Goal: Task Accomplishment & Management: Manage account settings

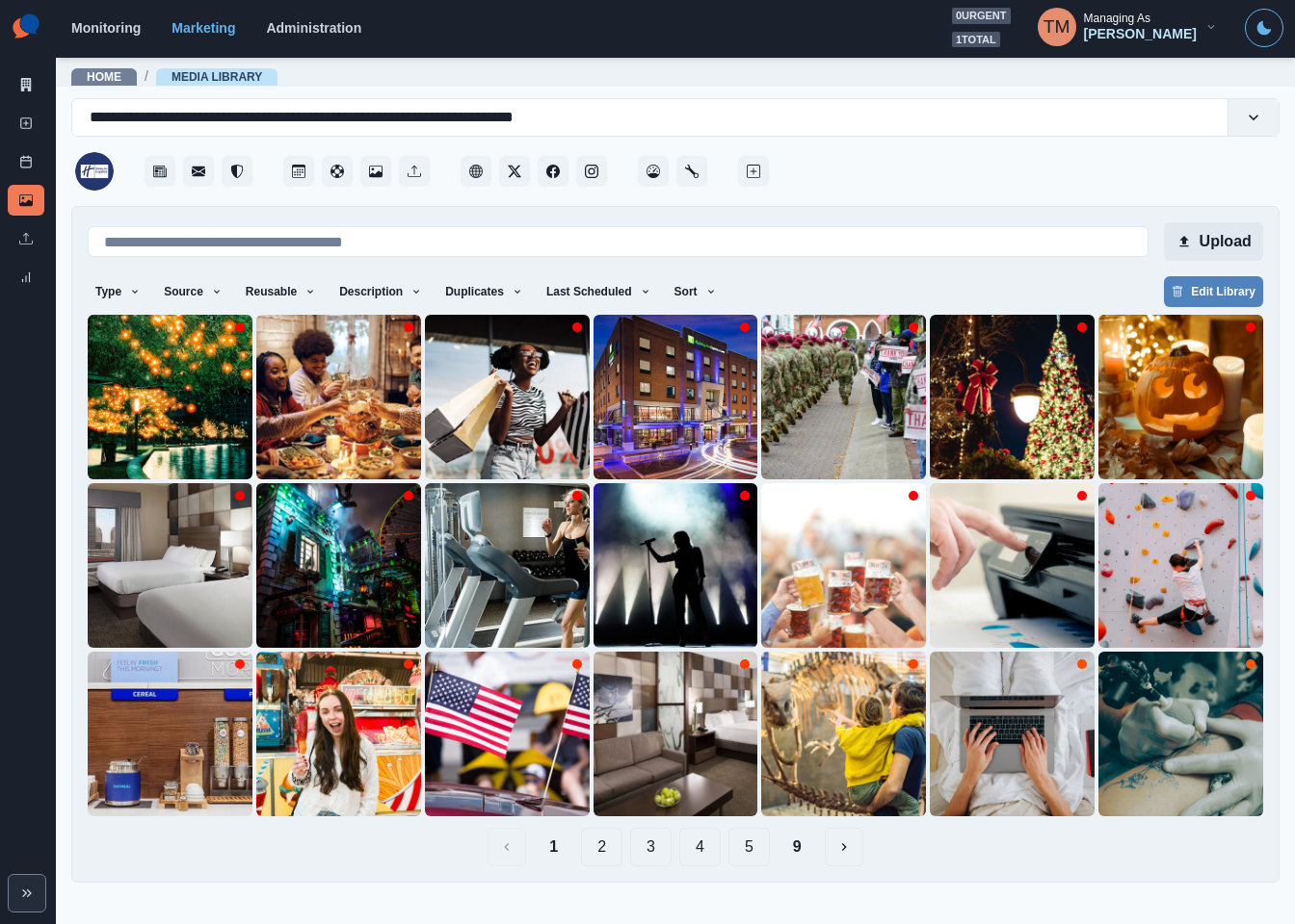
click at [1224, 232] on button "Upload" at bounding box center [1213, 242] width 99 height 39
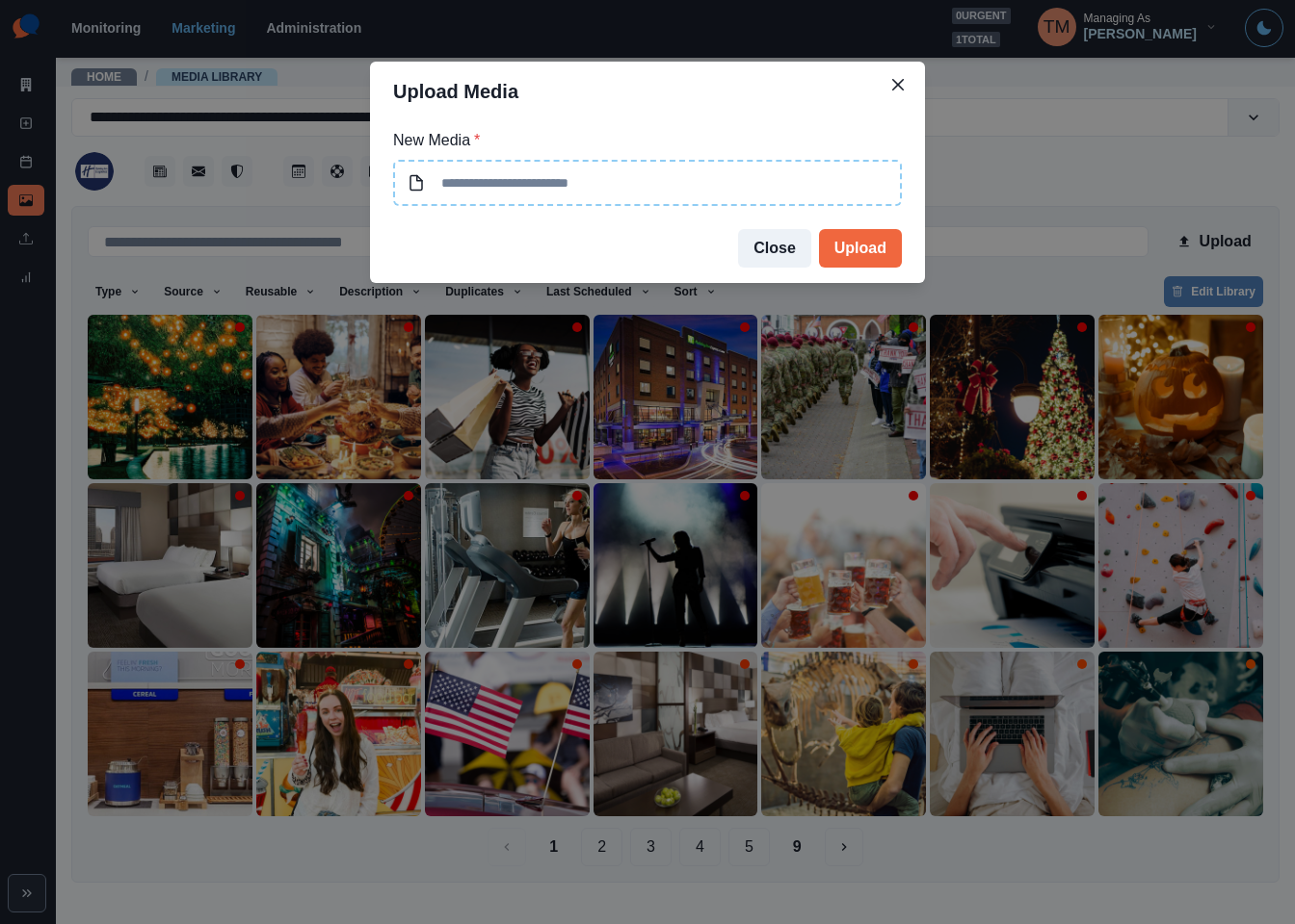
type input "**********"
click at [877, 252] on button "Upload" at bounding box center [860, 248] width 83 height 39
type input "**********"
click at [858, 234] on button "Upload" at bounding box center [860, 248] width 83 height 39
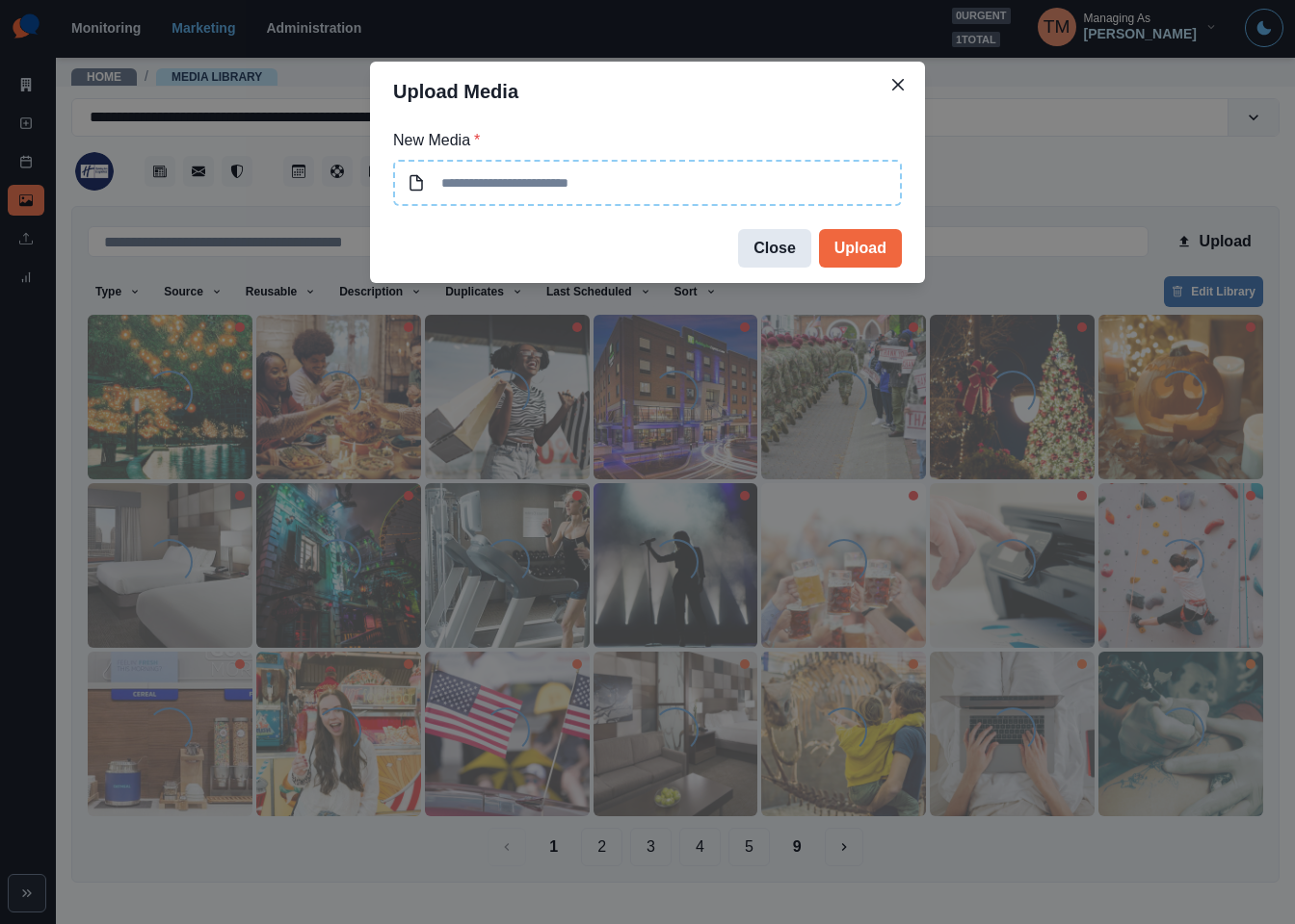
click at [784, 243] on button "Close" at bounding box center [775, 248] width 73 height 39
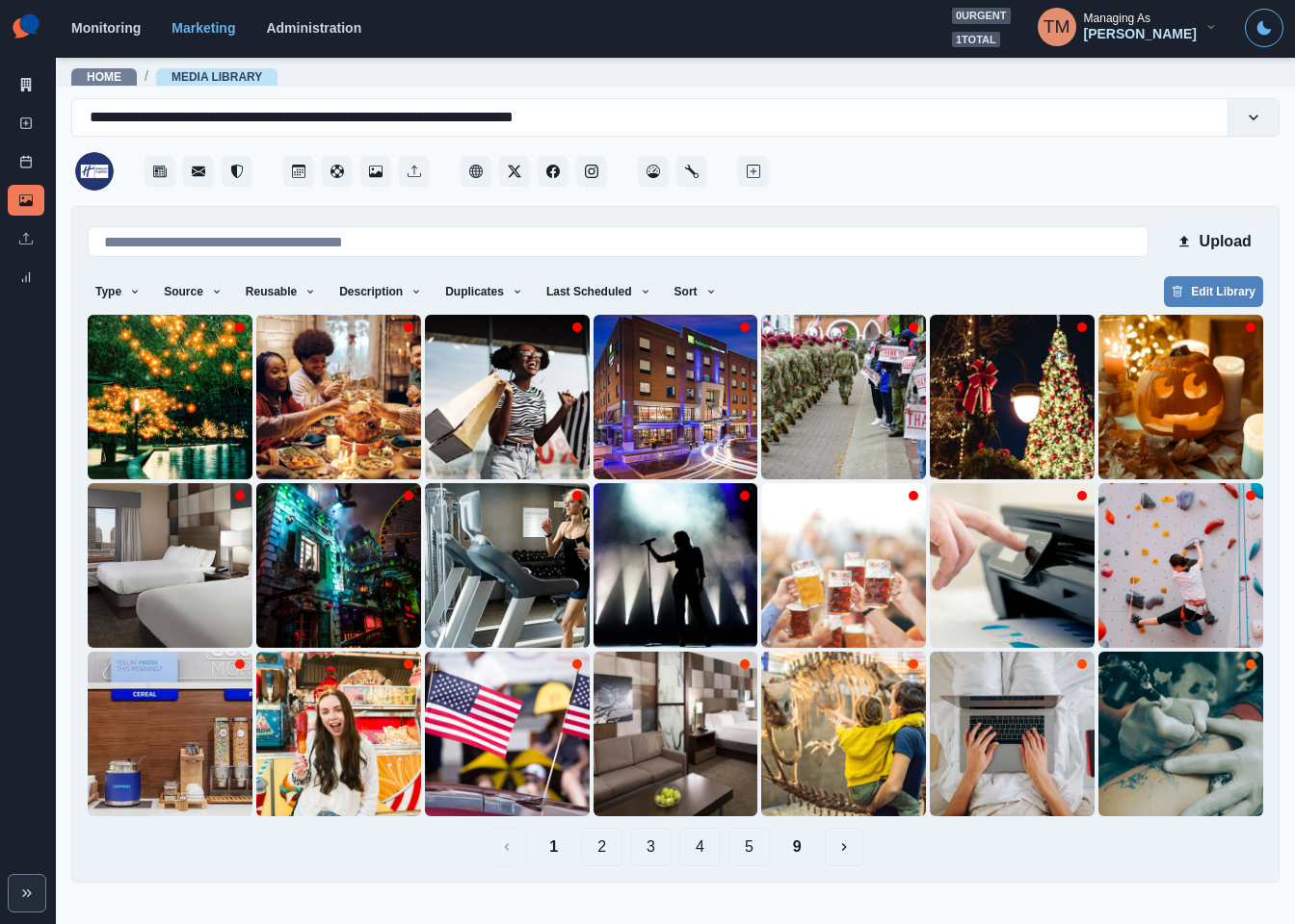
click at [1046, 161] on div at bounding box center [1025, 165] width 506 height 57
click at [689, 283] on button "Sort" at bounding box center [696, 291] width 57 height 31
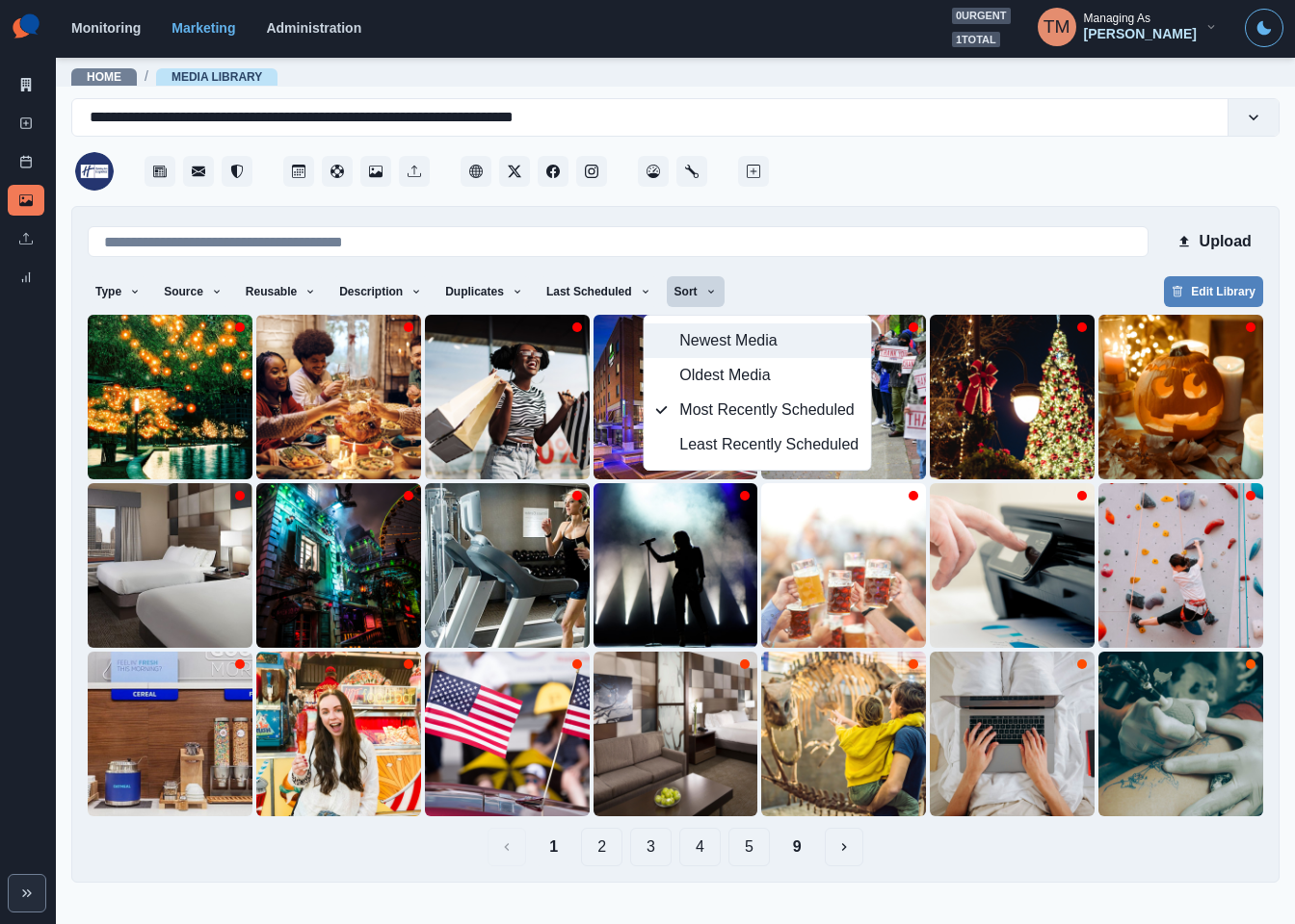
drag, startPoint x: 680, startPoint y: 339, endPoint x: 781, endPoint y: 278, distance: 118.0
click at [683, 330] on span "Newest Media" at bounding box center [768, 340] width 179 height 23
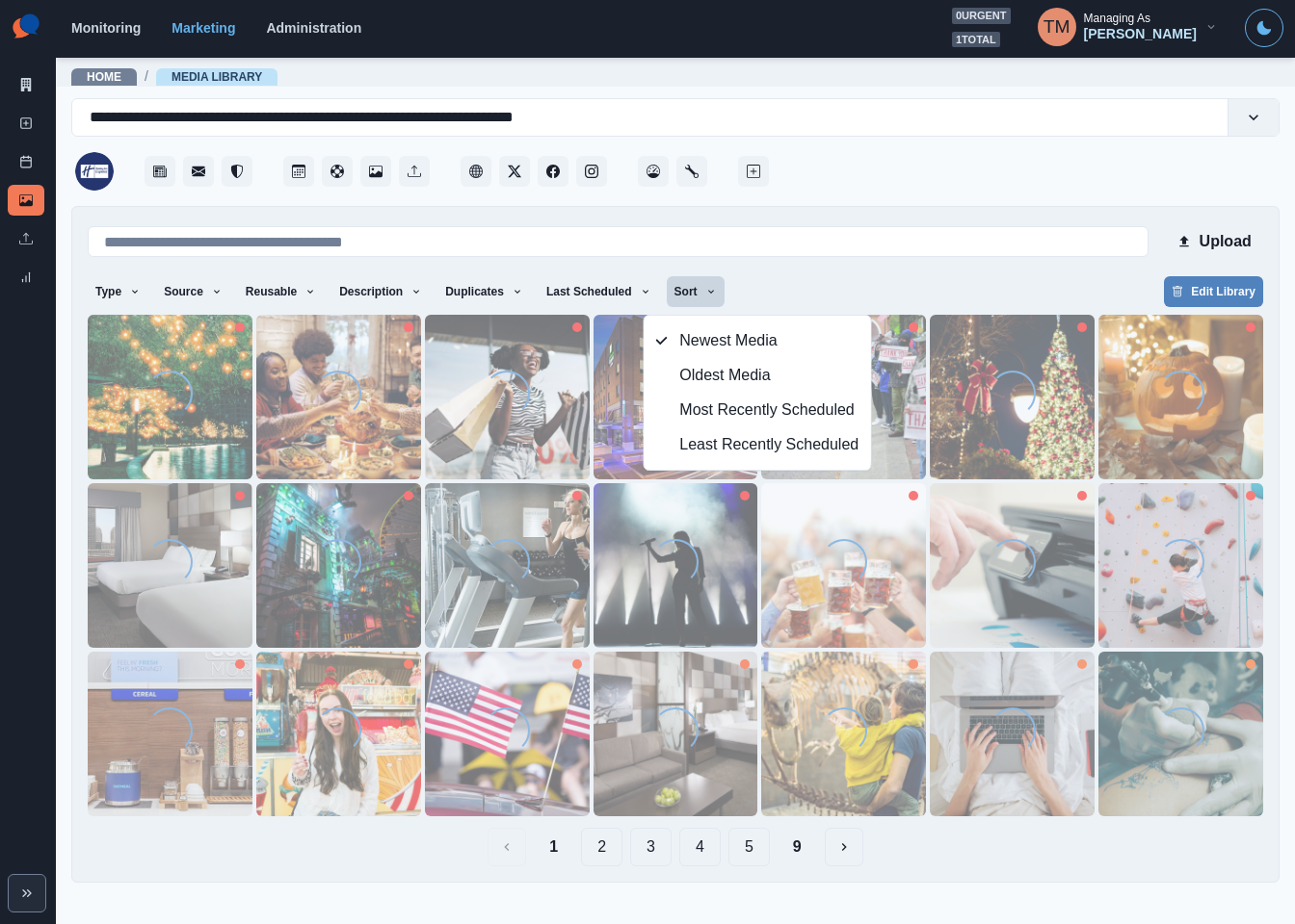
click at [805, 265] on div "Upload Type Any Image Video Source Any Upload Social Manager Found: Instagram F…" at bounding box center [675, 545] width 1175 height 644
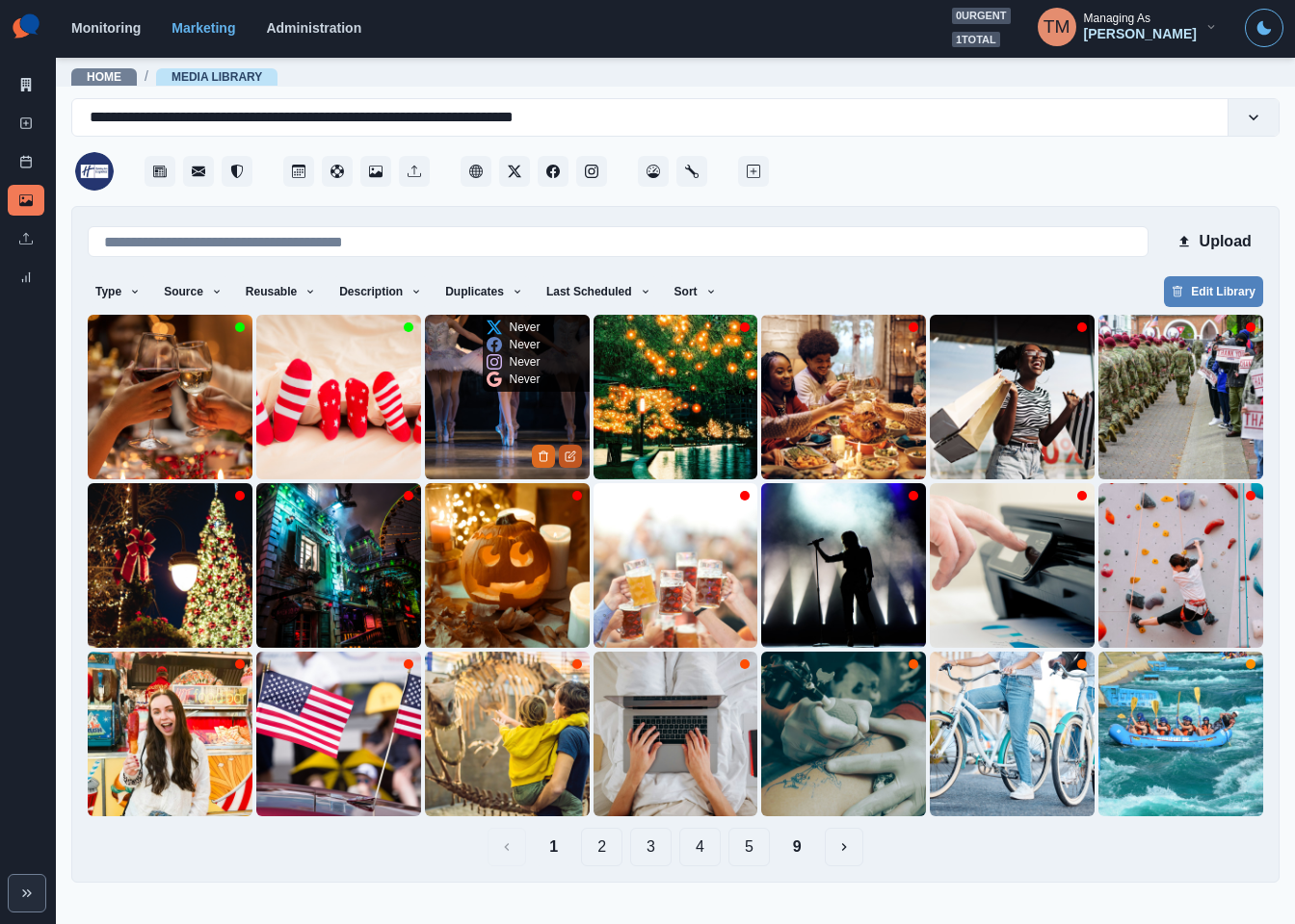
click at [571, 458] on icon "Edit Media" at bounding box center [571, 457] width 12 height 12
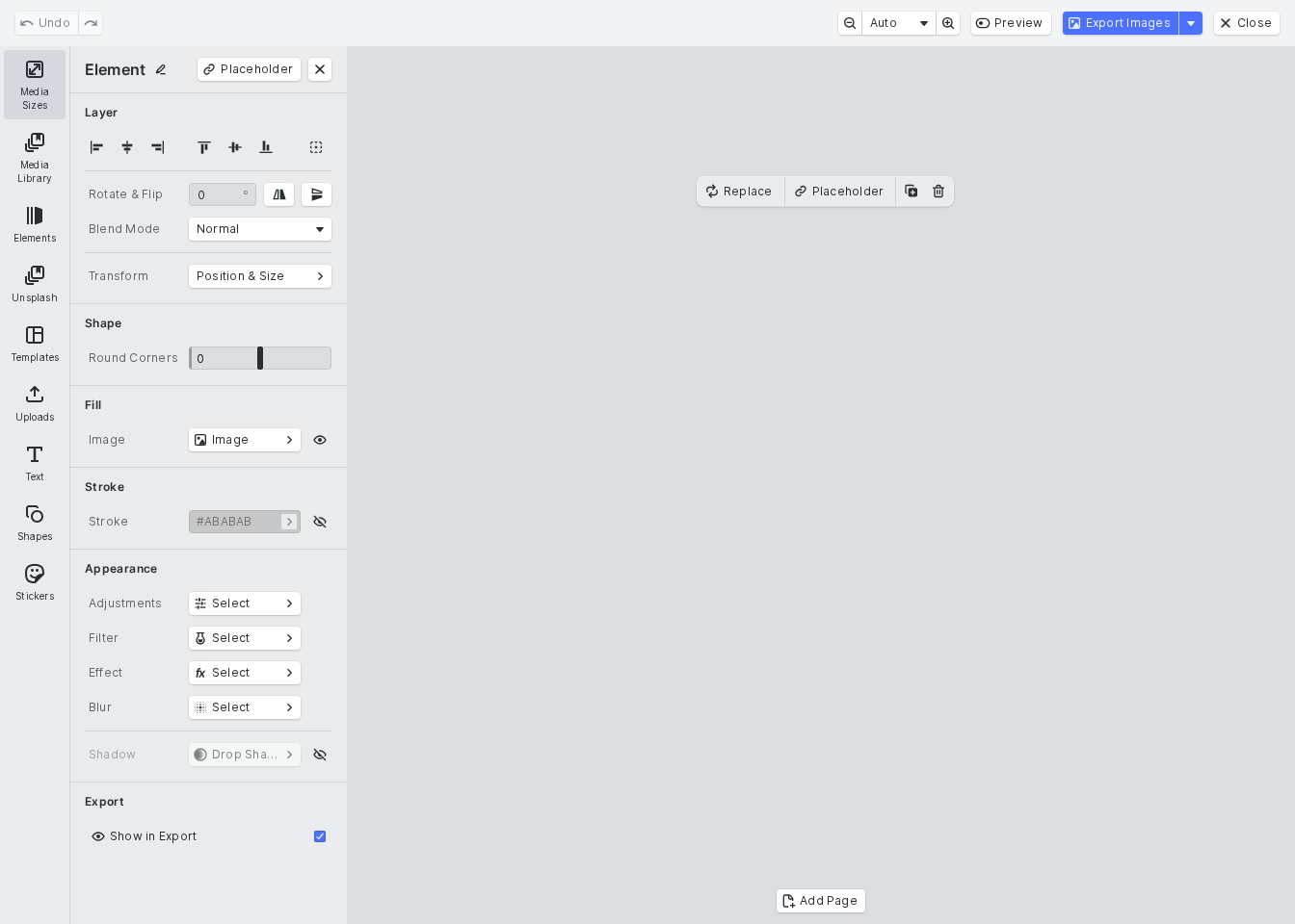
click at [44, 81] on button "Media Sizes" at bounding box center [35, 85] width 61 height 69
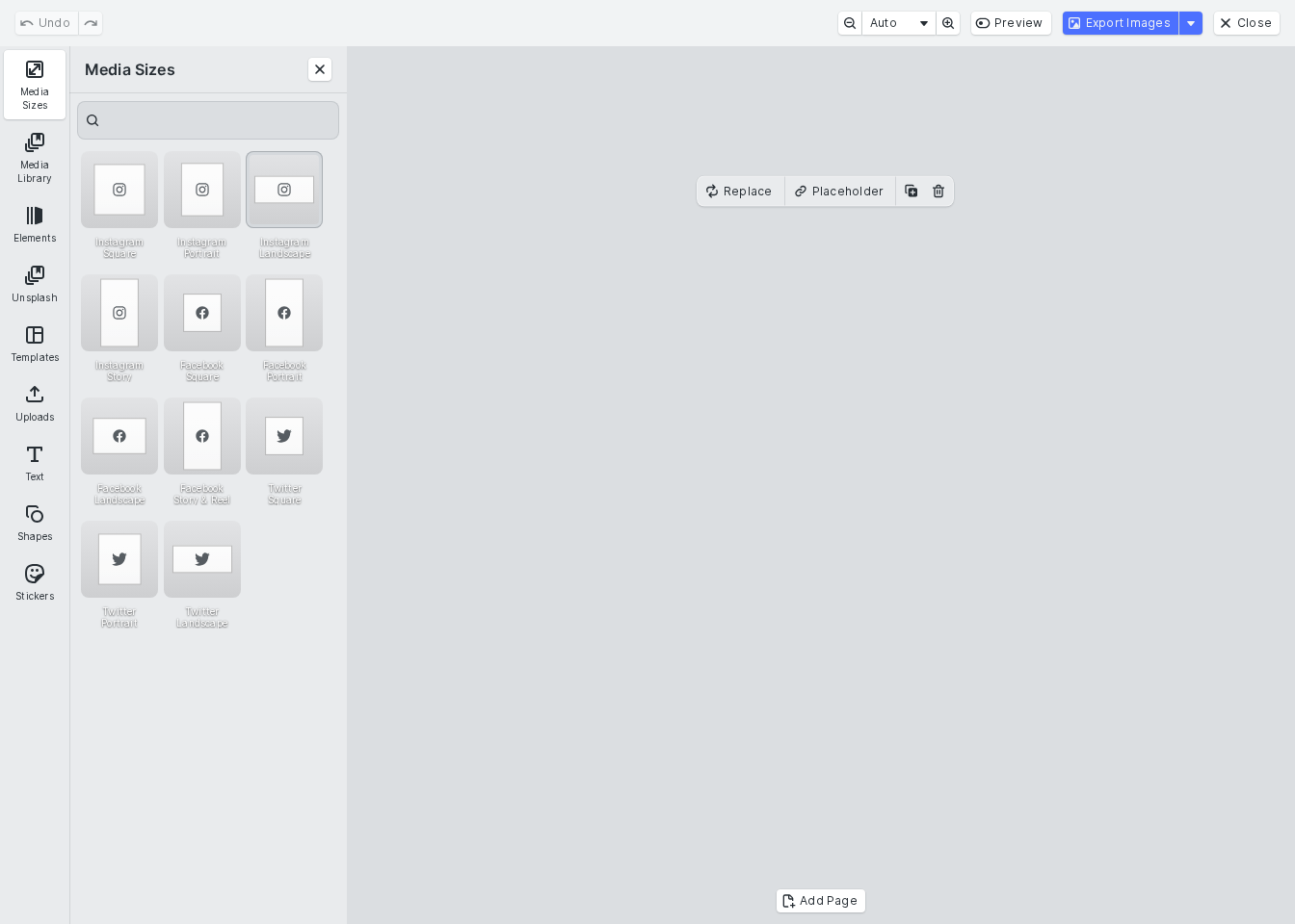
click at [270, 186] on div "Instagram Landscape" at bounding box center [284, 190] width 77 height 77
click at [820, 485] on cesdk-canvas "Editor canvas" at bounding box center [820, 485] width 0 height 0
drag, startPoint x: 879, startPoint y: 378, endPoint x: 882, endPoint y: 414, distance: 36.1
click at [820, 485] on cesdk-canvas "Editor canvas" at bounding box center [820, 485] width 0 height 0
drag, startPoint x: 817, startPoint y: 315, endPoint x: 818, endPoint y: 281, distance: 34.0
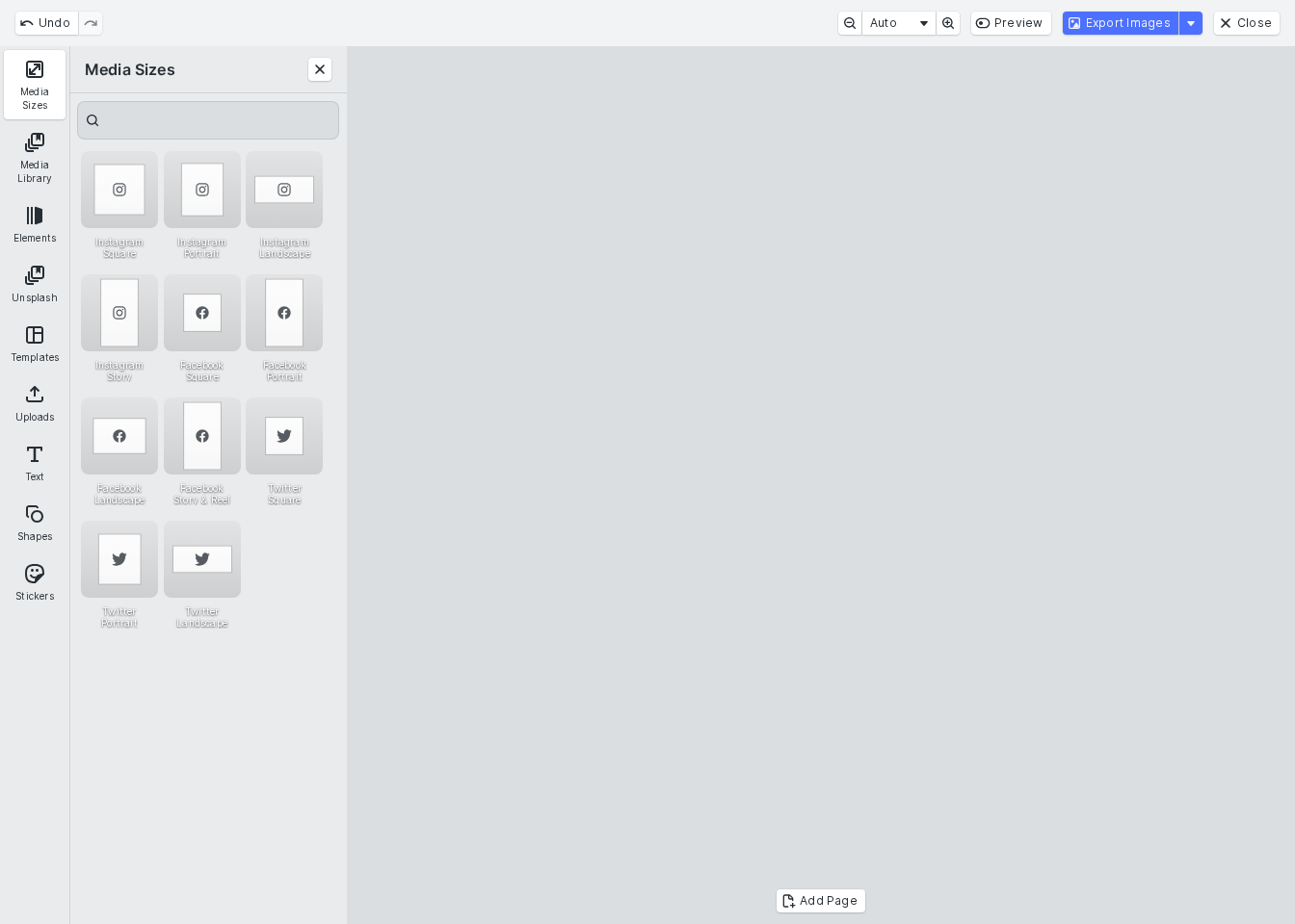
click at [820, 485] on cesdk-canvas "Editor canvas" at bounding box center [820, 485] width 0 height 0
drag, startPoint x: 758, startPoint y: 760, endPoint x: 757, endPoint y: 723, distance: 37.0
click at [820, 485] on cesdk-canvas "Editor canvas" at bounding box center [820, 485] width 0 height 0
click at [1133, 27] on button "Export Images" at bounding box center [1120, 23] width 116 height 23
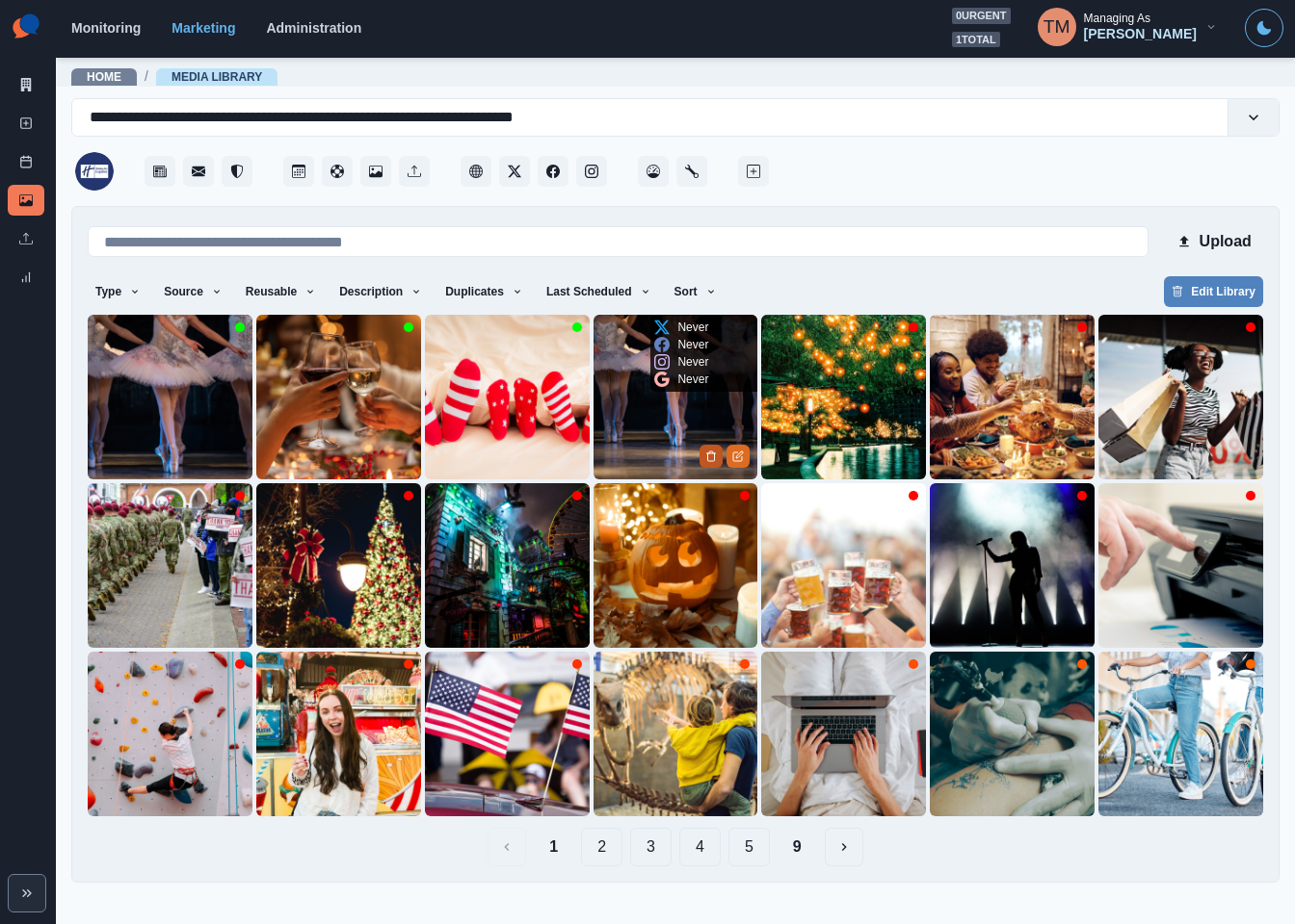
click at [706, 454] on icon "Delete Media" at bounding box center [711, 457] width 12 height 12
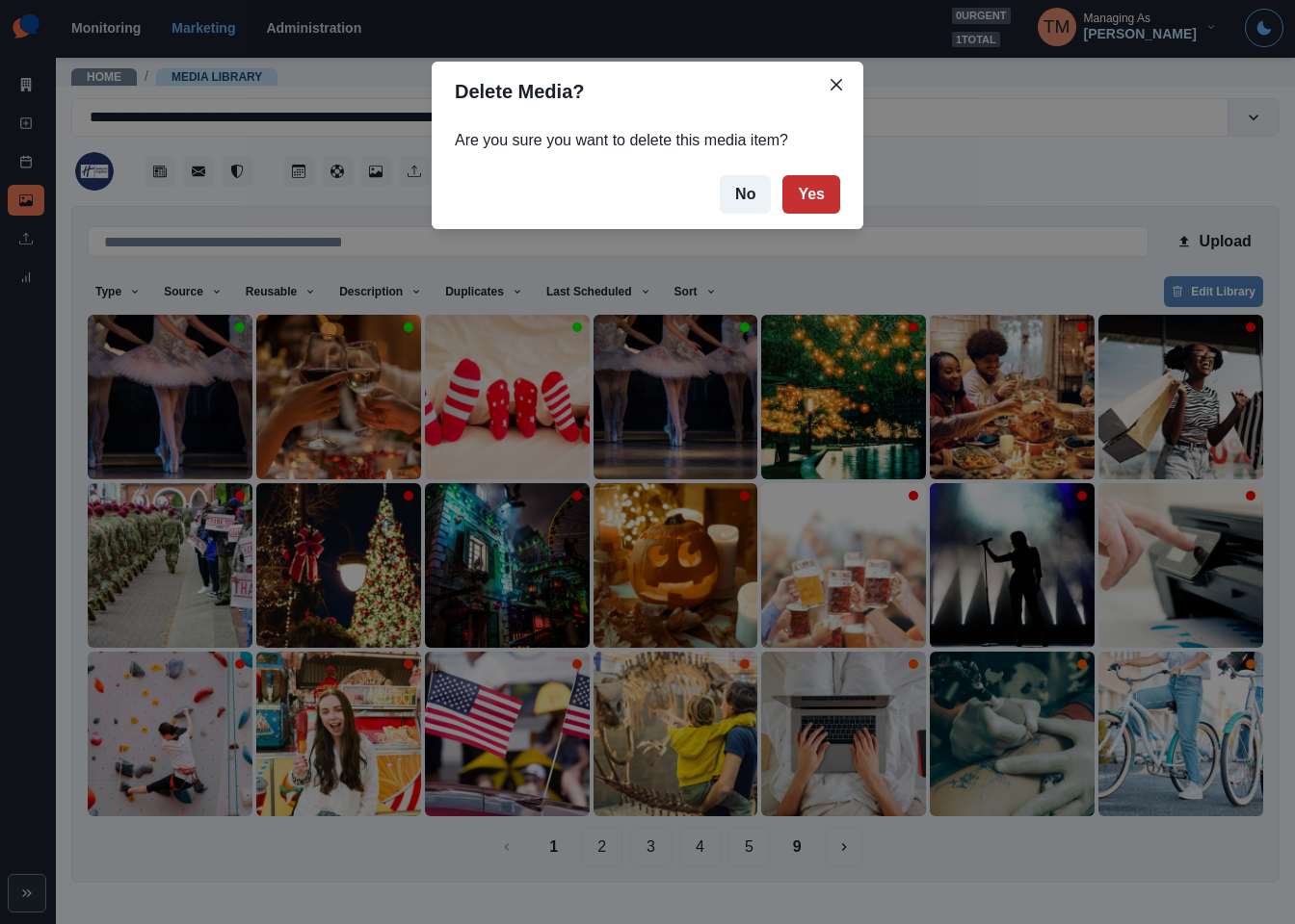
click at [829, 191] on button "Yes" at bounding box center [810, 194] width 57 height 39
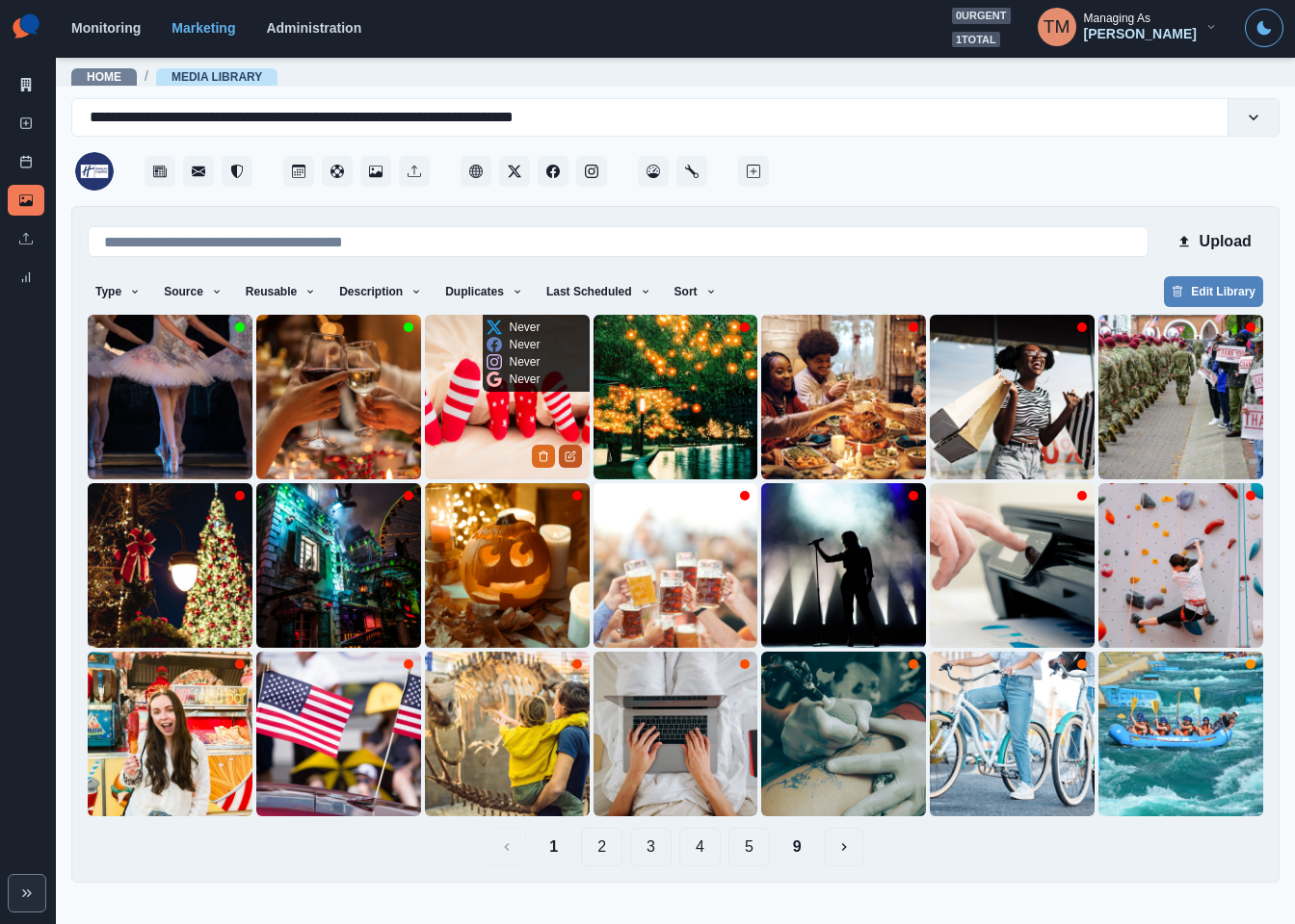
click at [570, 460] on icon "Edit Media" at bounding box center [571, 457] width 12 height 12
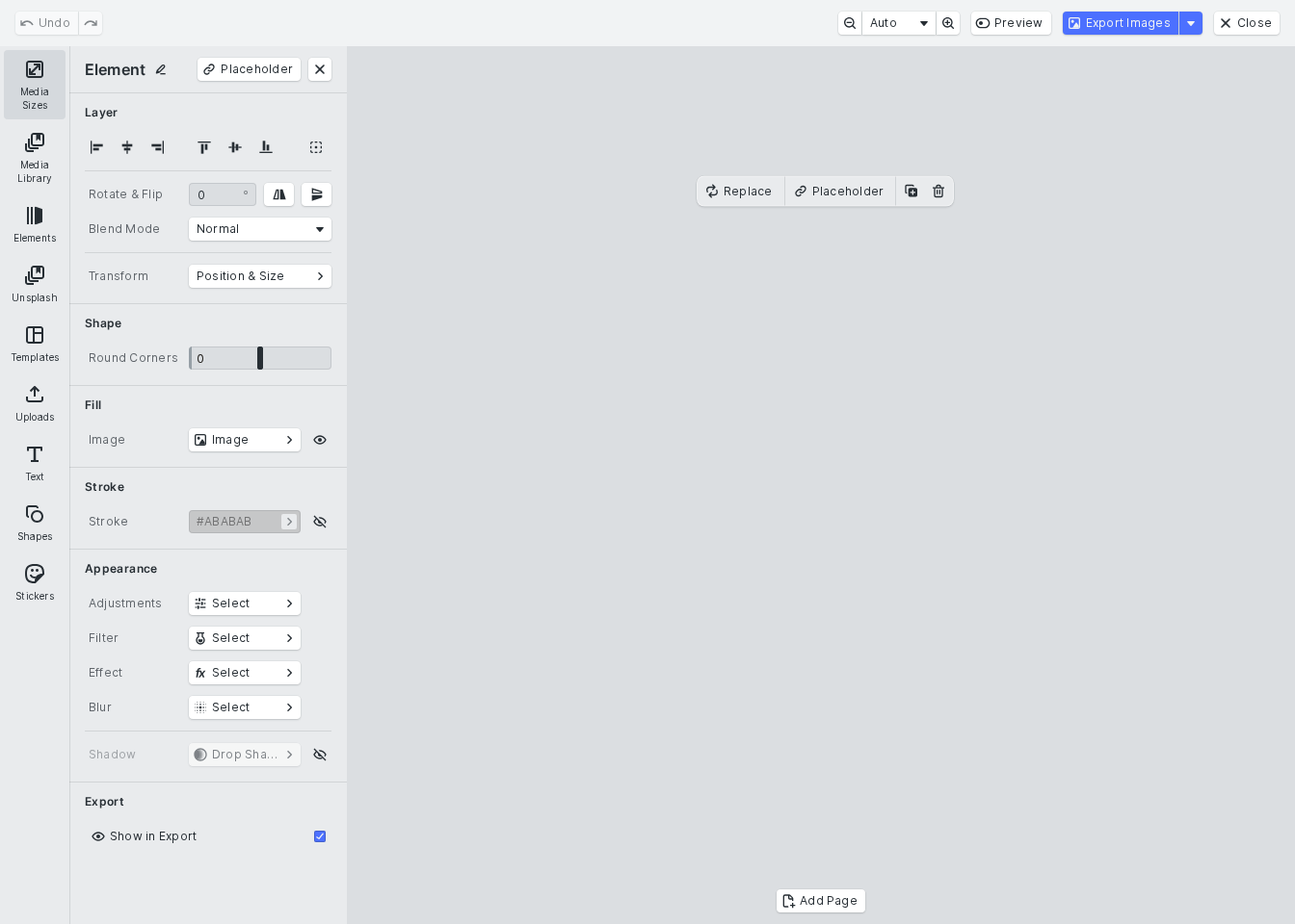
click at [24, 89] on button "Media Sizes" at bounding box center [35, 85] width 61 height 69
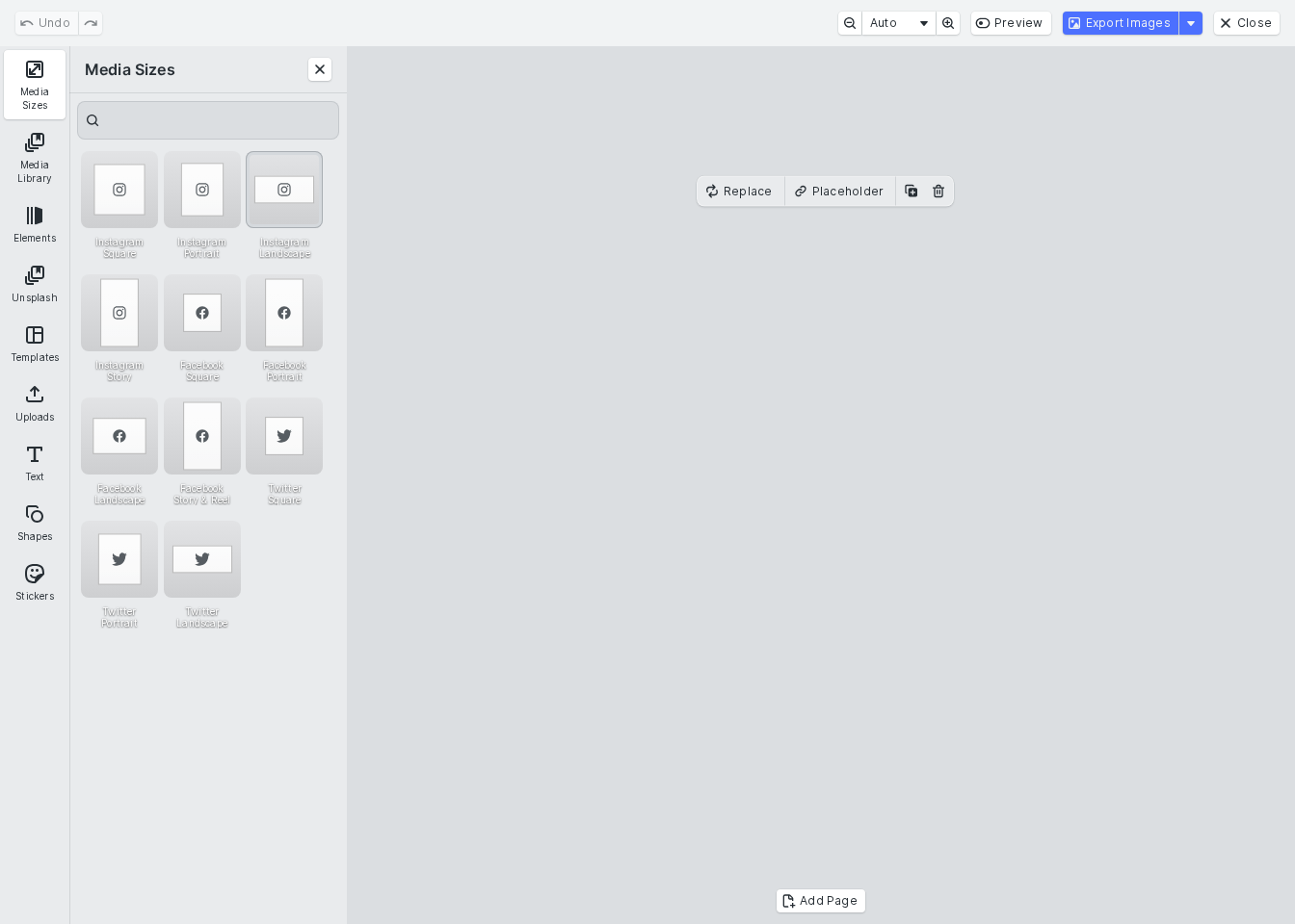
click at [281, 191] on div "Instagram Landscape" at bounding box center [284, 190] width 77 height 77
click at [820, 485] on cesdk-canvas "Editor canvas" at bounding box center [820, 485] width 0 height 0
drag, startPoint x: 826, startPoint y: 394, endPoint x: 826, endPoint y: 425, distance: 31.0
click at [820, 485] on cesdk-canvas "Editor canvas" at bounding box center [820, 485] width 0 height 0
drag, startPoint x: 820, startPoint y: 307, endPoint x: 820, endPoint y: 278, distance: 29.0
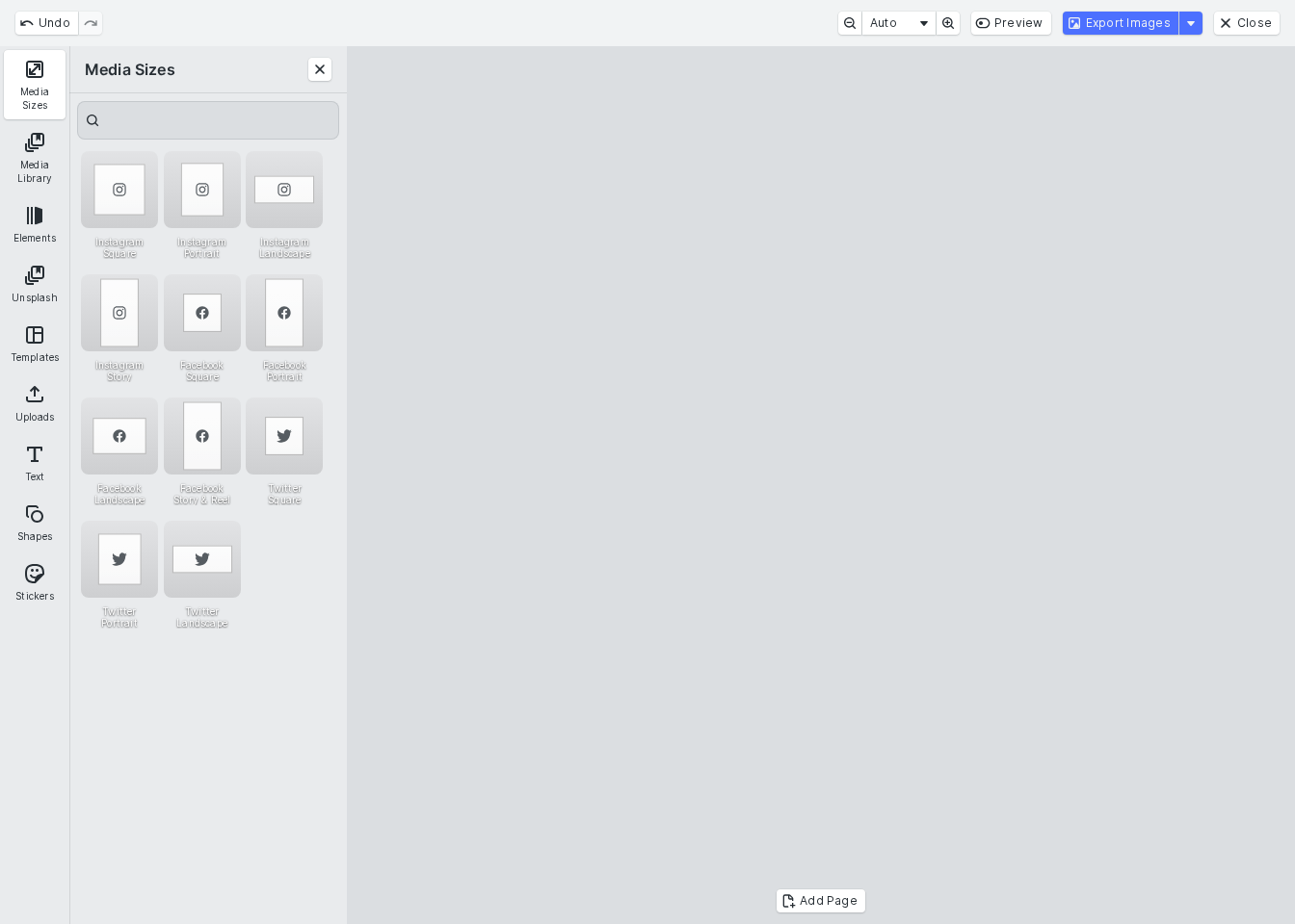
click at [820, 485] on cesdk-canvas "Editor canvas" at bounding box center [820, 485] width 0 height 0
drag, startPoint x: 823, startPoint y: 755, endPoint x: 813, endPoint y: 725, distance: 31.6
click at [820, 485] on cesdk-canvas "Editor canvas" at bounding box center [820, 485] width 0 height 0
click at [1147, 30] on button "Export Images" at bounding box center [1120, 23] width 116 height 23
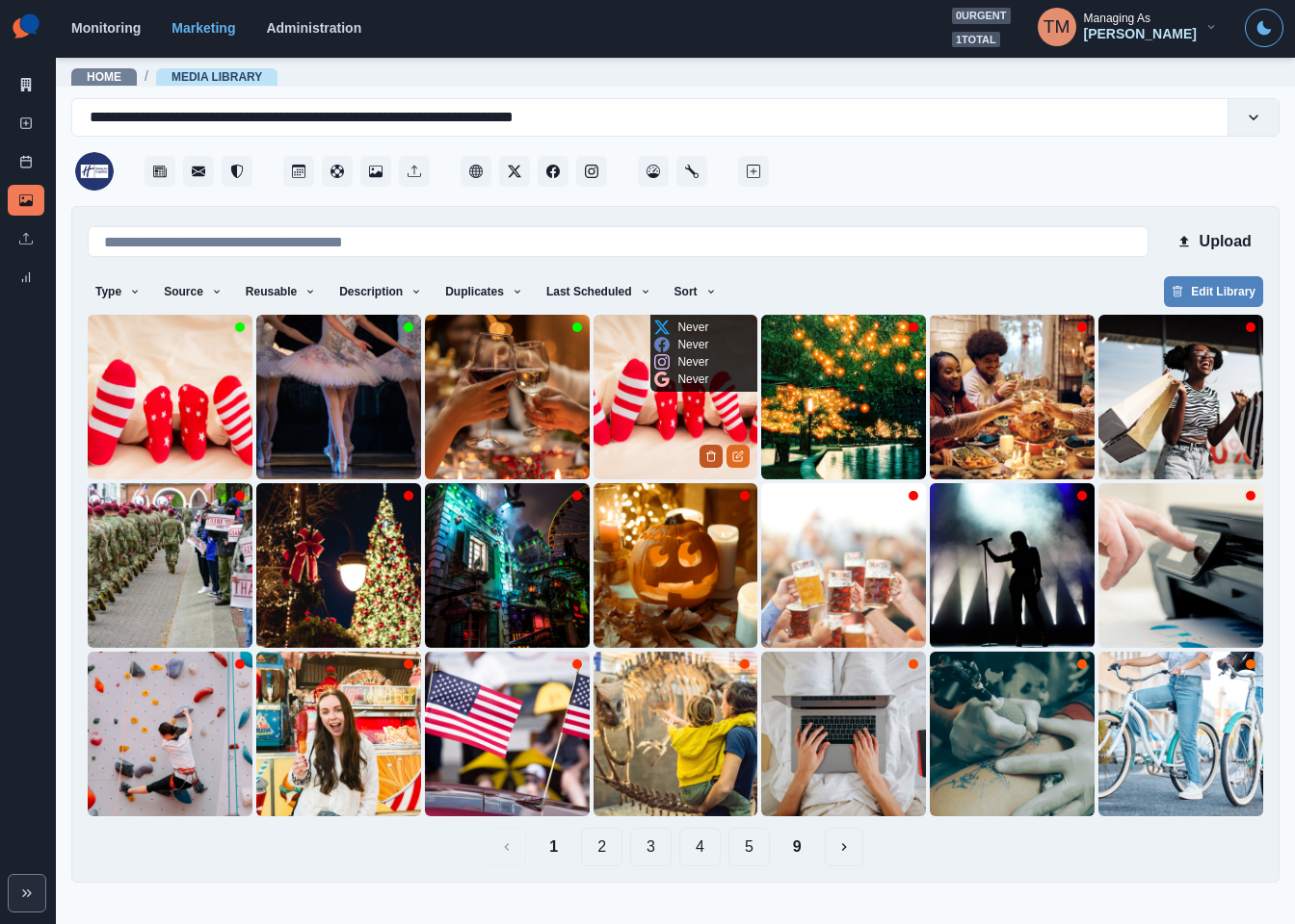
click at [708, 458] on icon "Delete Media" at bounding box center [711, 457] width 7 height 10
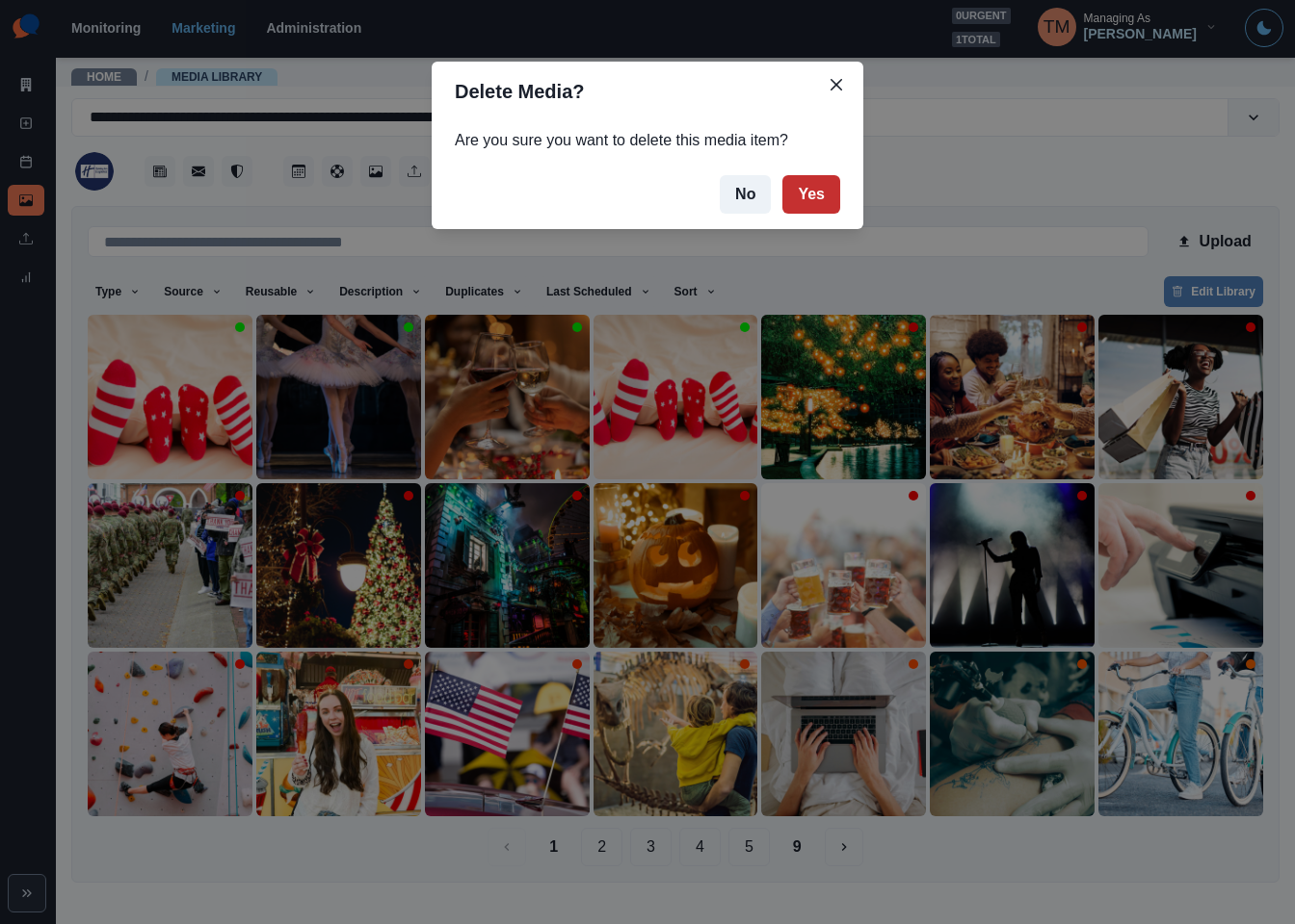
click at [820, 177] on button "Yes" at bounding box center [810, 194] width 57 height 39
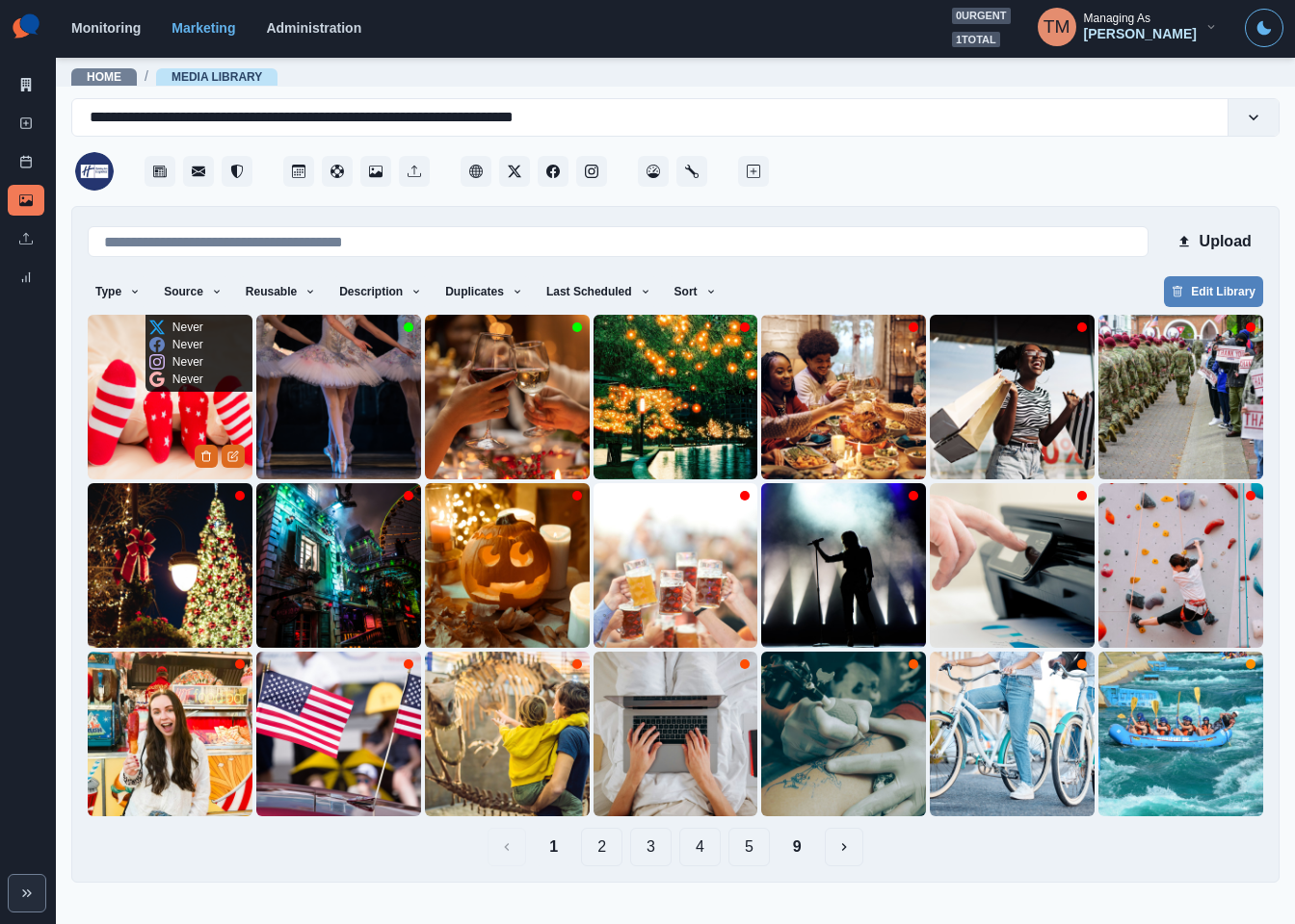
click at [139, 393] on img at bounding box center [169, 397] width 164 height 164
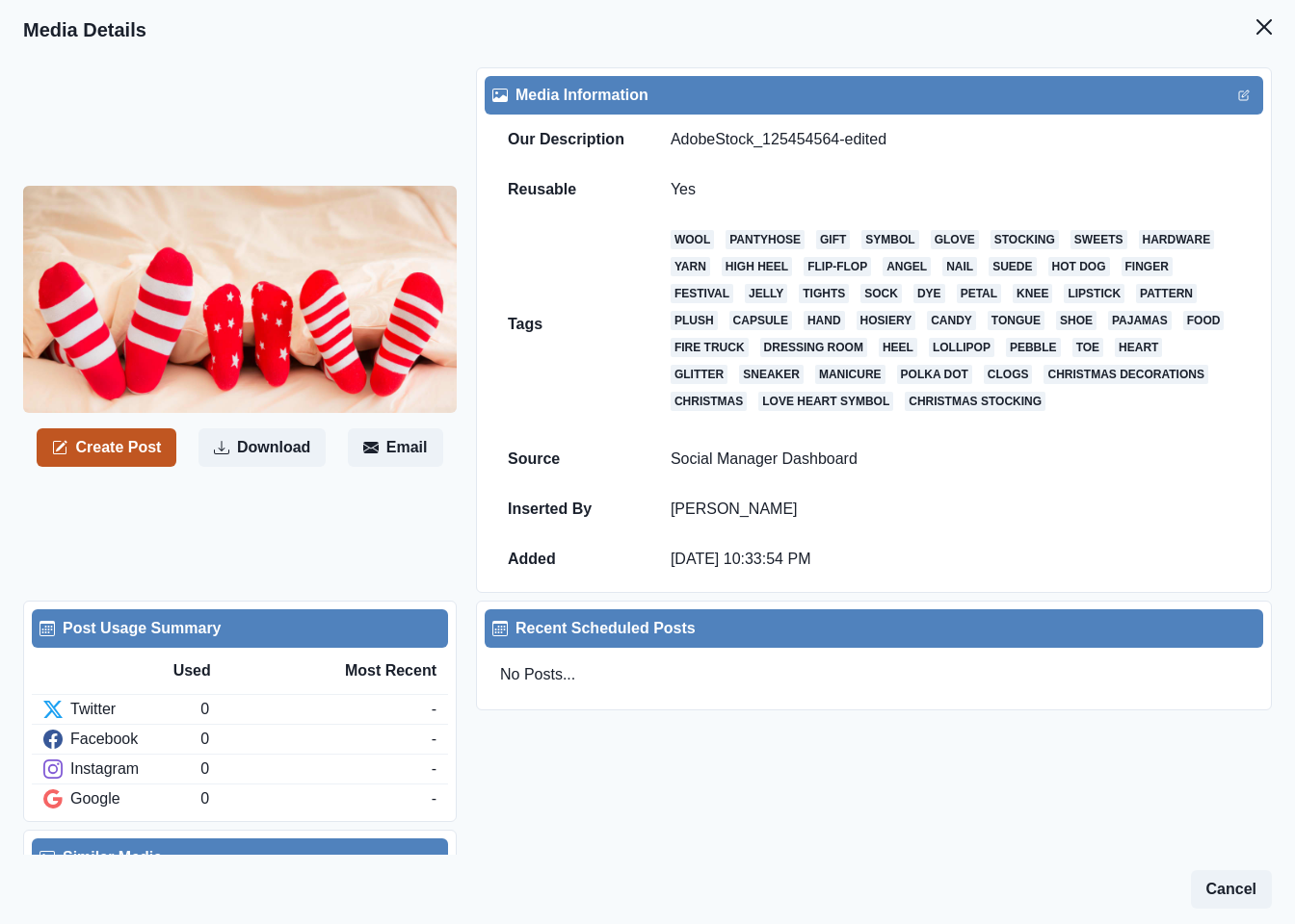
click at [104, 449] on button "Create Post" at bounding box center [106, 448] width 140 height 39
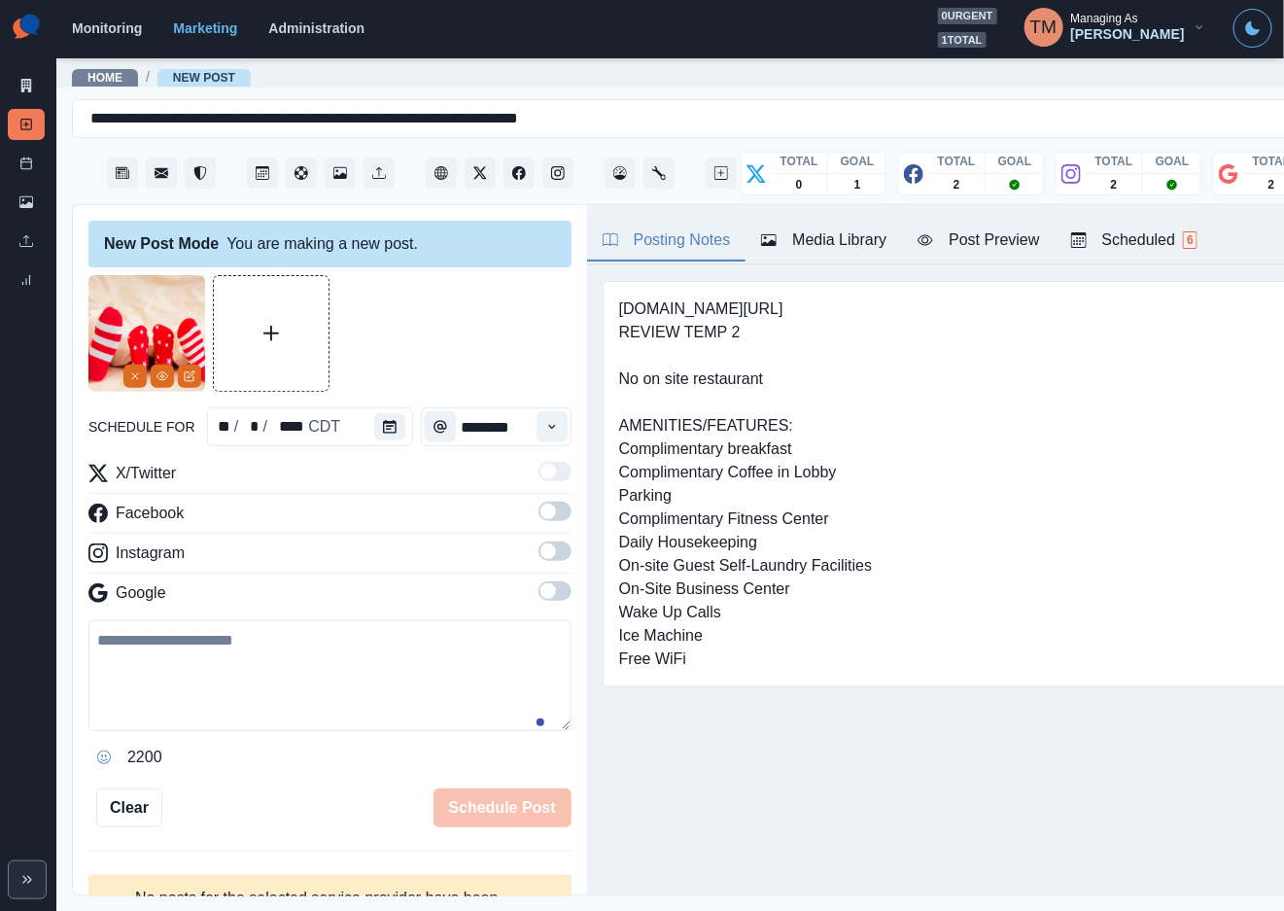
drag, startPoint x: 243, startPoint y: 663, endPoint x: 263, endPoint y: 653, distance: 22.6
click at [245, 663] on textarea at bounding box center [329, 675] width 483 height 111
paste textarea "**********"
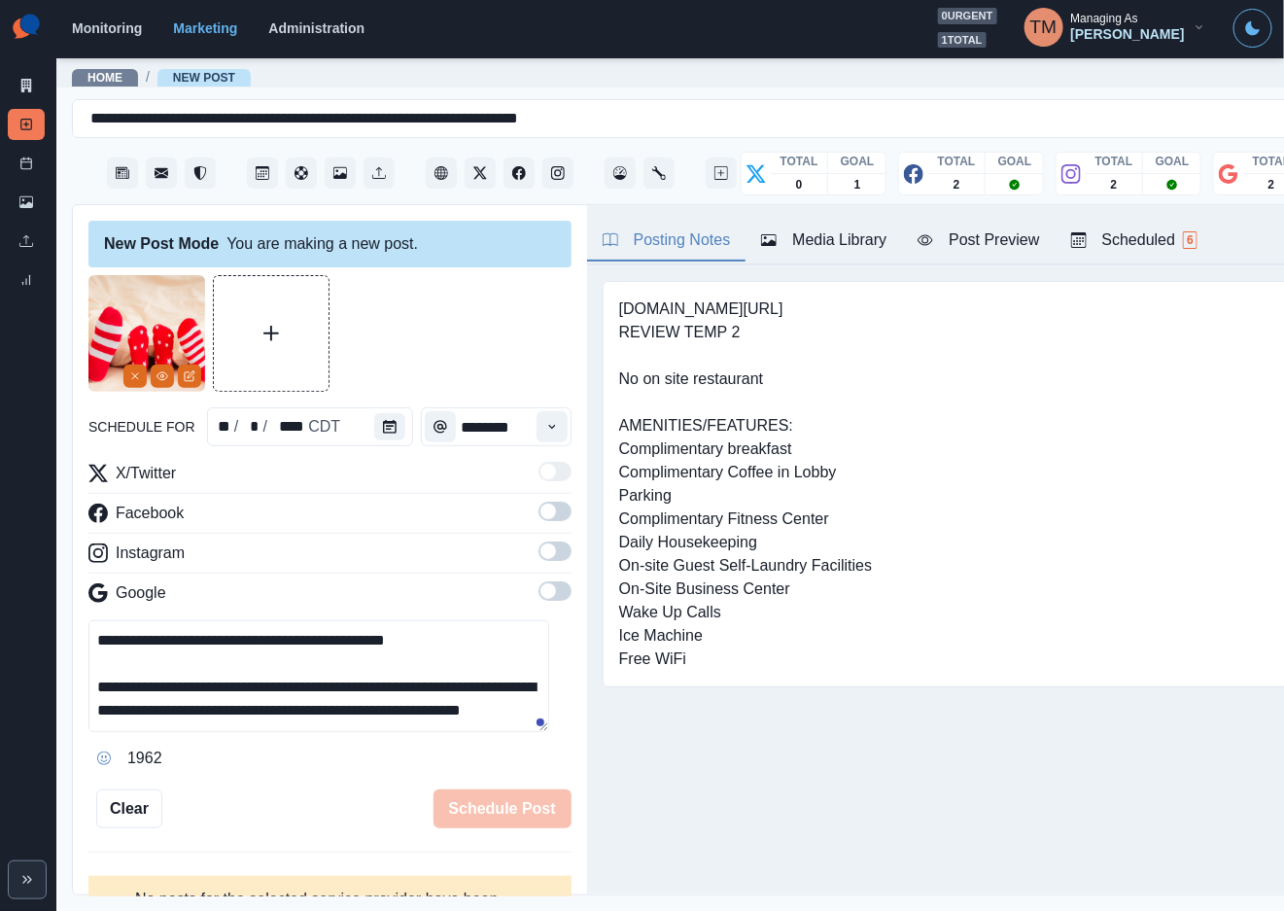
scroll to position [61, 0]
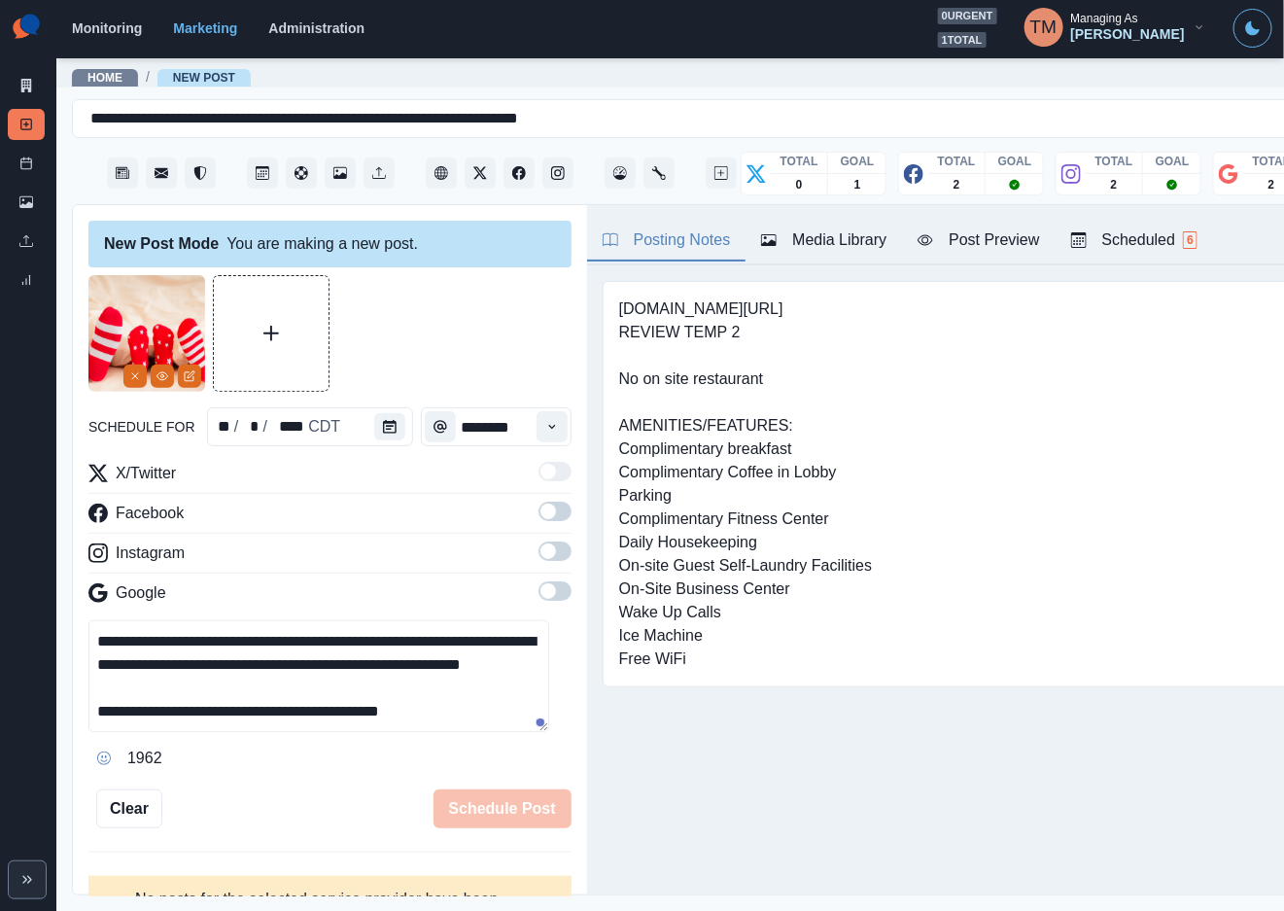
type textarea "**********"
click at [398, 432] on div at bounding box center [393, 426] width 39 height 39
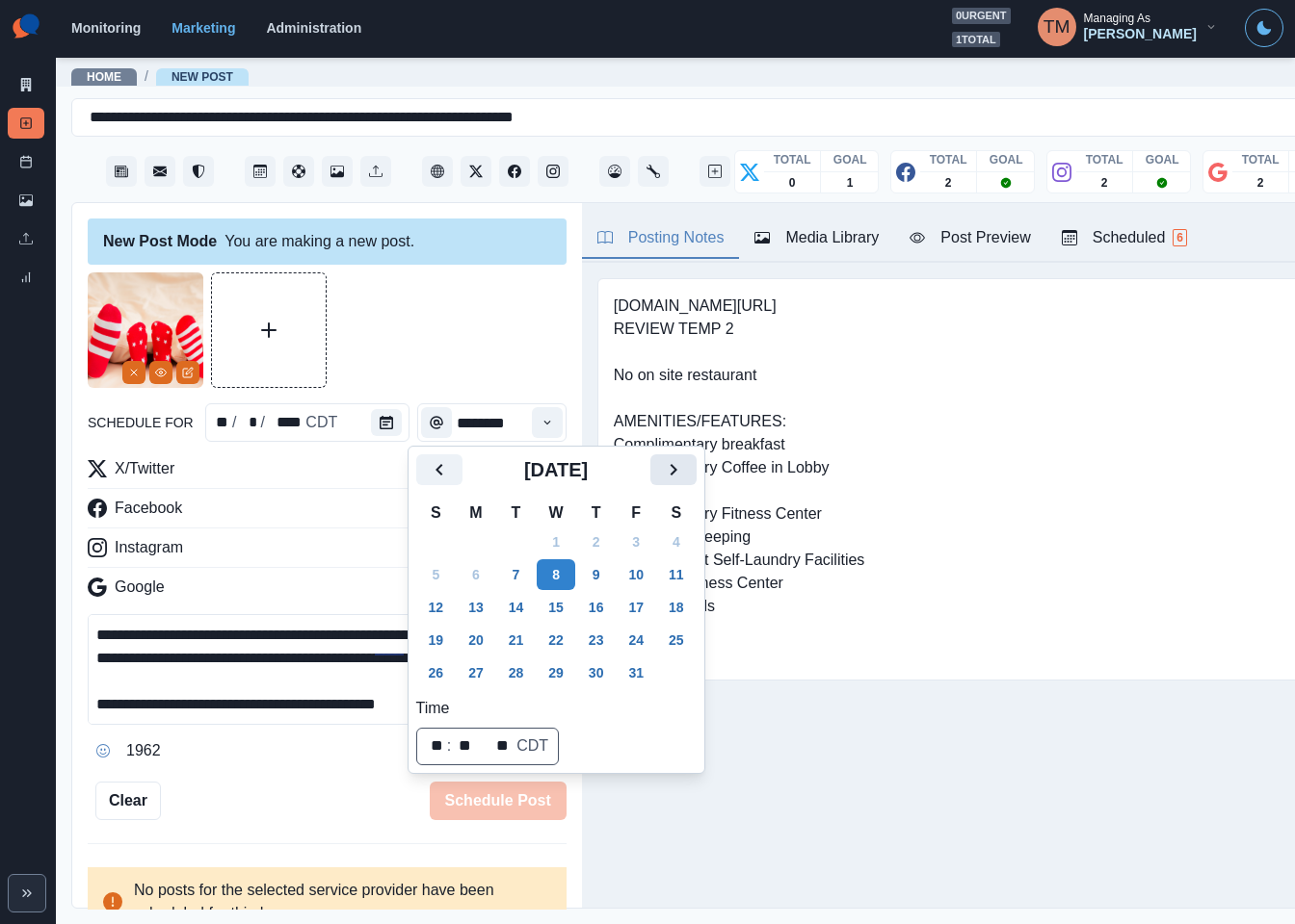
click at [674, 463] on icon "Next" at bounding box center [673, 469] width 23 height 23
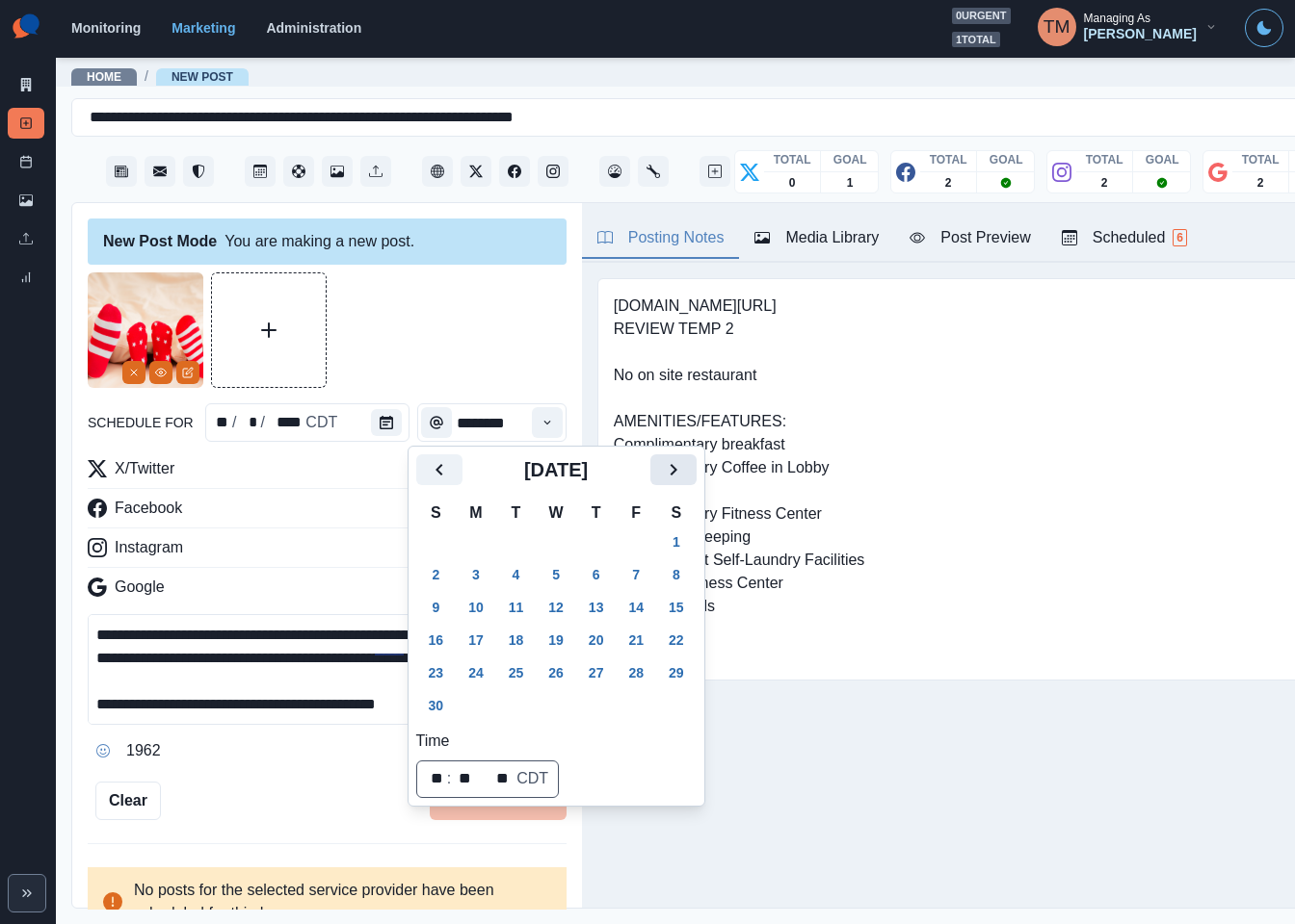
click at [674, 465] on icon "Next" at bounding box center [673, 469] width 23 height 23
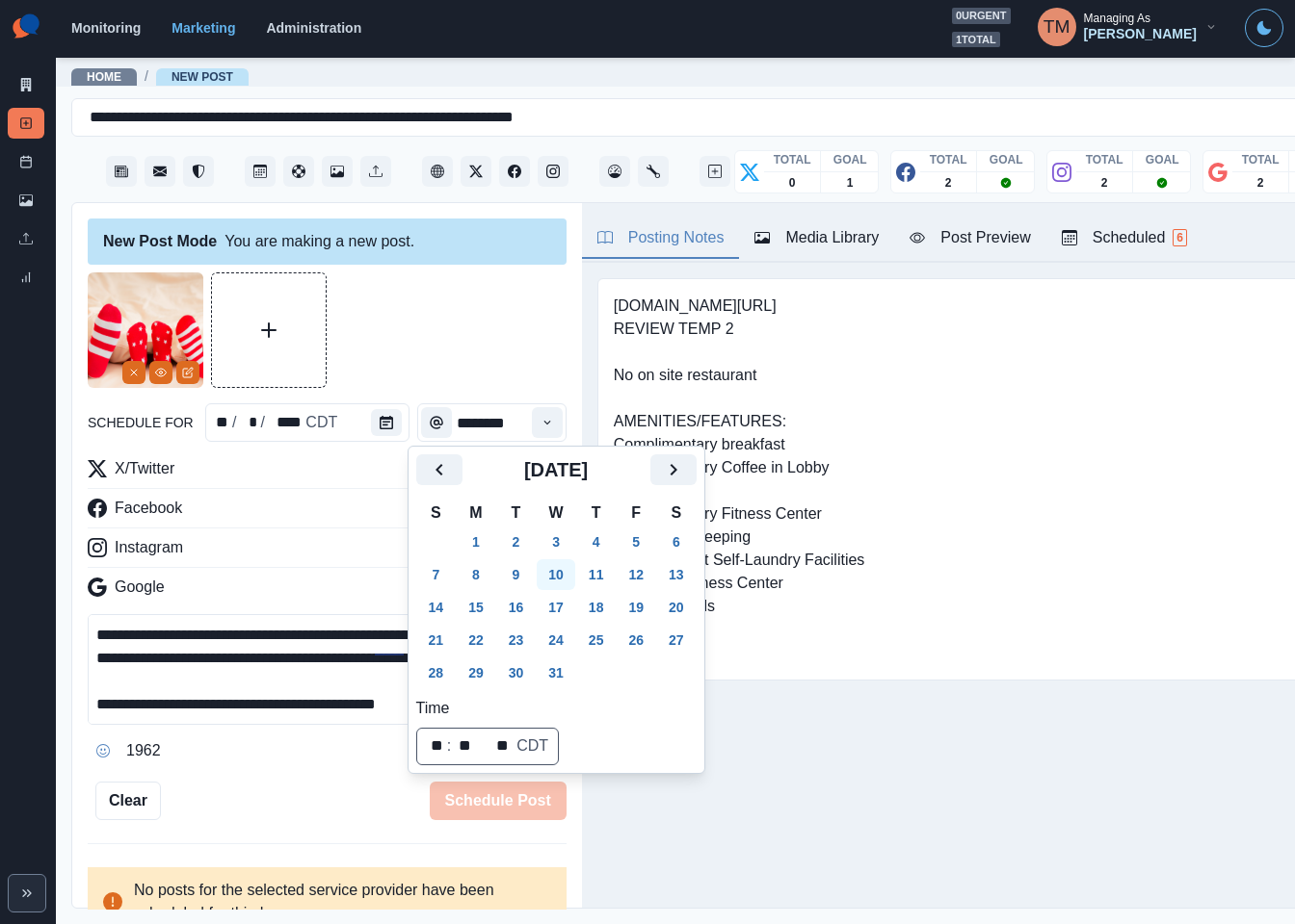
click at [553, 574] on button "10" at bounding box center [556, 574] width 39 height 31
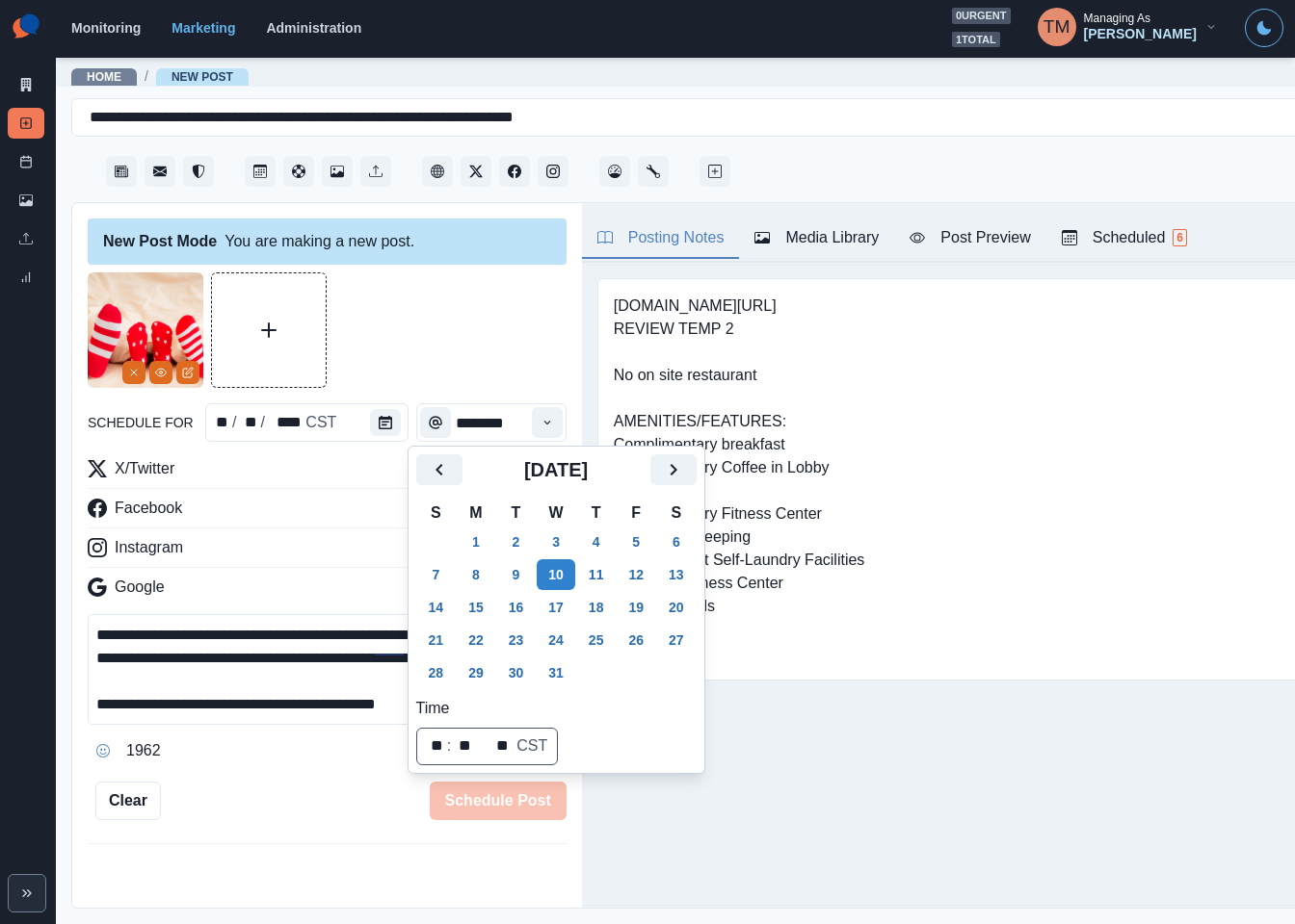
click at [428, 344] on div at bounding box center [326, 330] width 479 height 116
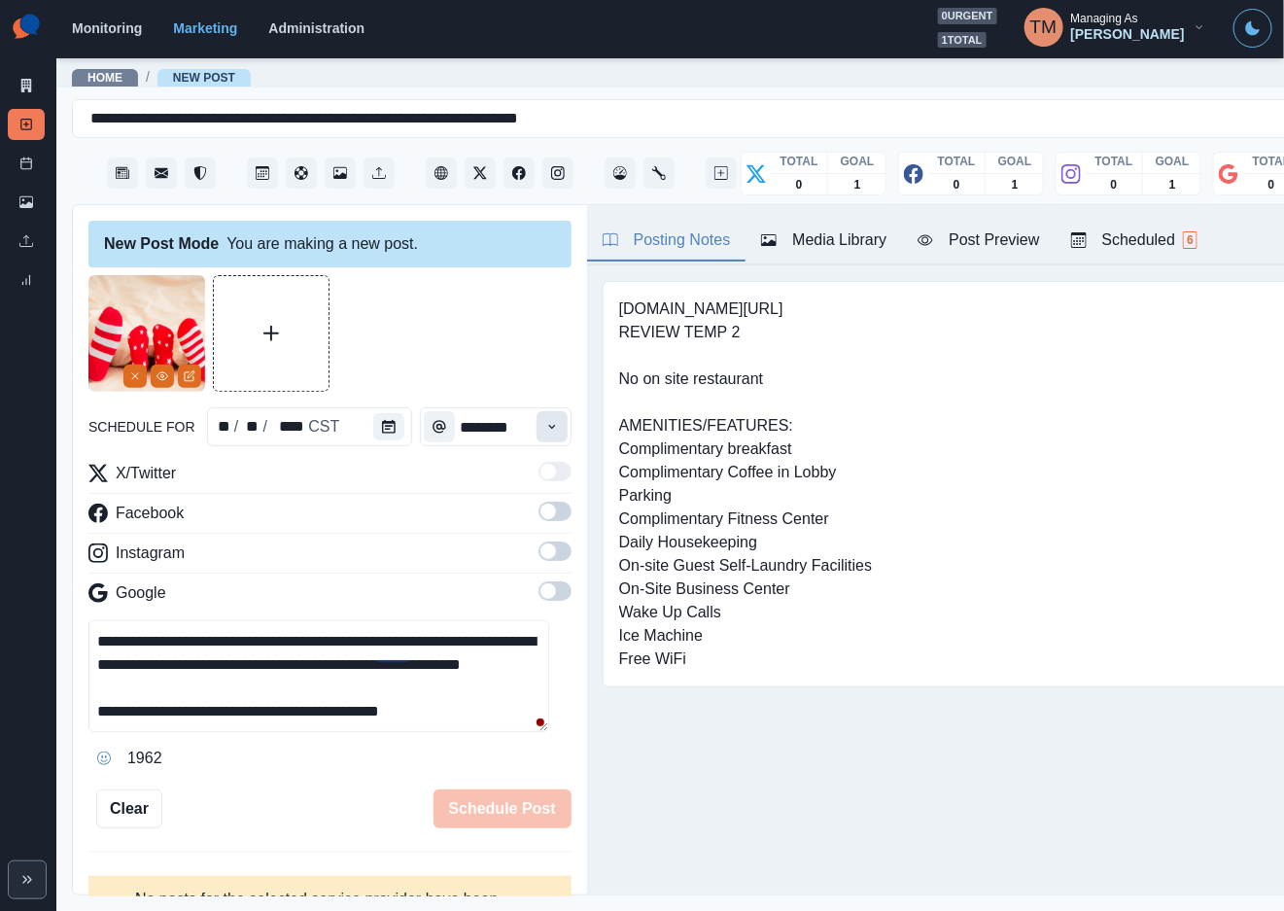
click at [545, 423] on icon "Time" at bounding box center [552, 427] width 14 height 14
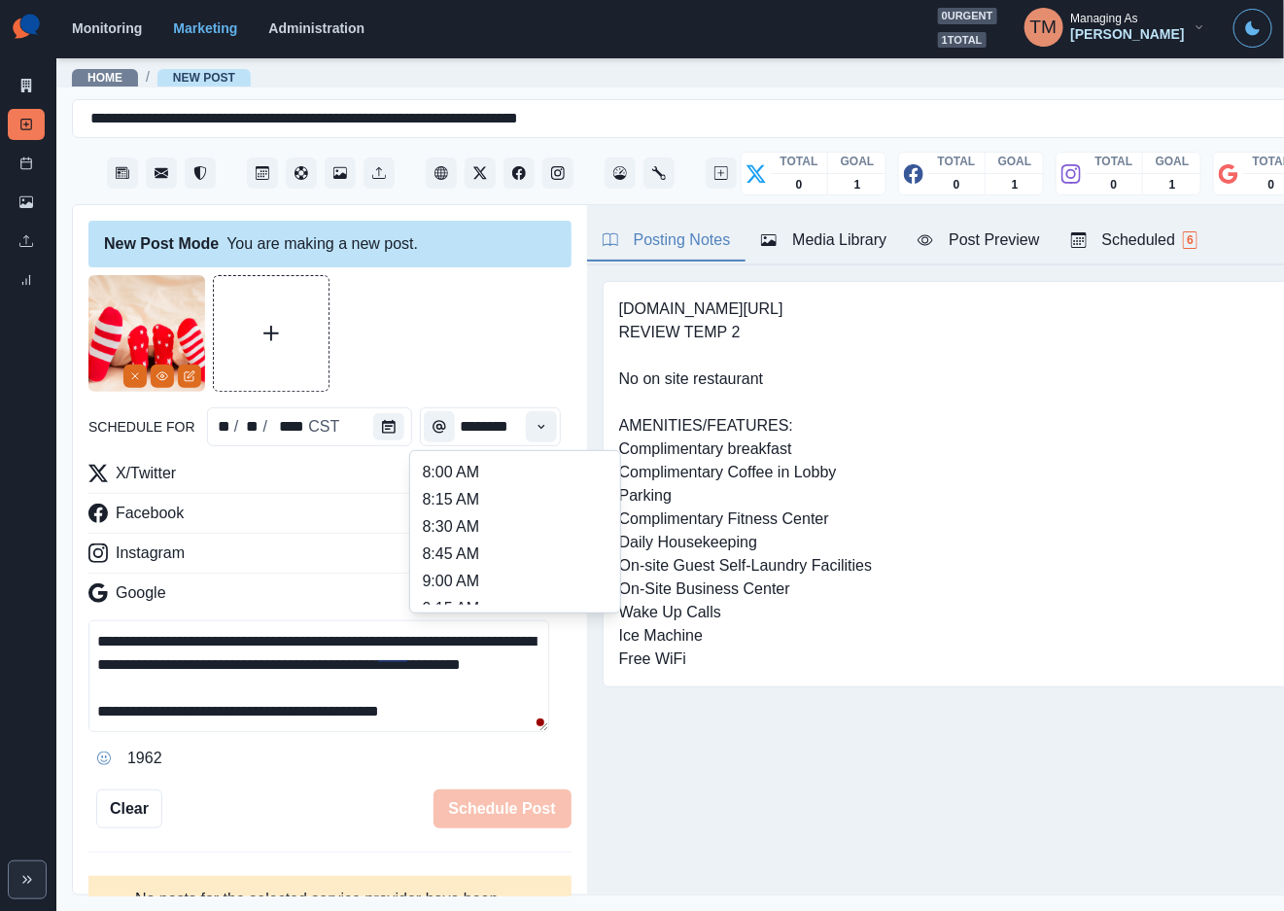
scroll to position [437, 0]
click at [456, 526] on li "12:30 PM" at bounding box center [515, 524] width 194 height 27
type input "********"
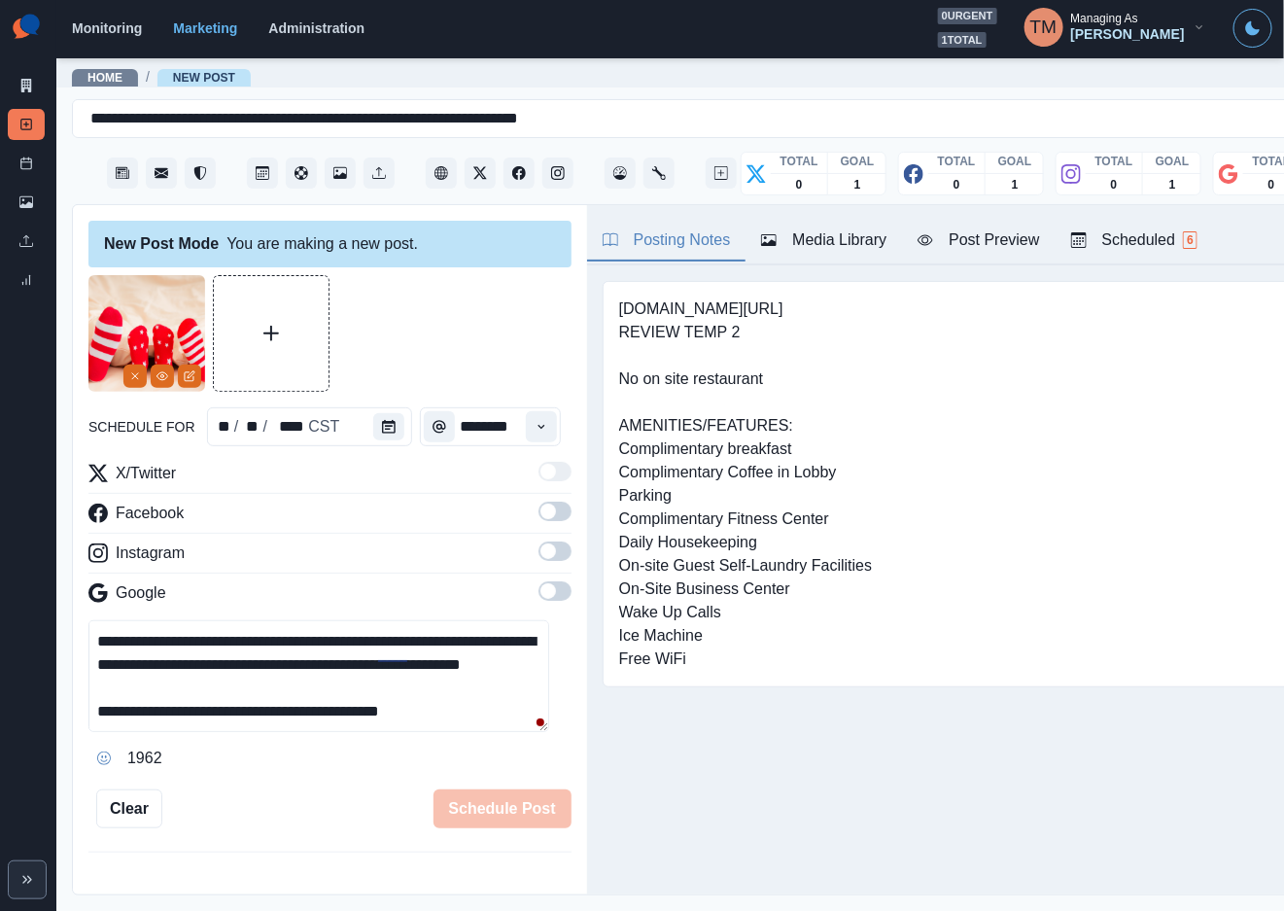
scroll to position [0, 4]
click at [545, 511] on span at bounding box center [555, 511] width 33 height 19
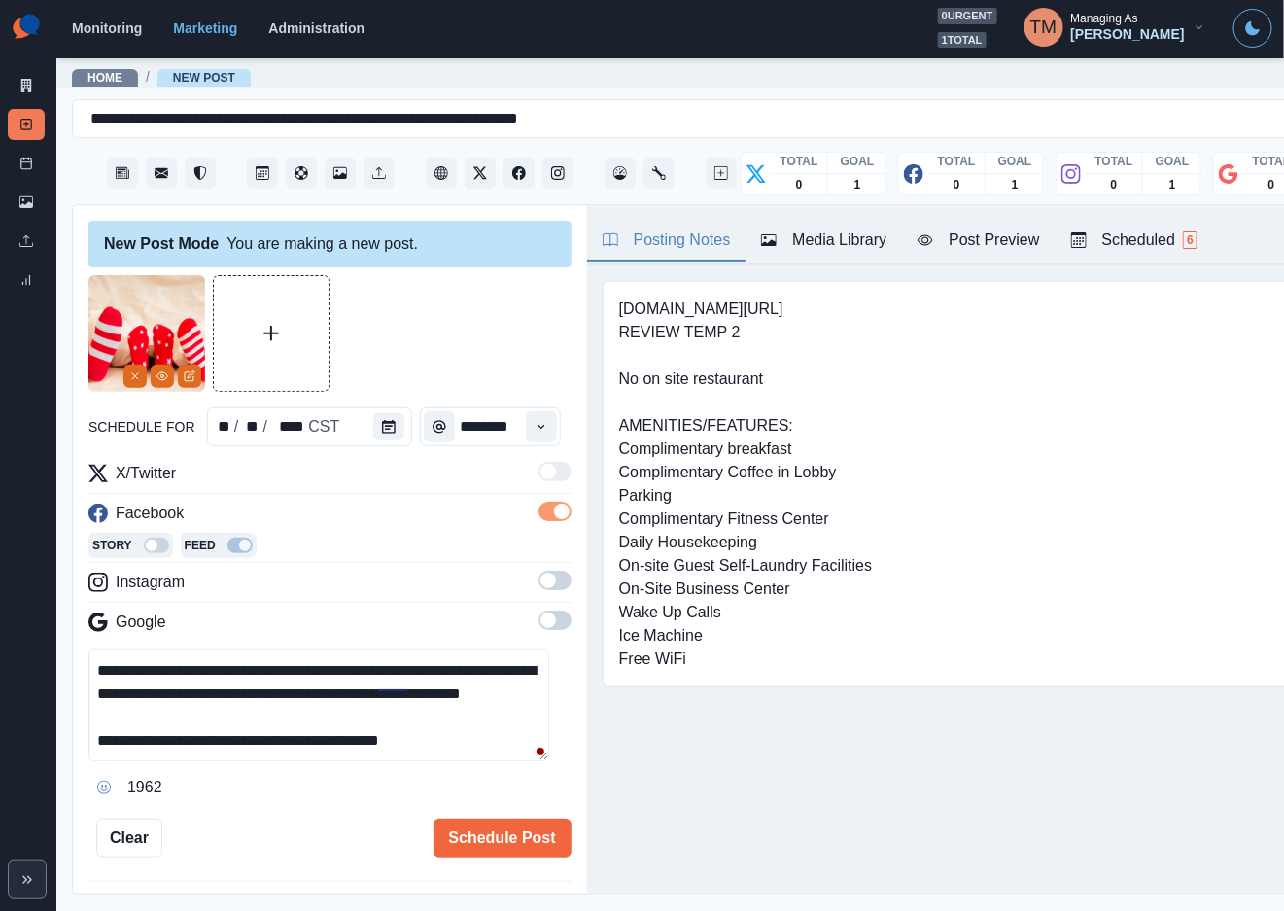
scroll to position [0, 0]
click at [539, 584] on span at bounding box center [555, 580] width 33 height 19
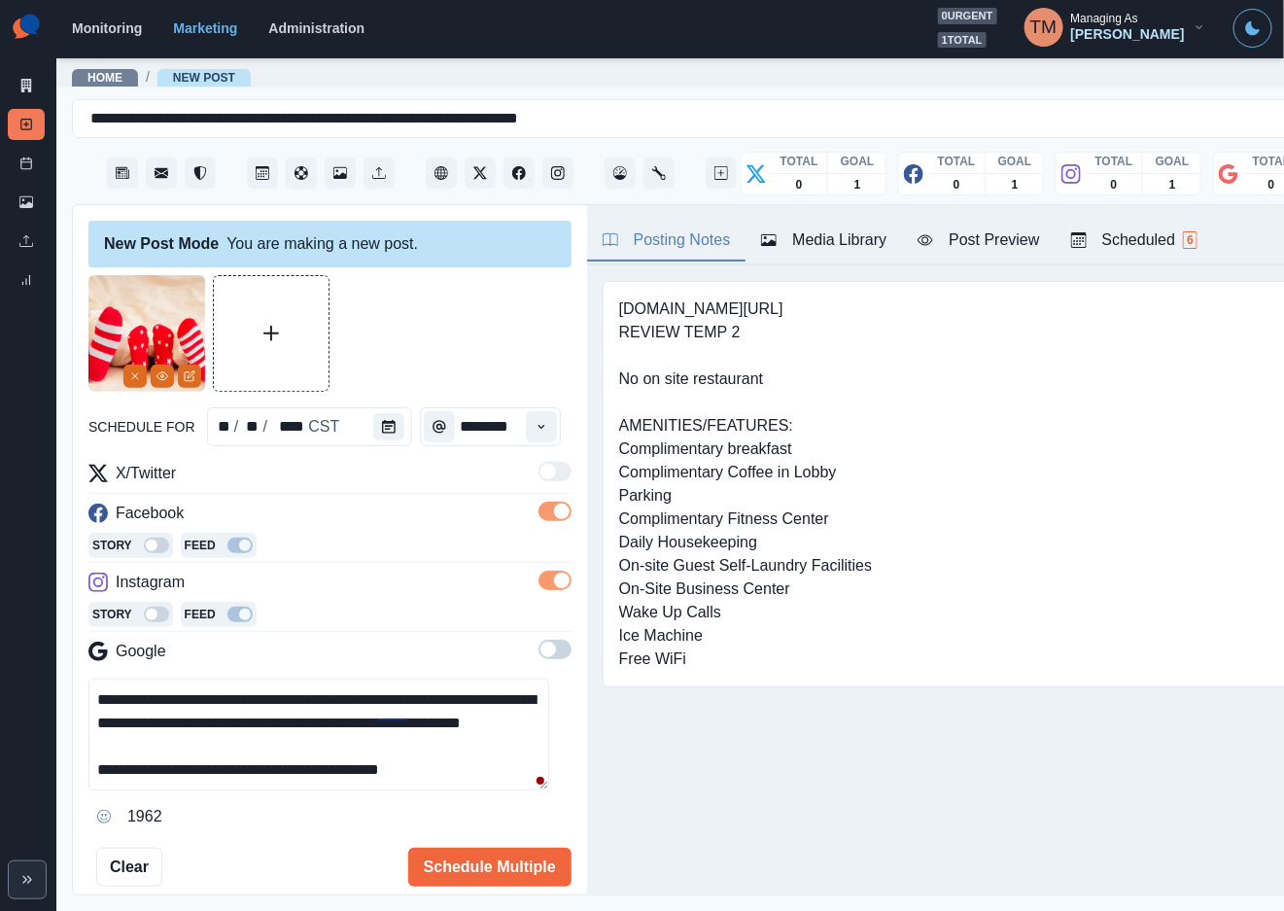
click at [541, 646] on span at bounding box center [555, 649] width 33 height 19
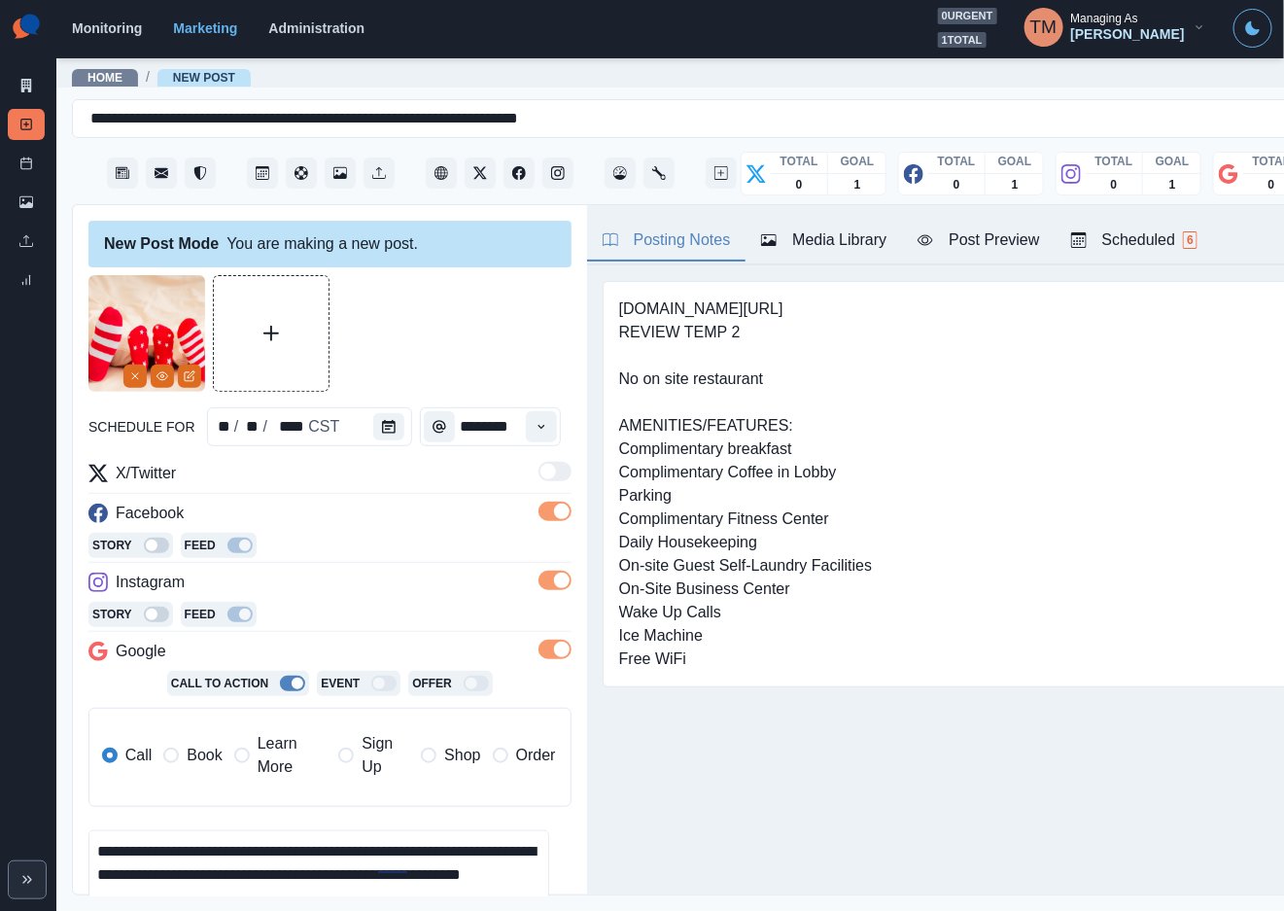
click at [214, 753] on span "Book" at bounding box center [204, 755] width 35 height 23
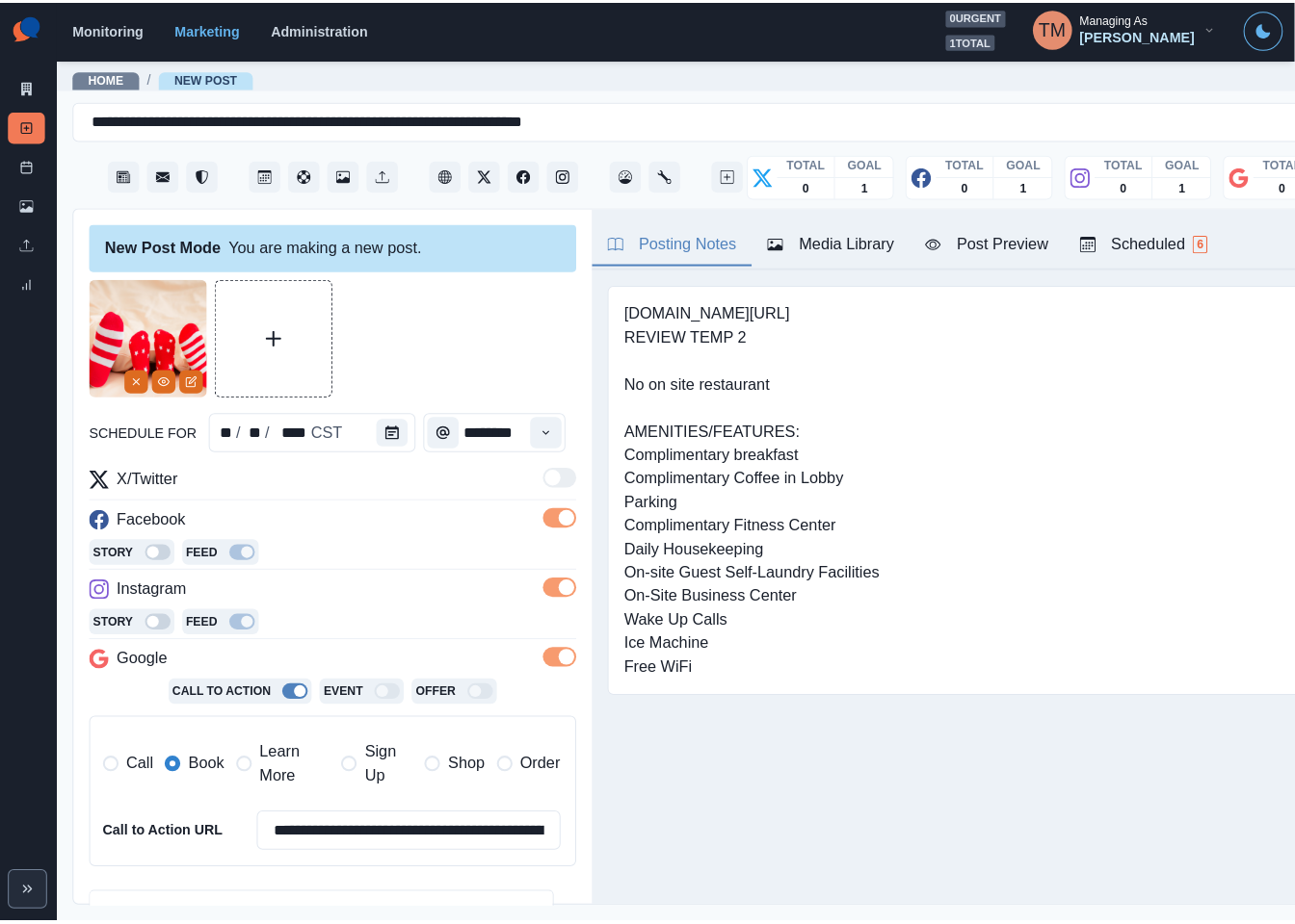
scroll to position [301, 0]
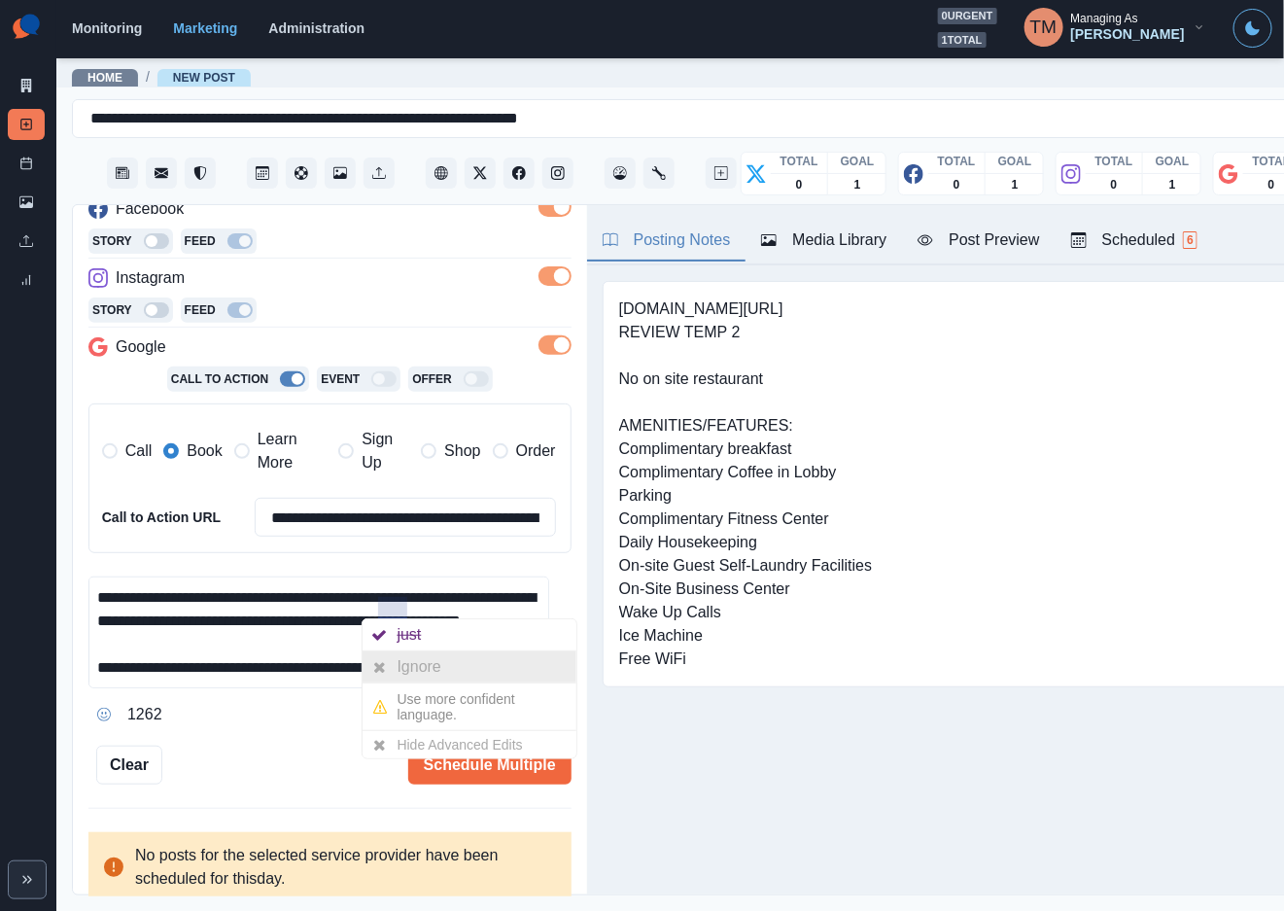
click at [395, 669] on div at bounding box center [380, 666] width 35 height 31
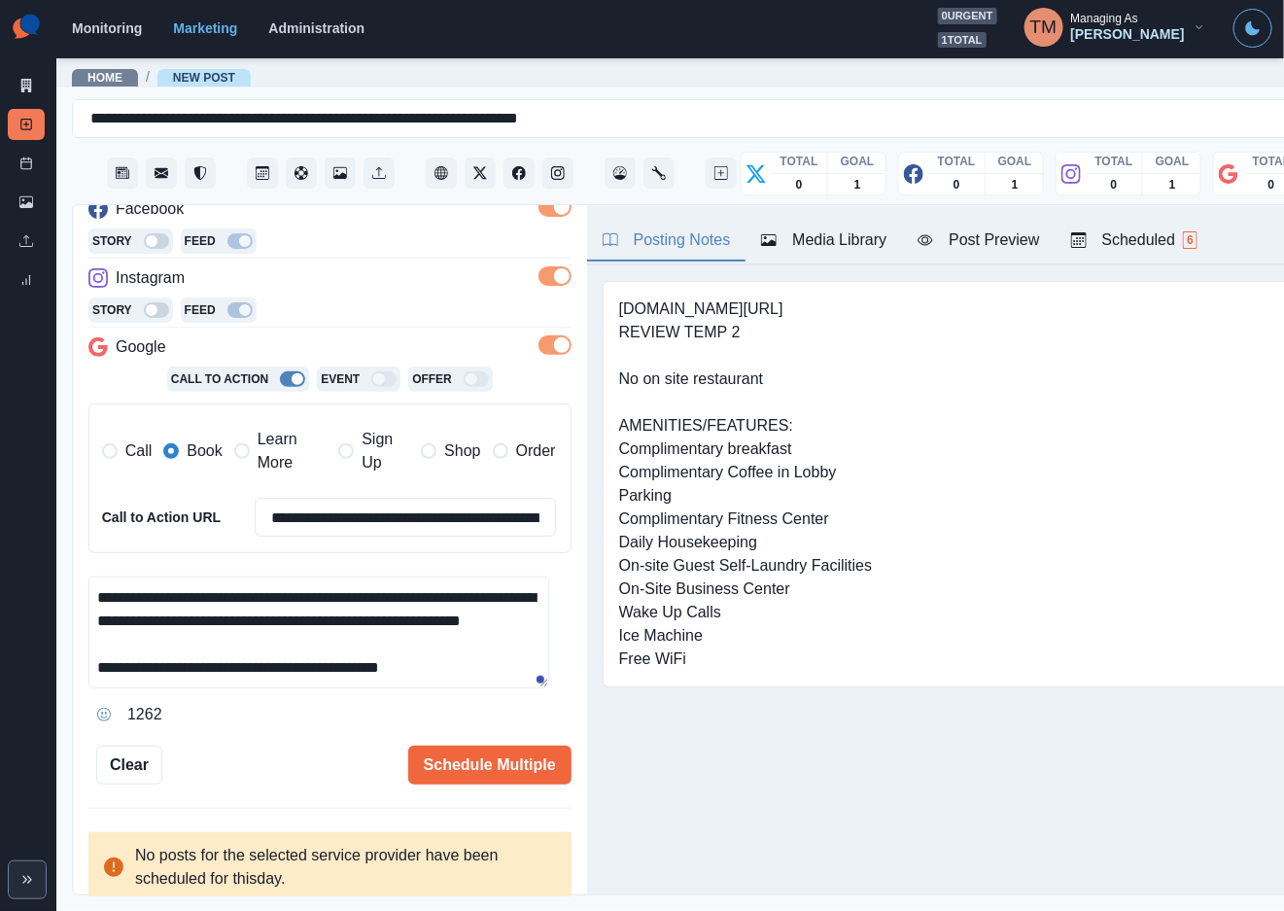
click at [995, 239] on div "Post Preview" at bounding box center [979, 239] width 122 height 23
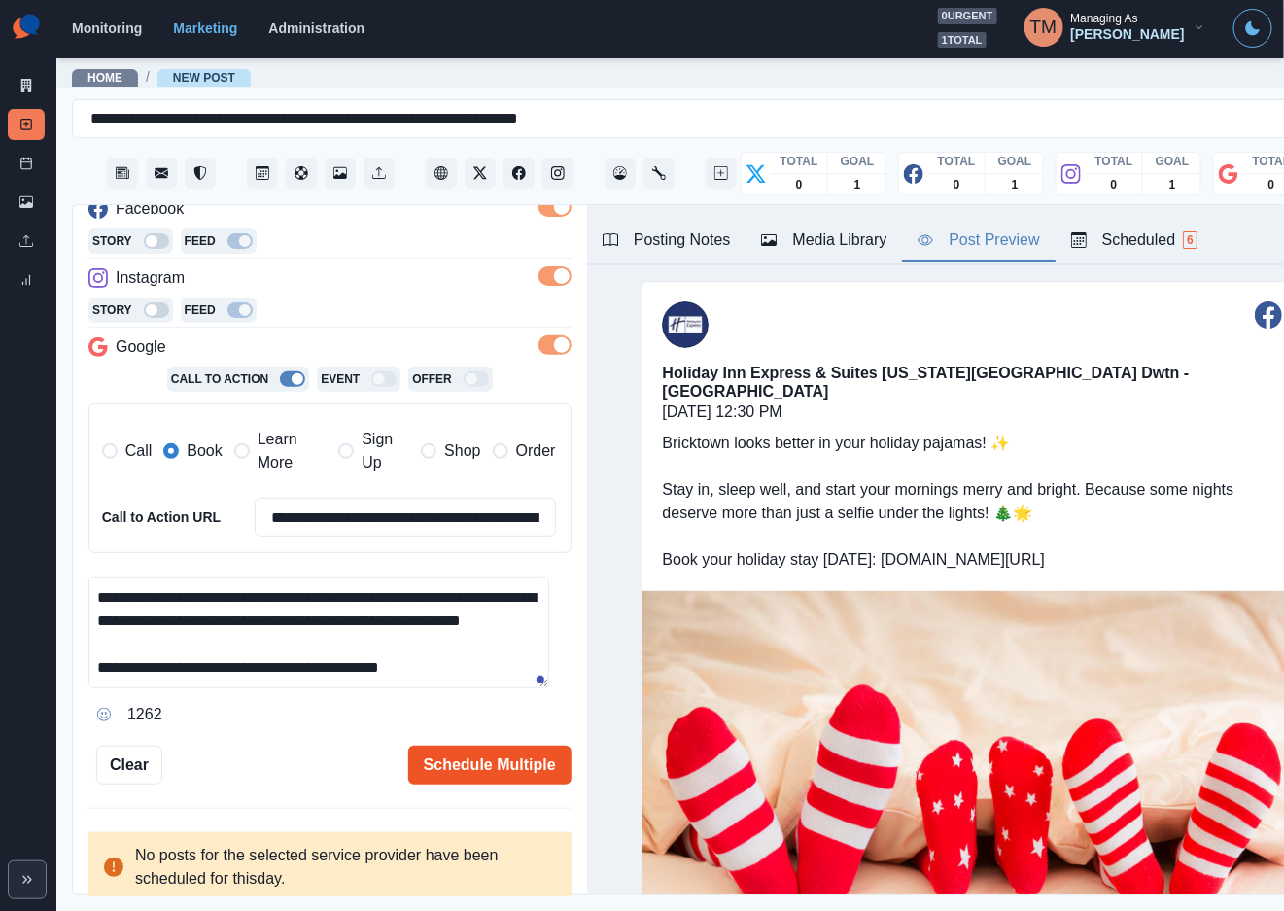
click at [441, 764] on button "Schedule Multiple" at bounding box center [489, 765] width 163 height 39
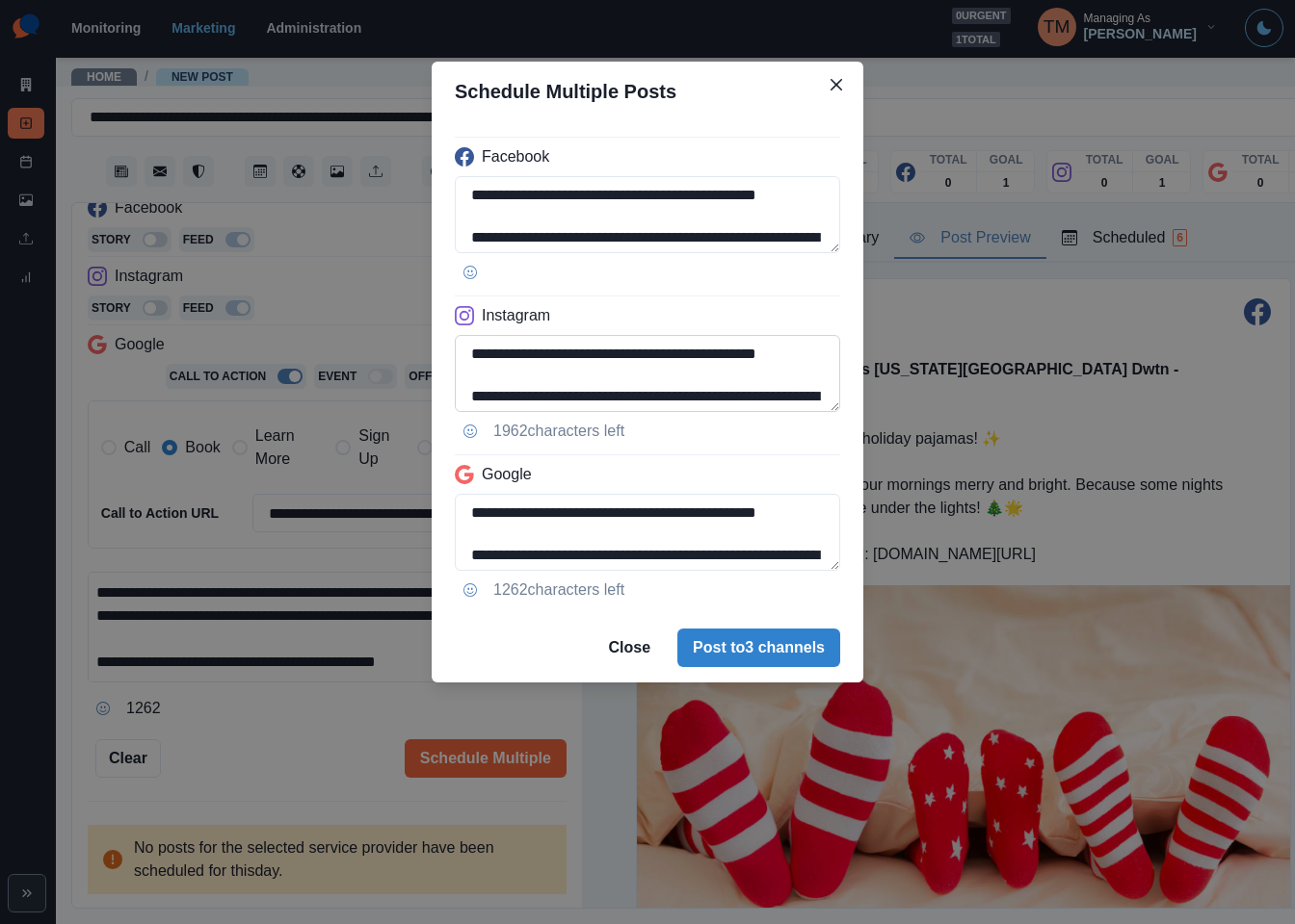
scroll to position [131, 0]
drag, startPoint x: 669, startPoint y: 373, endPoint x: 695, endPoint y: 388, distance: 30.0
click at [695, 388] on textarea "**********" at bounding box center [647, 373] width 385 height 77
paste textarea "****"
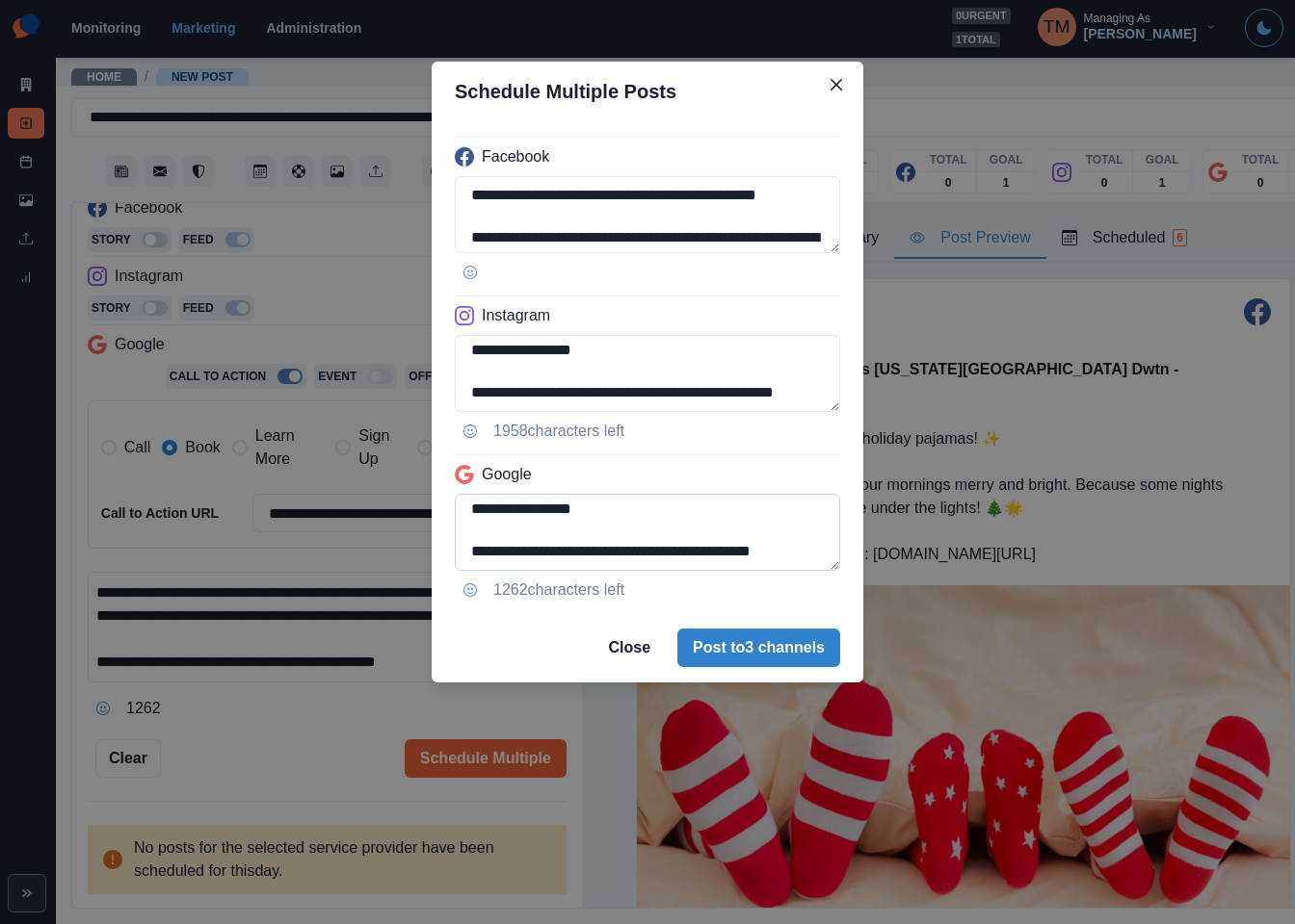
type textarea "**********"
click at [784, 512] on textarea "**********" at bounding box center [647, 533] width 385 height 77
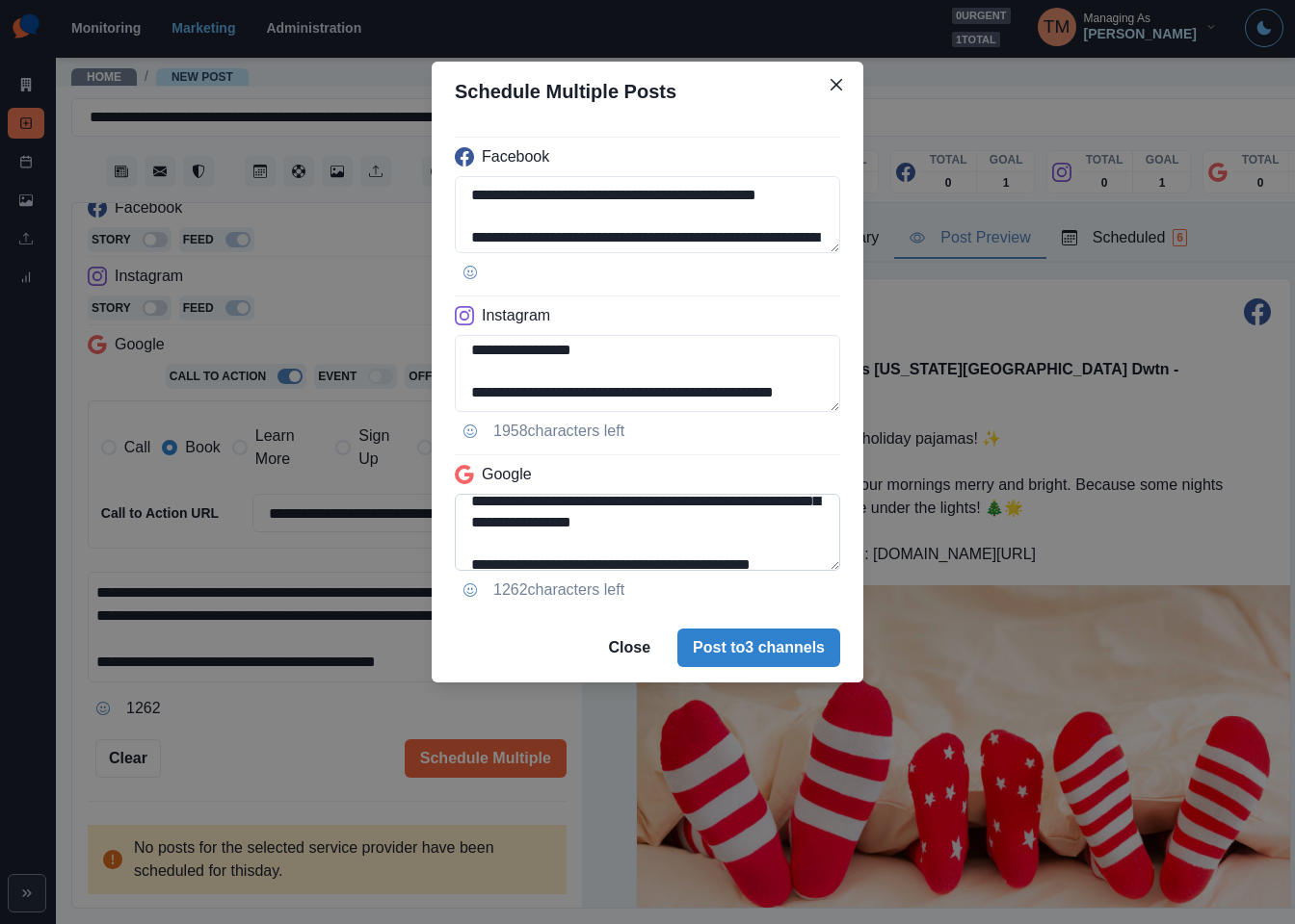
drag, startPoint x: 789, startPoint y: 543, endPoint x: 802, endPoint y: 569, distance: 29.1
click at [802, 569] on textarea "**********" at bounding box center [647, 533] width 385 height 77
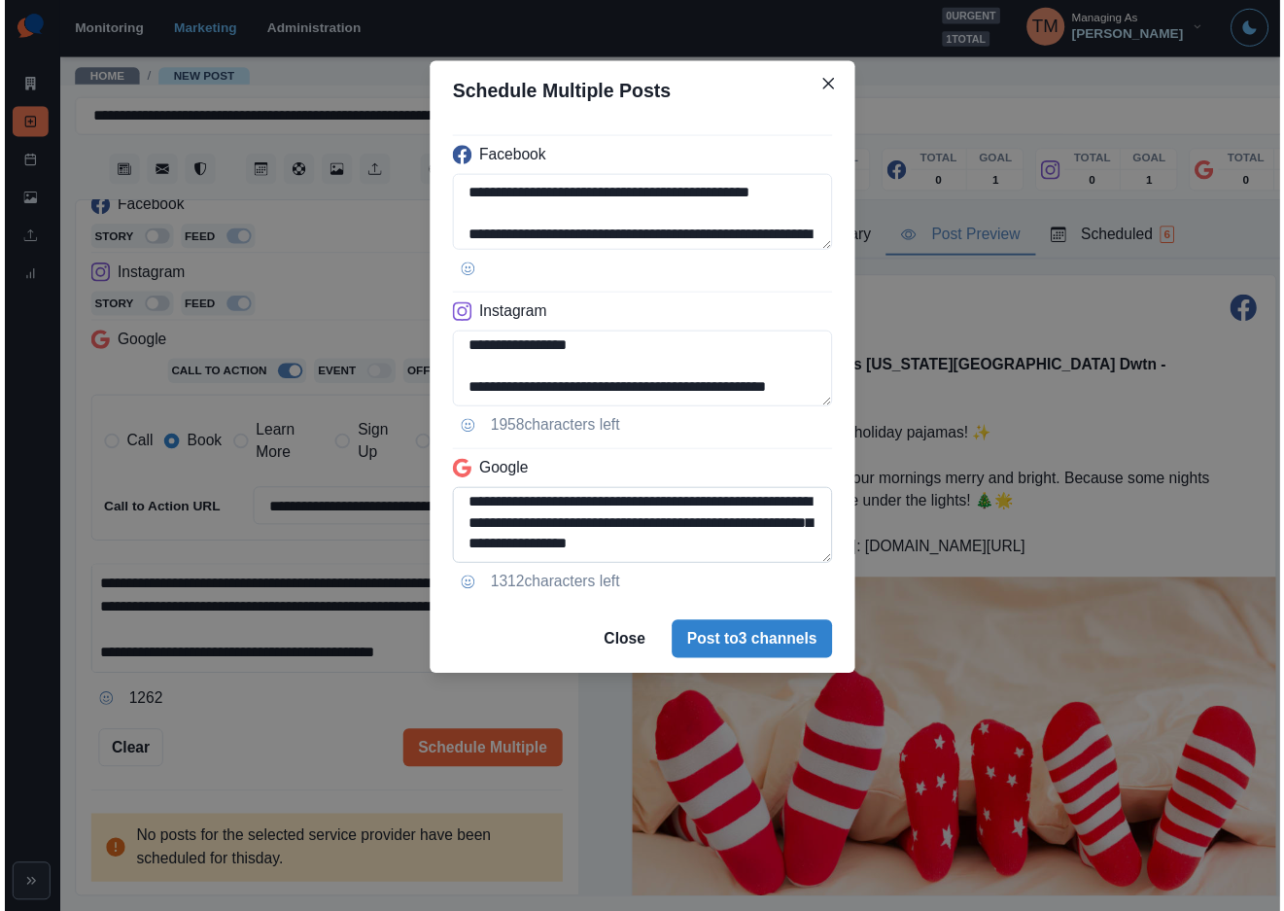
scroll to position [70, 0]
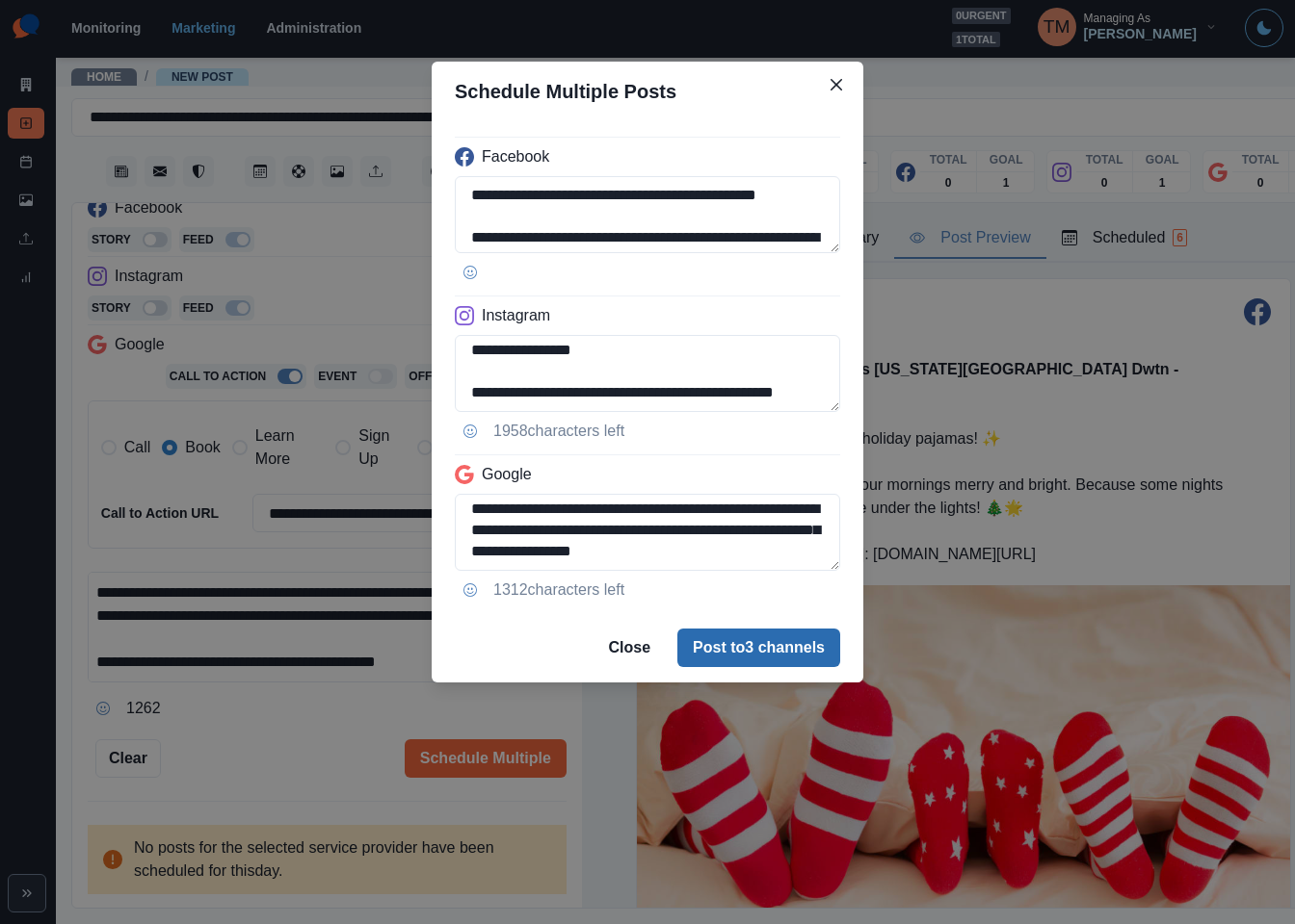
type textarea "**********"
click at [766, 653] on button "Post to 3 channels" at bounding box center [758, 648] width 162 height 39
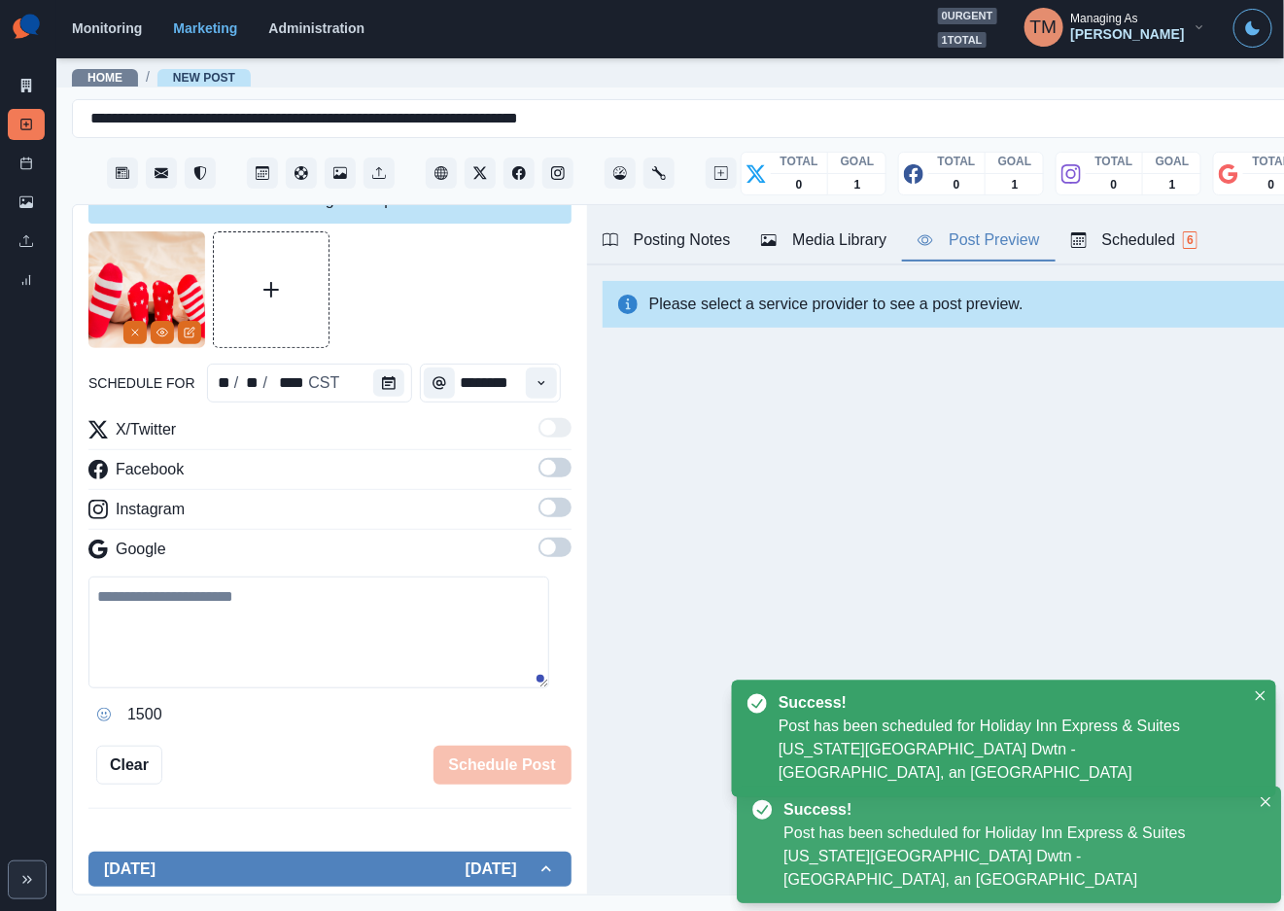
scroll to position [0, 0]
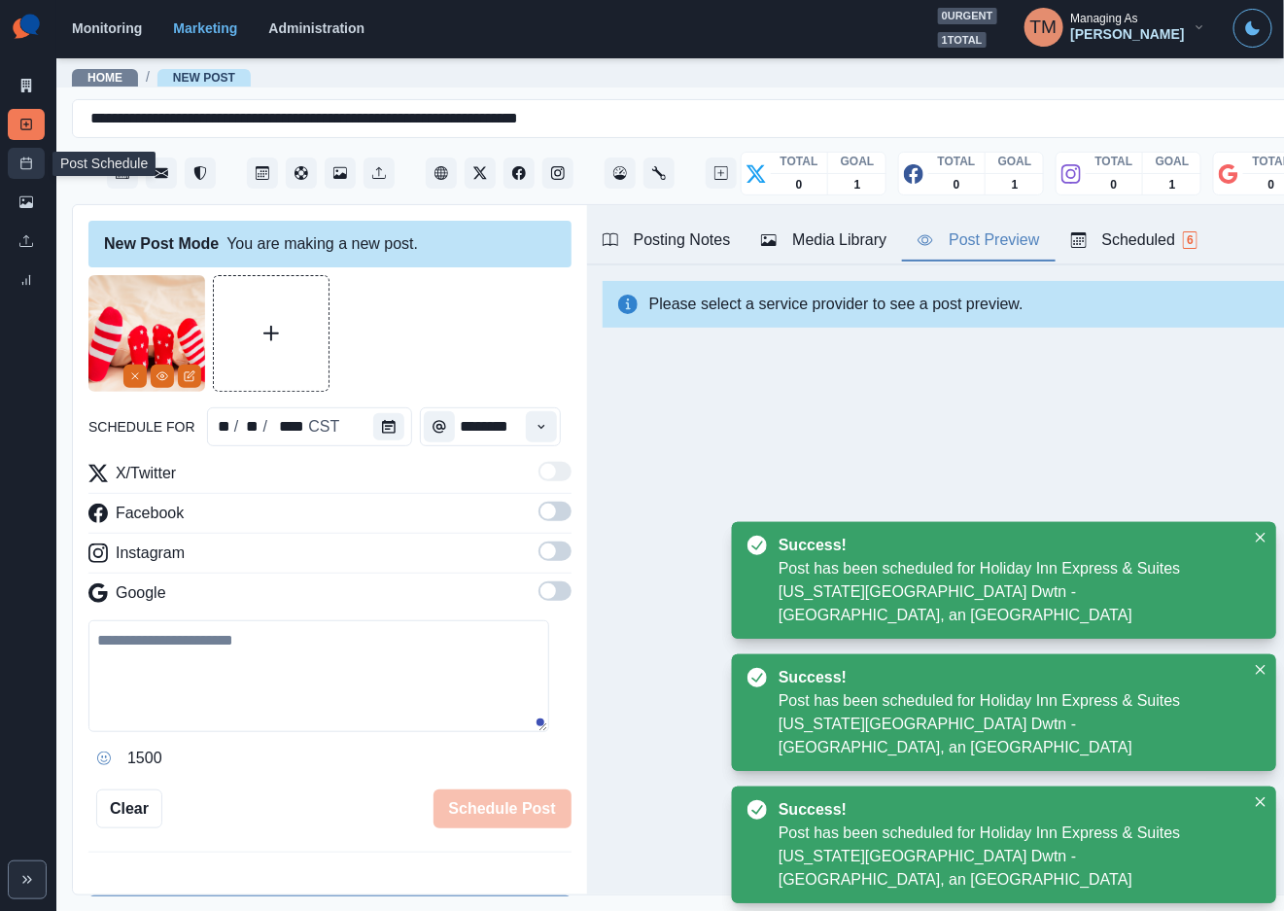
click at [32, 169] on icon at bounding box center [26, 164] width 14 height 14
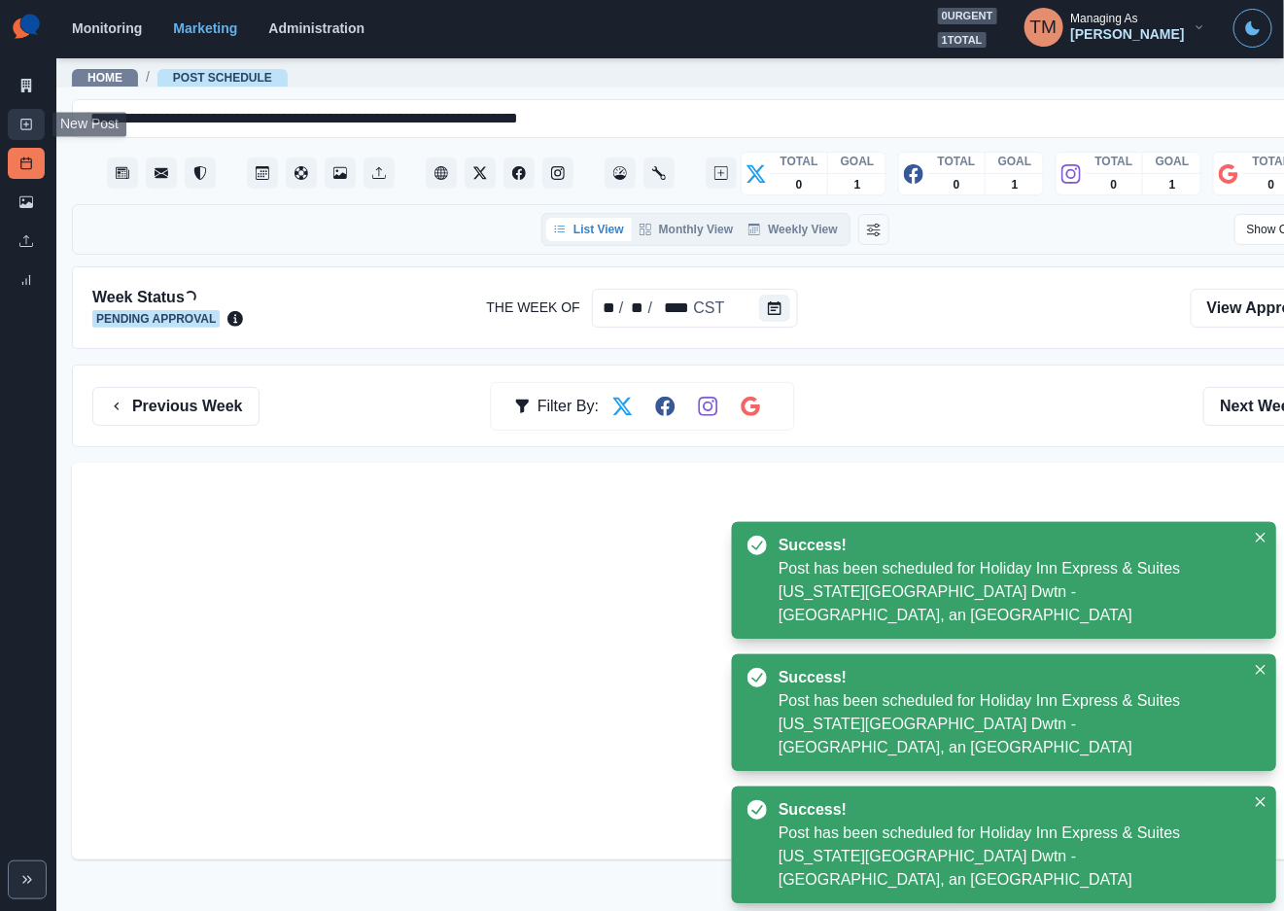
click at [29, 132] on link "New Post" at bounding box center [26, 124] width 37 height 31
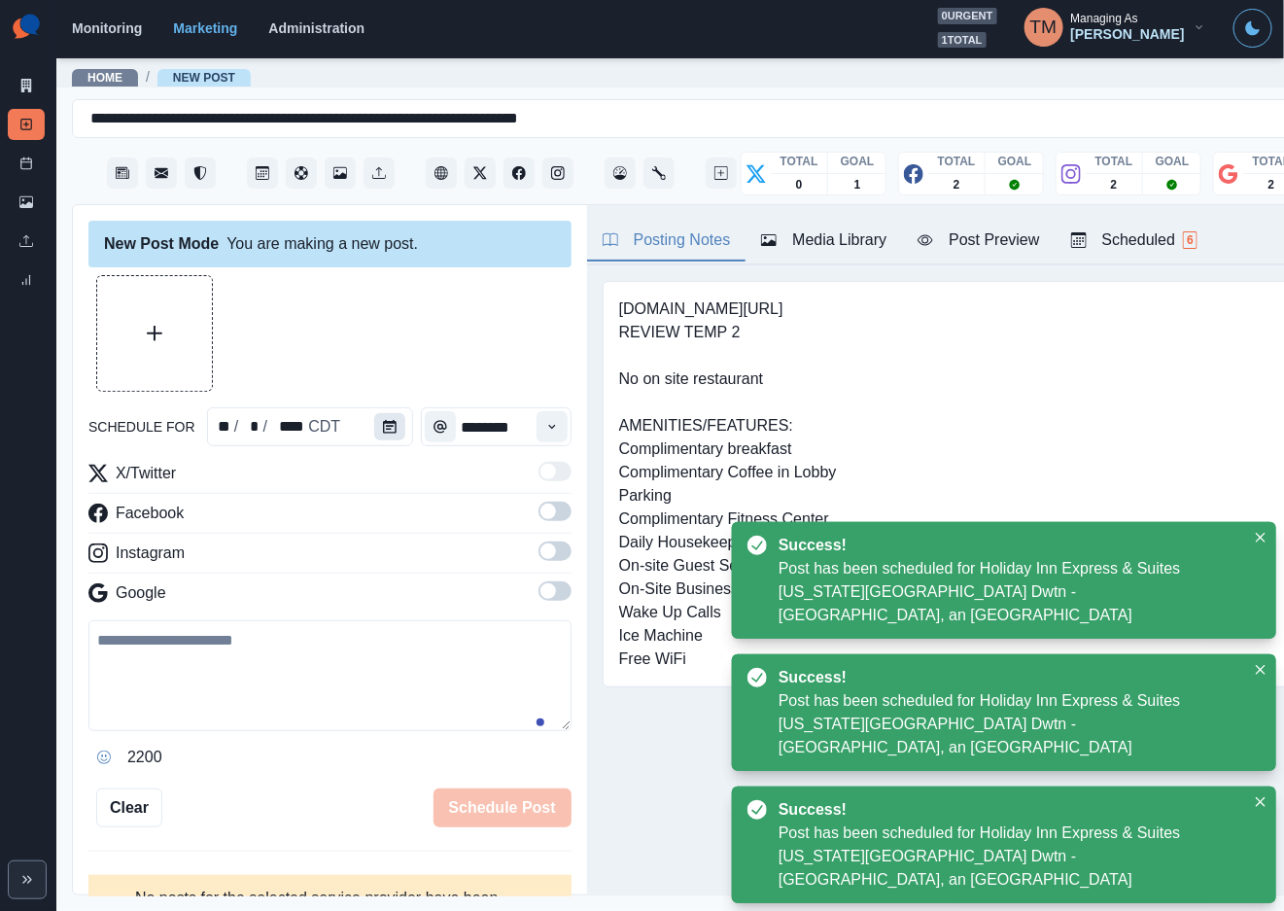
click at [383, 426] on icon "Calendar" at bounding box center [390, 427] width 14 height 14
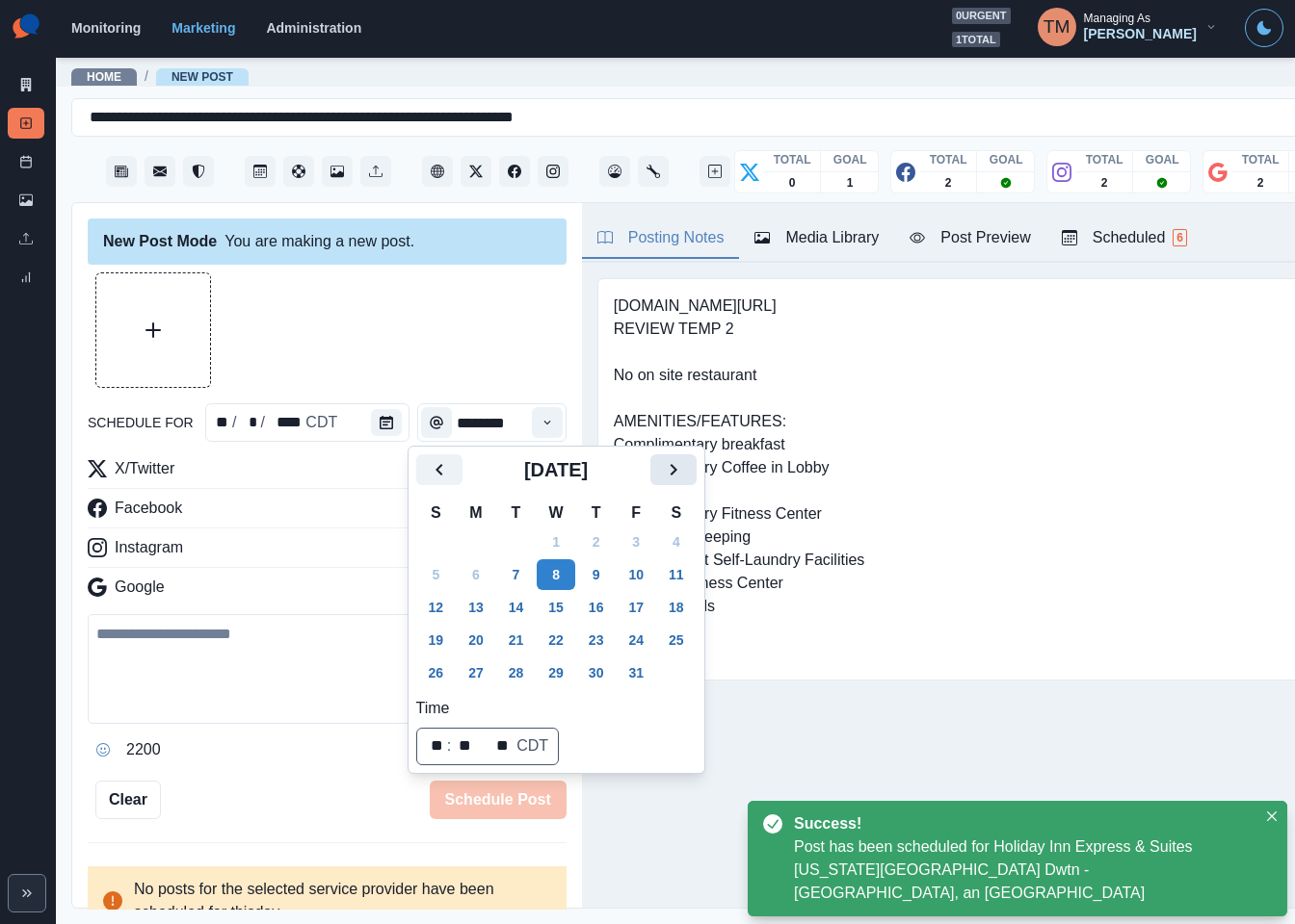
click at [668, 470] on icon "Next" at bounding box center [673, 469] width 23 height 23
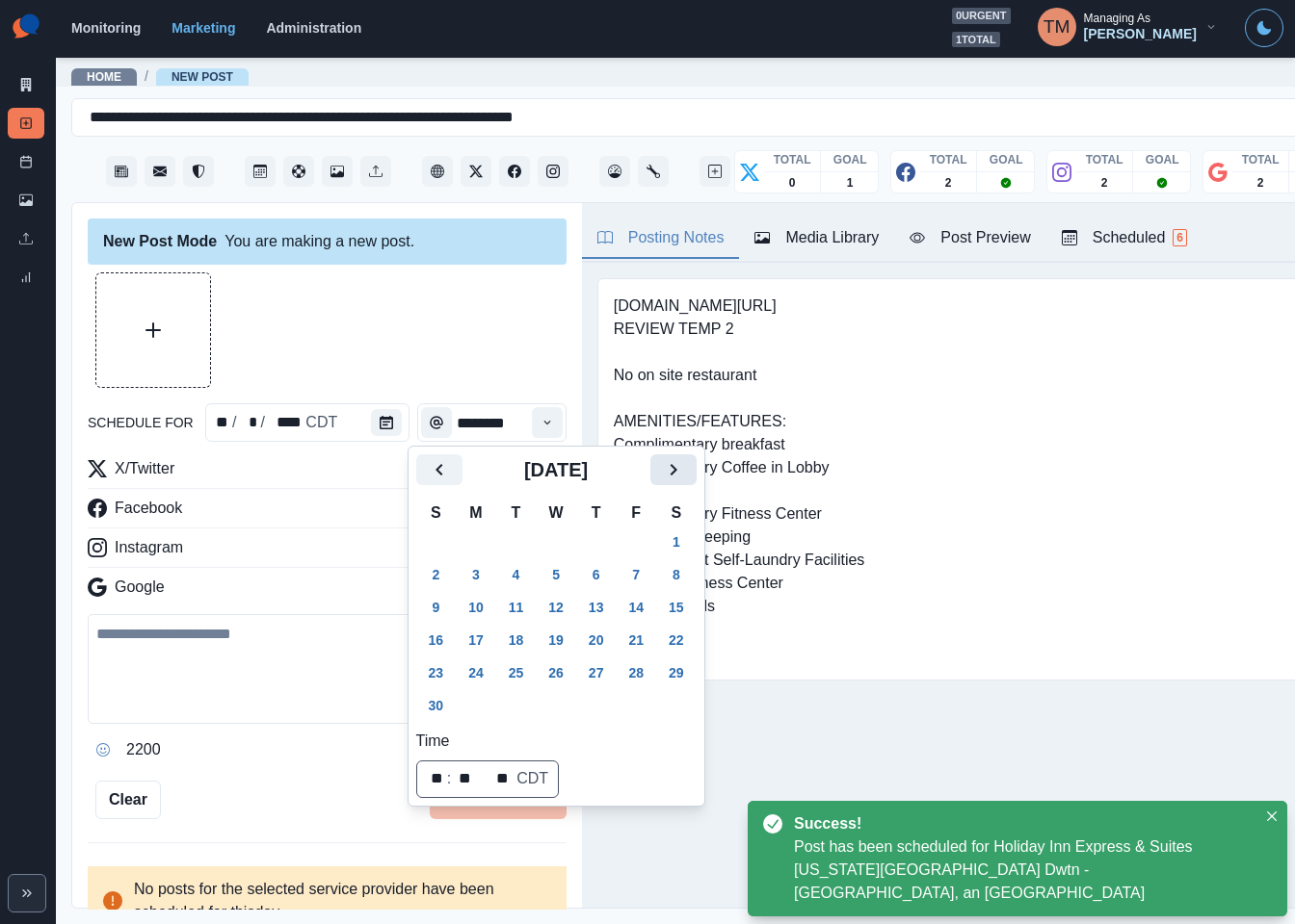
click at [669, 470] on icon "Next" at bounding box center [673, 469] width 23 height 23
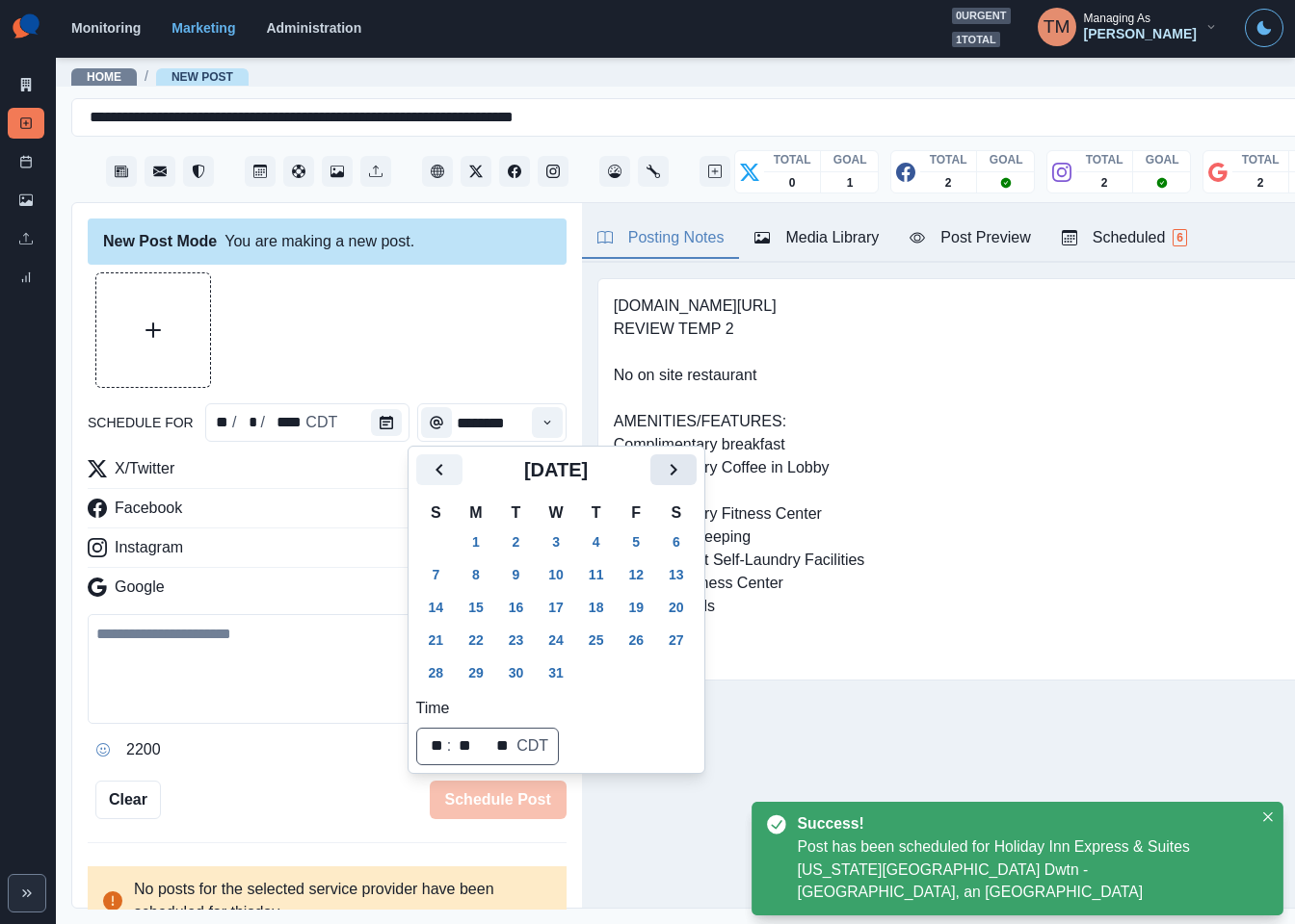
click at [669, 470] on icon "Next" at bounding box center [673, 469] width 23 height 23
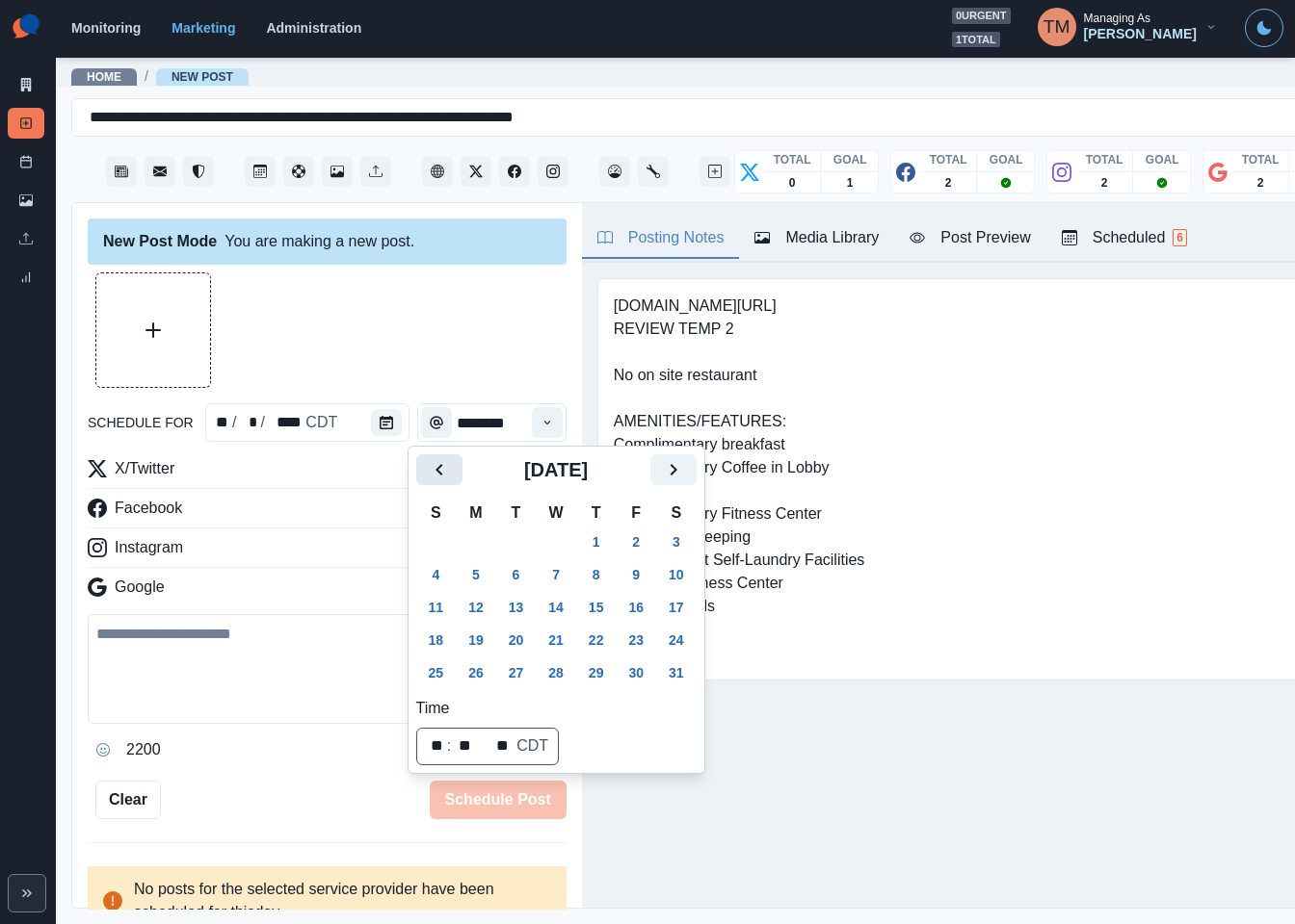
click at [433, 463] on icon "Previous" at bounding box center [439, 469] width 23 height 23
click at [521, 606] on button "16" at bounding box center [516, 607] width 39 height 31
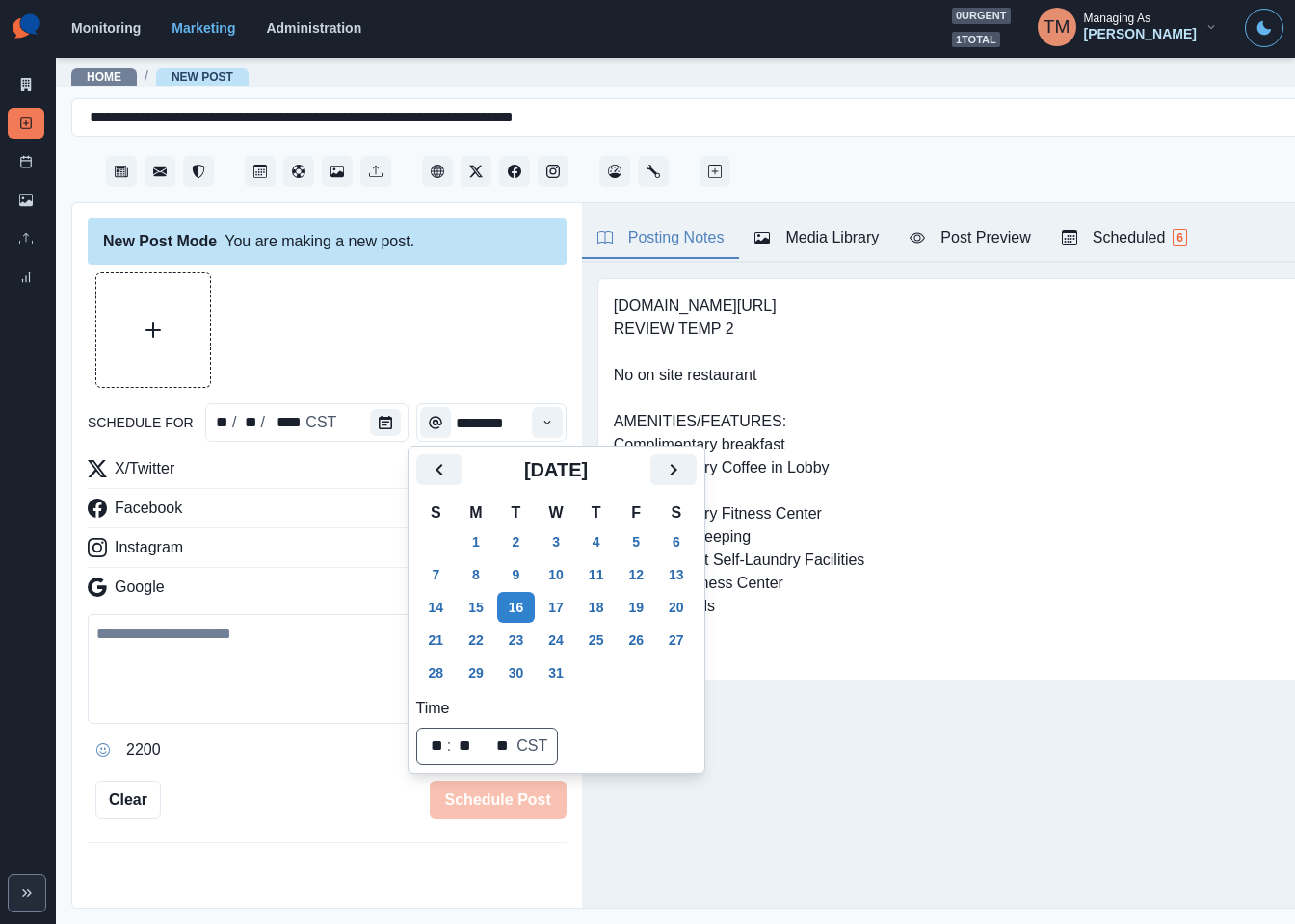
click at [405, 347] on div at bounding box center [326, 330] width 479 height 116
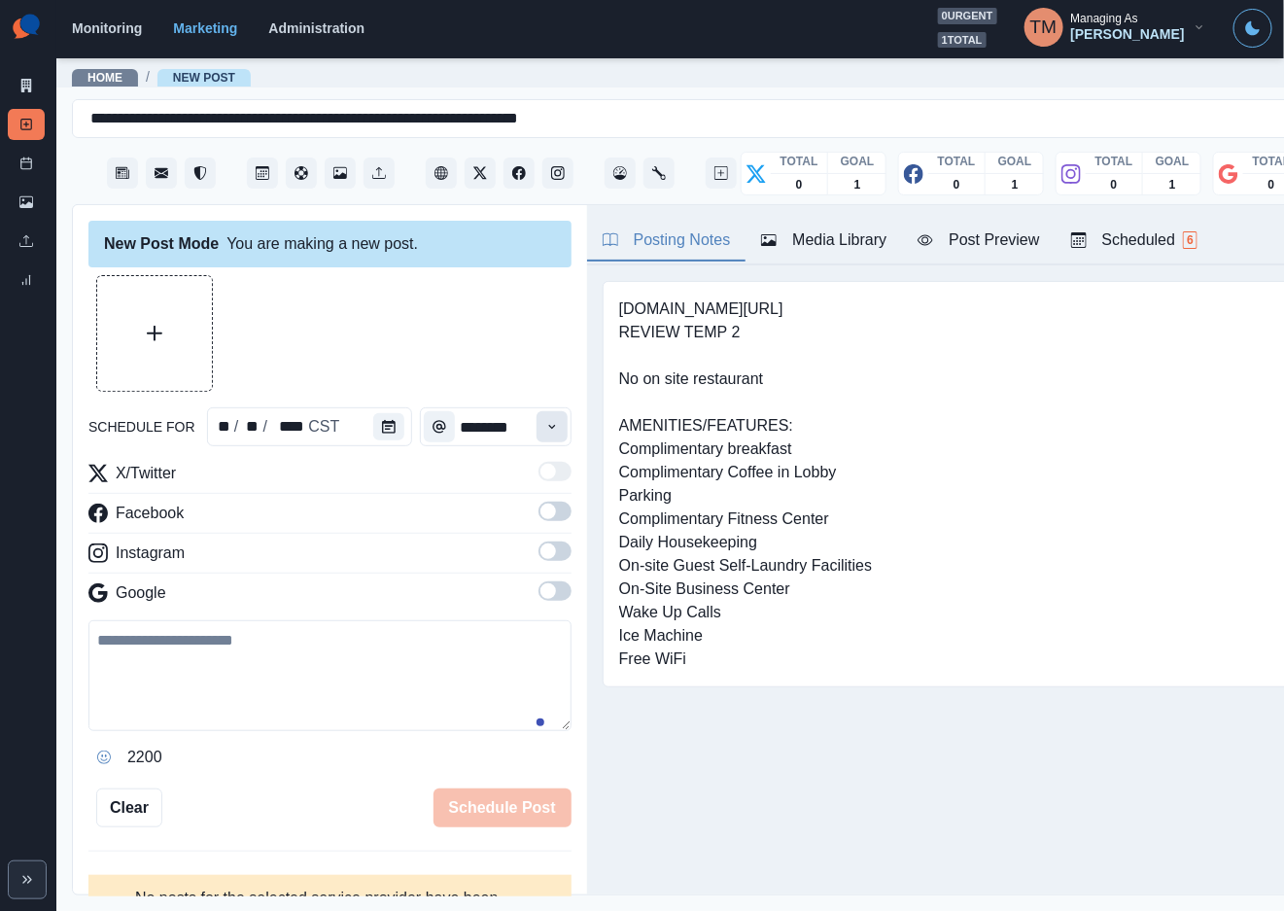
click at [545, 430] on icon "Time" at bounding box center [552, 427] width 14 height 14
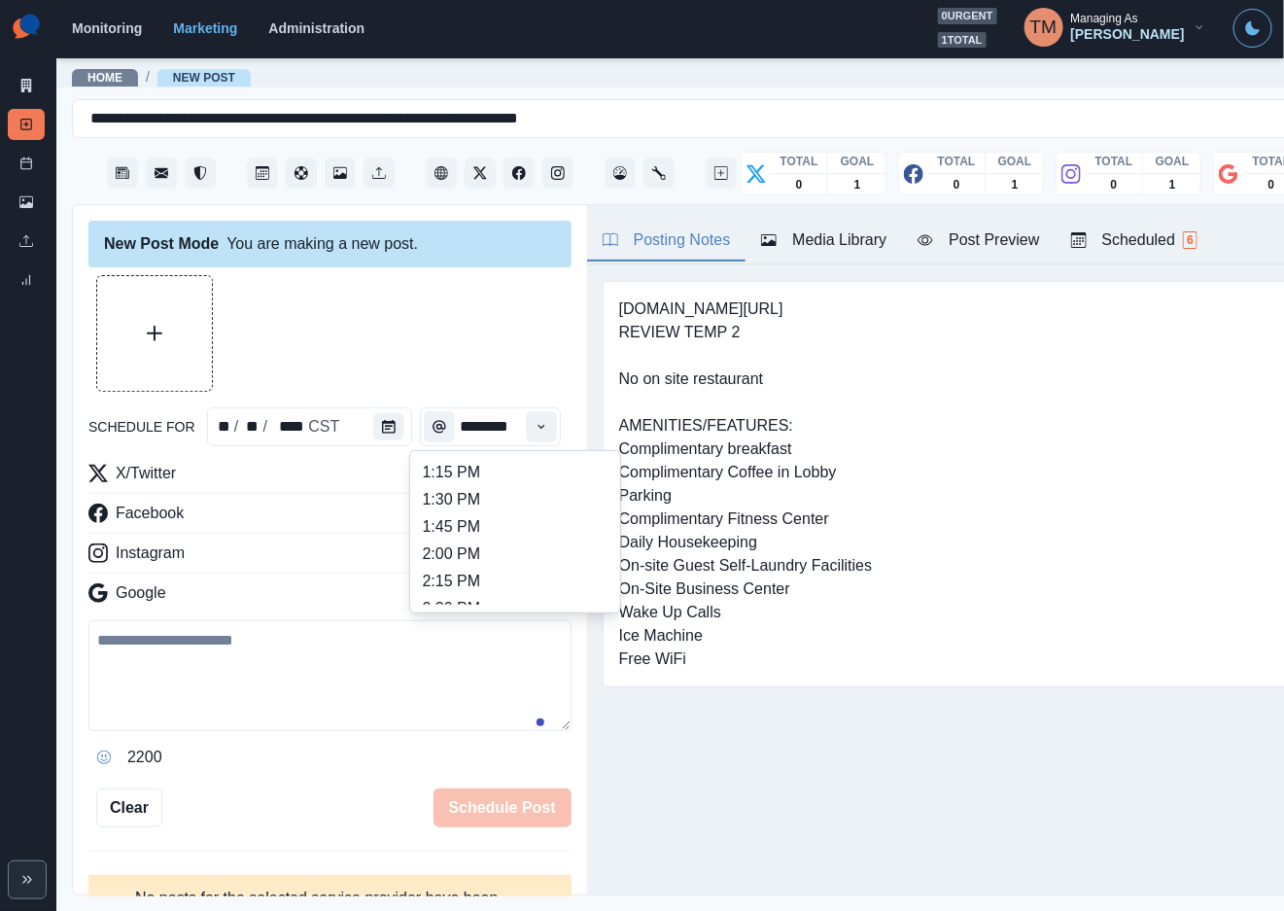
scroll to position [729, 0]
click at [510, 511] on ul "8:00 AM 8:15 AM 8:30 AM 8:45 AM 9:00 AM 9:15 AM 9:30 AM 9:45 AM 10:00 AM 10:15 …" at bounding box center [515, 532] width 194 height 146
type input "*******"
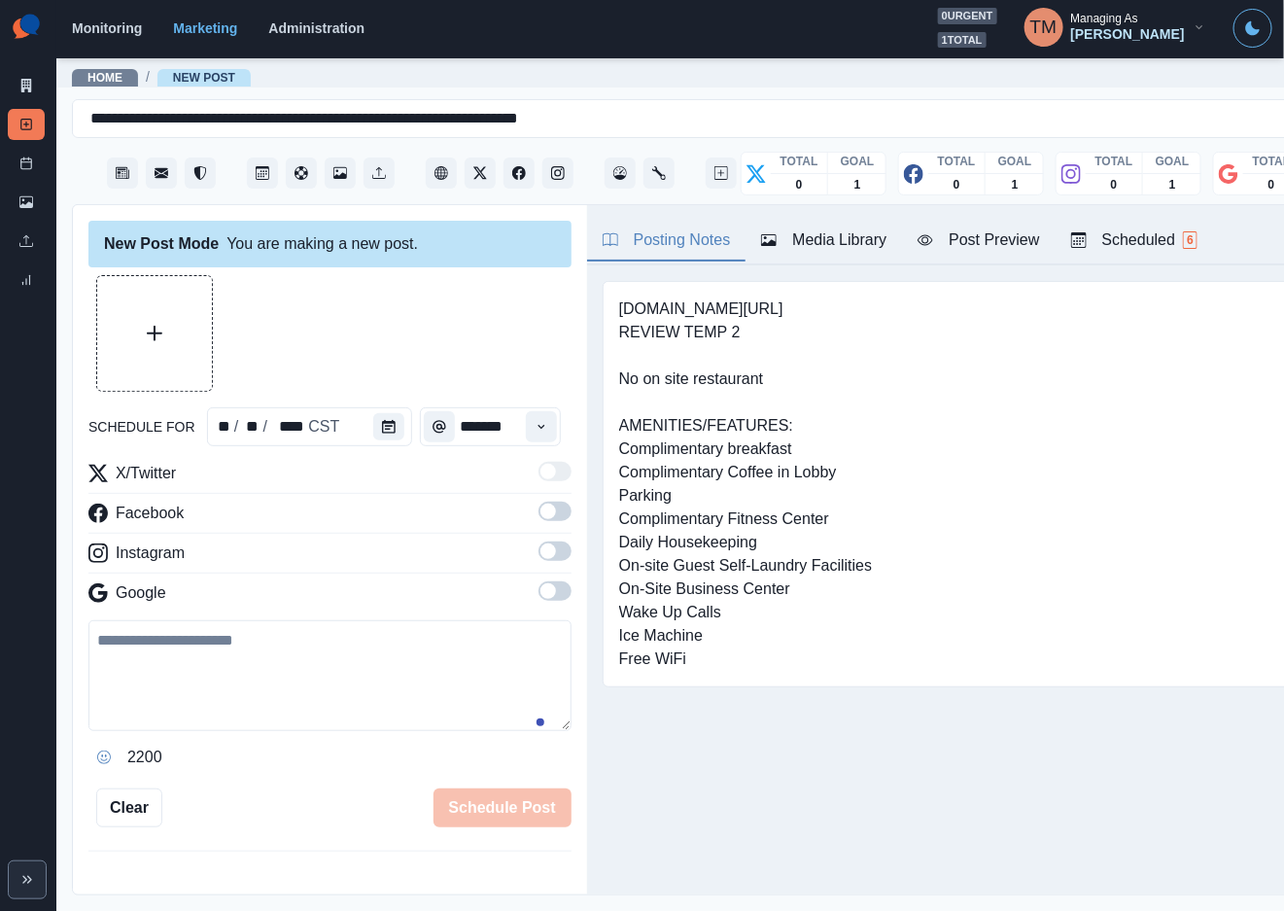
scroll to position [0, 0]
drag, startPoint x: 531, startPoint y: 507, endPoint x: 541, endPoint y: 564, distance: 57.2
click at [541, 513] on span at bounding box center [549, 512] width 16 height 16
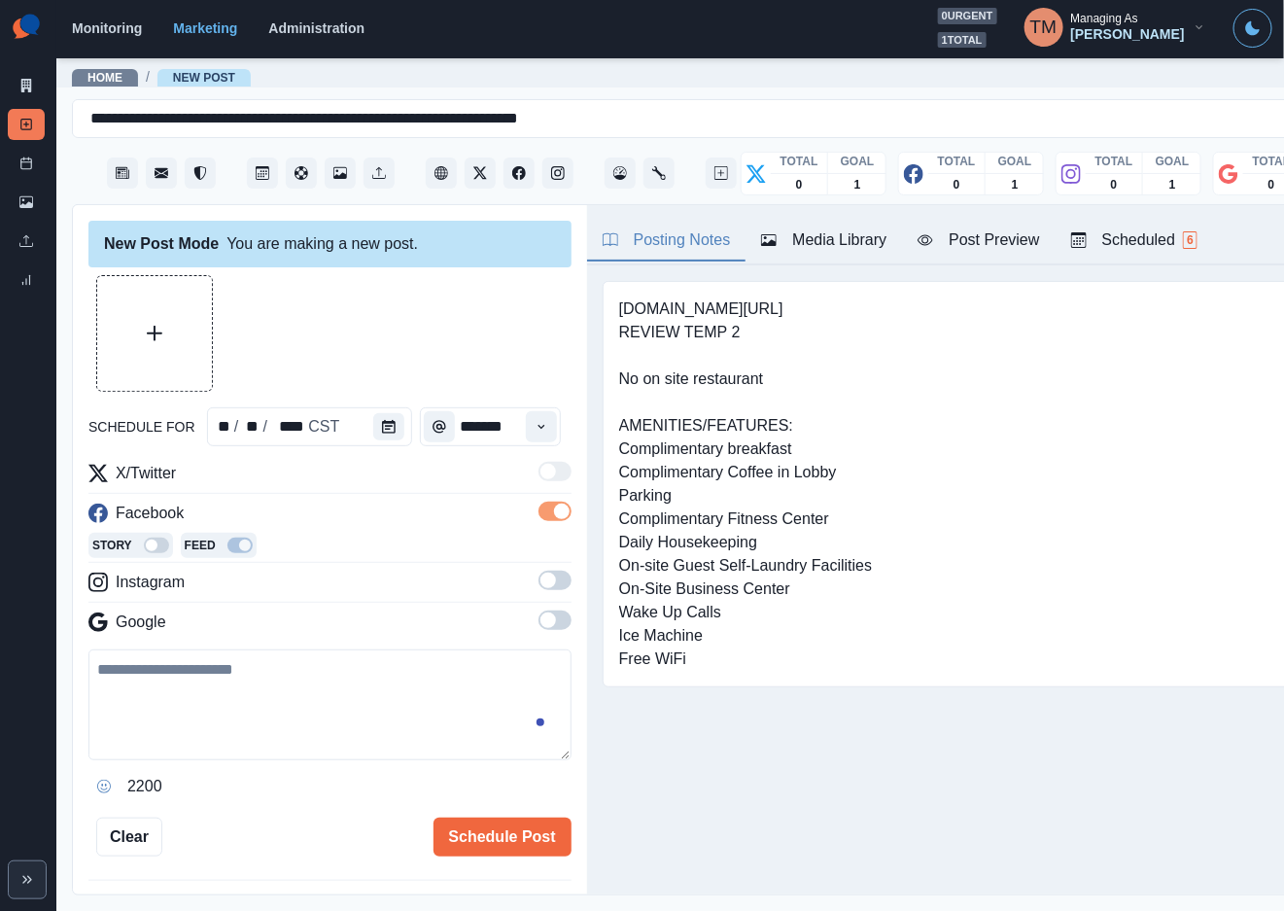
click at [542, 580] on span at bounding box center [555, 580] width 33 height 19
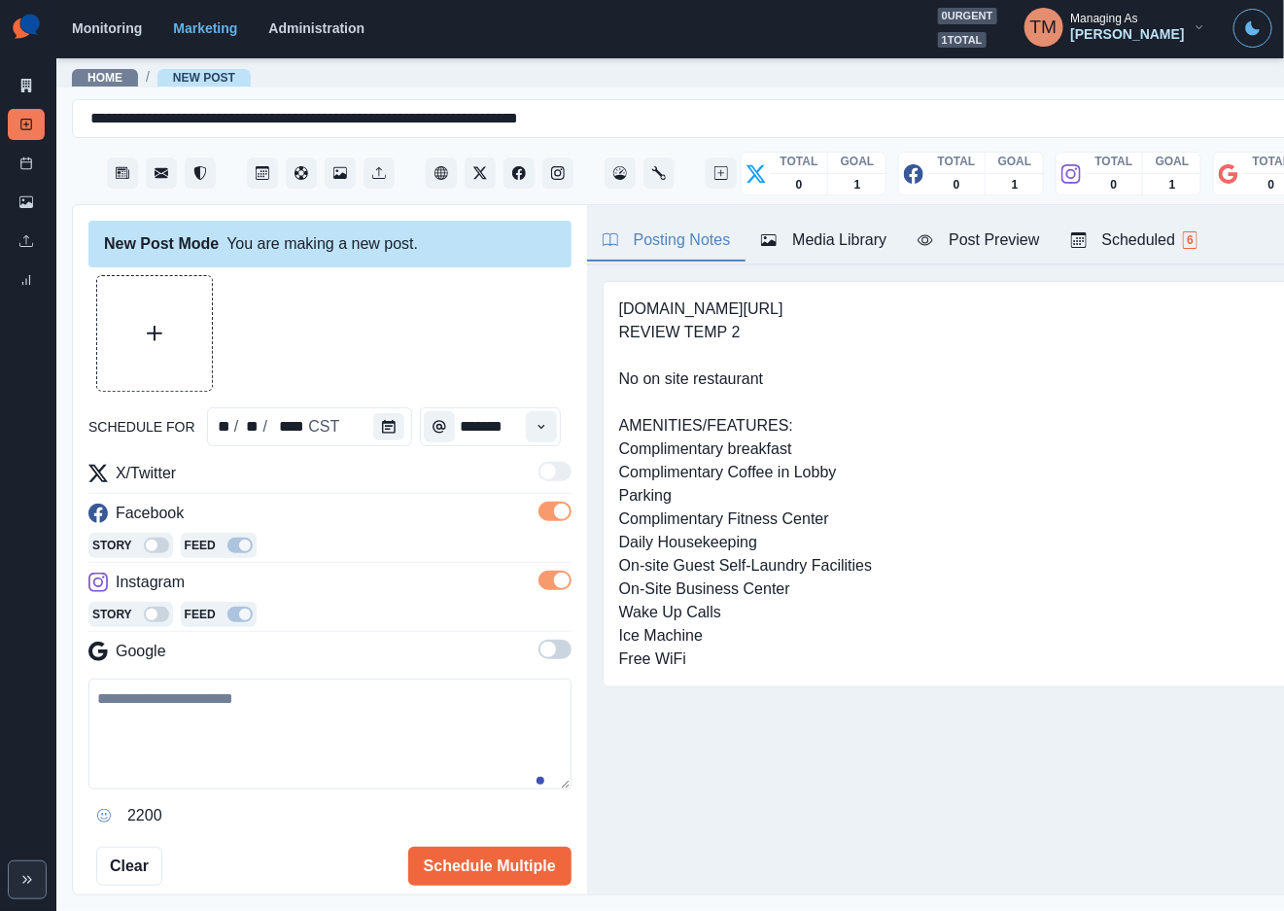
click at [539, 642] on span at bounding box center [555, 649] width 33 height 19
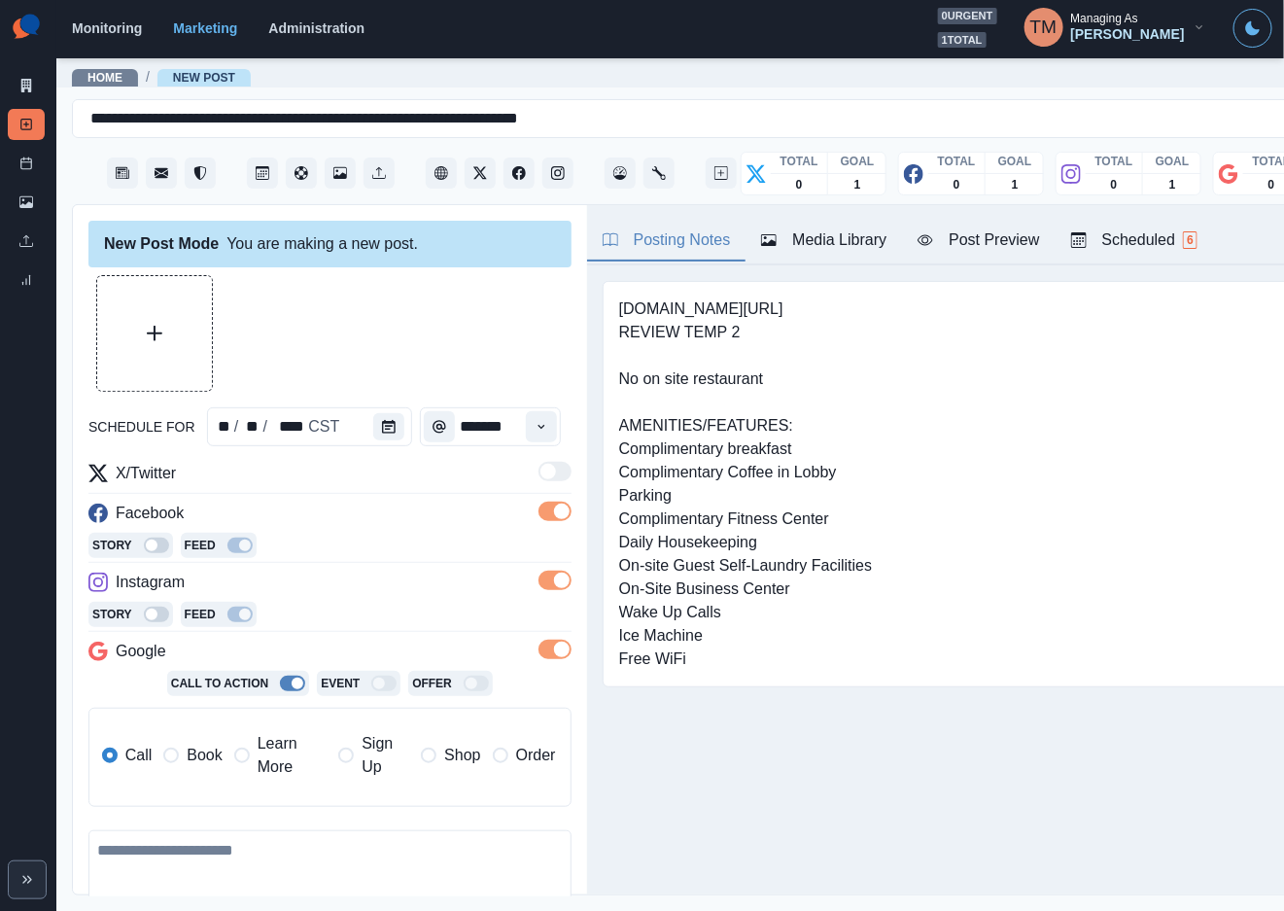
click at [187, 756] on span "Book" at bounding box center [204, 755] width 35 height 23
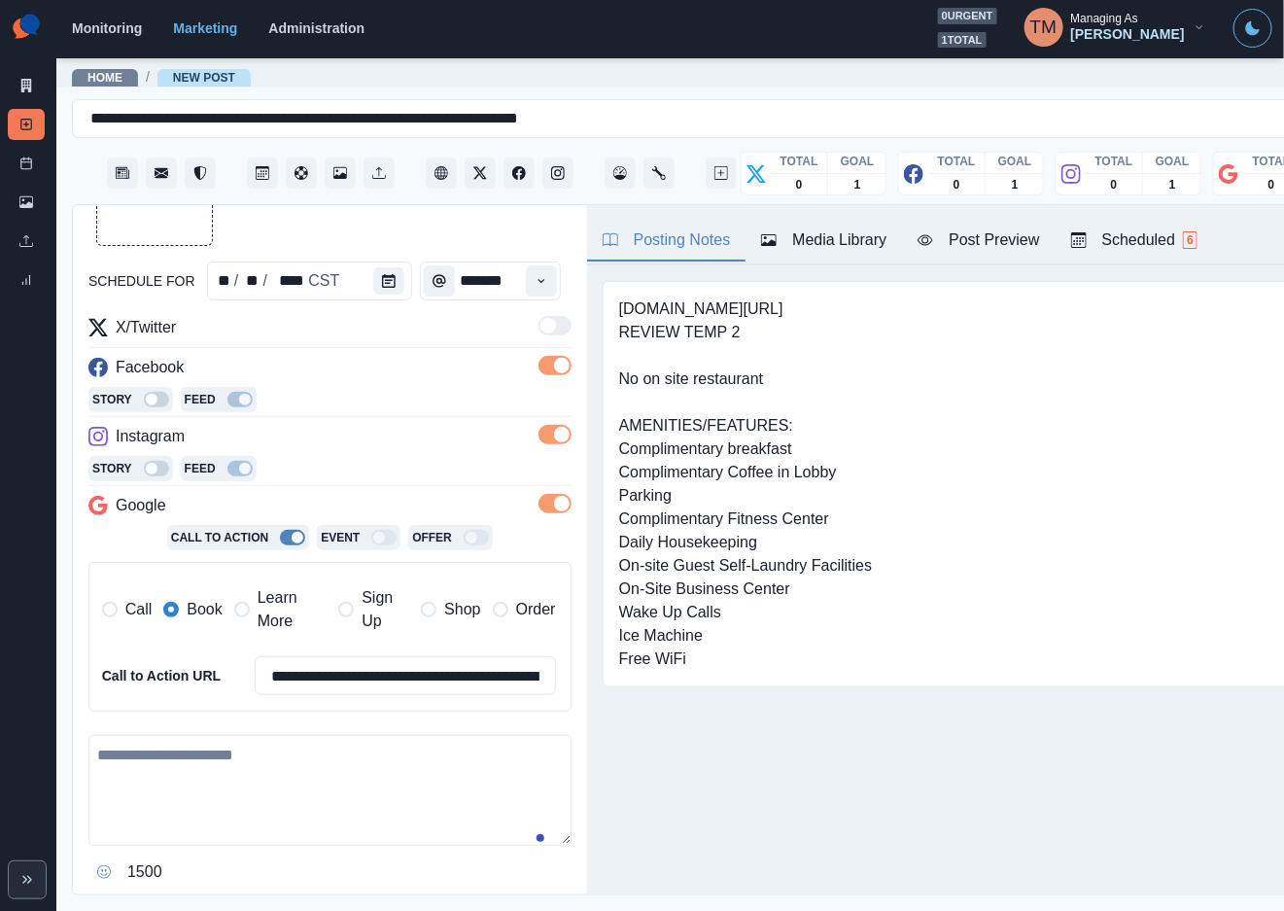
click at [272, 782] on textarea at bounding box center [329, 790] width 483 height 111
paste textarea "**********"
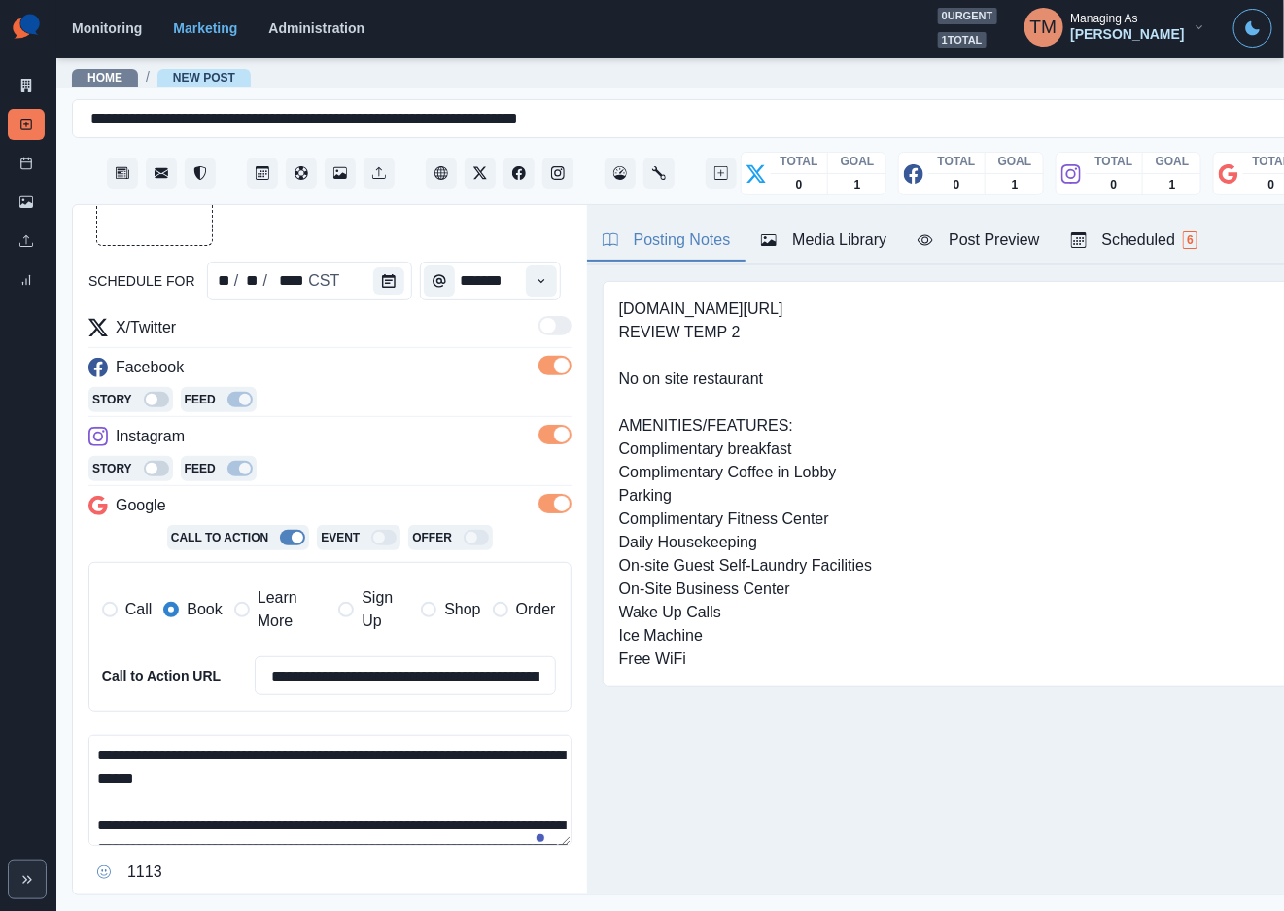
scroll to position [155, 0]
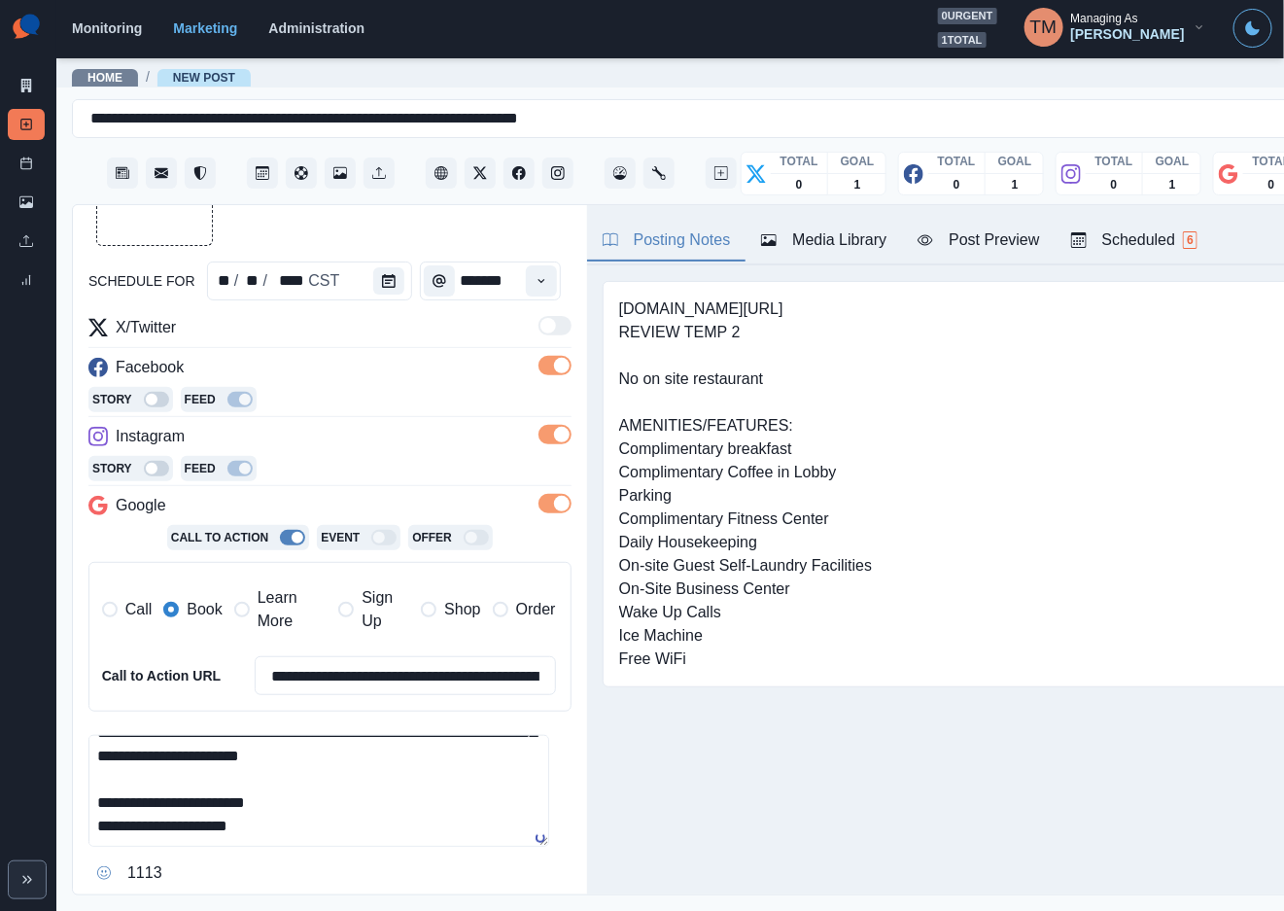
click at [1012, 249] on div "Post Preview" at bounding box center [979, 239] width 122 height 23
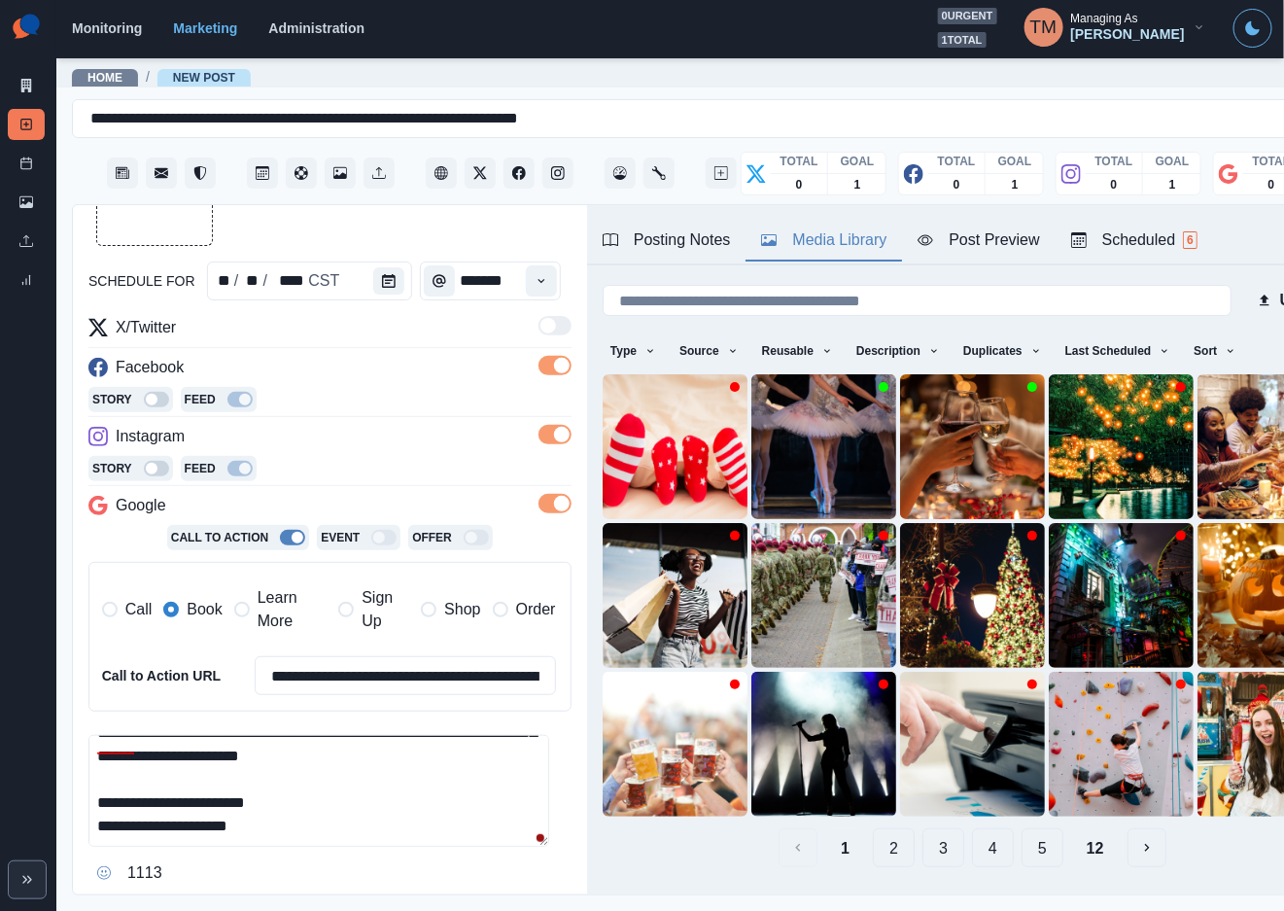
click at [821, 255] on button "Media Library" at bounding box center [824, 241] width 157 height 41
click at [782, 435] on img at bounding box center [824, 446] width 145 height 145
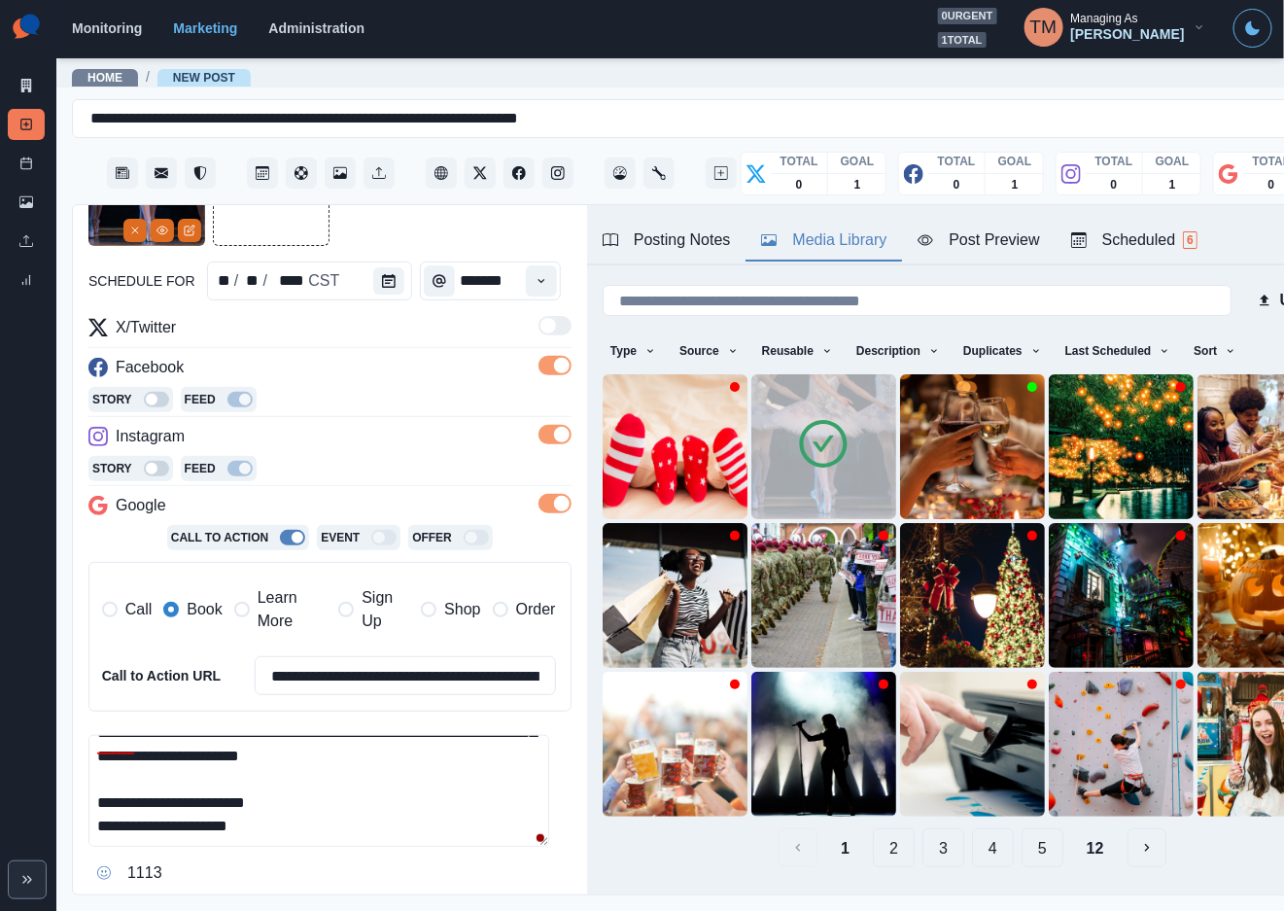
click at [359, 226] on div at bounding box center [329, 187] width 483 height 117
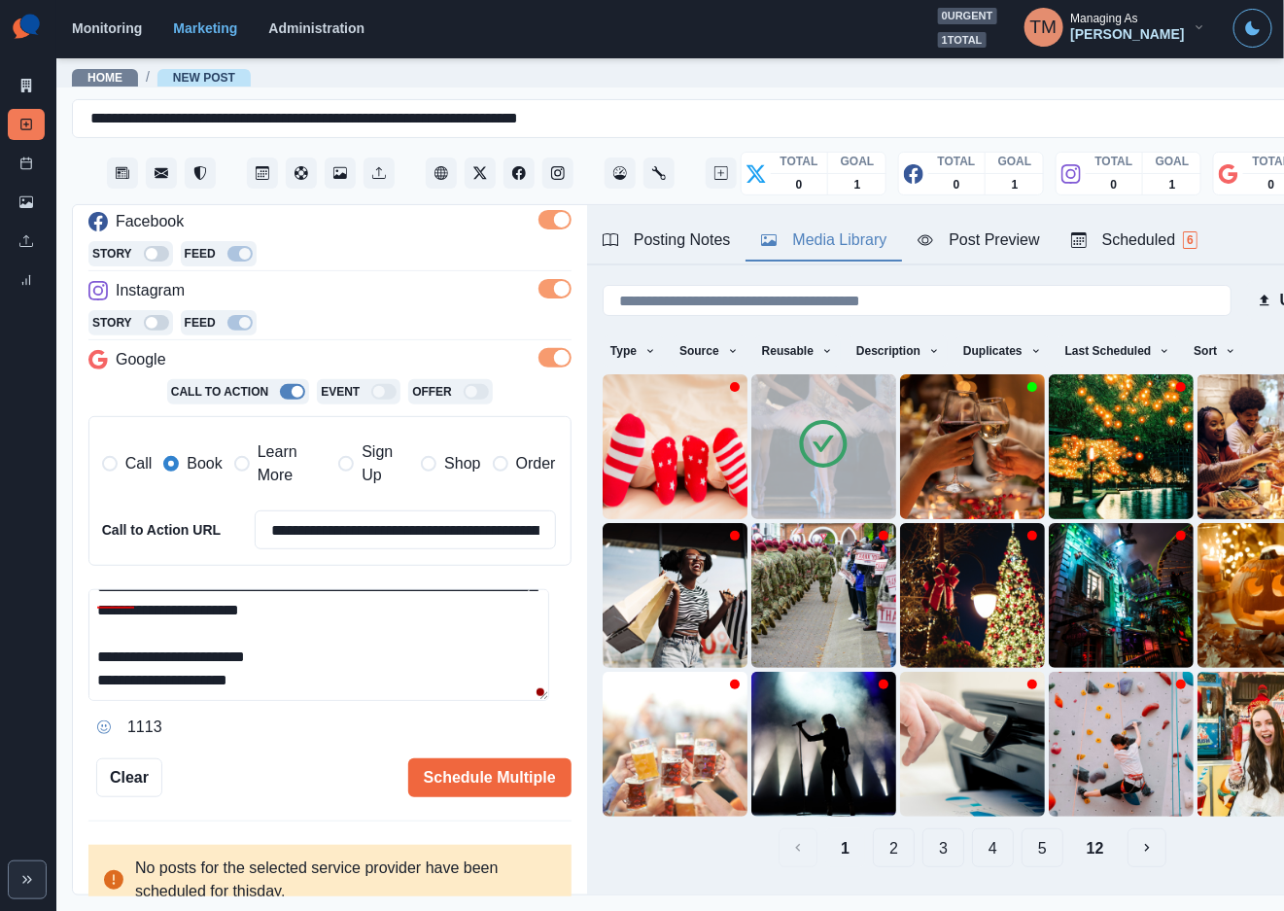
scroll to position [304, 0]
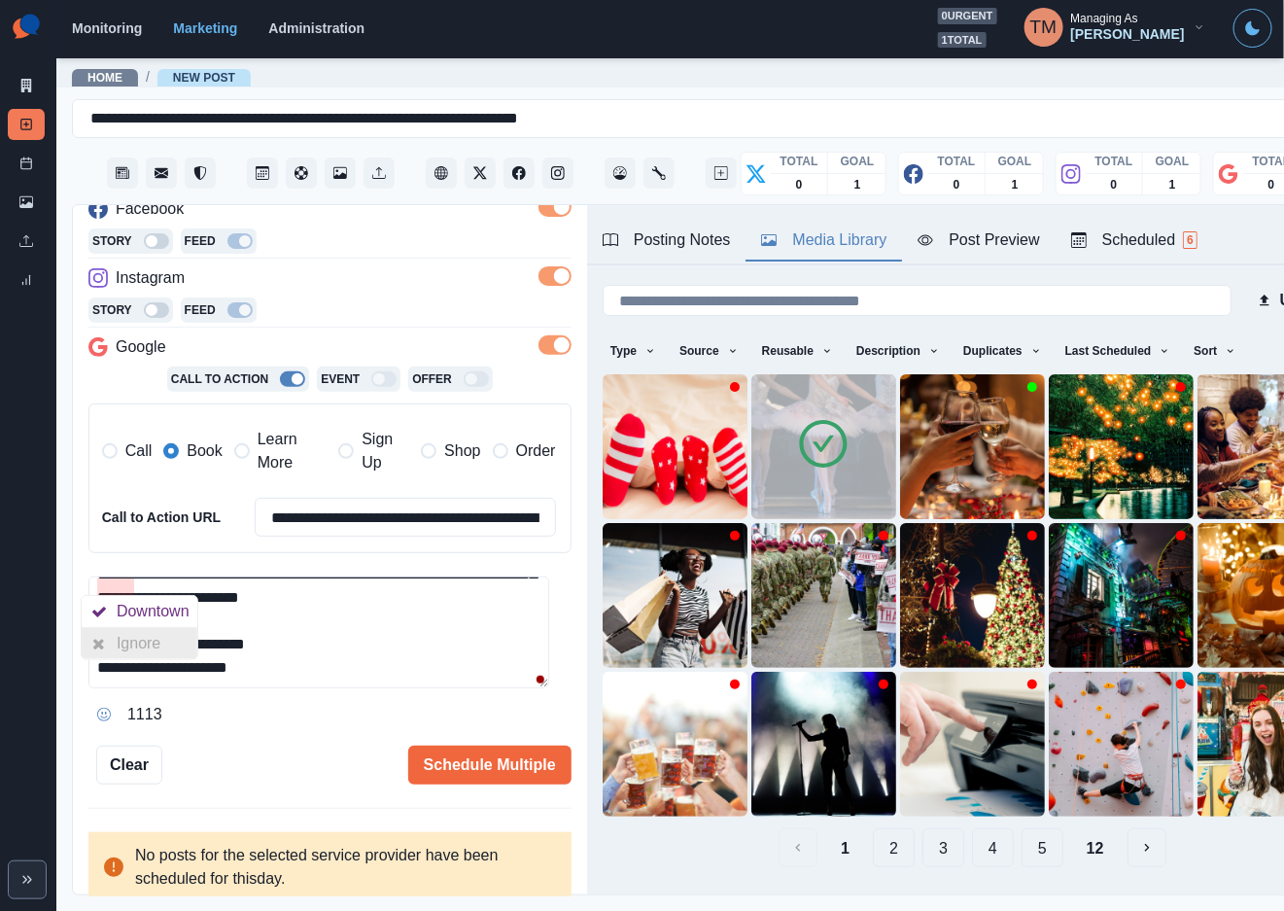
click at [128, 643] on div "Ignore" at bounding box center [143, 643] width 52 height 31
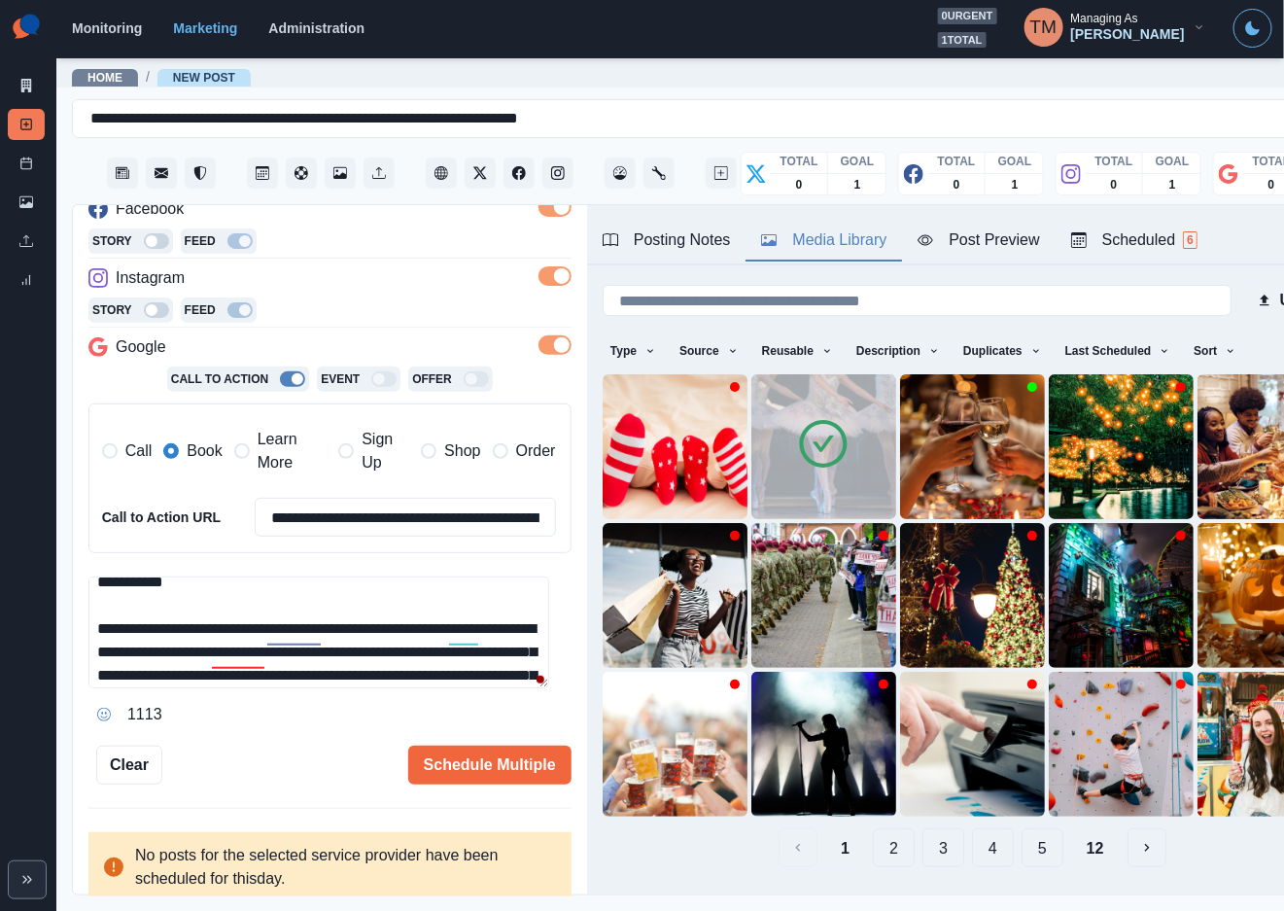
scroll to position [58, 0]
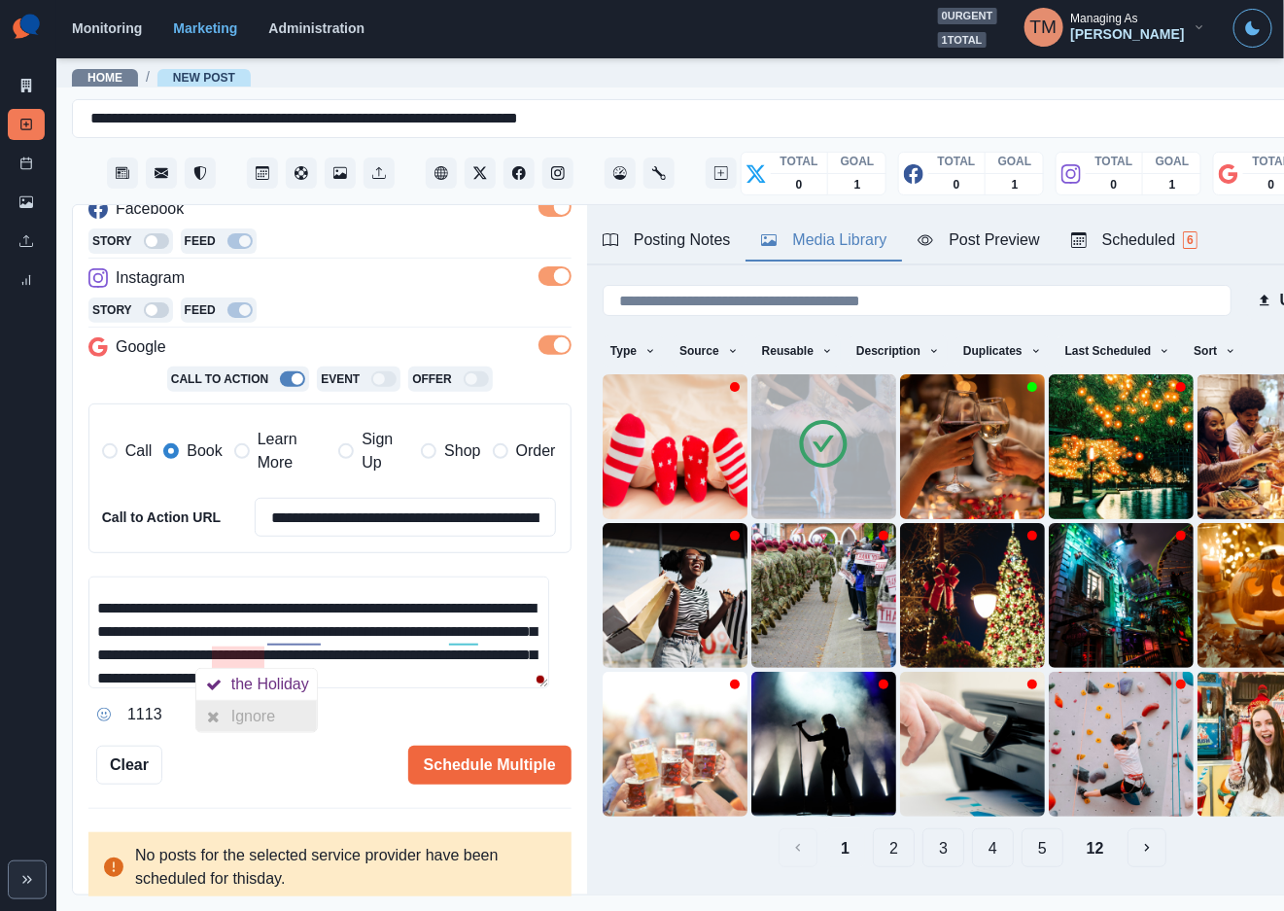
drag, startPoint x: 246, startPoint y: 718, endPoint x: 269, endPoint y: 669, distance: 54.8
click at [249, 716] on div "Ignore" at bounding box center [257, 716] width 52 height 31
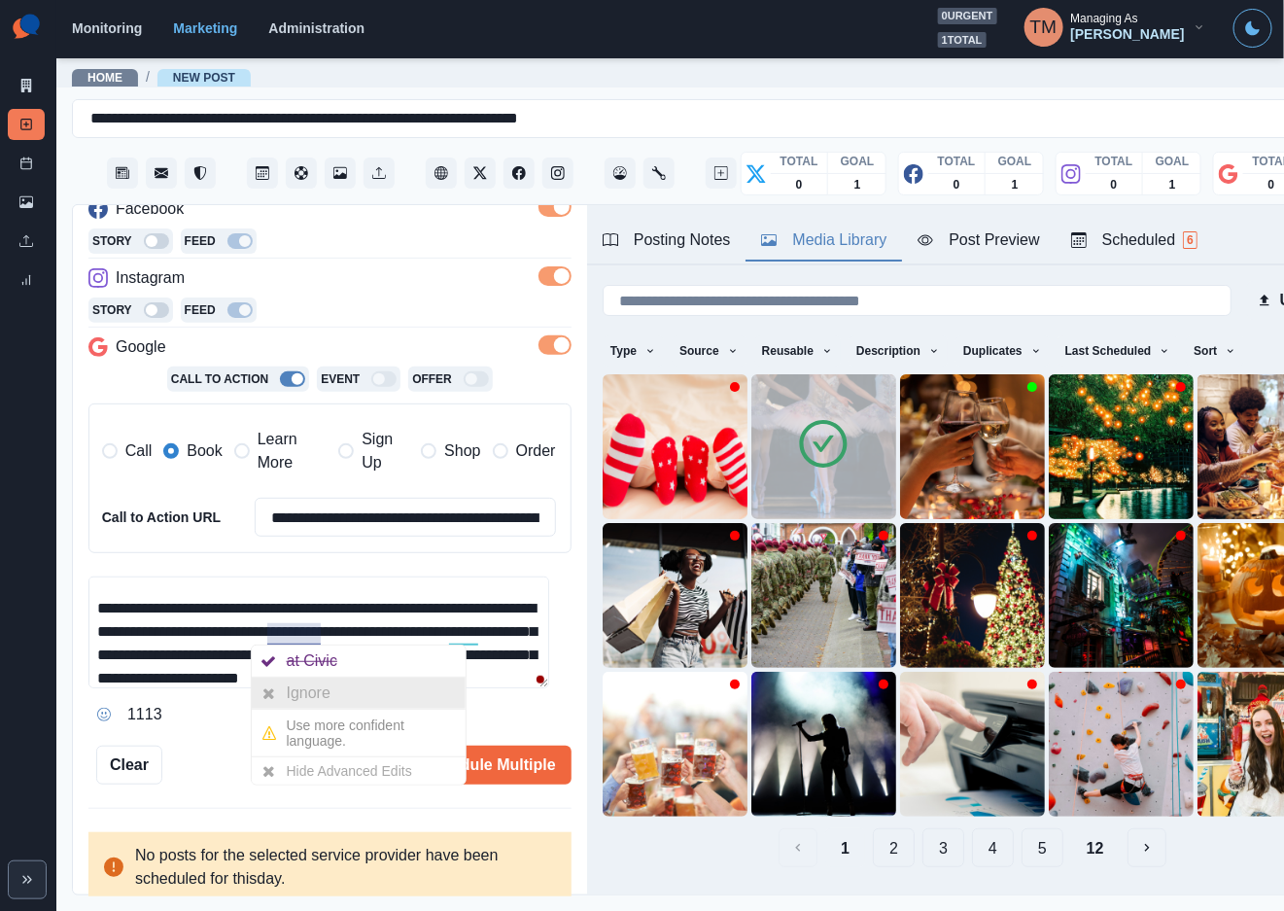
click at [304, 691] on div "Ignore" at bounding box center [313, 693] width 52 height 31
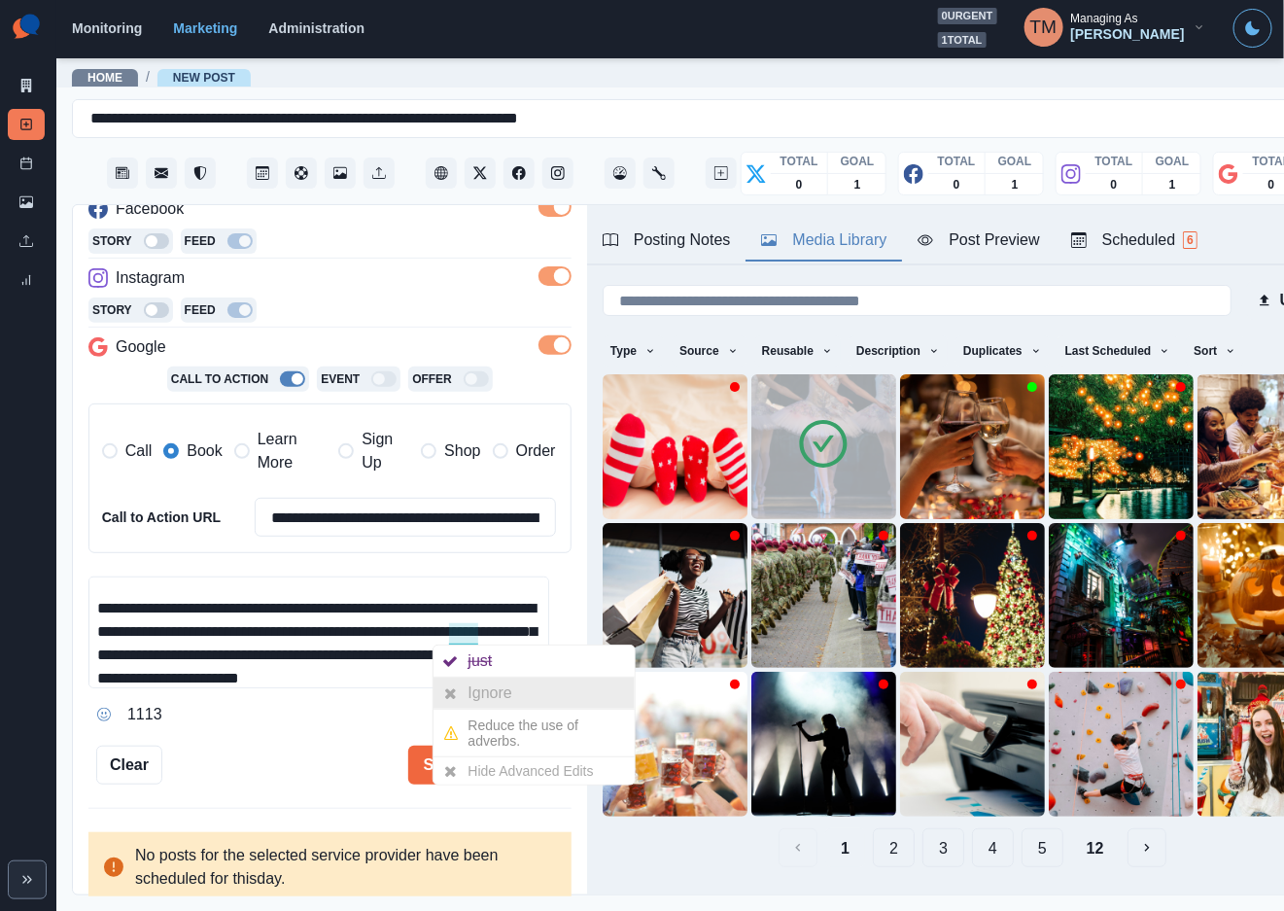
click at [467, 691] on div at bounding box center [451, 693] width 35 height 31
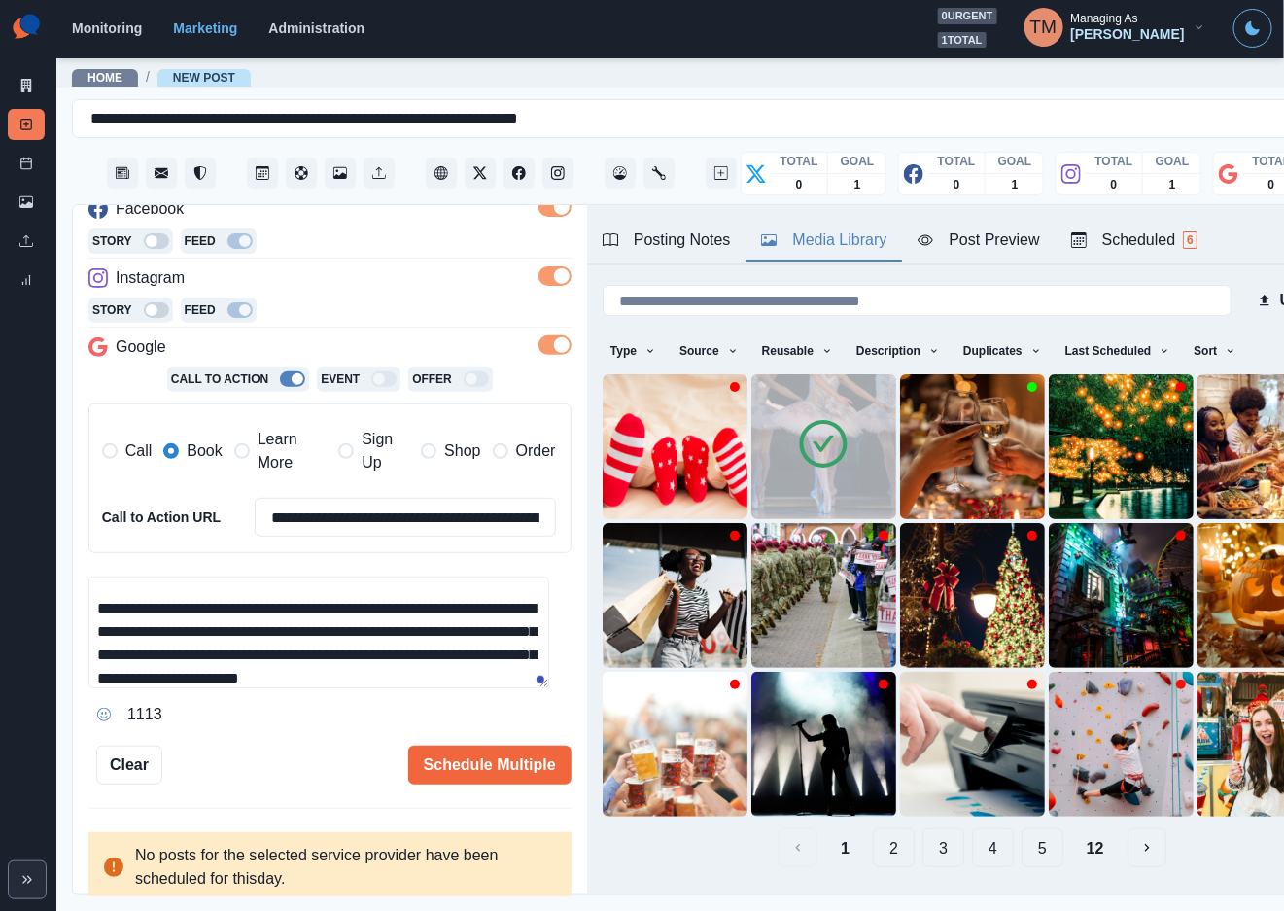
click at [287, 634] on textarea "**********" at bounding box center [318, 633] width 461 height 112
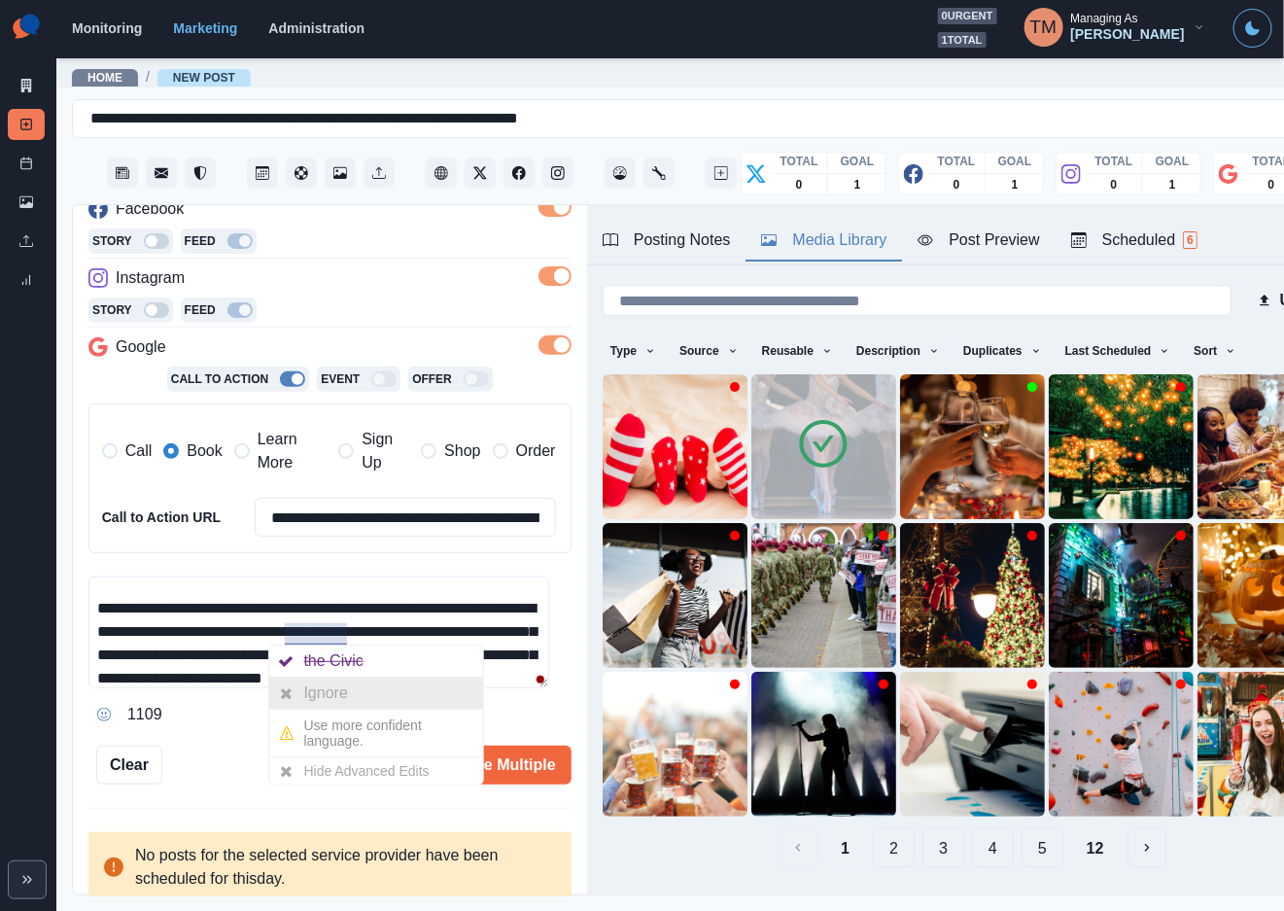
drag, startPoint x: 315, startPoint y: 686, endPoint x: 268, endPoint y: 700, distance: 48.6
click at [315, 688] on div "Ignore" at bounding box center [330, 693] width 52 height 31
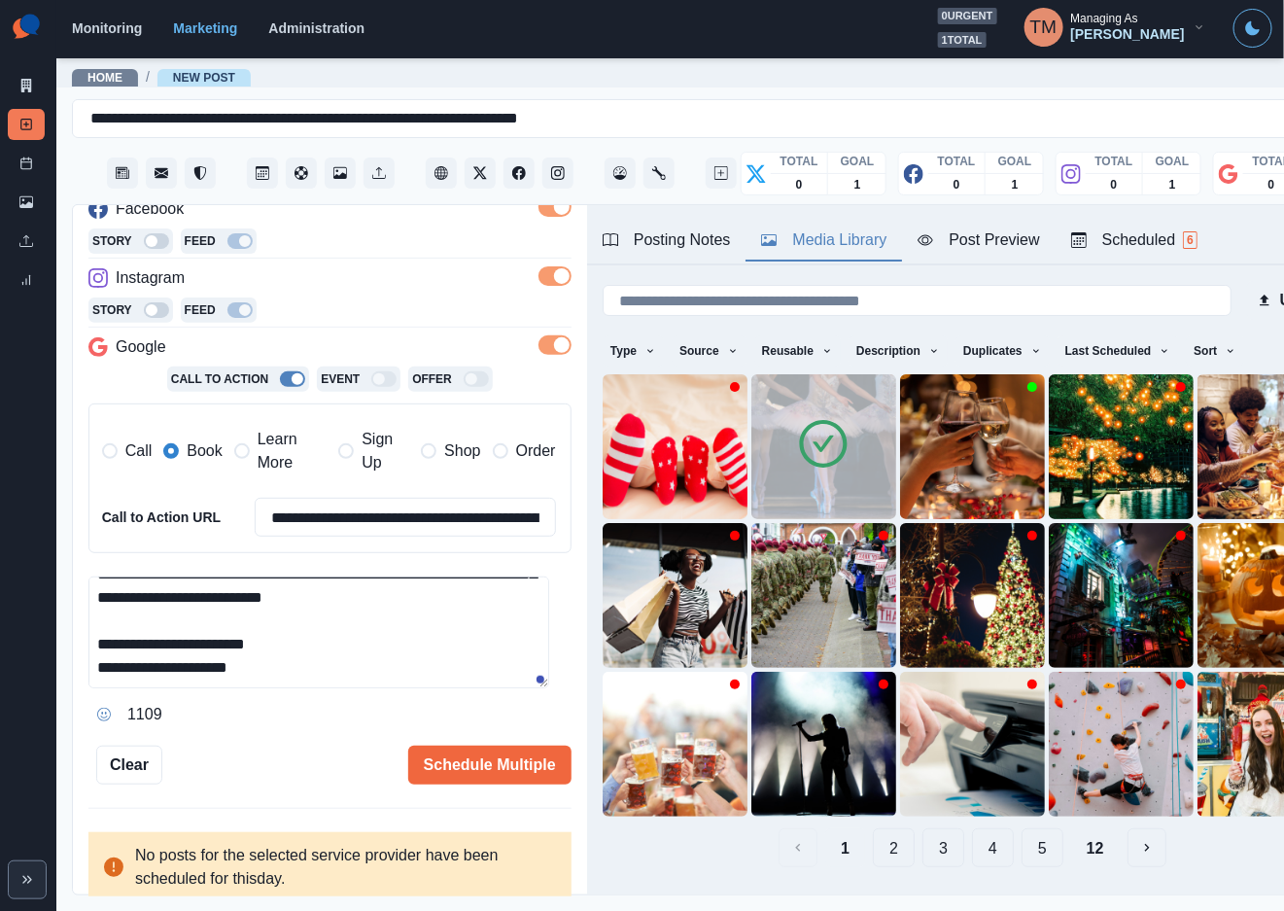
scroll to position [21, 0]
type textarea "**********"
click at [488, 746] on button "Schedule Multiple" at bounding box center [489, 765] width 163 height 39
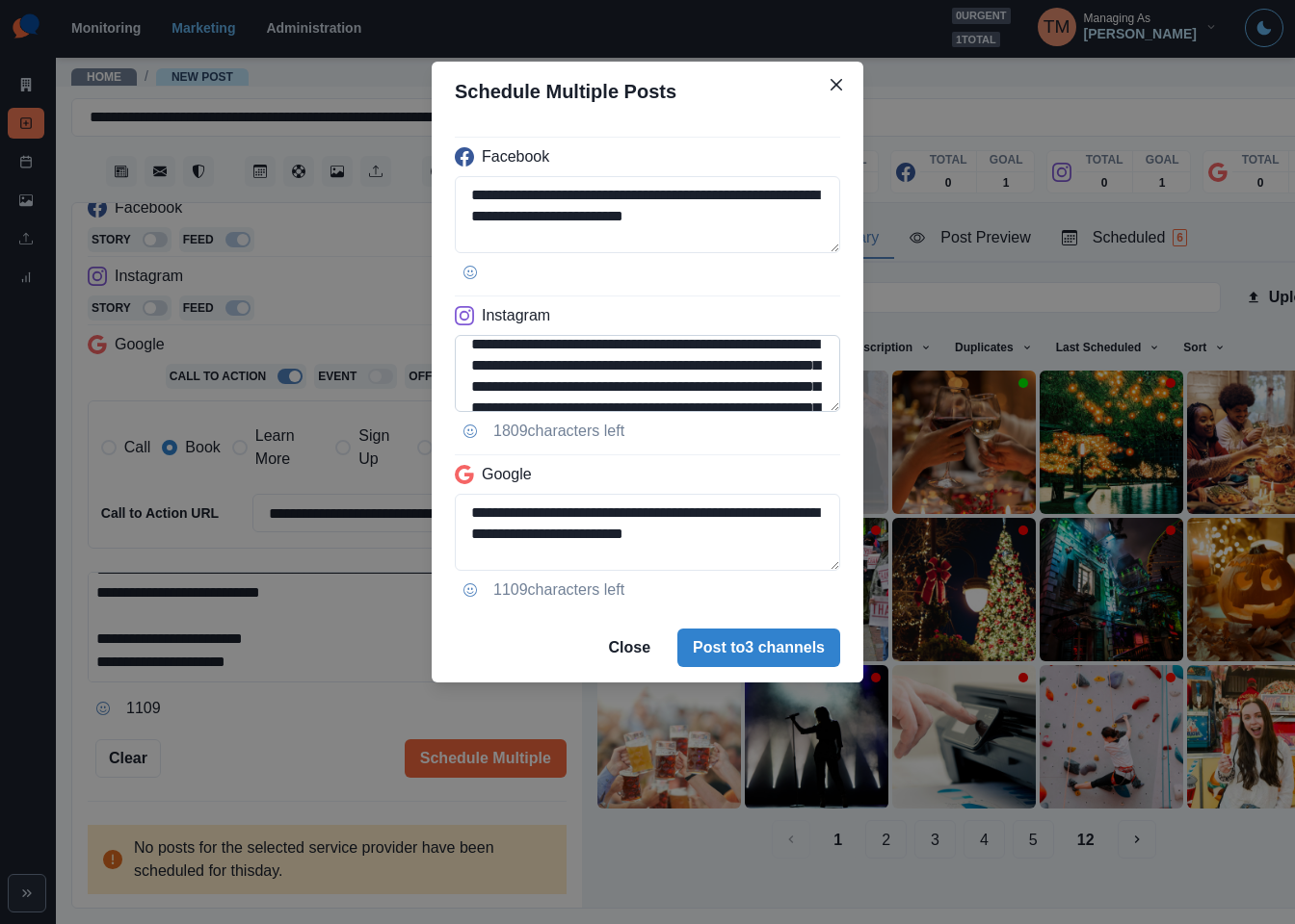
scroll to position [0, 0]
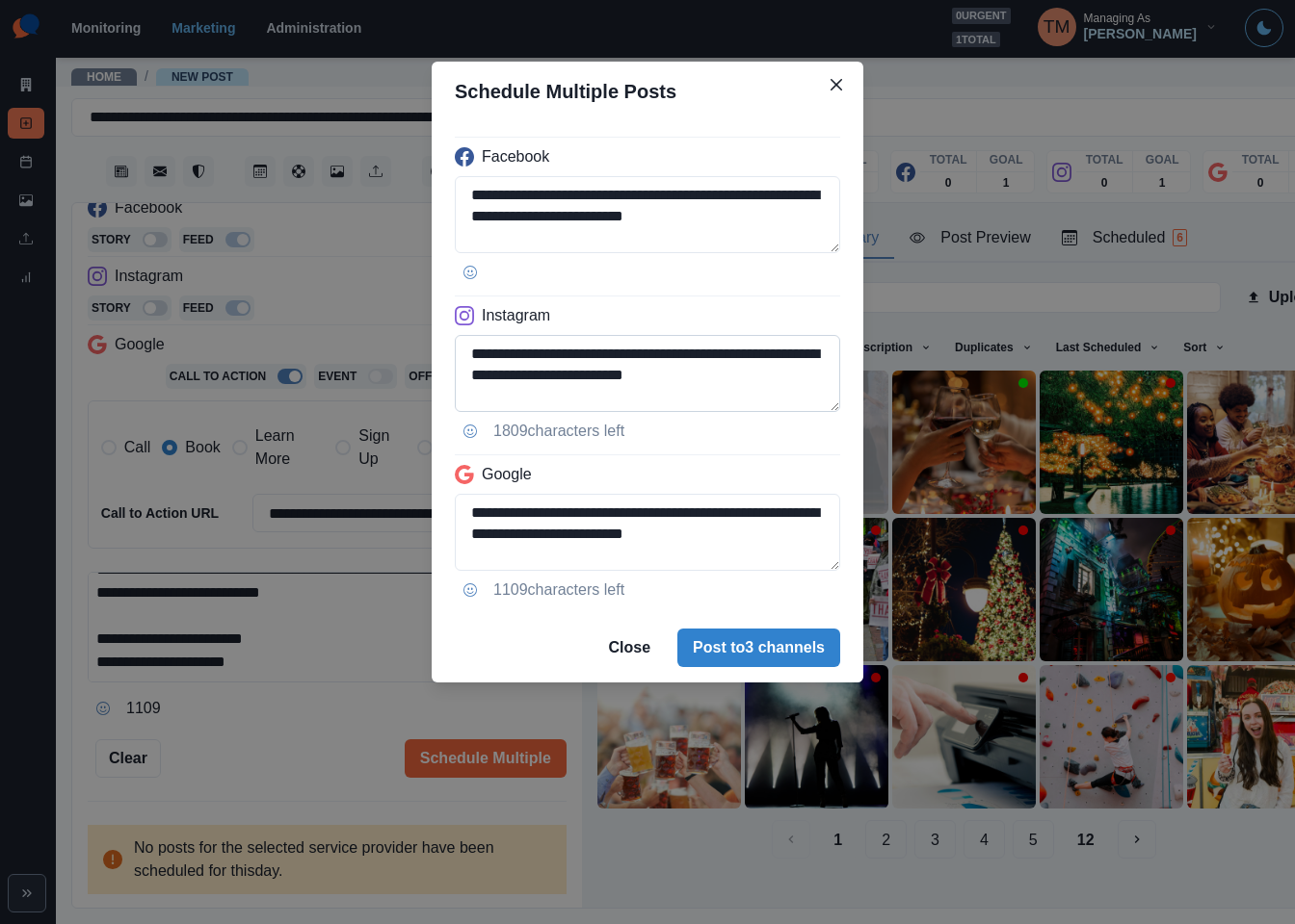
drag, startPoint x: 660, startPoint y: 362, endPoint x: 578, endPoint y: 396, distance: 88.8
click at [550, 375] on textarea "**********" at bounding box center [647, 373] width 385 height 77
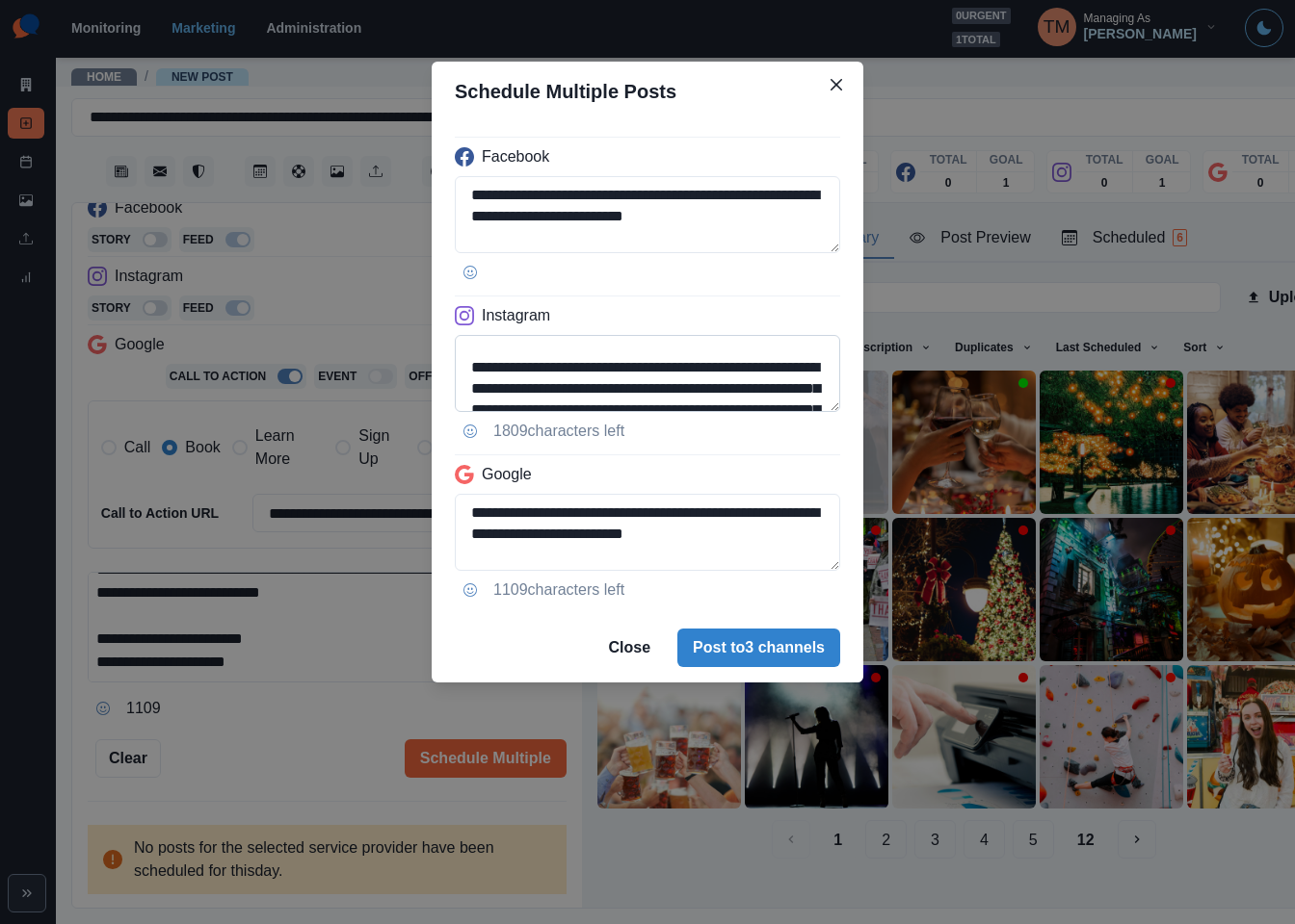
scroll to position [57, 0]
click at [540, 359] on textarea "**********" at bounding box center [647, 373] width 385 height 77
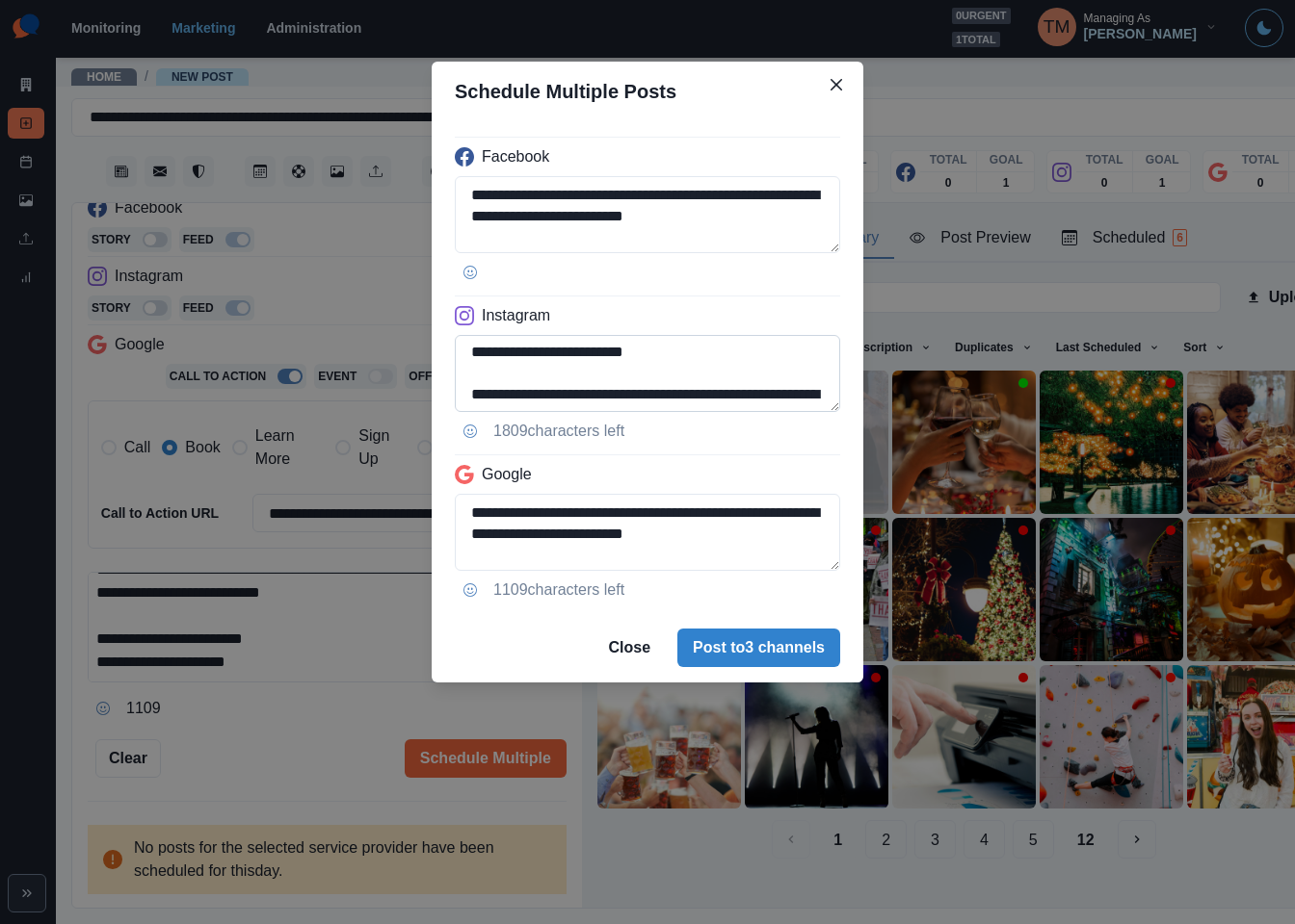
scroll to position [0, 0]
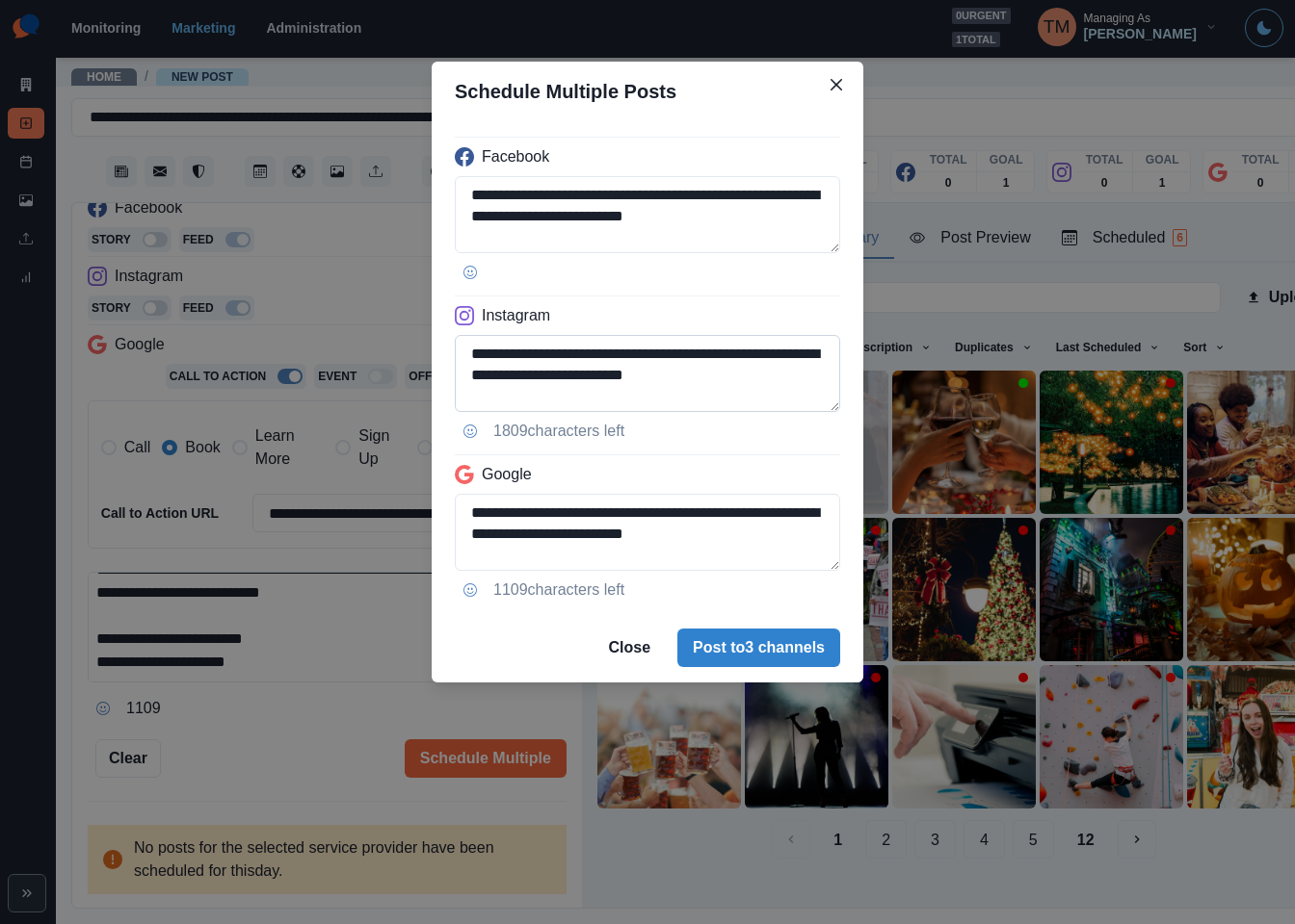
drag, startPoint x: 523, startPoint y: 363, endPoint x: 618, endPoint y: 362, distance: 95.0
click at [618, 362] on textarea "**********" at bounding box center [647, 373] width 385 height 77
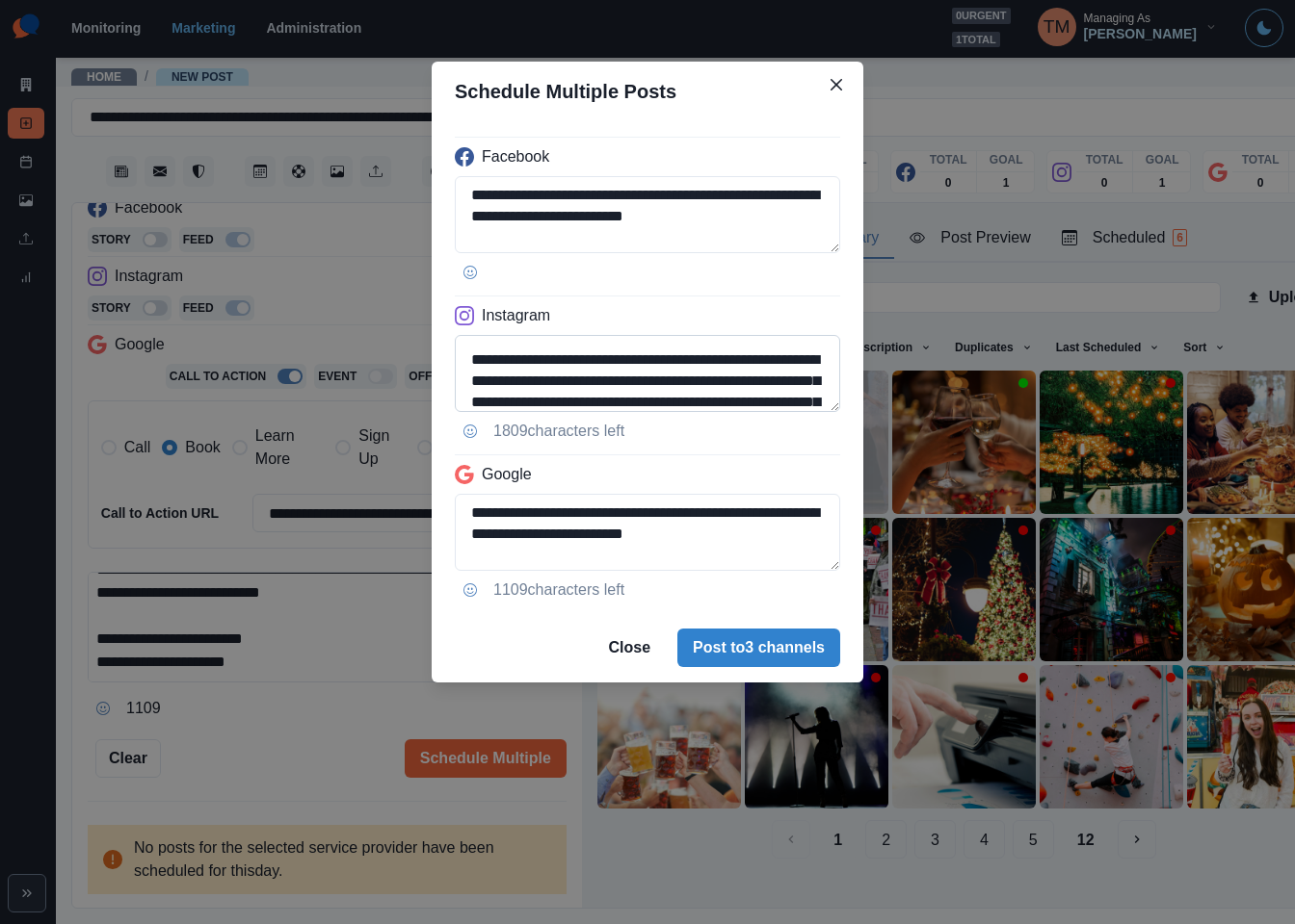
click at [518, 364] on textarea "**********" at bounding box center [647, 373] width 385 height 77
drag, startPoint x: 520, startPoint y: 364, endPoint x: 537, endPoint y: 363, distance: 17.0
click at [537, 363] on textarea "**********" at bounding box center [647, 373] width 385 height 77
paste textarea
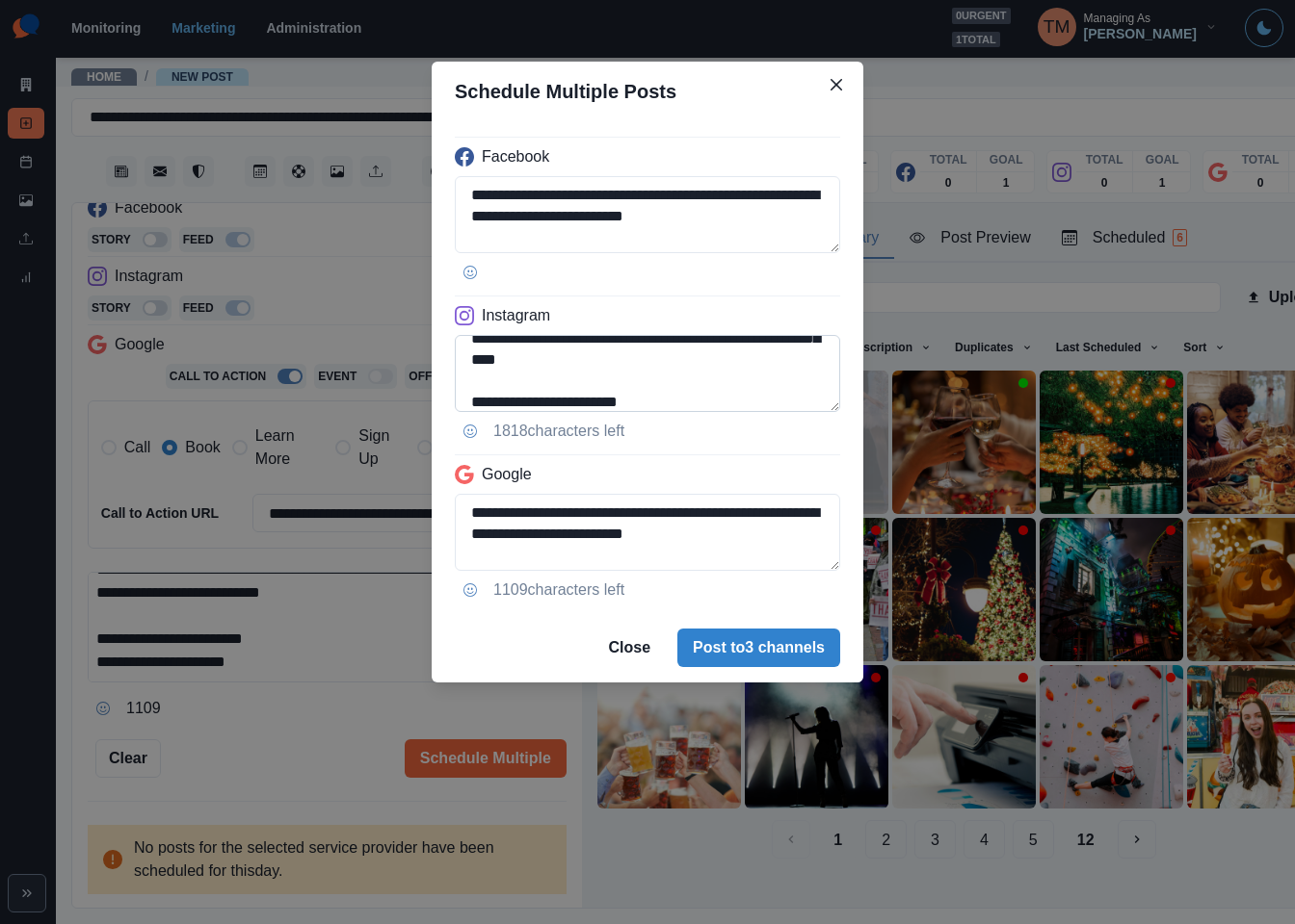
scroll to position [196, 0]
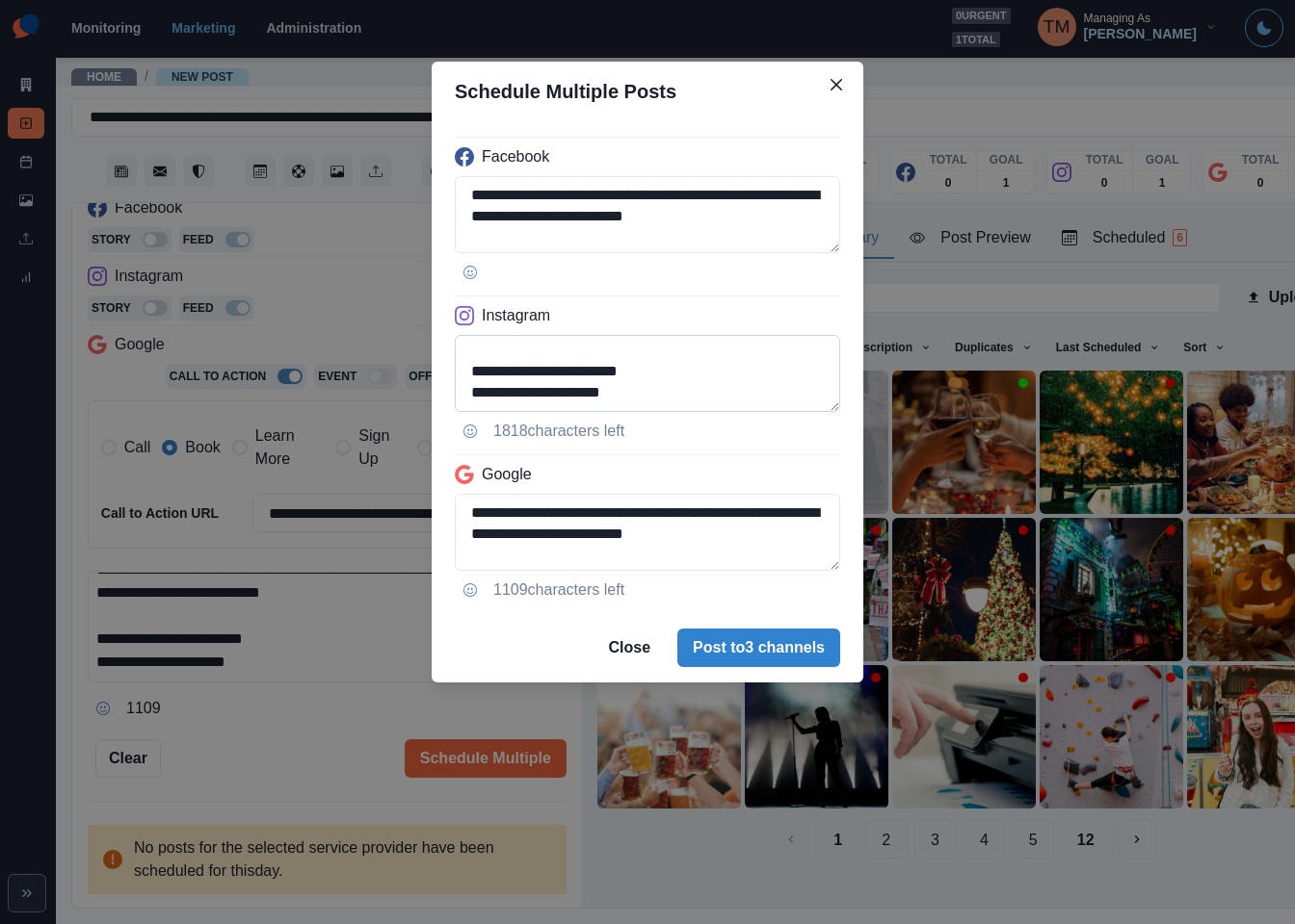
drag, startPoint x: 683, startPoint y: 381, endPoint x: 766, endPoint y: 376, distance: 83.2
click at [757, 376] on textarea "**********" at bounding box center [647, 373] width 385 height 77
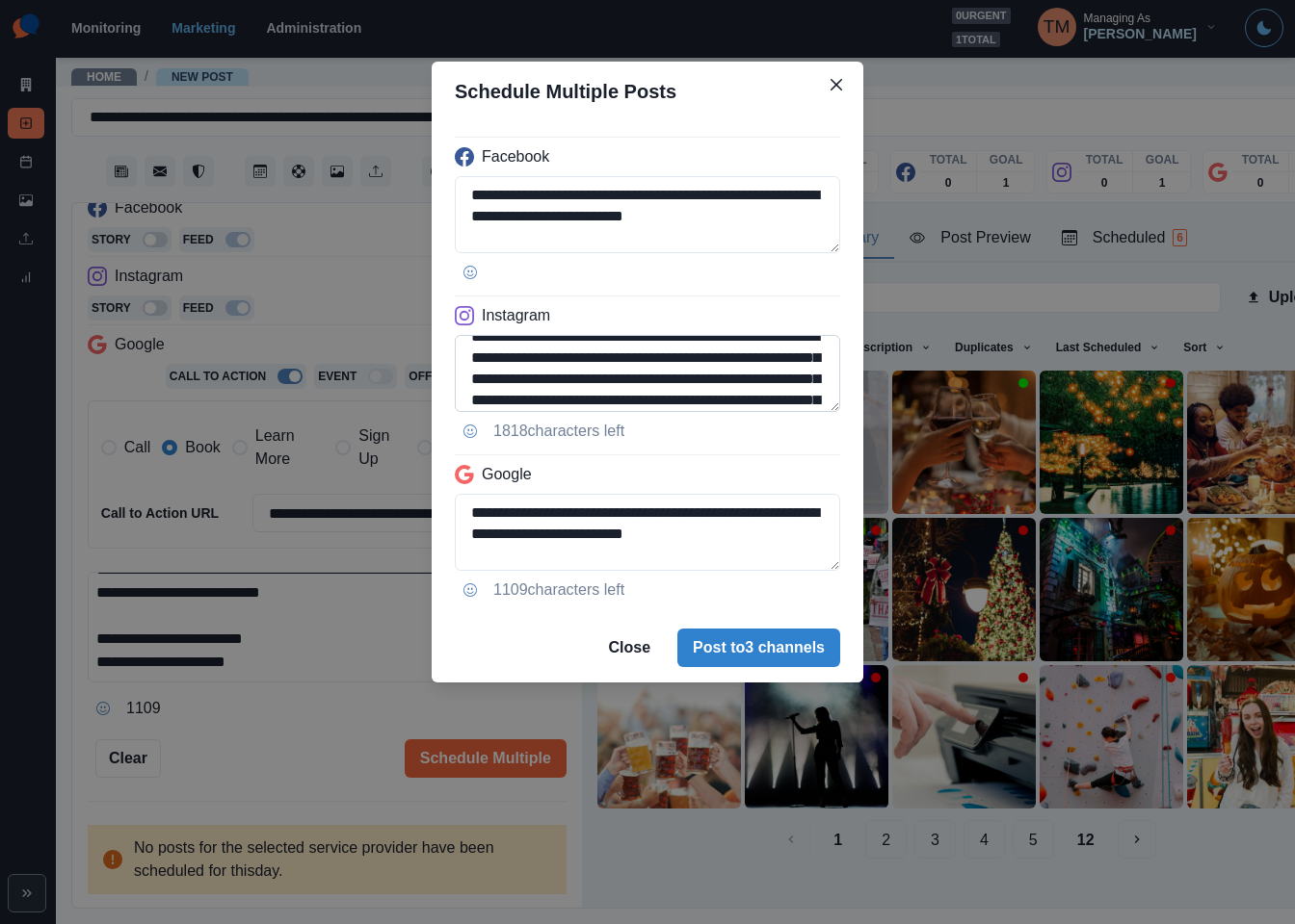
click at [685, 366] on textarea "**********" at bounding box center [647, 373] width 385 height 77
paste textarea
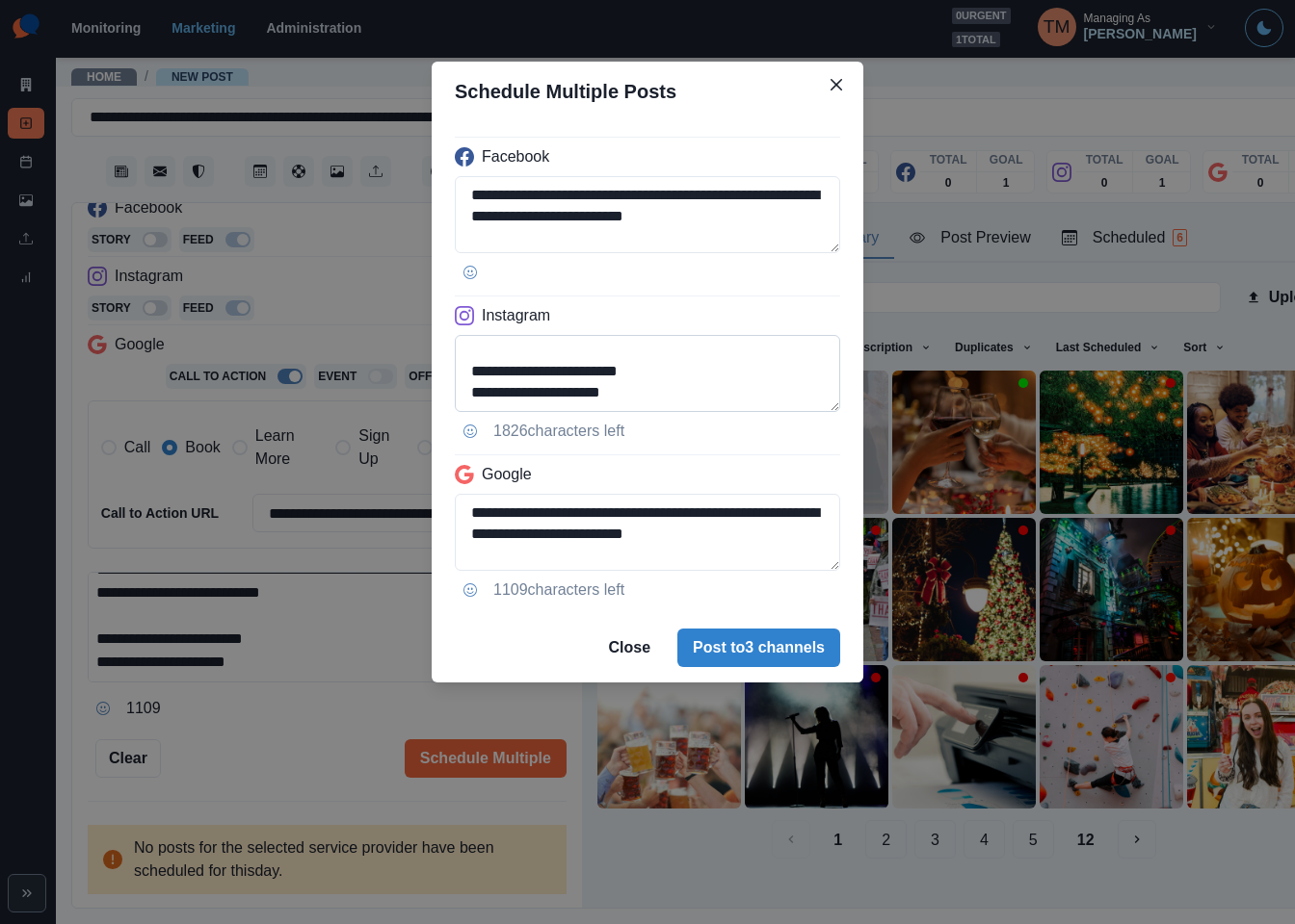
scroll to position [194, 0]
click at [501, 398] on textarea "**********" at bounding box center [647, 373] width 385 height 77
type textarea "**********"
click at [584, 562] on textarea "**********" at bounding box center [647, 533] width 385 height 77
paste textarea "**********"
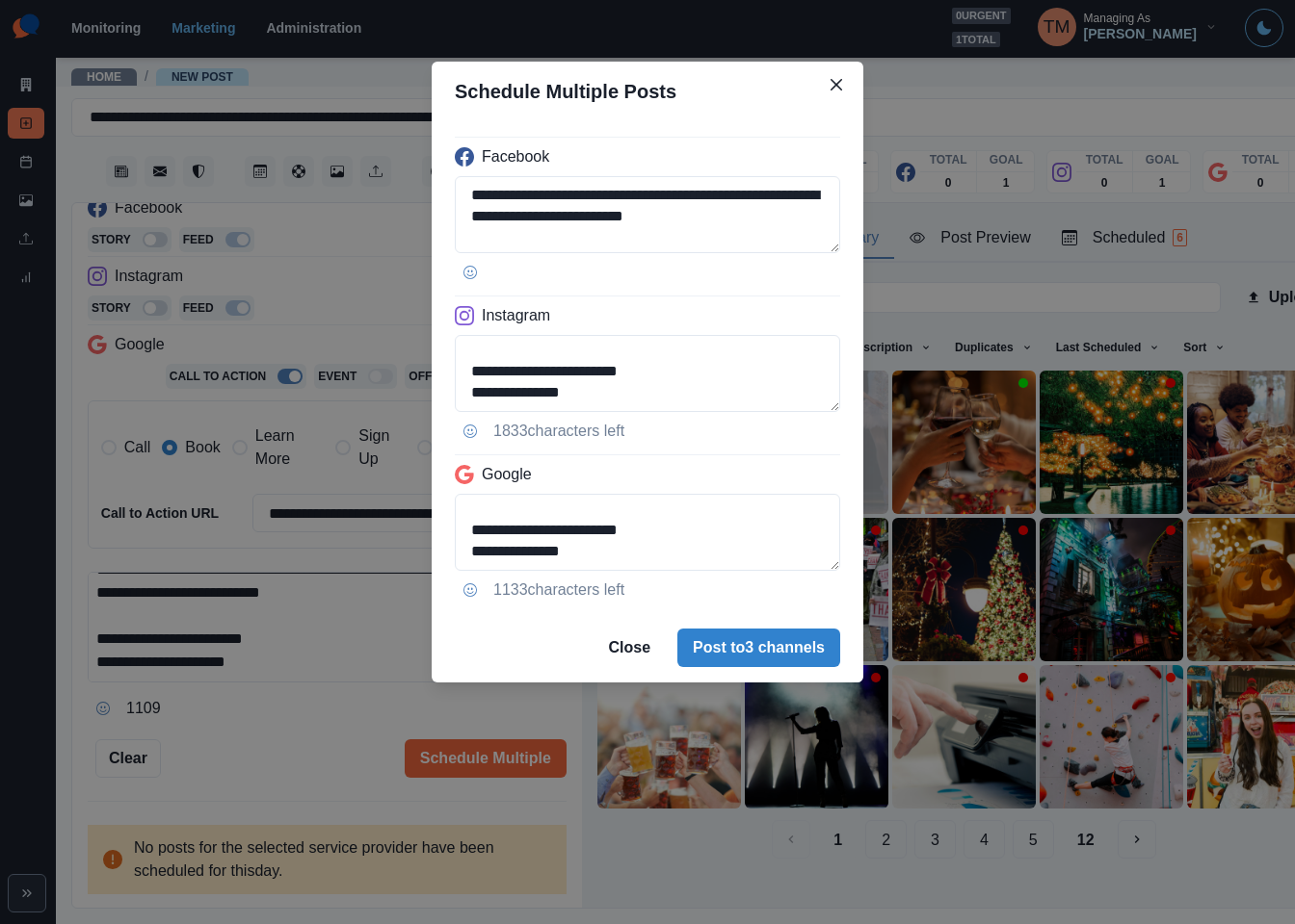
scroll to position [196, 0]
drag, startPoint x: 571, startPoint y: 502, endPoint x: 787, endPoint y: 601, distance: 237.6
click at [787, 601] on div "**********" at bounding box center [648, 366] width 432 height 492
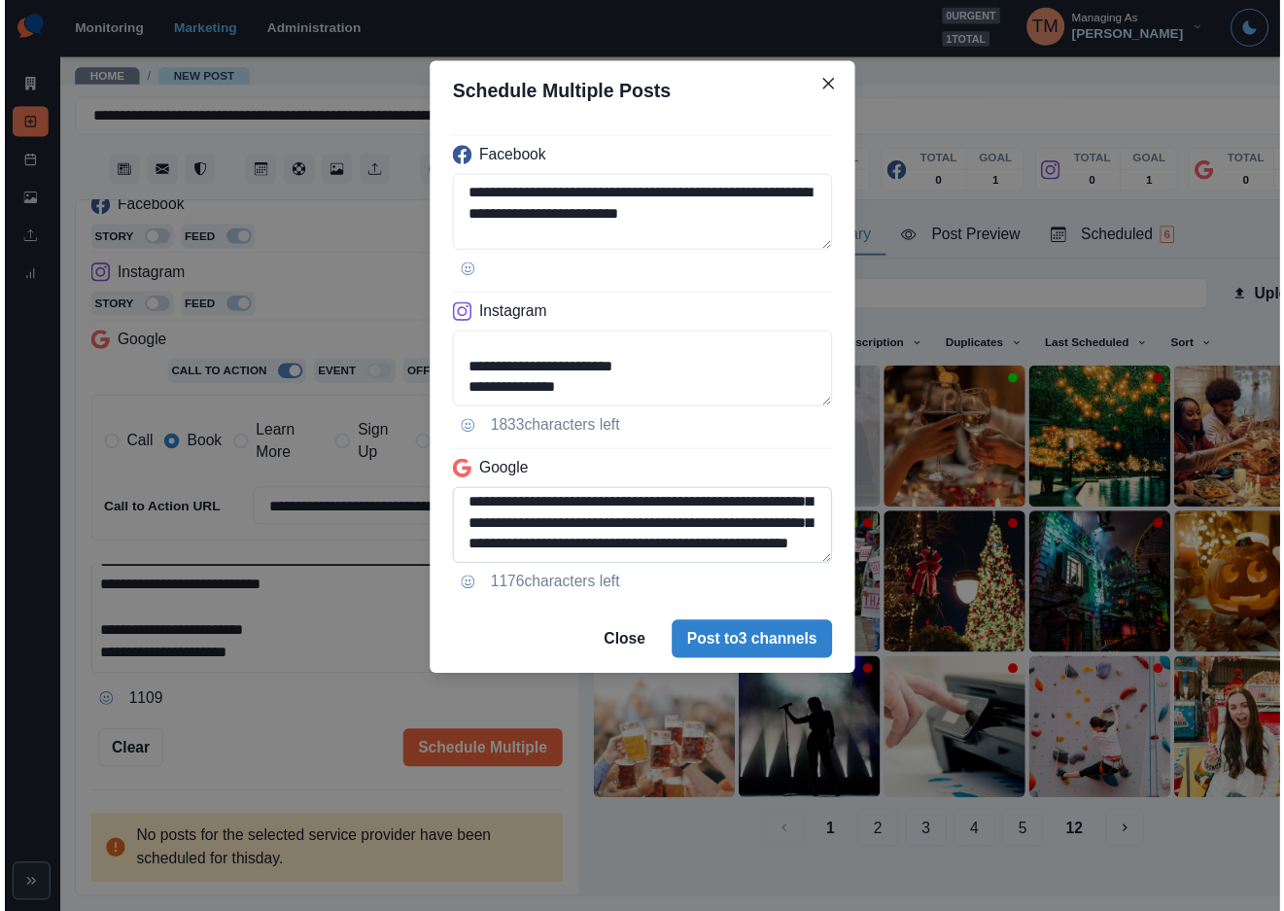
scroll to position [134, 0]
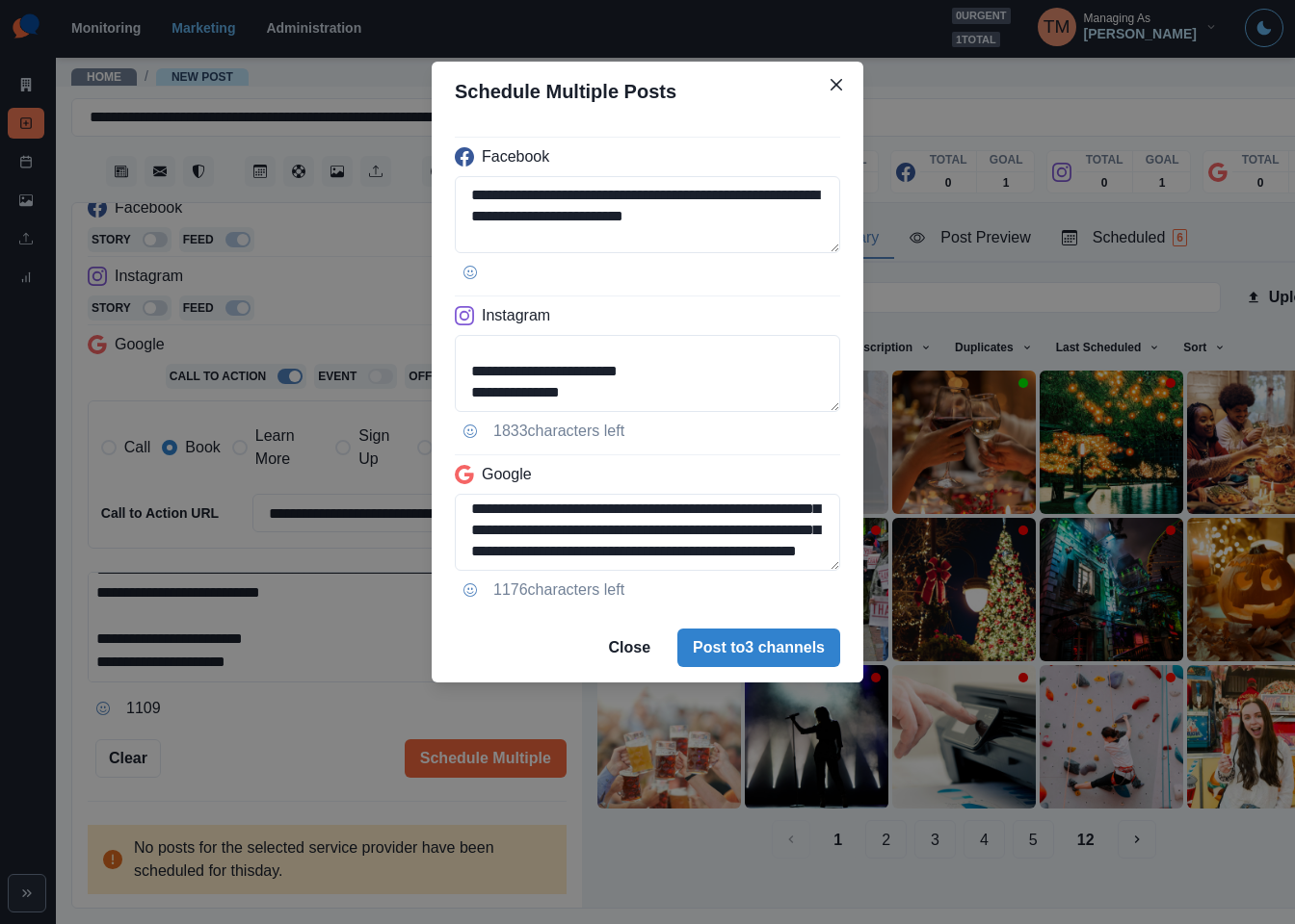
type textarea "**********"
click at [274, 731] on div "**********" at bounding box center [647, 462] width 1295 height 924
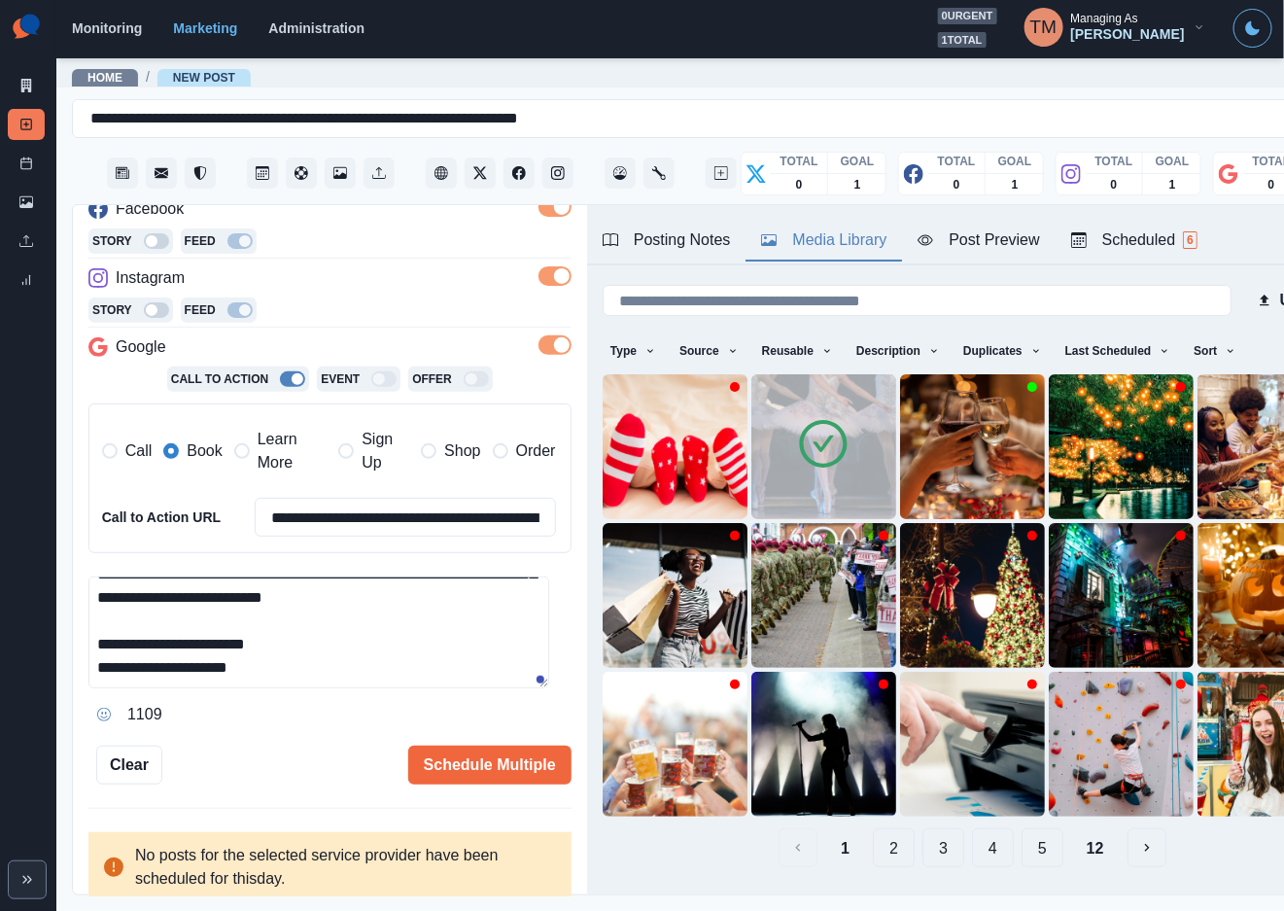
click at [981, 251] on div "Post Preview" at bounding box center [979, 239] width 122 height 23
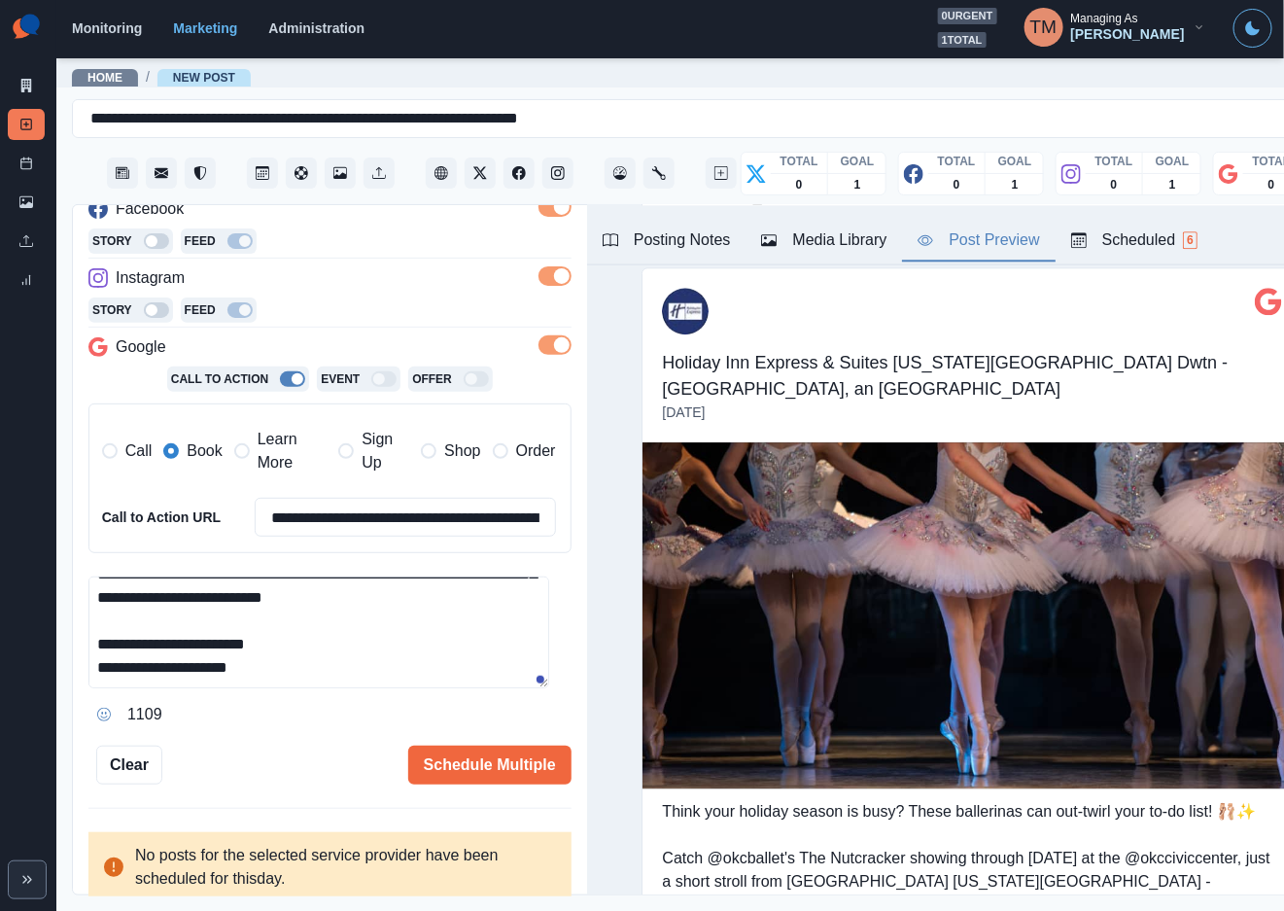
scroll to position [21, 0]
click at [464, 752] on button "Schedule Multiple" at bounding box center [489, 765] width 163 height 39
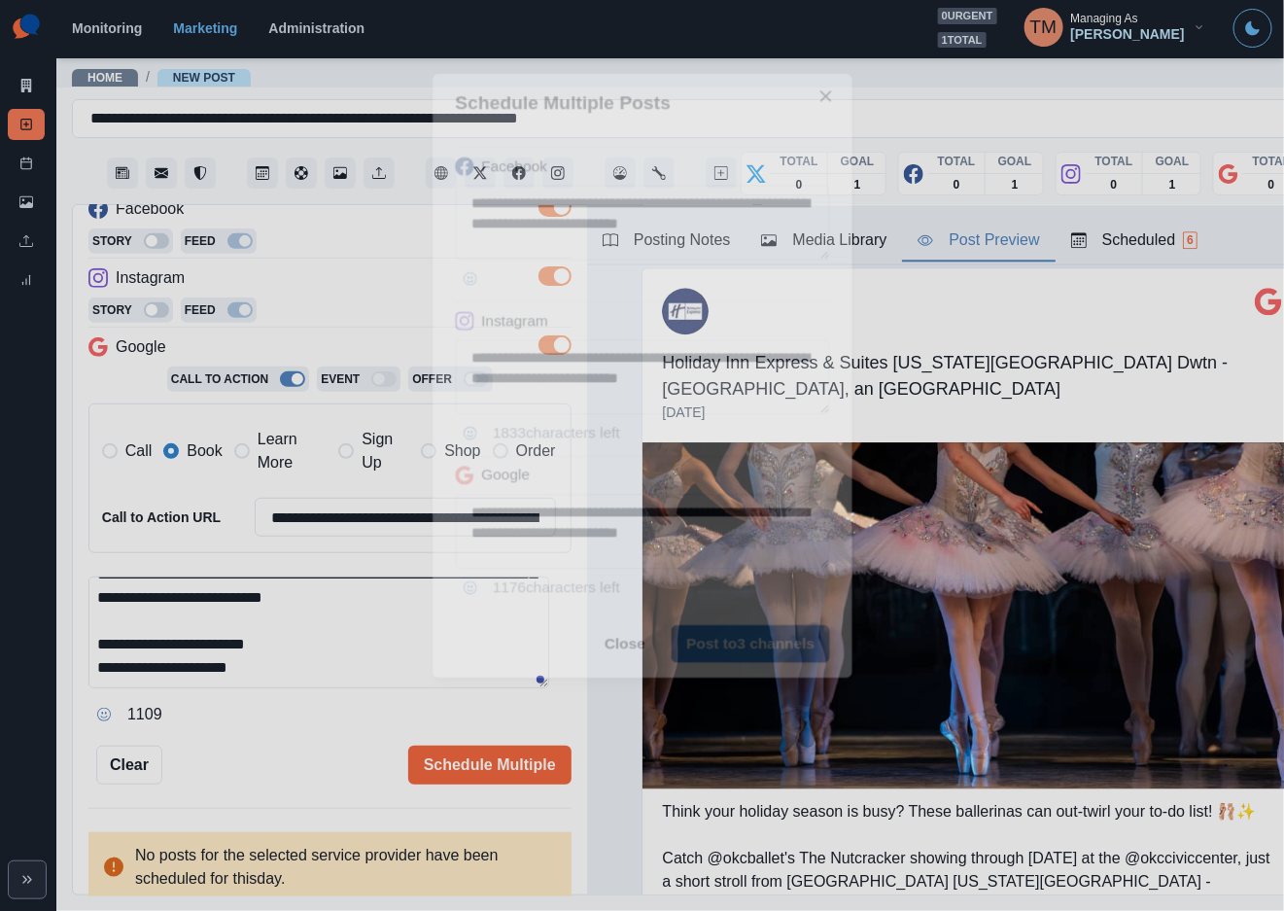
scroll to position [0, 0]
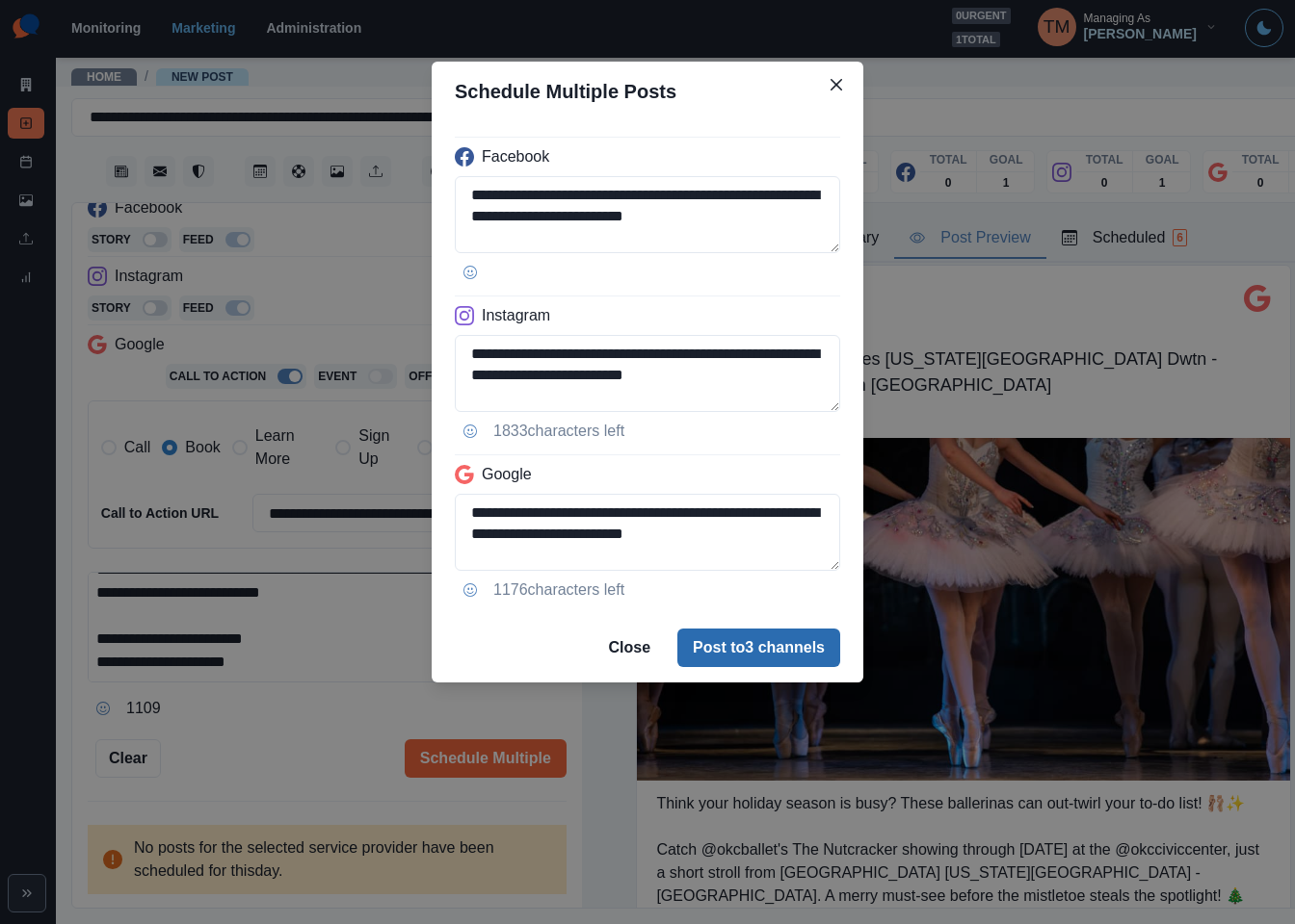
click at [796, 648] on button "Post to 3 channels" at bounding box center [758, 648] width 162 height 39
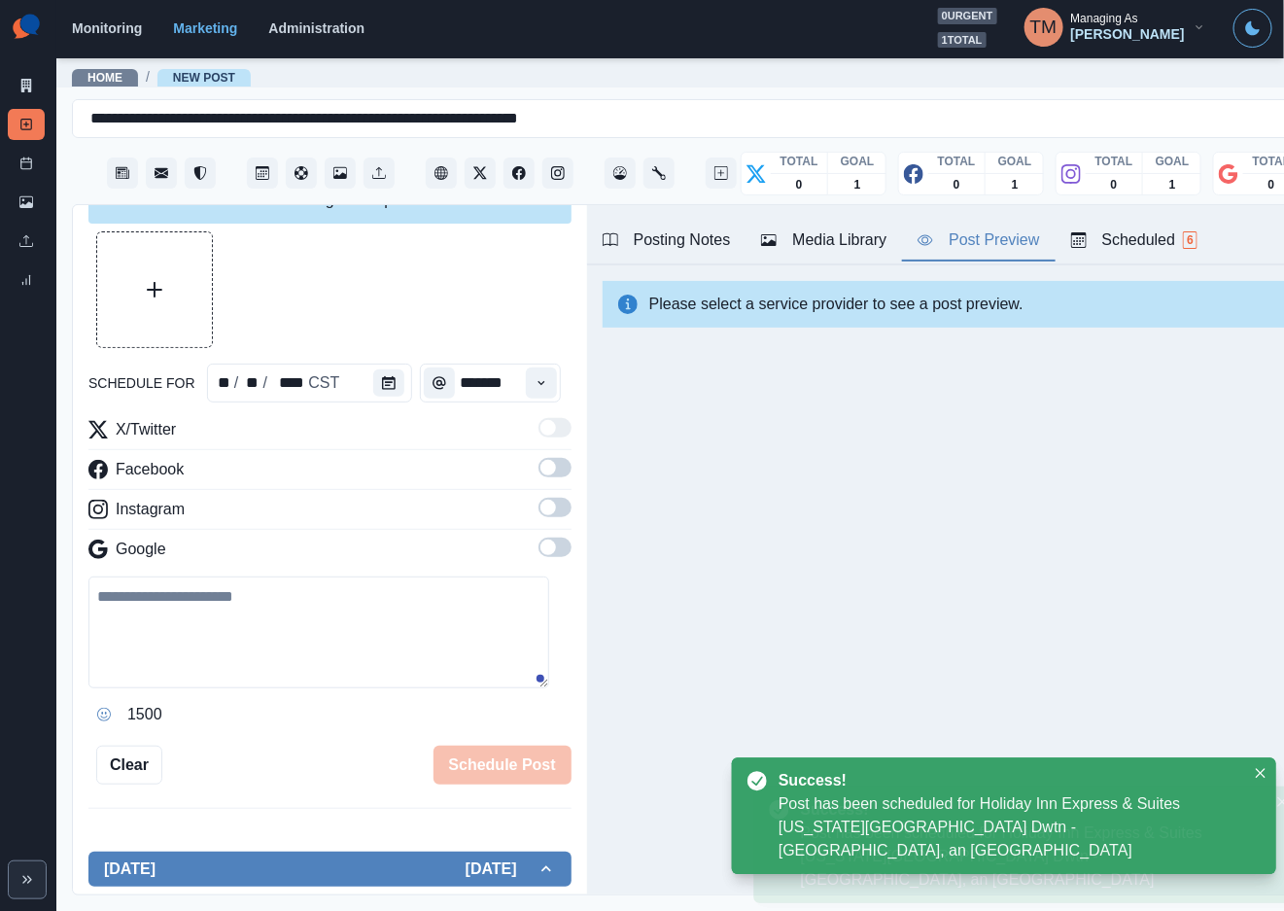
scroll to position [304, 0]
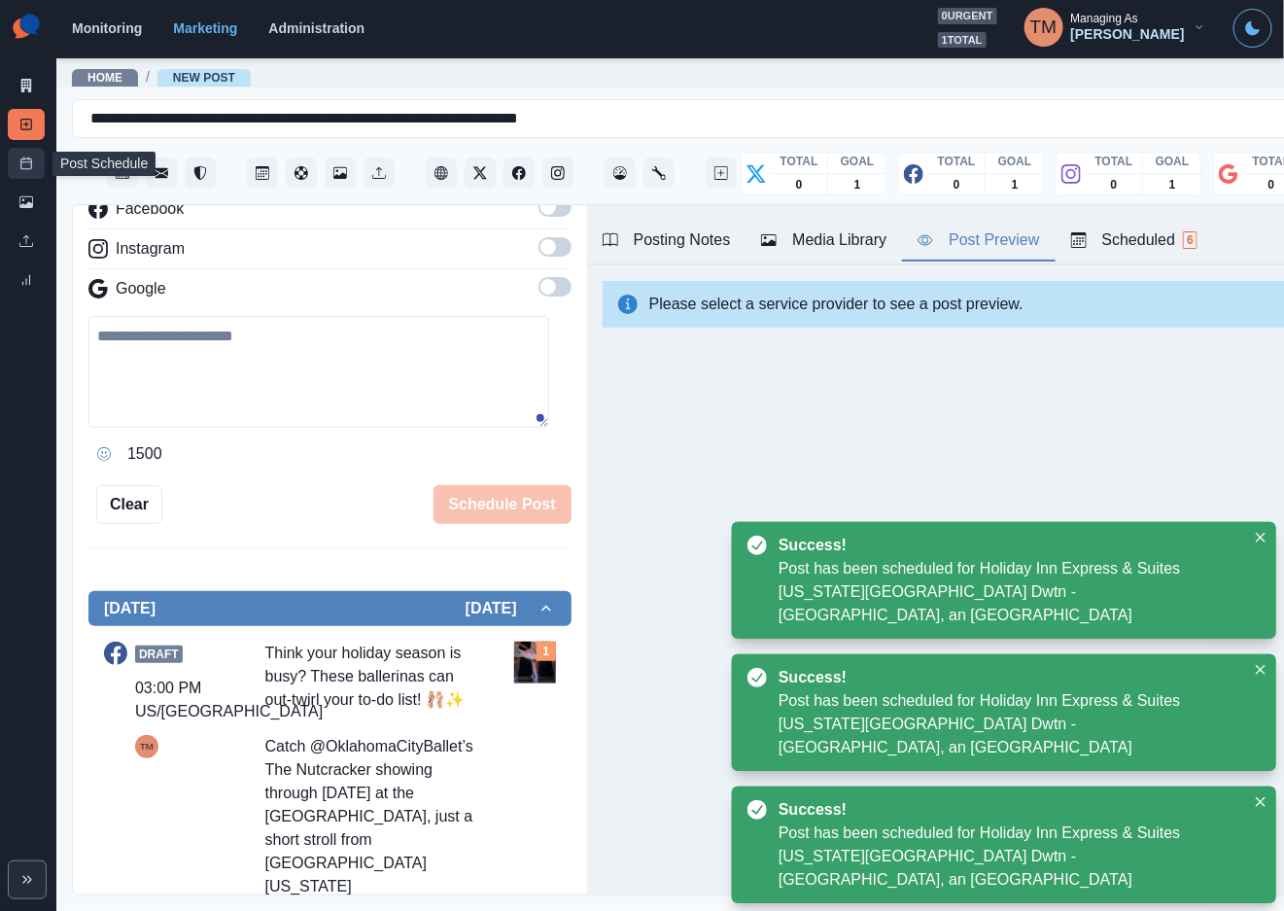
click at [33, 170] on link "Post Schedule" at bounding box center [26, 163] width 37 height 31
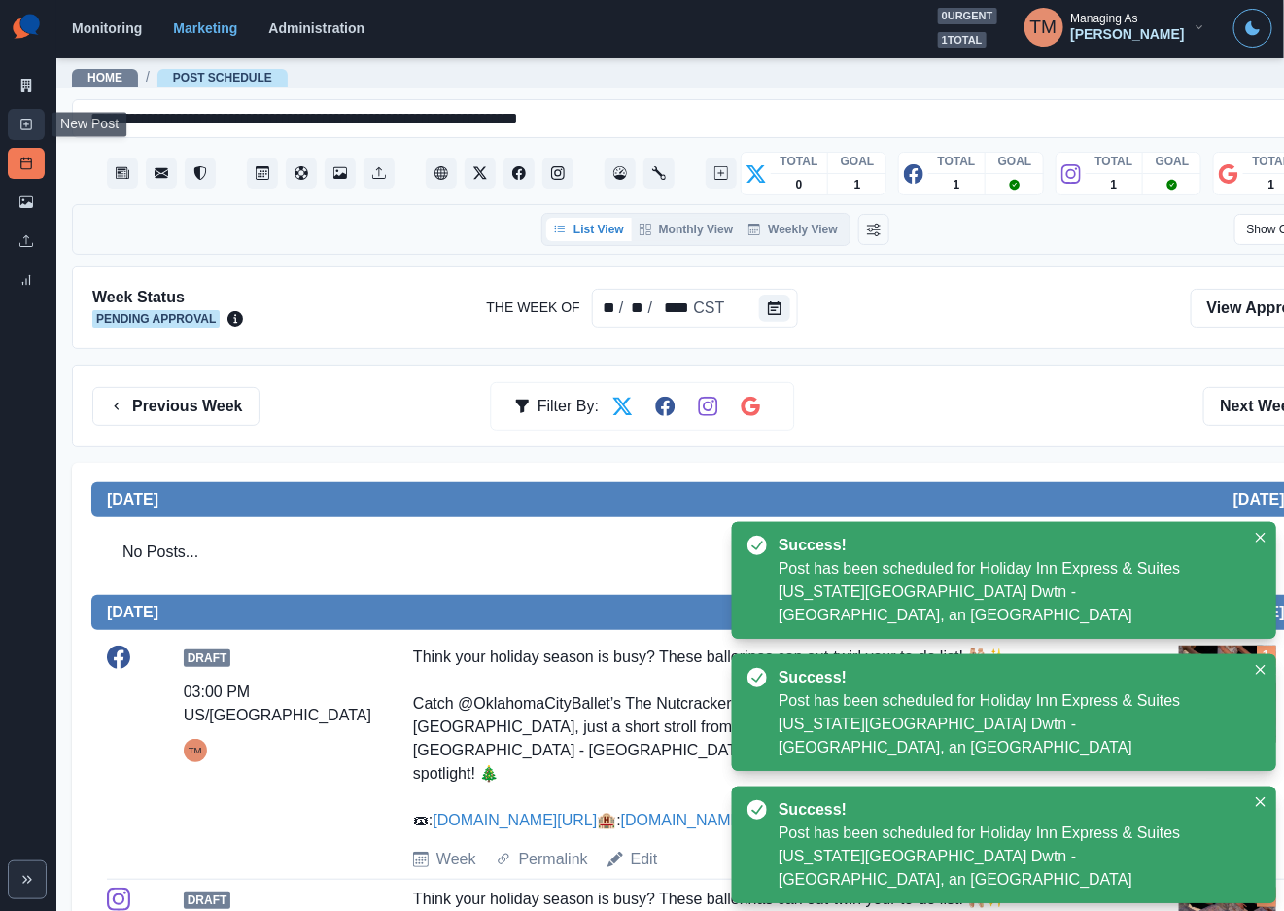
click at [36, 134] on link "New Post" at bounding box center [26, 124] width 37 height 31
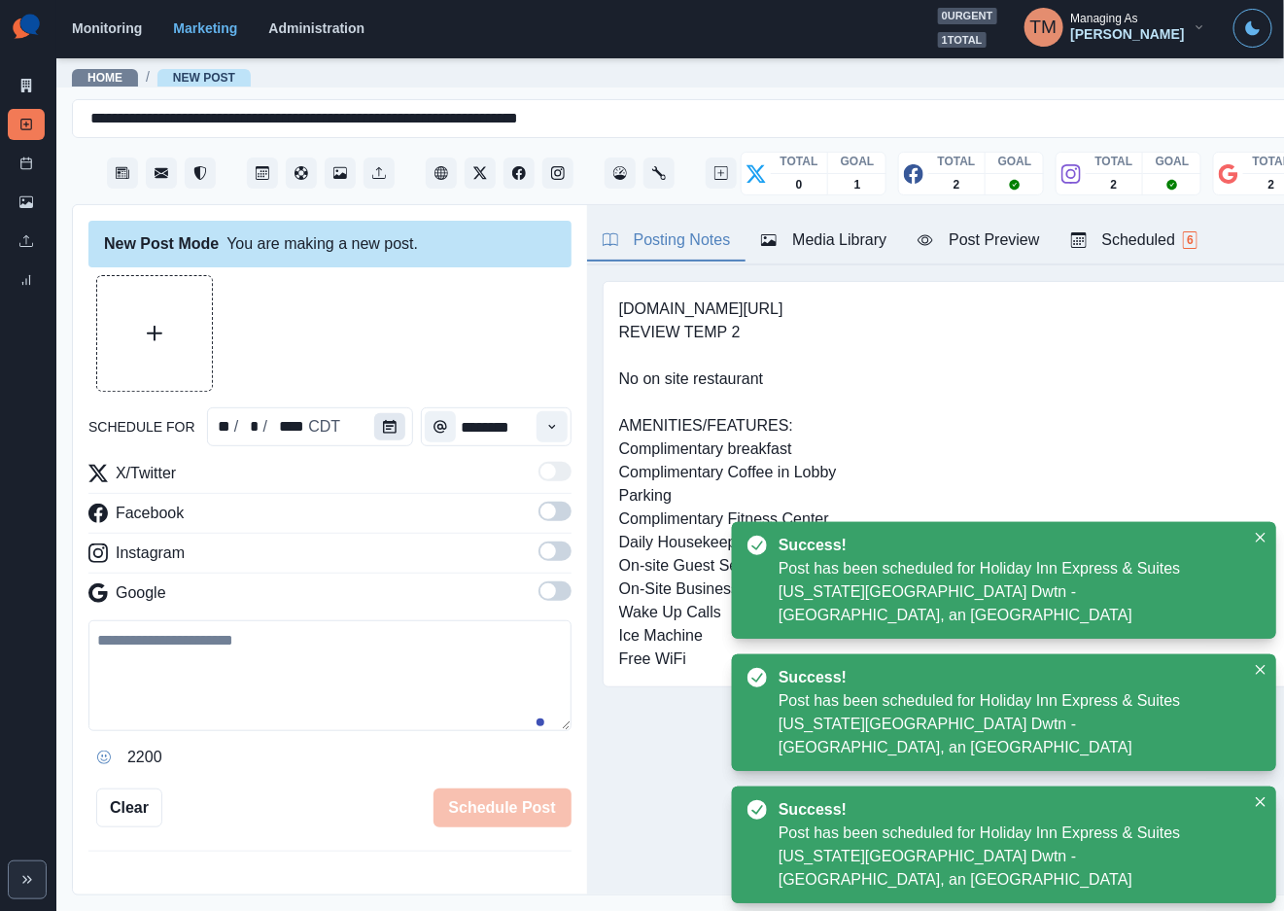
click at [383, 421] on icon "Calendar" at bounding box center [390, 427] width 14 height 14
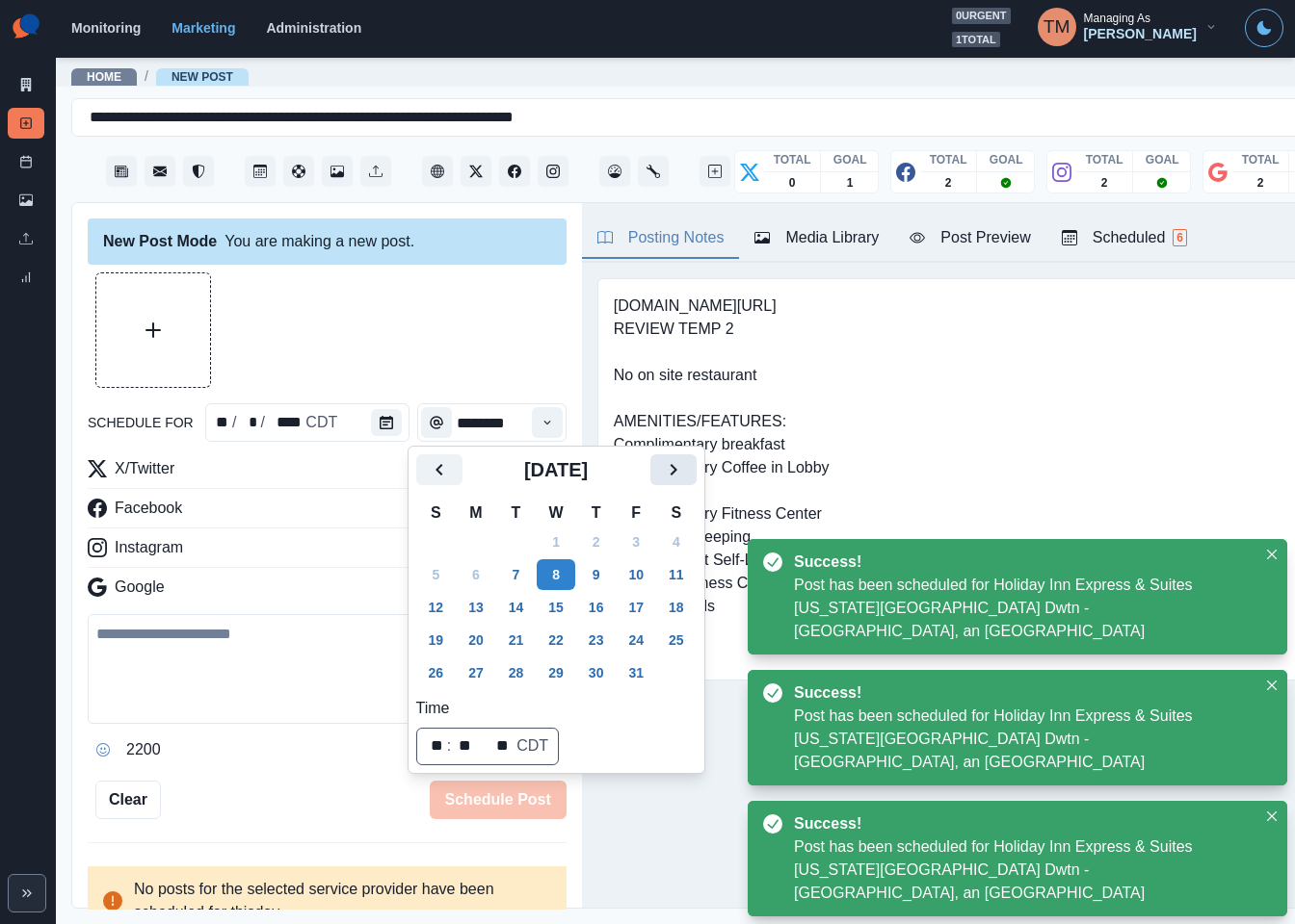
click at [666, 463] on icon "Next" at bounding box center [673, 469] width 23 height 23
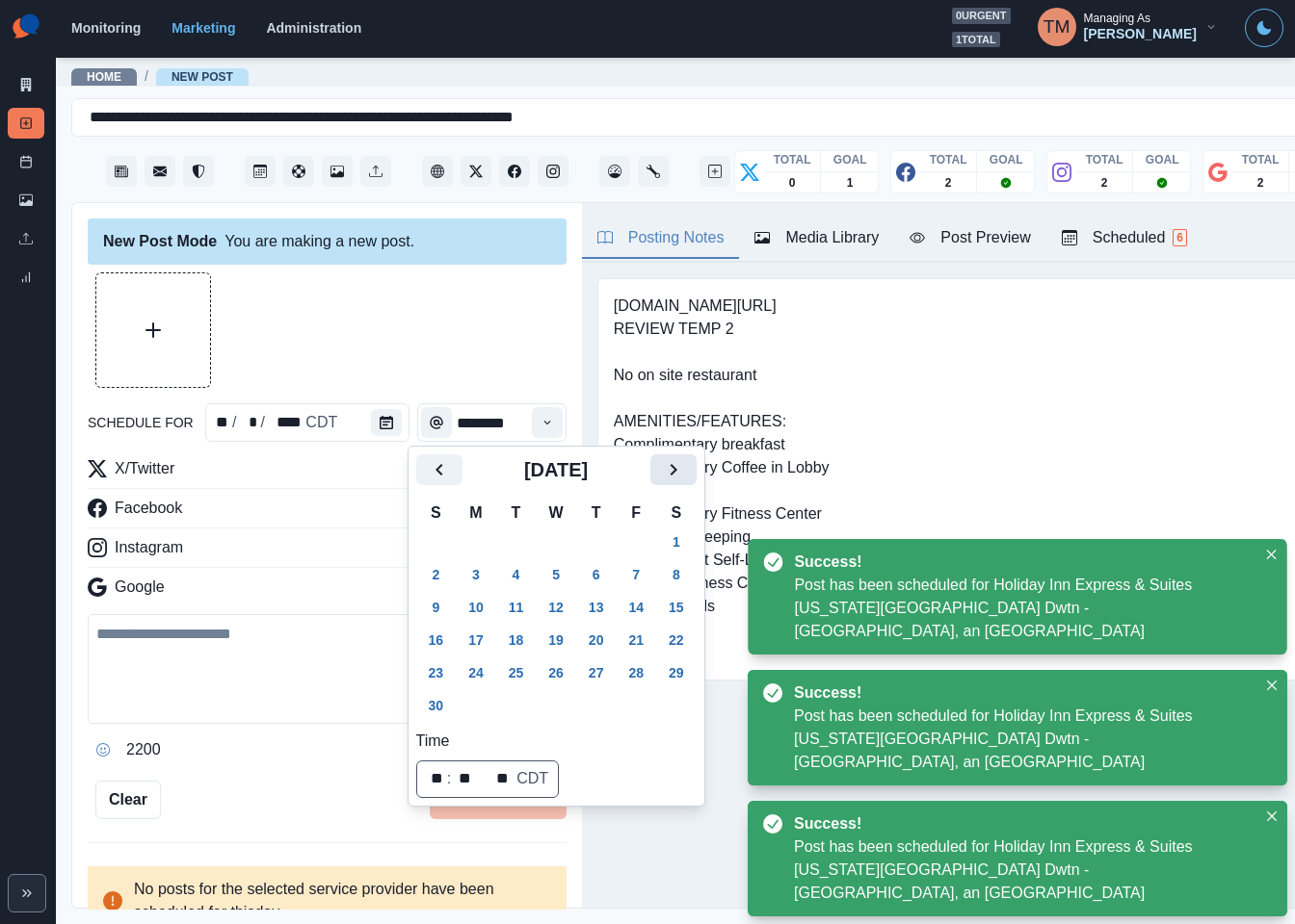
click at [666, 463] on icon "Next" at bounding box center [673, 469] width 23 height 23
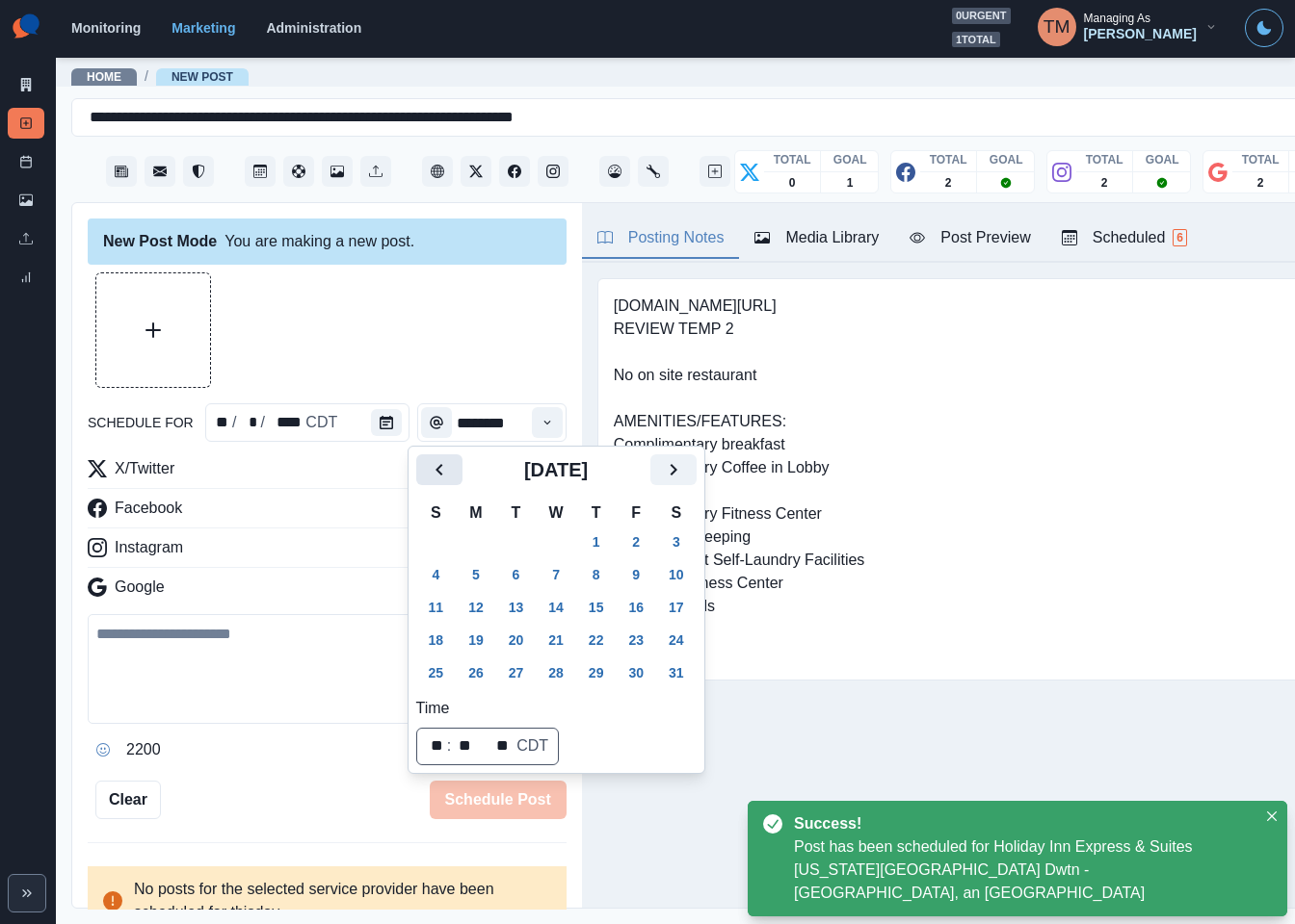
click at [431, 466] on icon "Previous" at bounding box center [439, 469] width 23 height 23
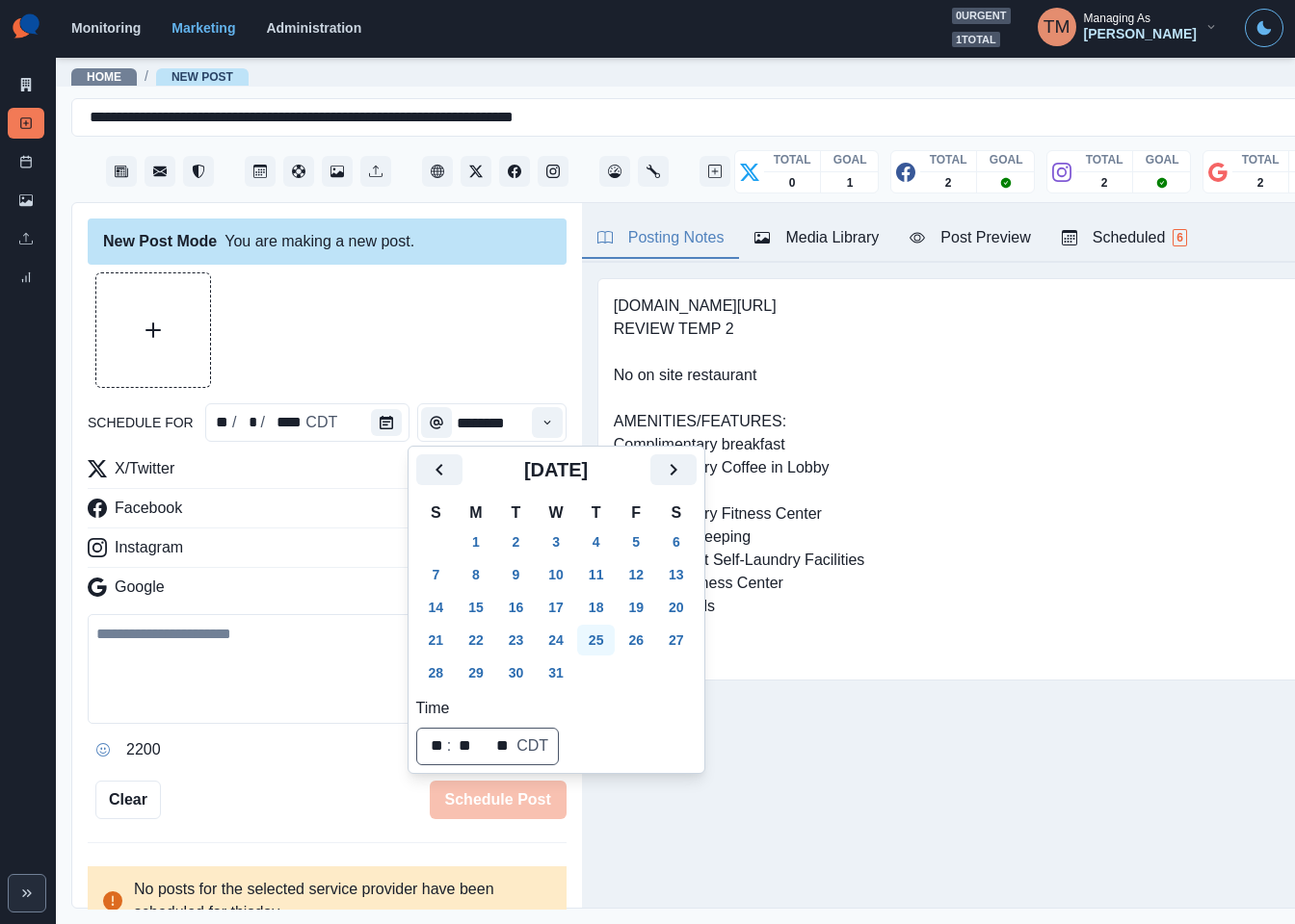
click at [594, 630] on button "25" at bounding box center [595, 640] width 39 height 31
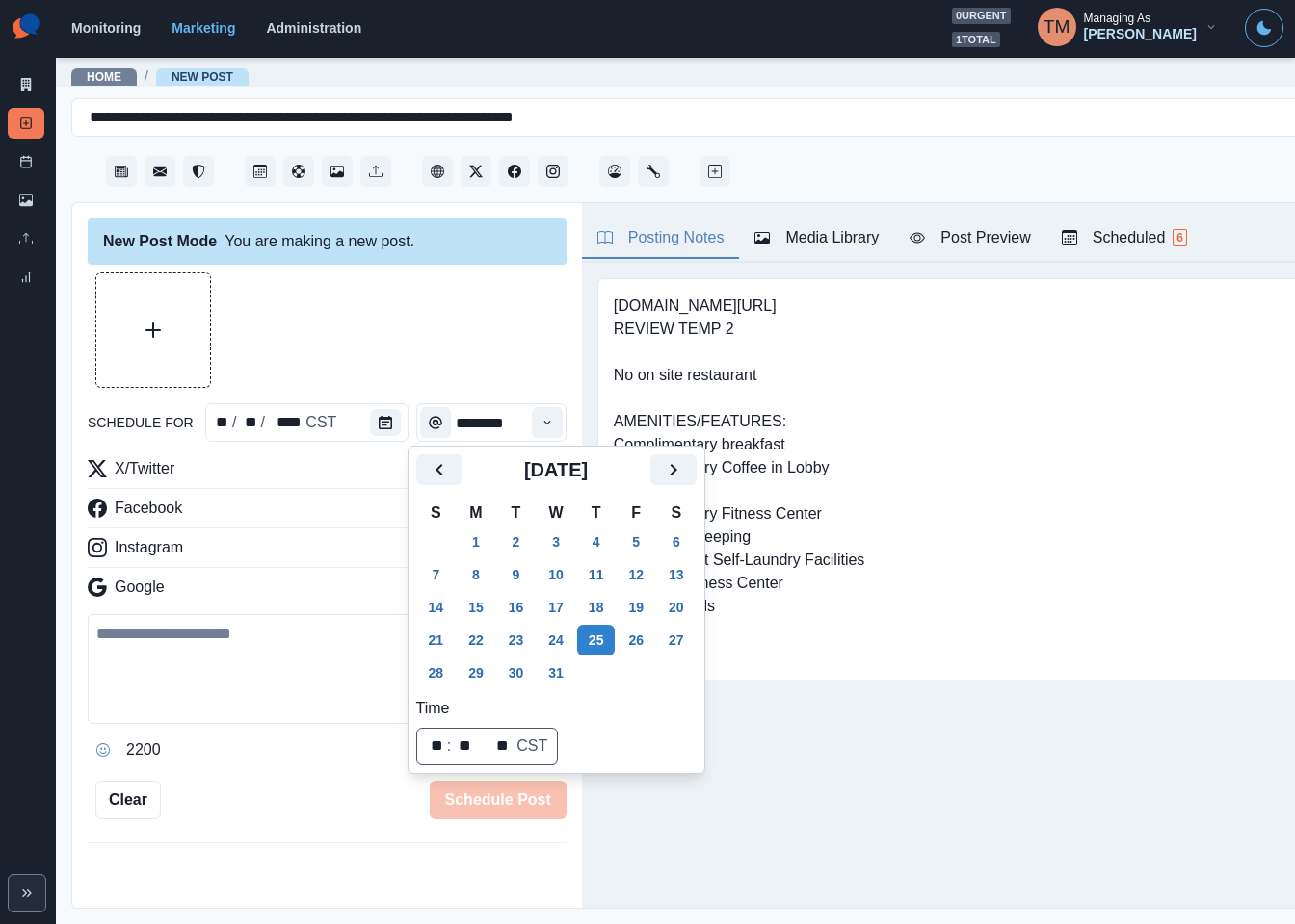
click at [399, 369] on div at bounding box center [326, 330] width 479 height 116
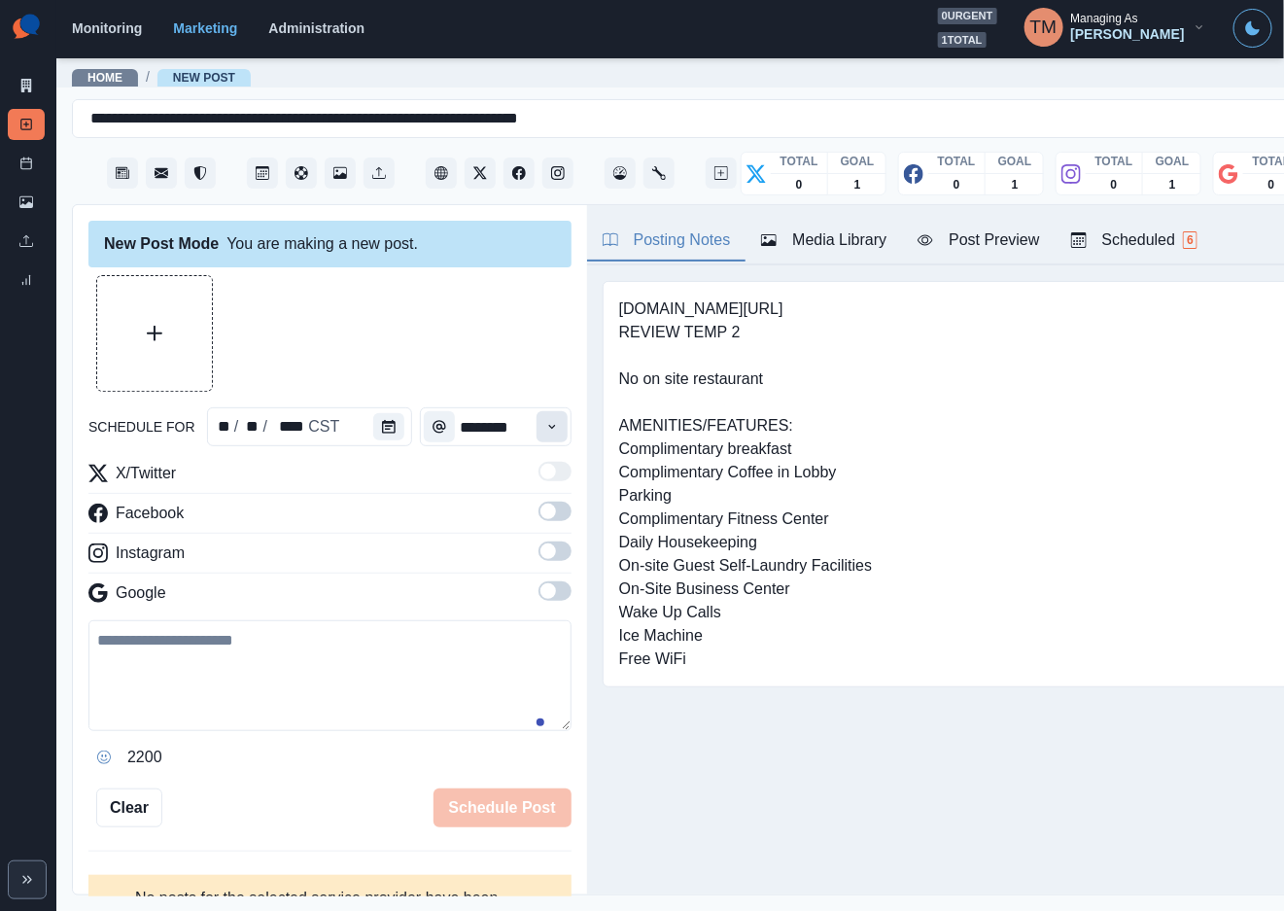
click at [545, 424] on icon "Time" at bounding box center [552, 427] width 14 height 14
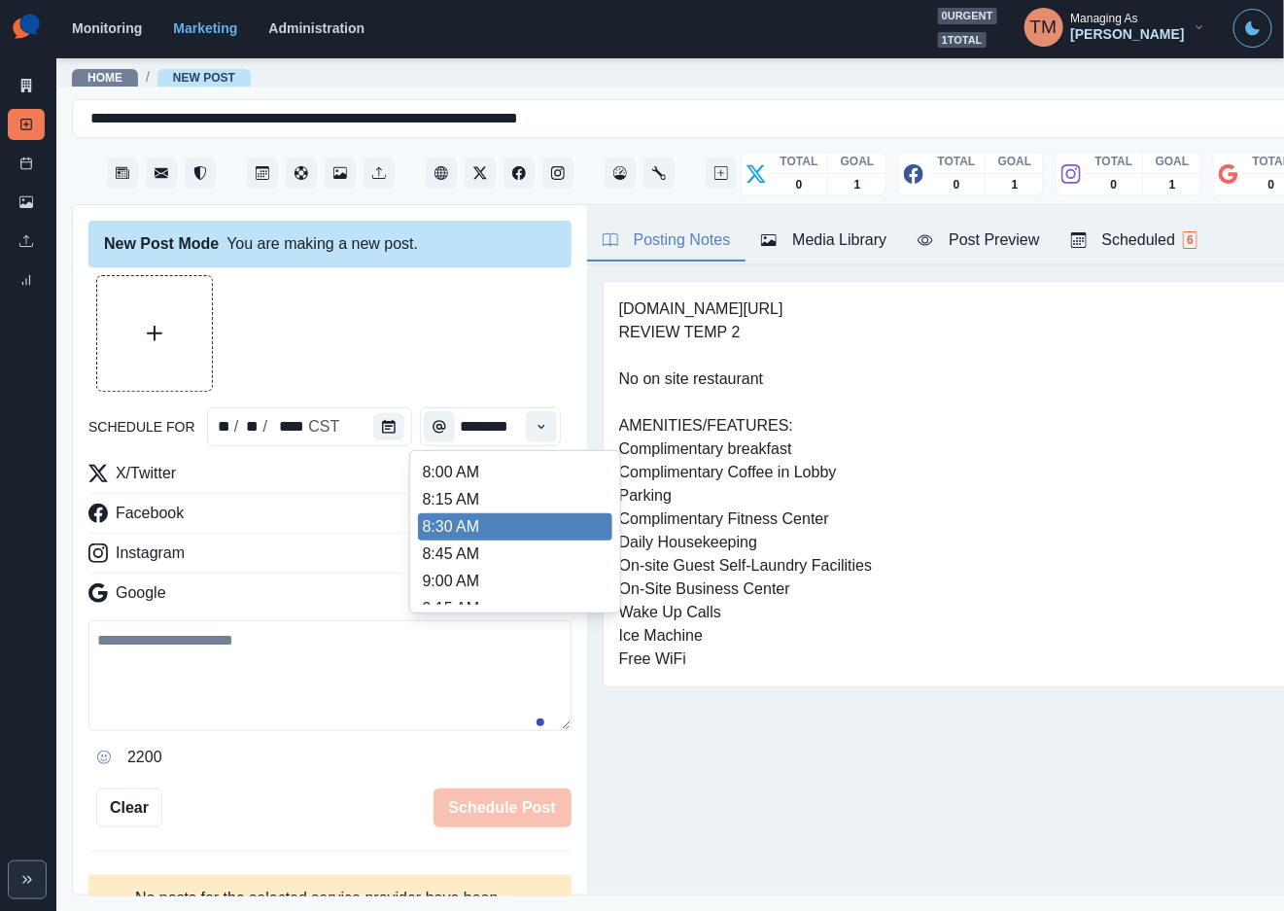
scroll to position [583, 0]
click at [499, 493] on ul "8:00 AM 8:15 AM 8:30 AM 8:45 AM 9:00 AM 9:15 AM 9:30 AM 9:45 AM 10:00 AM 10:15 …" at bounding box center [515, 532] width 194 height 146
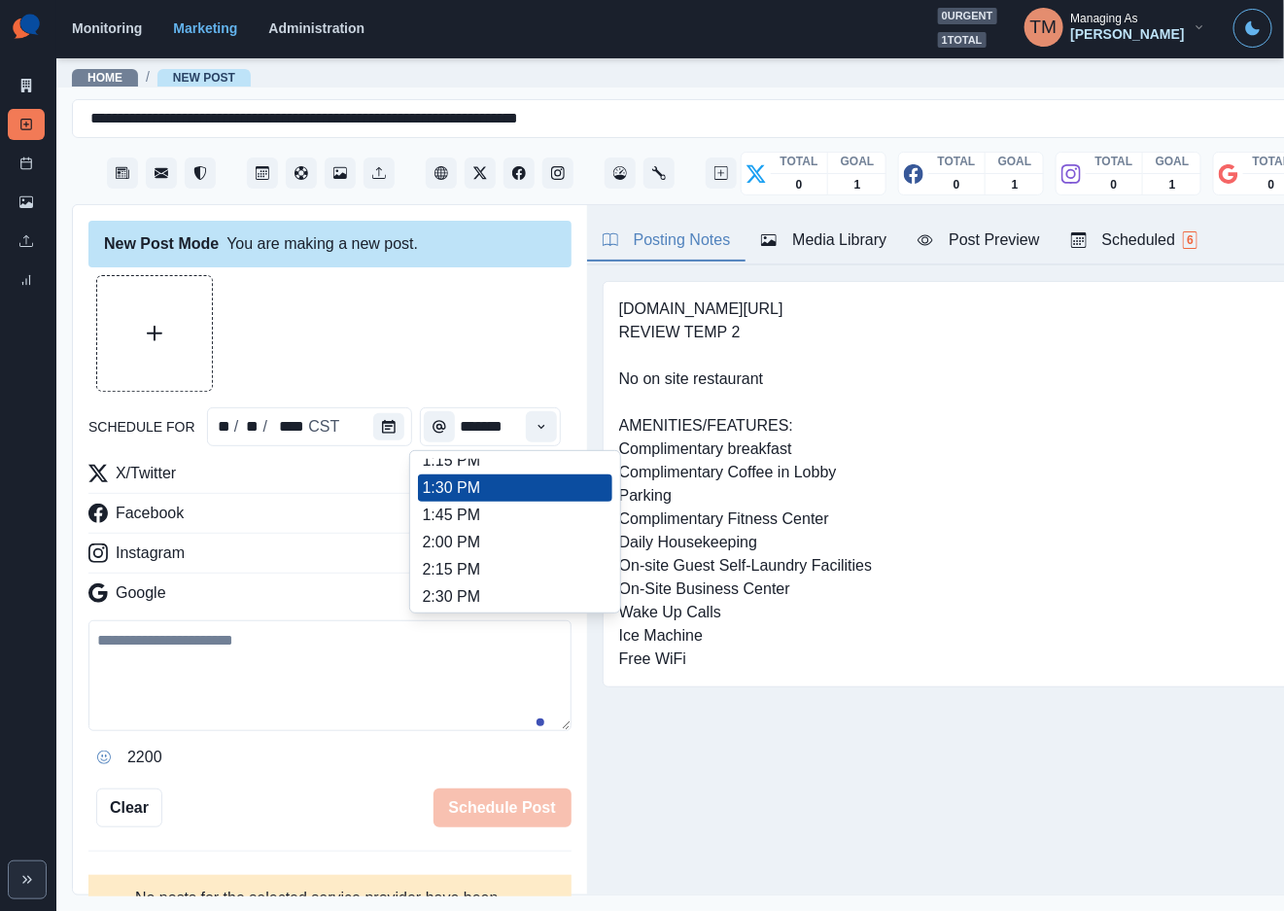
scroll to position [0, 0]
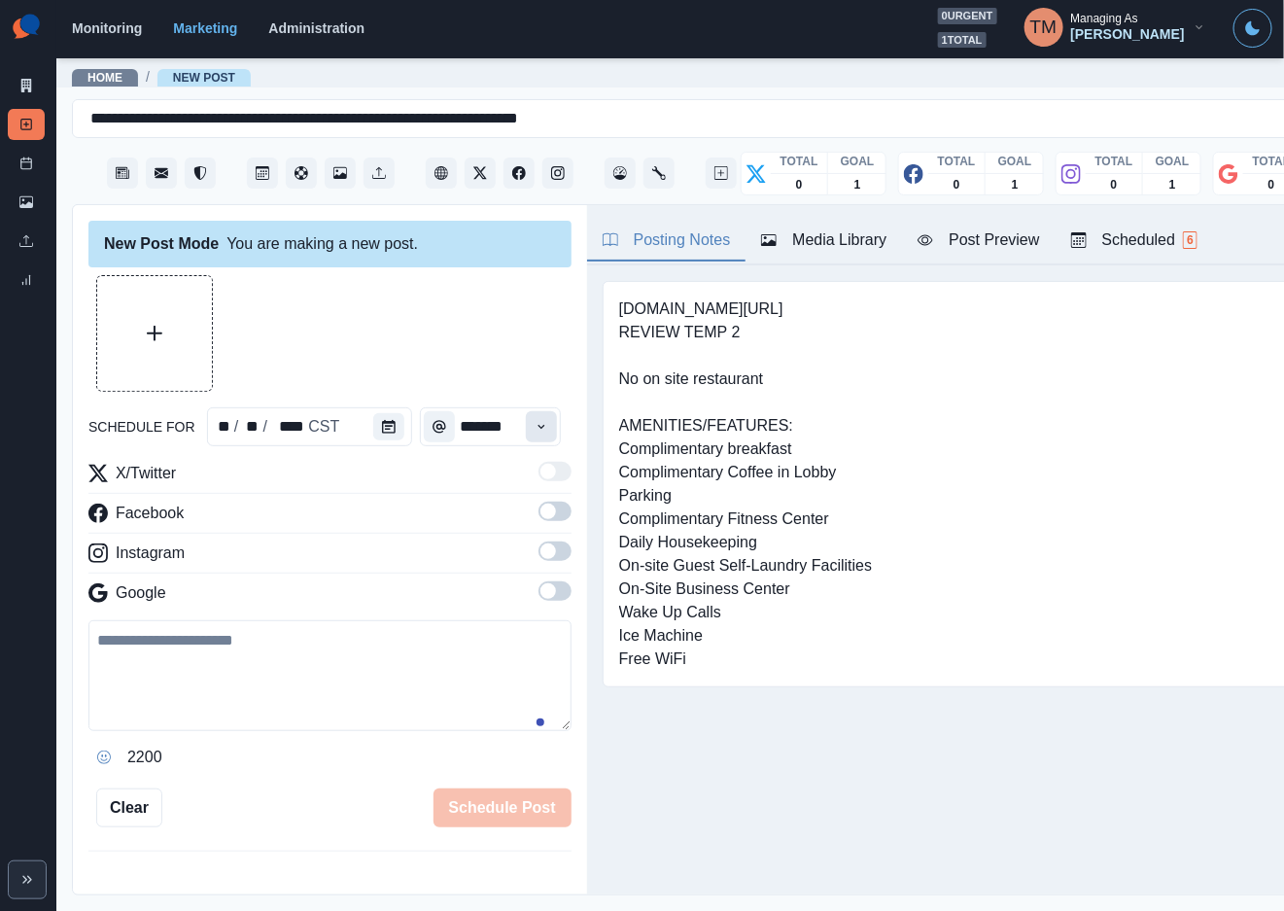
click at [535, 430] on icon "Time" at bounding box center [542, 427] width 14 height 14
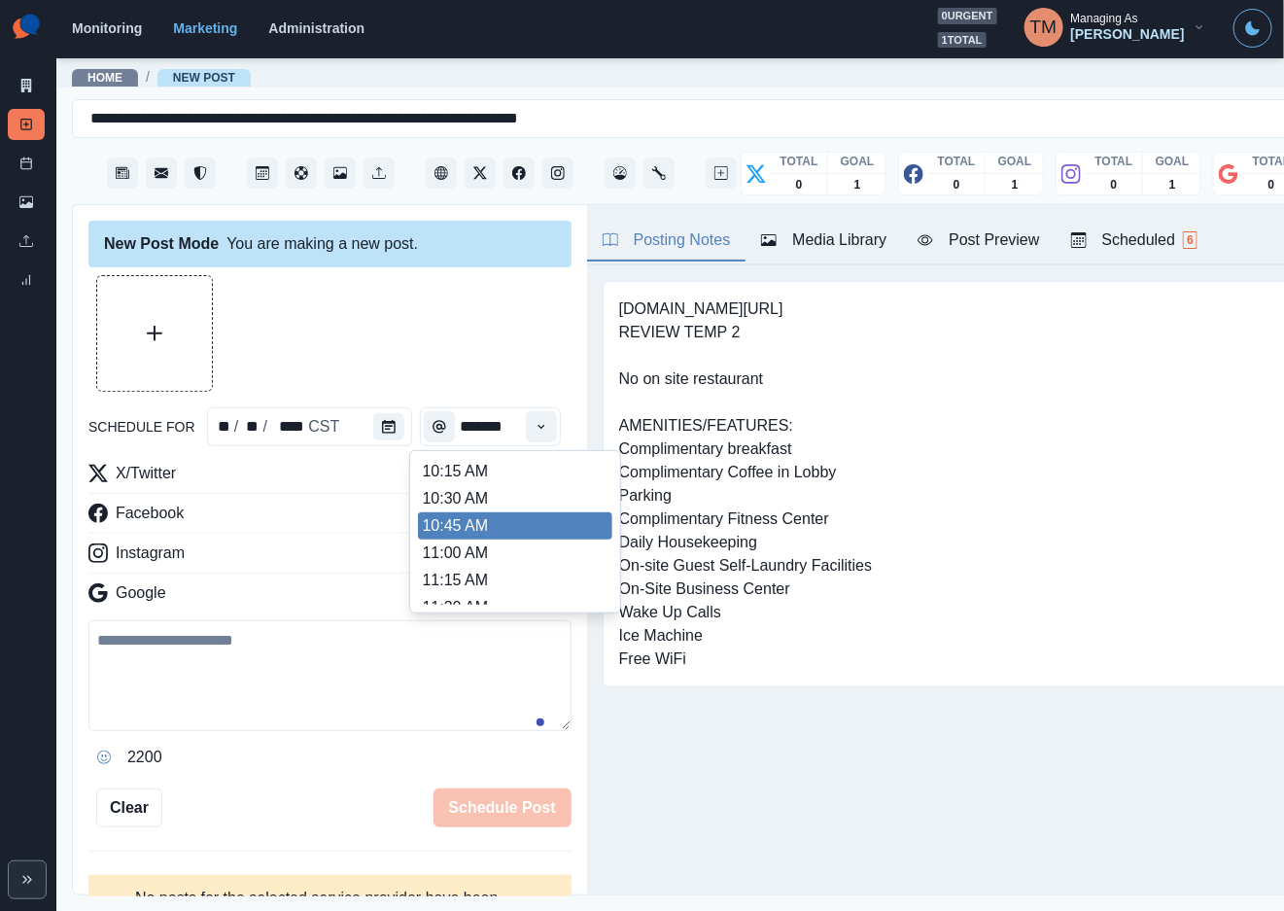
scroll to position [258, 0]
click at [487, 529] on li "11:00 AM" at bounding box center [515, 541] width 194 height 27
type input "********"
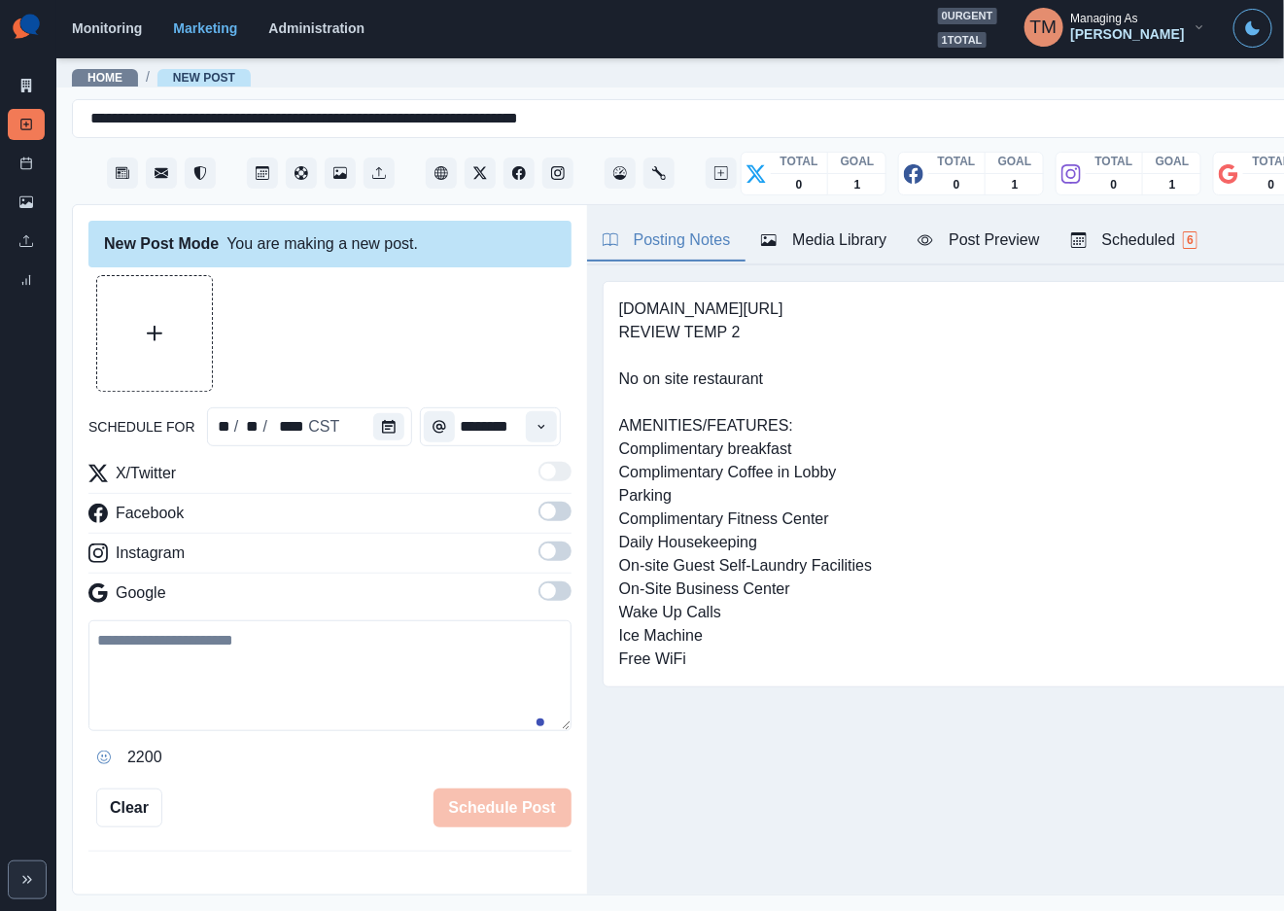
click at [548, 519] on label at bounding box center [555, 517] width 33 height 31
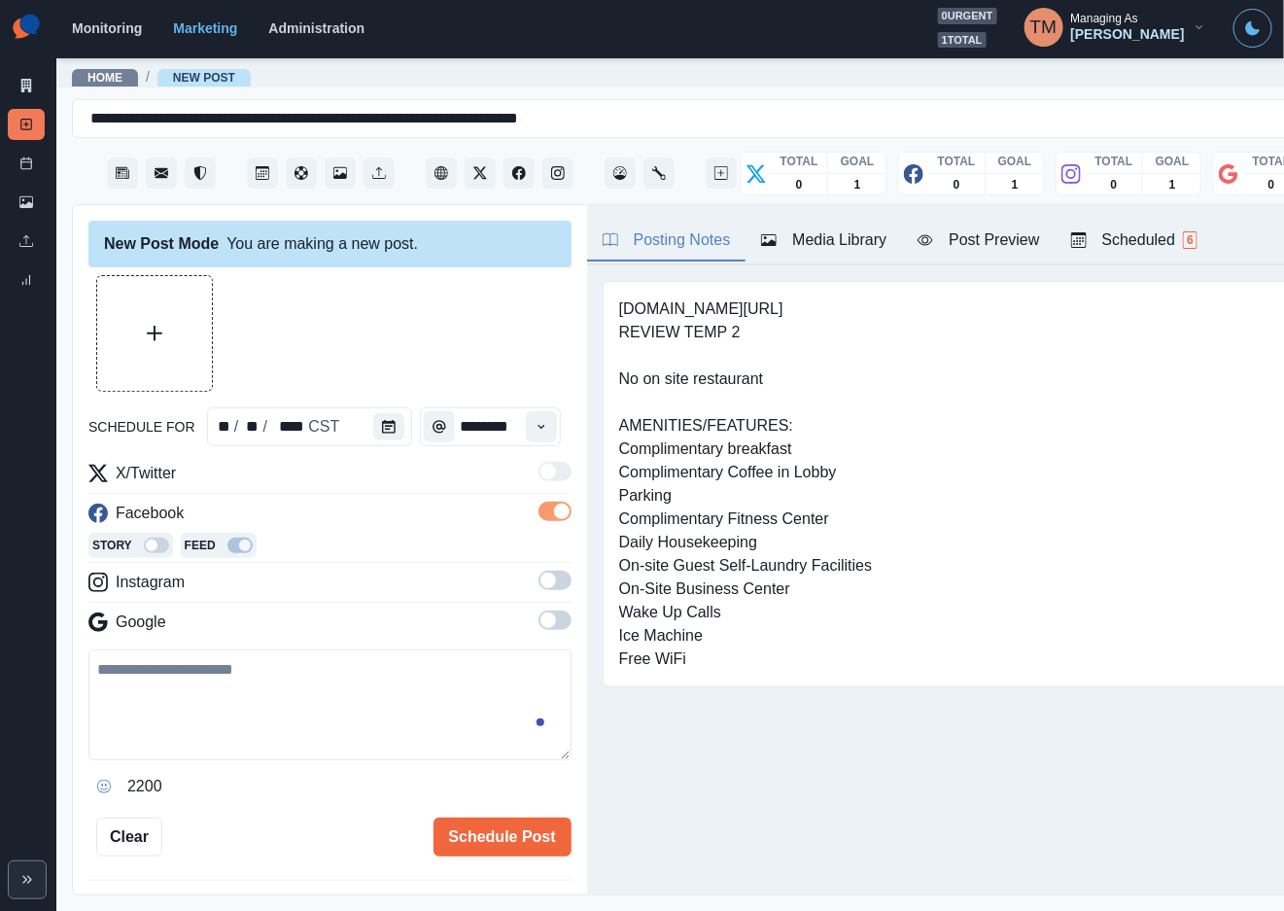
click at [541, 580] on span at bounding box center [549, 581] width 16 height 16
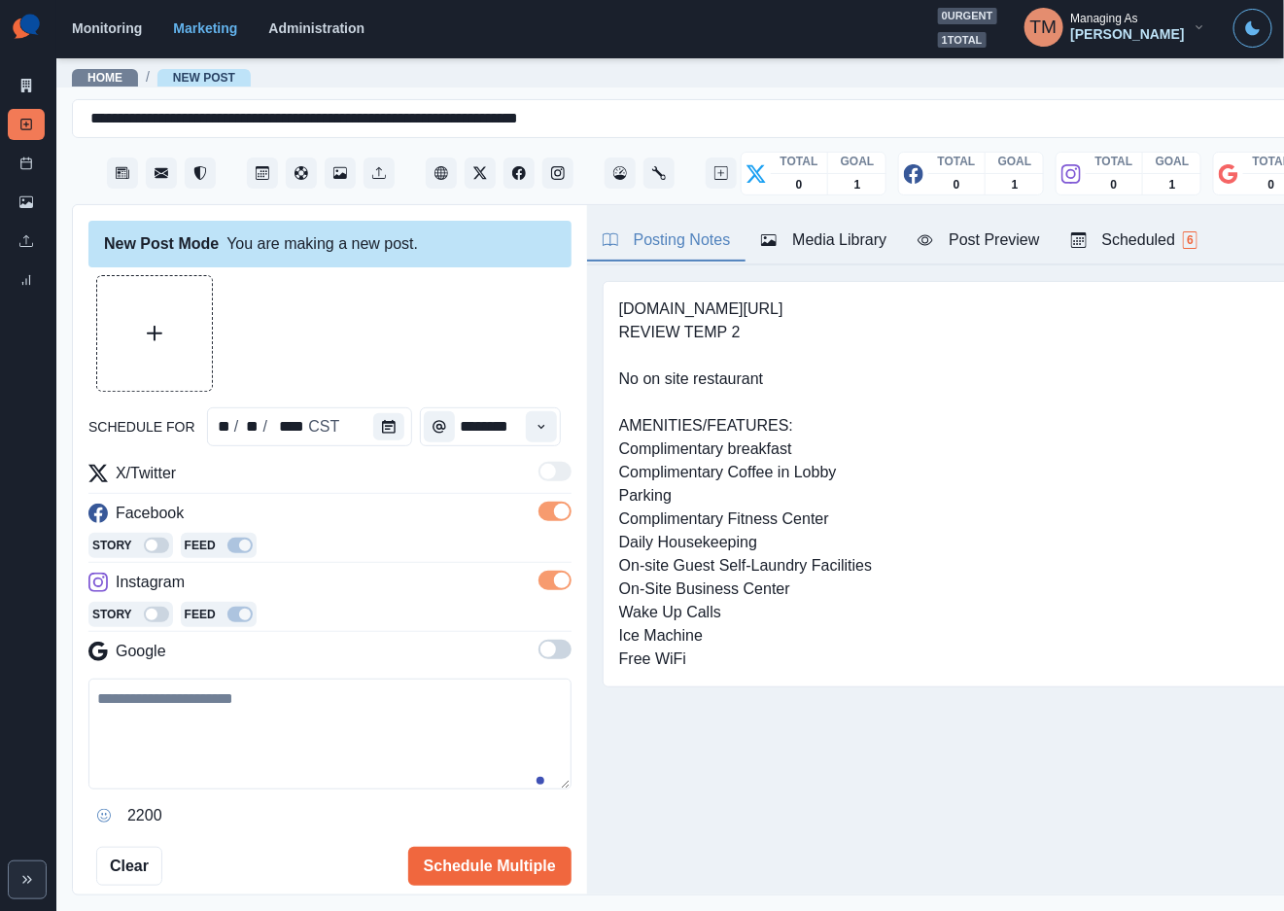
click at [541, 650] on span at bounding box center [549, 650] width 16 height 16
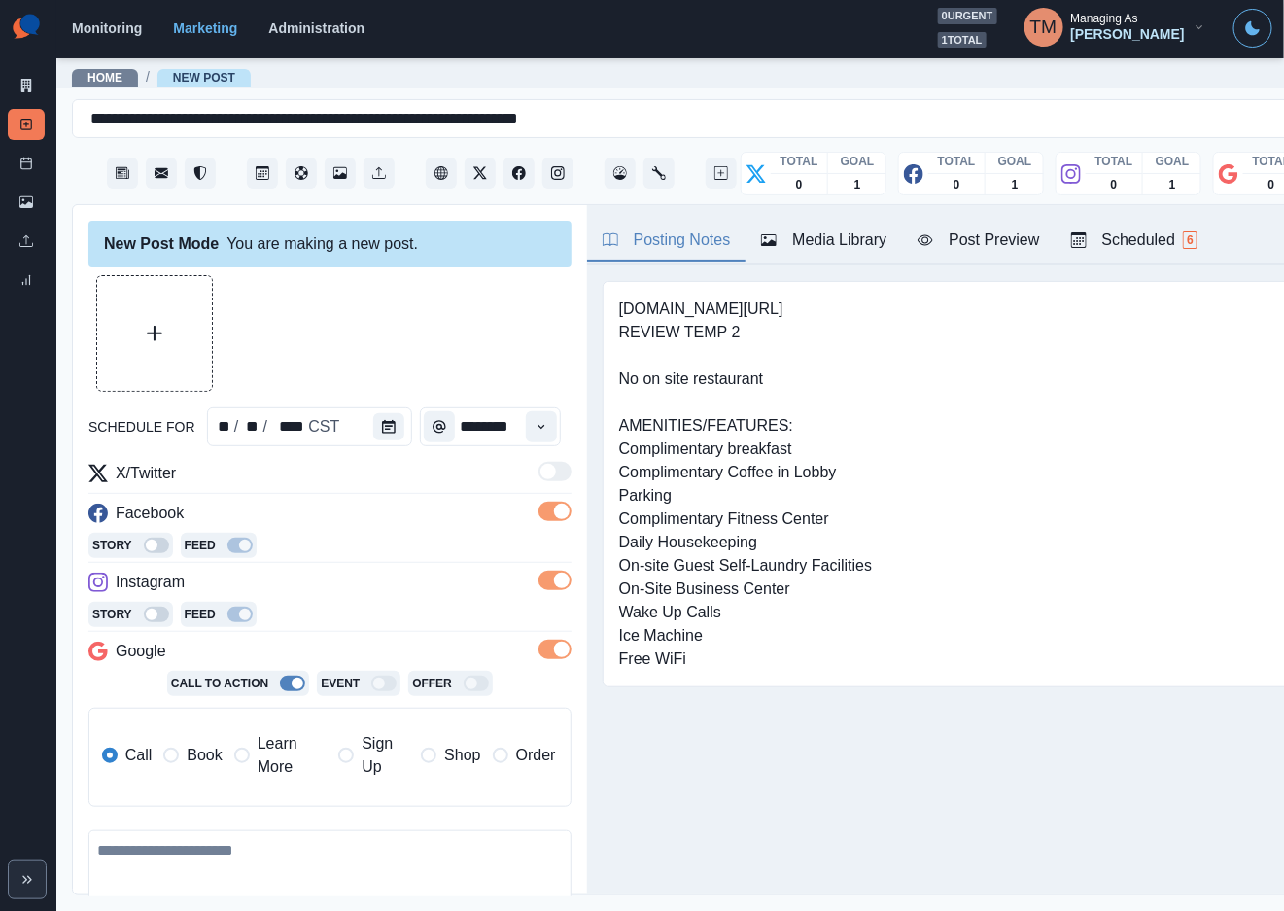
click at [300, 867] on textarea at bounding box center [329, 885] width 483 height 111
paste textarea "**********"
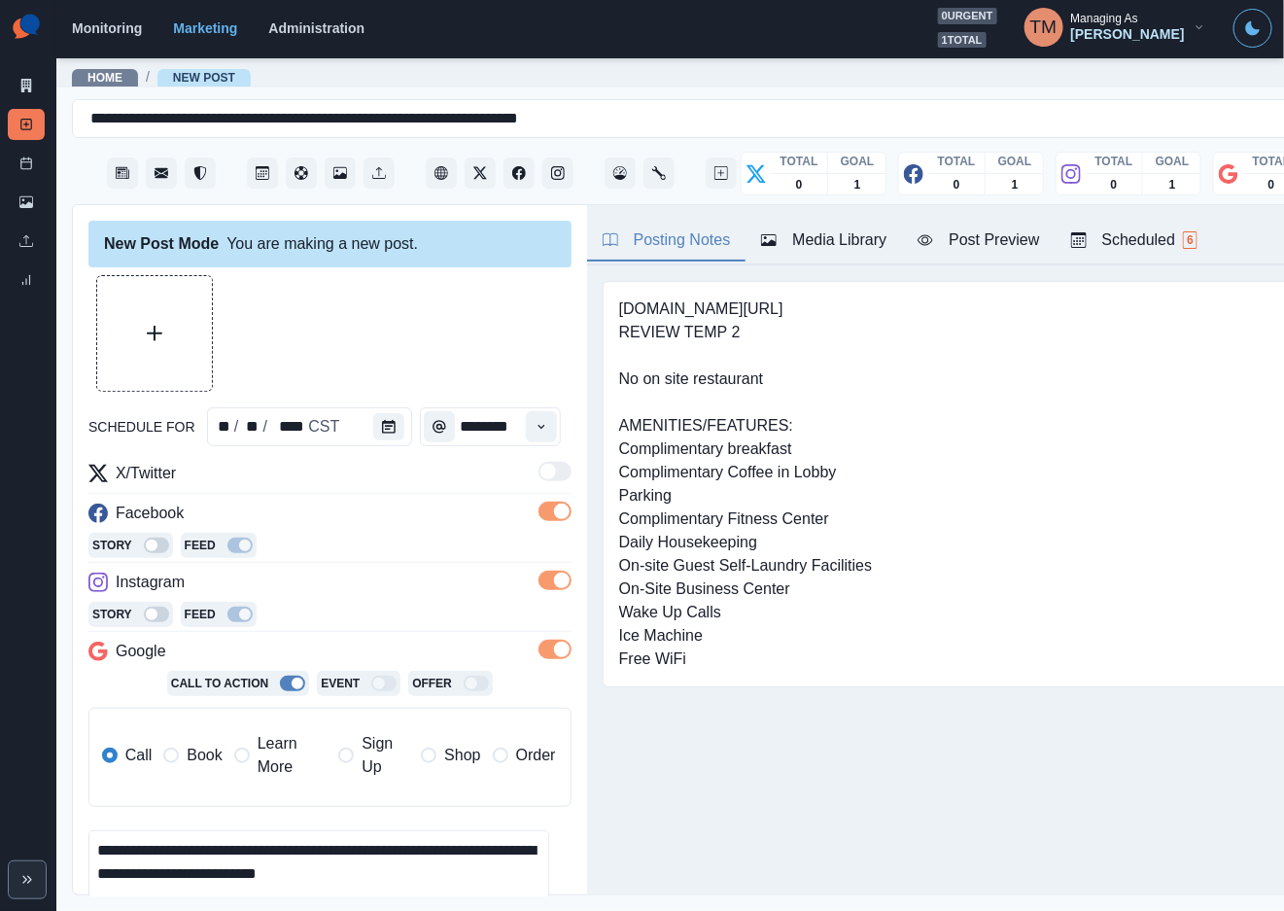
scroll to position [38, 0]
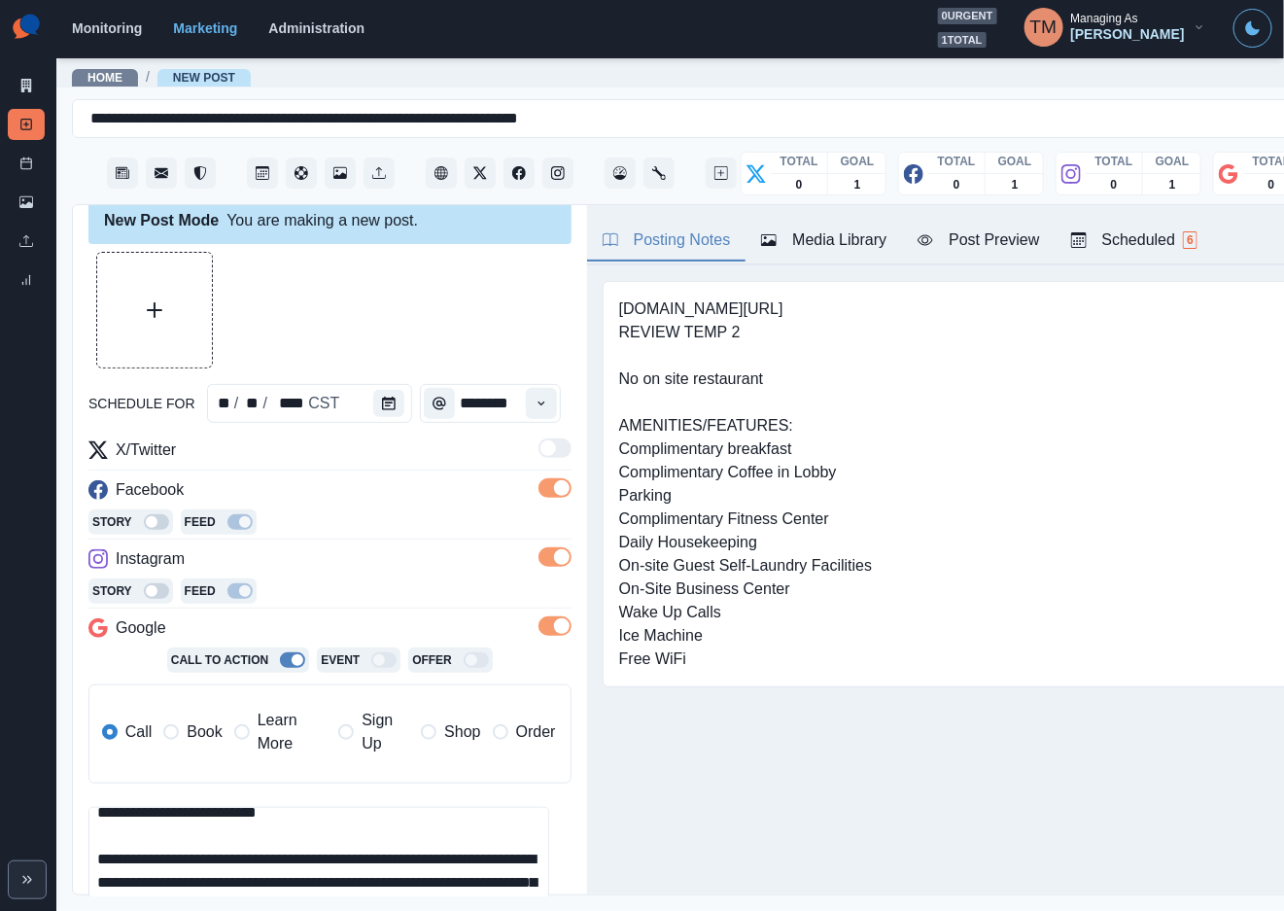
type textarea "**********"
click at [828, 237] on div "Media Library" at bounding box center [823, 239] width 125 height 23
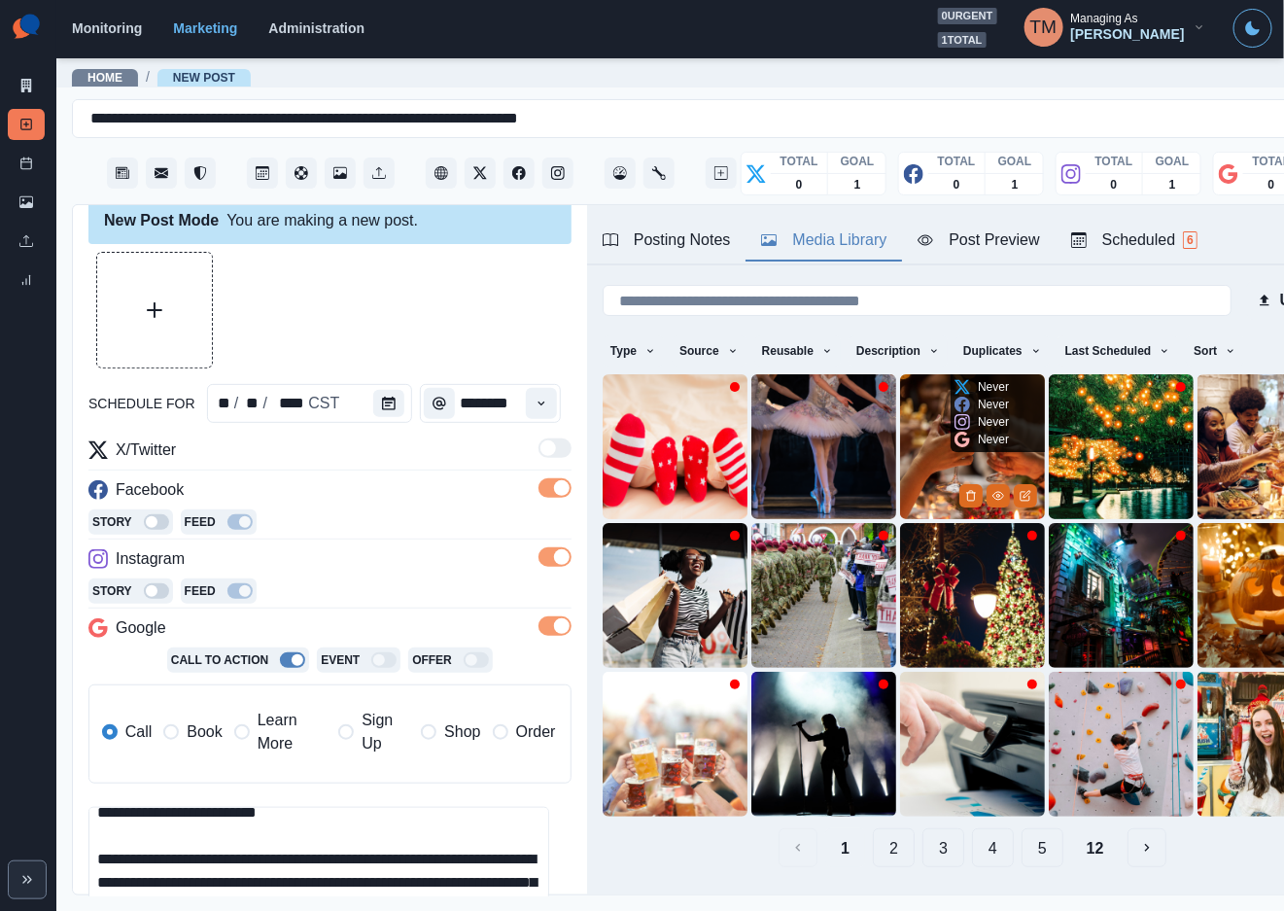
click at [914, 438] on img at bounding box center [972, 446] width 145 height 145
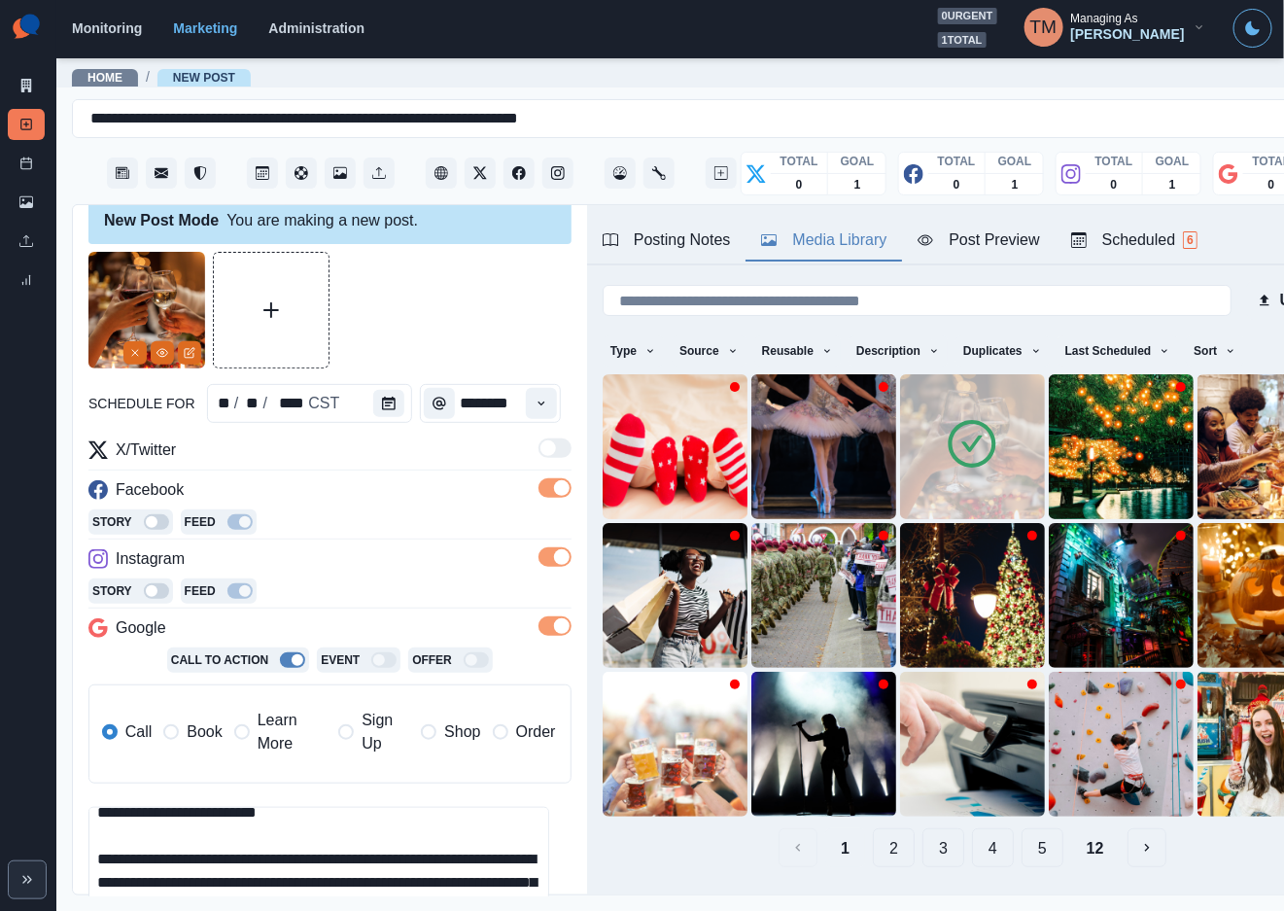
click at [391, 274] on div at bounding box center [329, 310] width 483 height 117
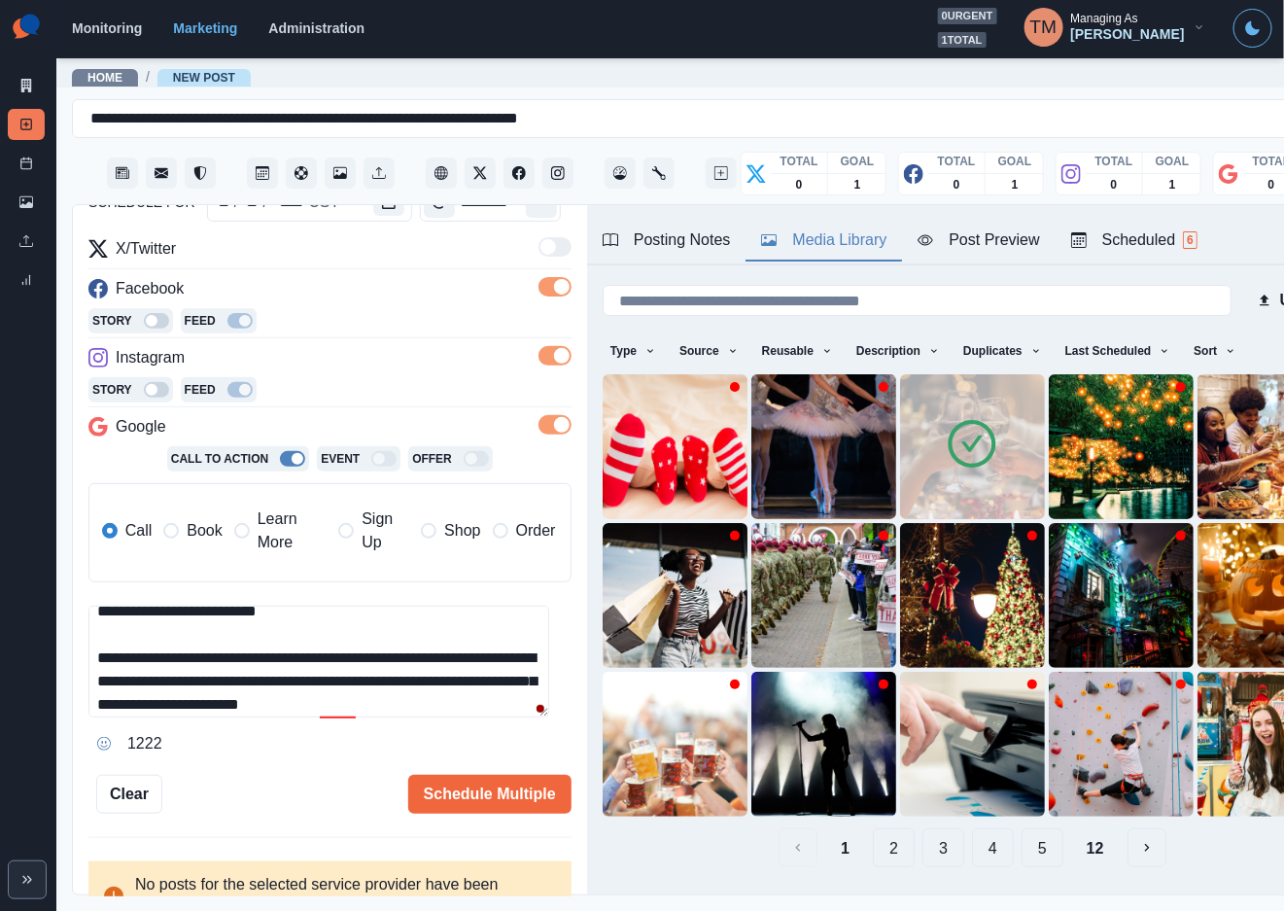
scroll to position [255, 0]
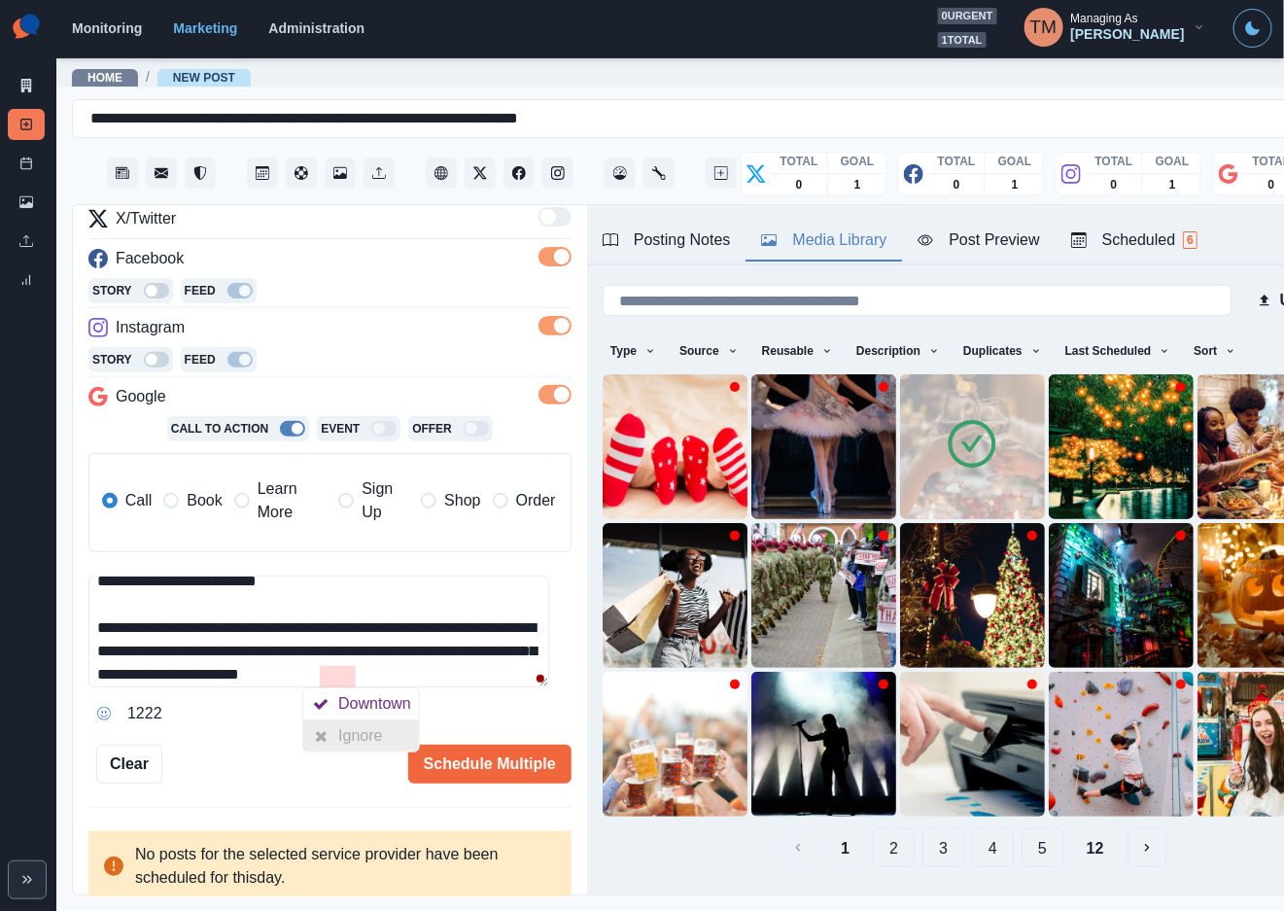
click at [344, 726] on div "Ignore" at bounding box center [364, 735] width 52 height 31
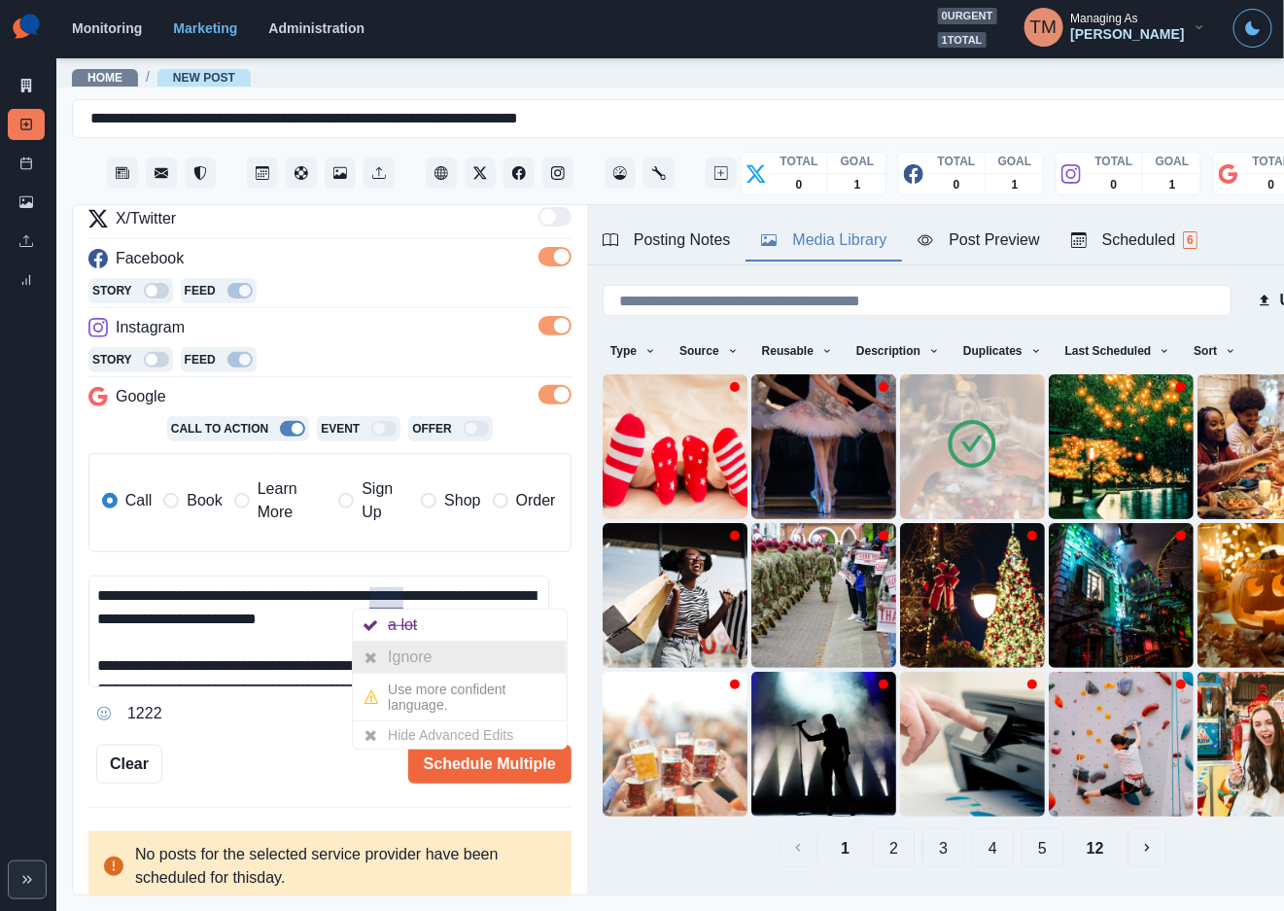
click at [402, 656] on div "Ignore" at bounding box center [414, 657] width 52 height 31
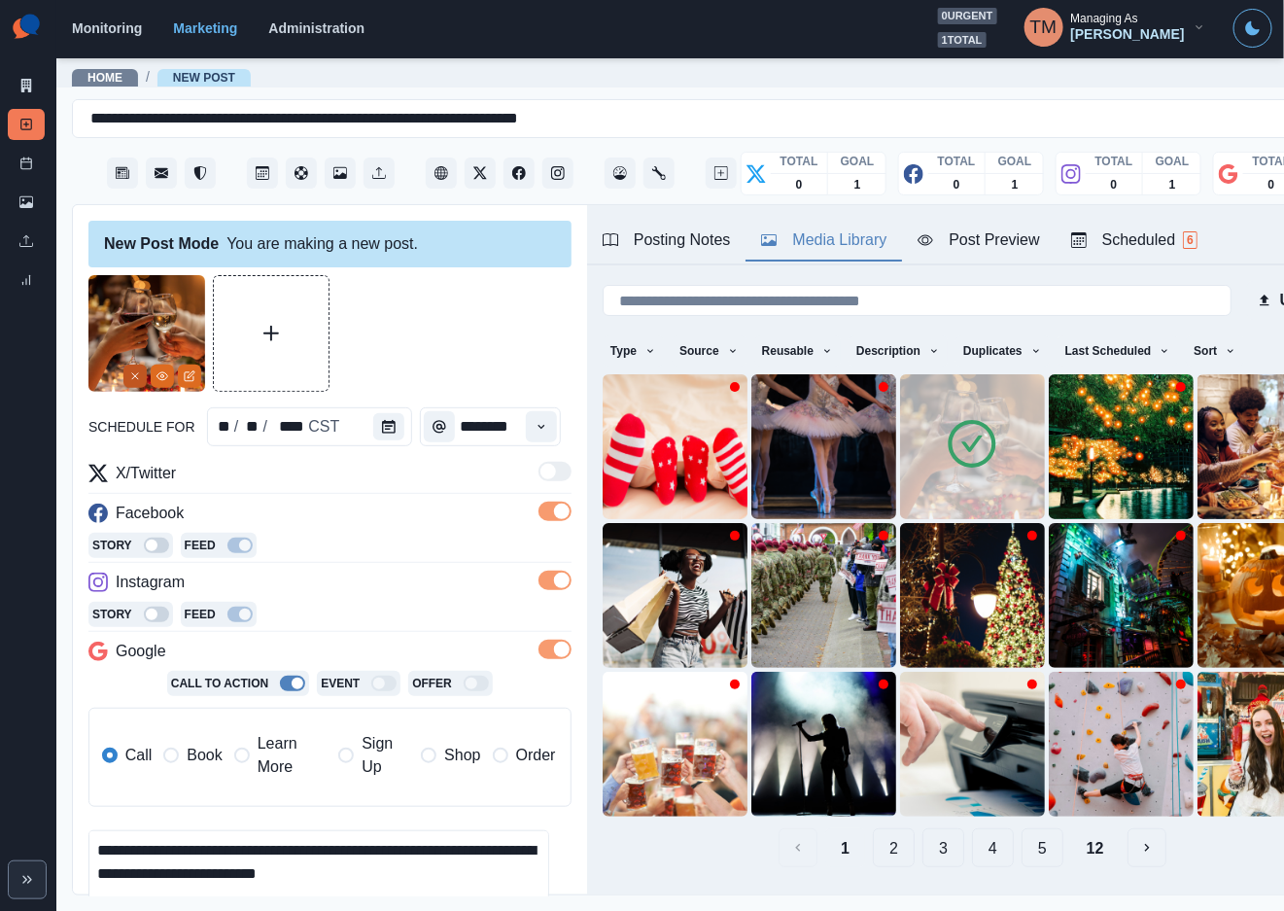
click at [129, 376] on icon "Remove" at bounding box center [135, 376] width 12 height 12
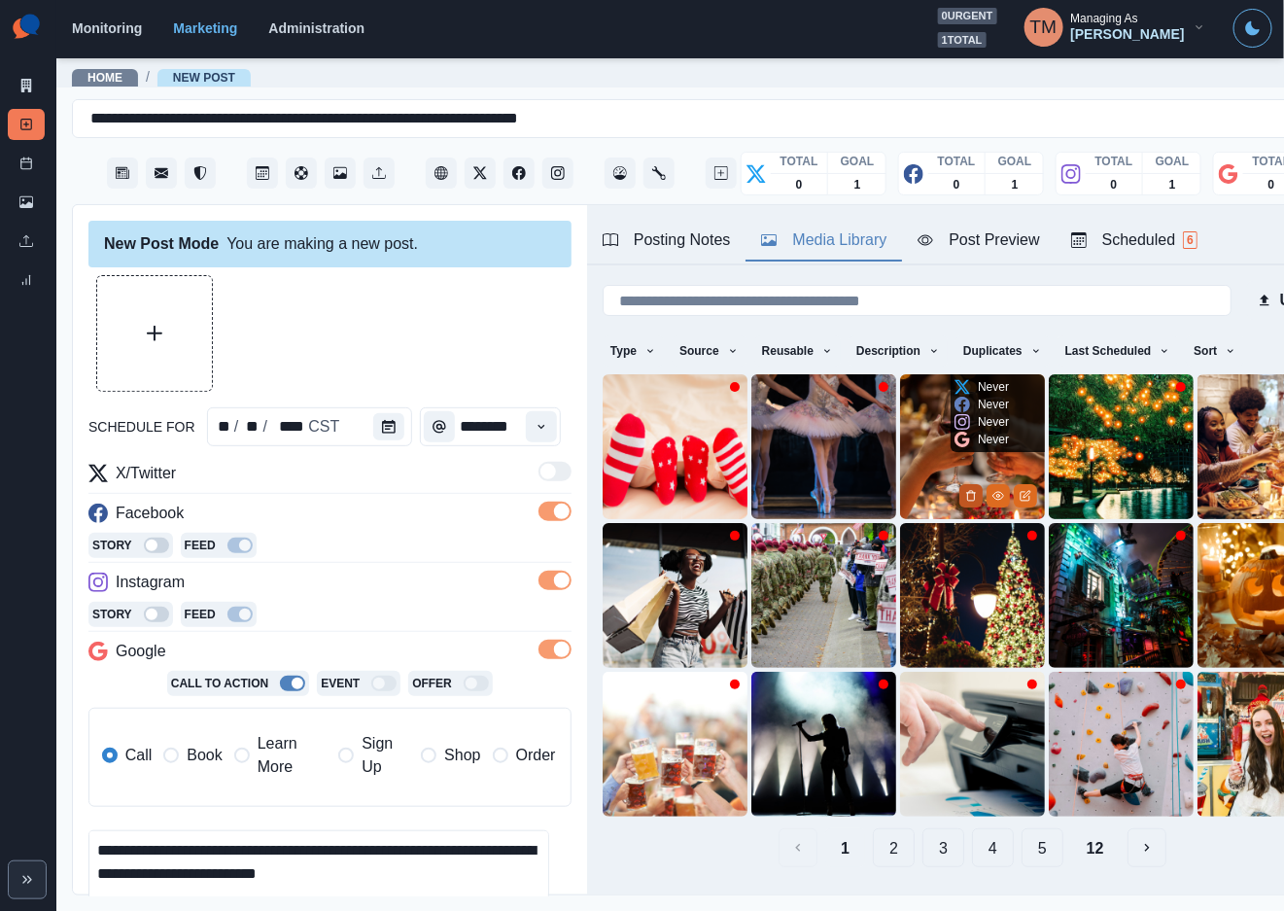
click at [965, 490] on icon "Delete Media" at bounding box center [971, 496] width 12 height 12
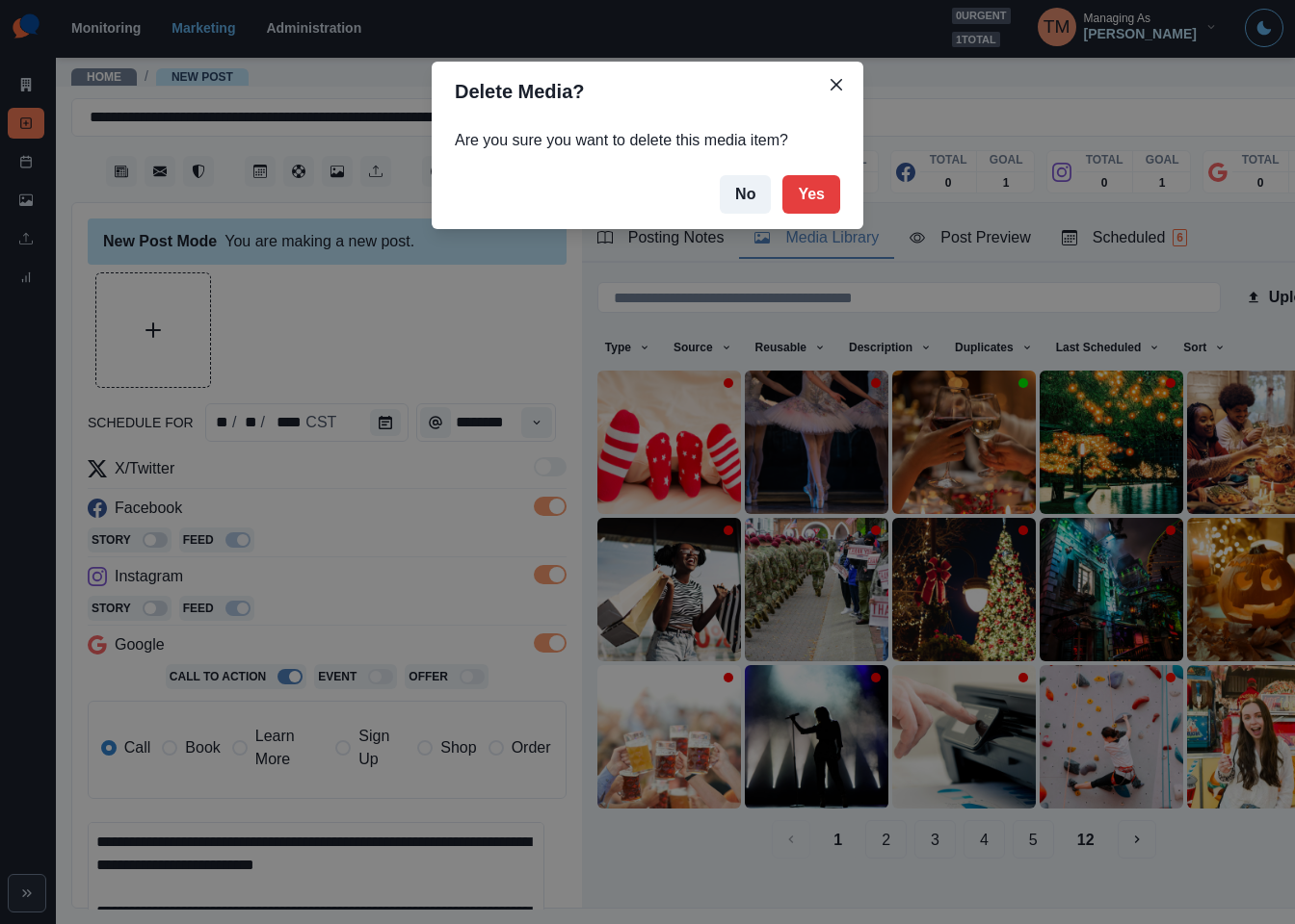
click at [815, 196] on button "Yes" at bounding box center [810, 194] width 57 height 39
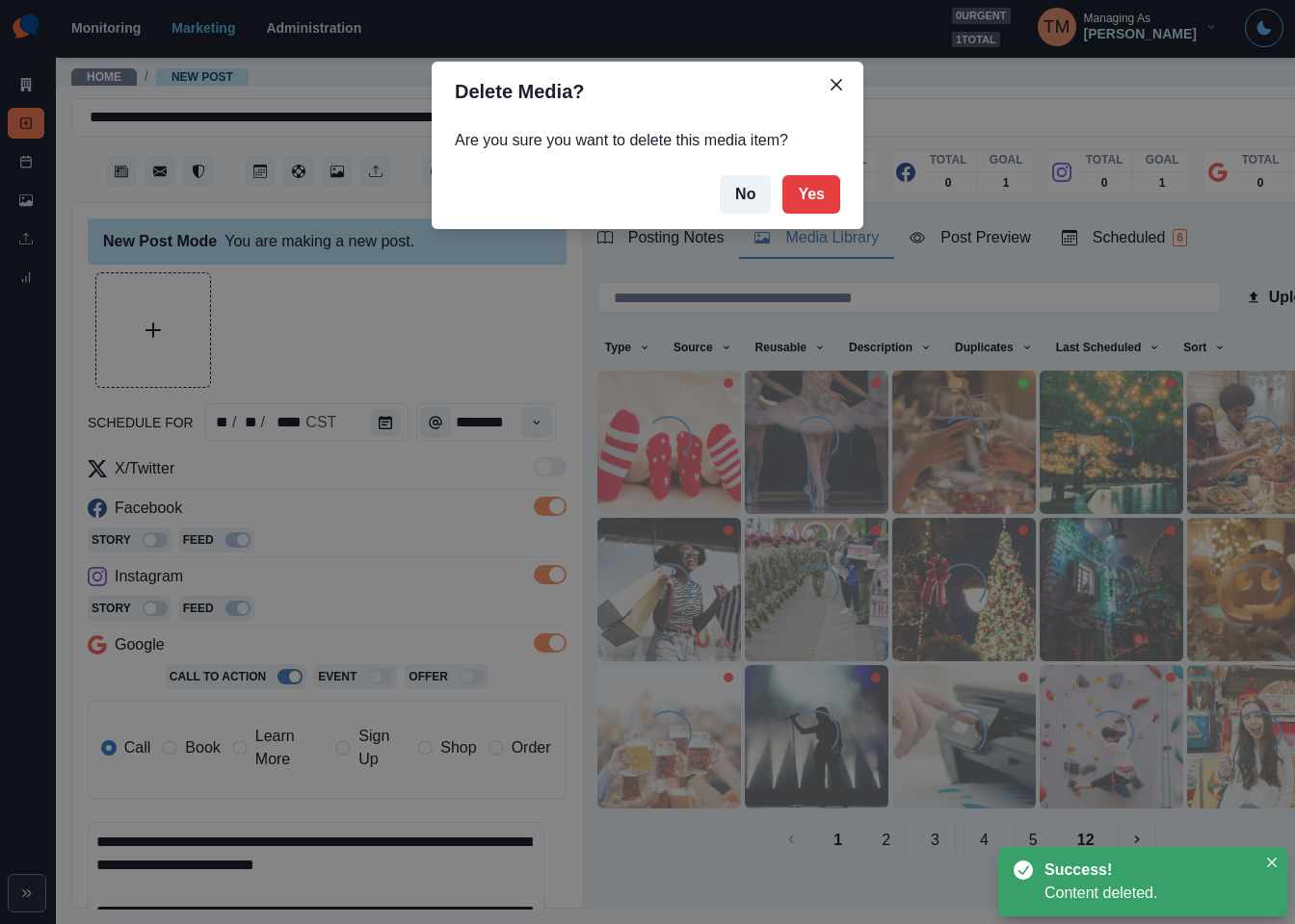
click at [168, 339] on div "Delete Media? Are you sure you want to delete this media item? No Yes" at bounding box center [647, 462] width 1295 height 924
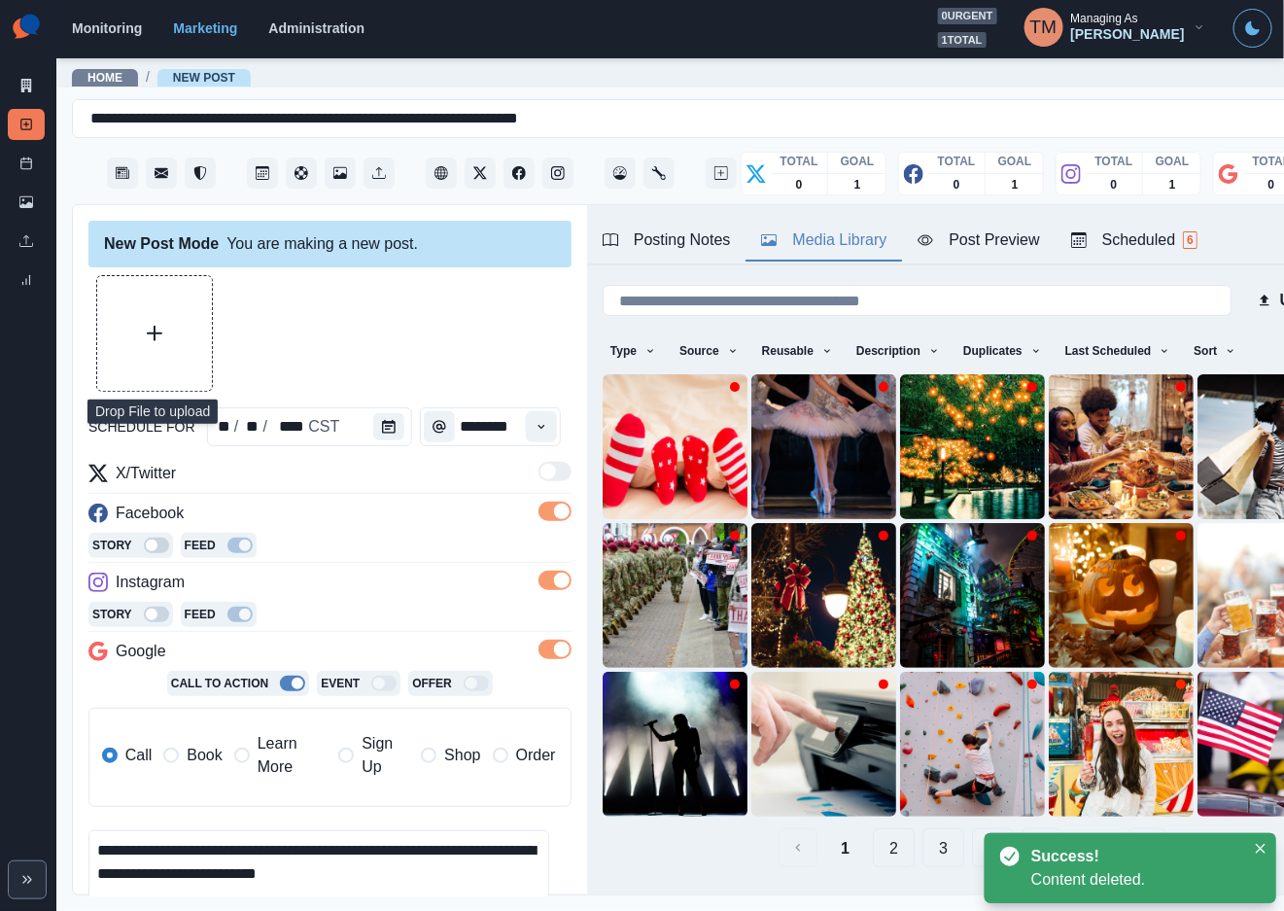
click at [170, 342] on button "Upload Media" at bounding box center [154, 333] width 115 height 115
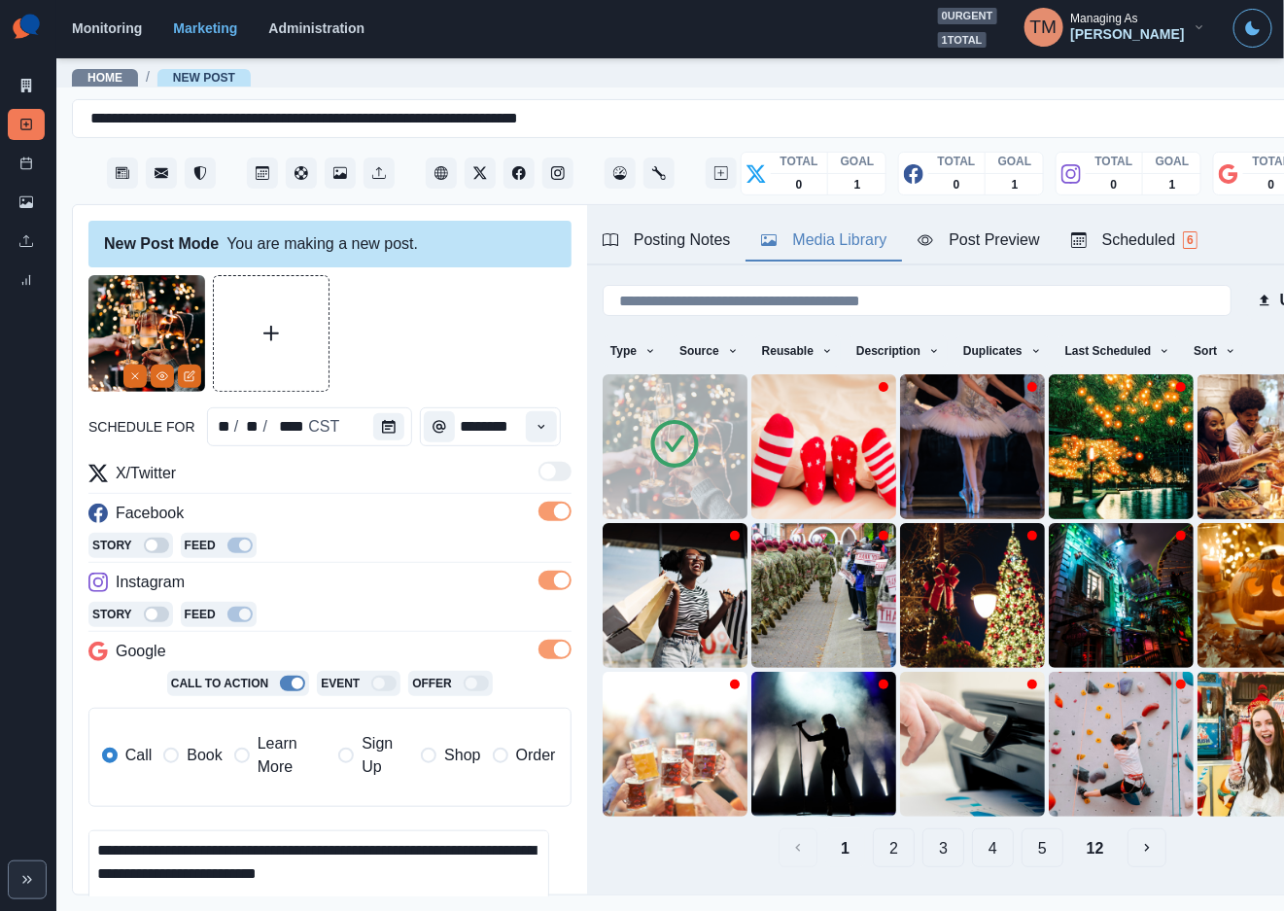
click at [478, 338] on div at bounding box center [329, 333] width 483 height 117
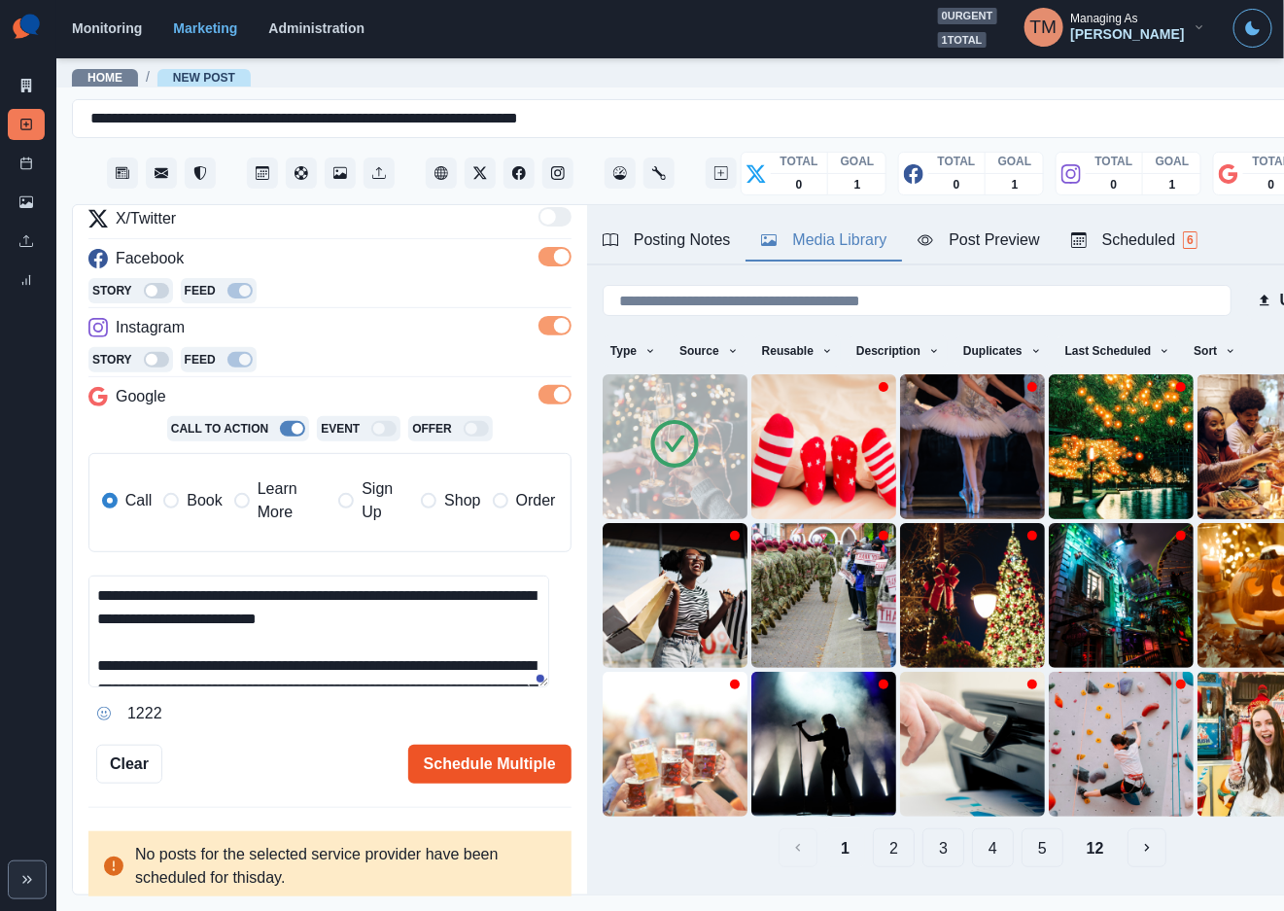
click at [472, 745] on button "Schedule Multiple" at bounding box center [489, 764] width 163 height 39
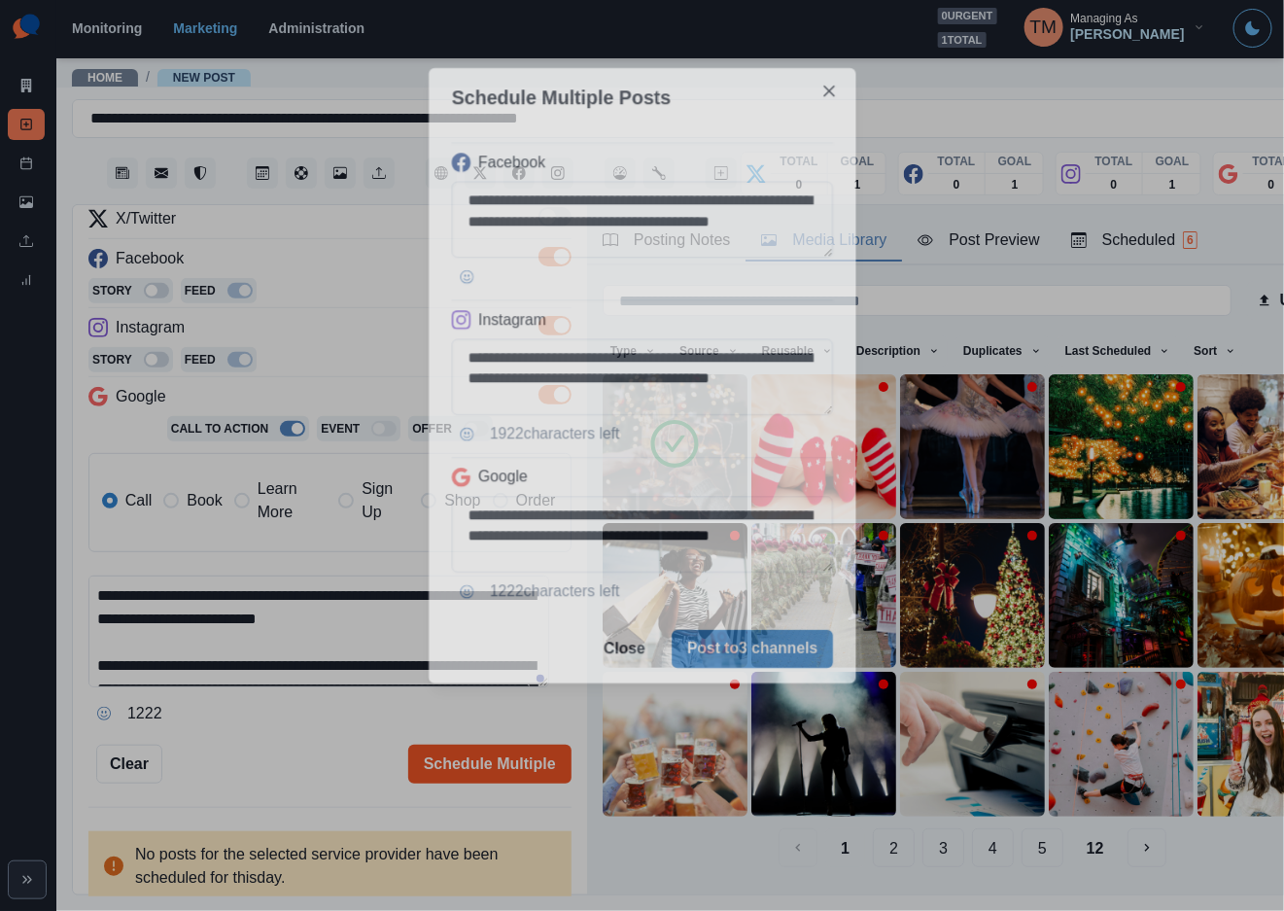
scroll to position [0, 0]
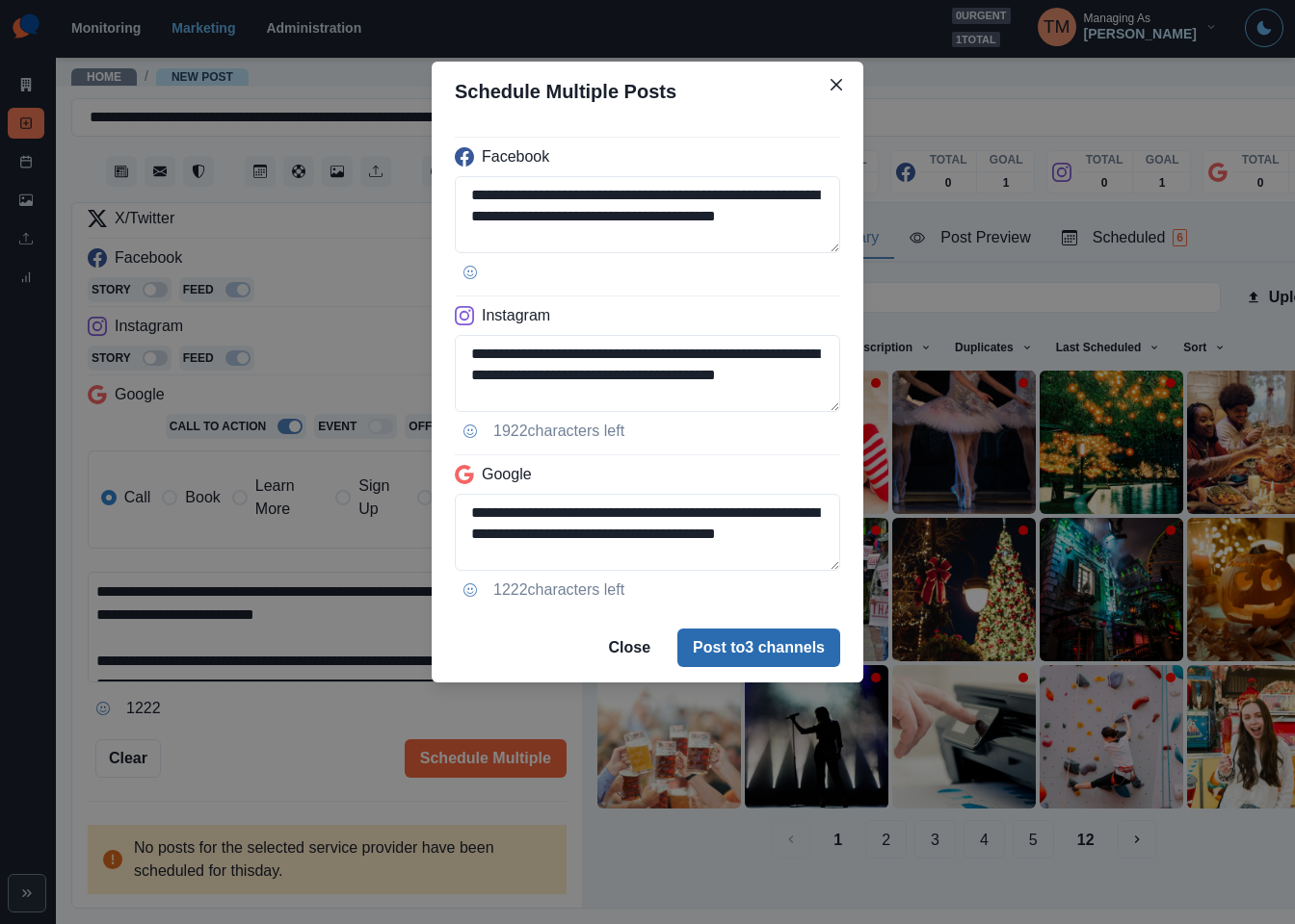
click at [812, 640] on button "Post to 3 channels" at bounding box center [758, 648] width 162 height 39
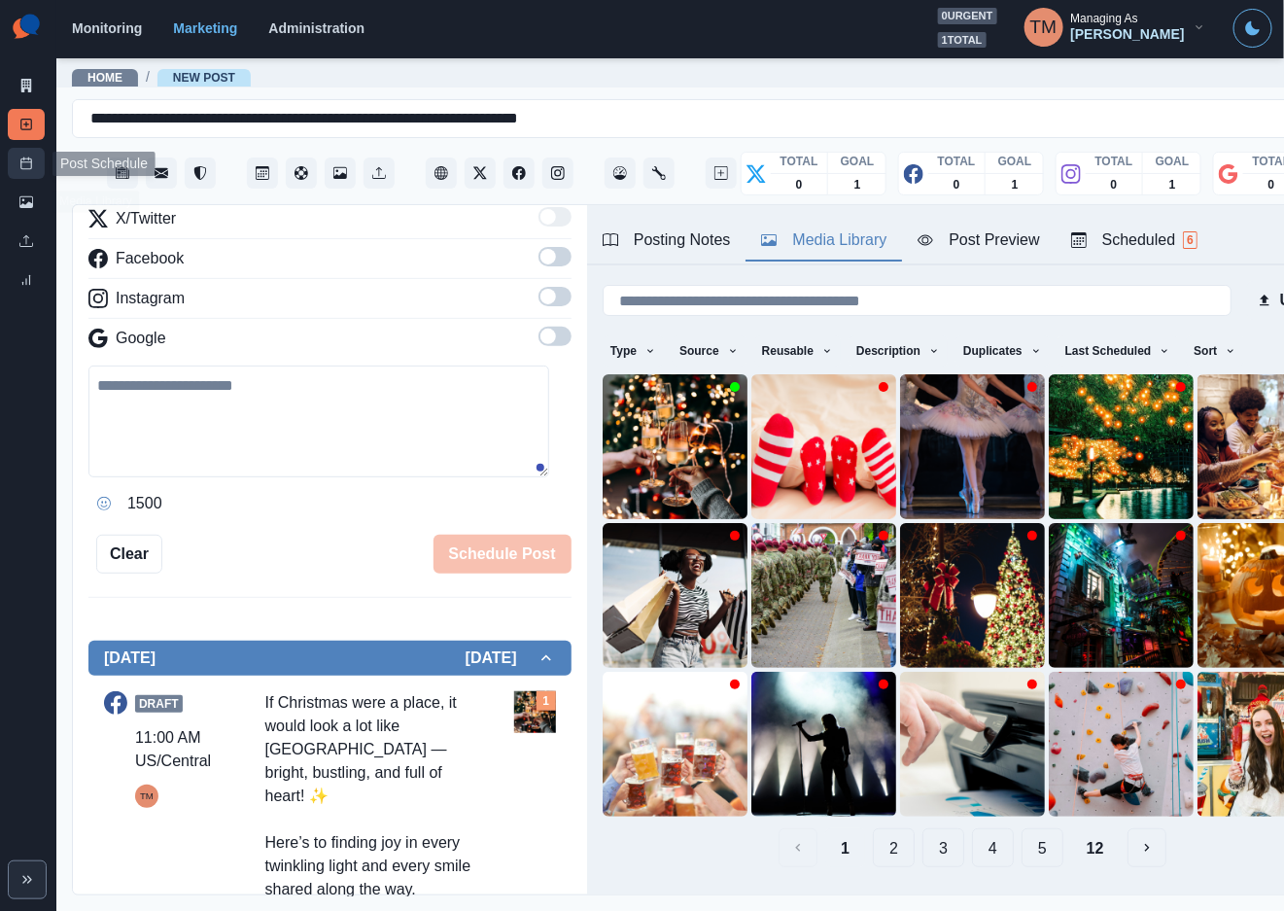
click at [17, 167] on link "Post Schedule" at bounding box center [26, 163] width 37 height 31
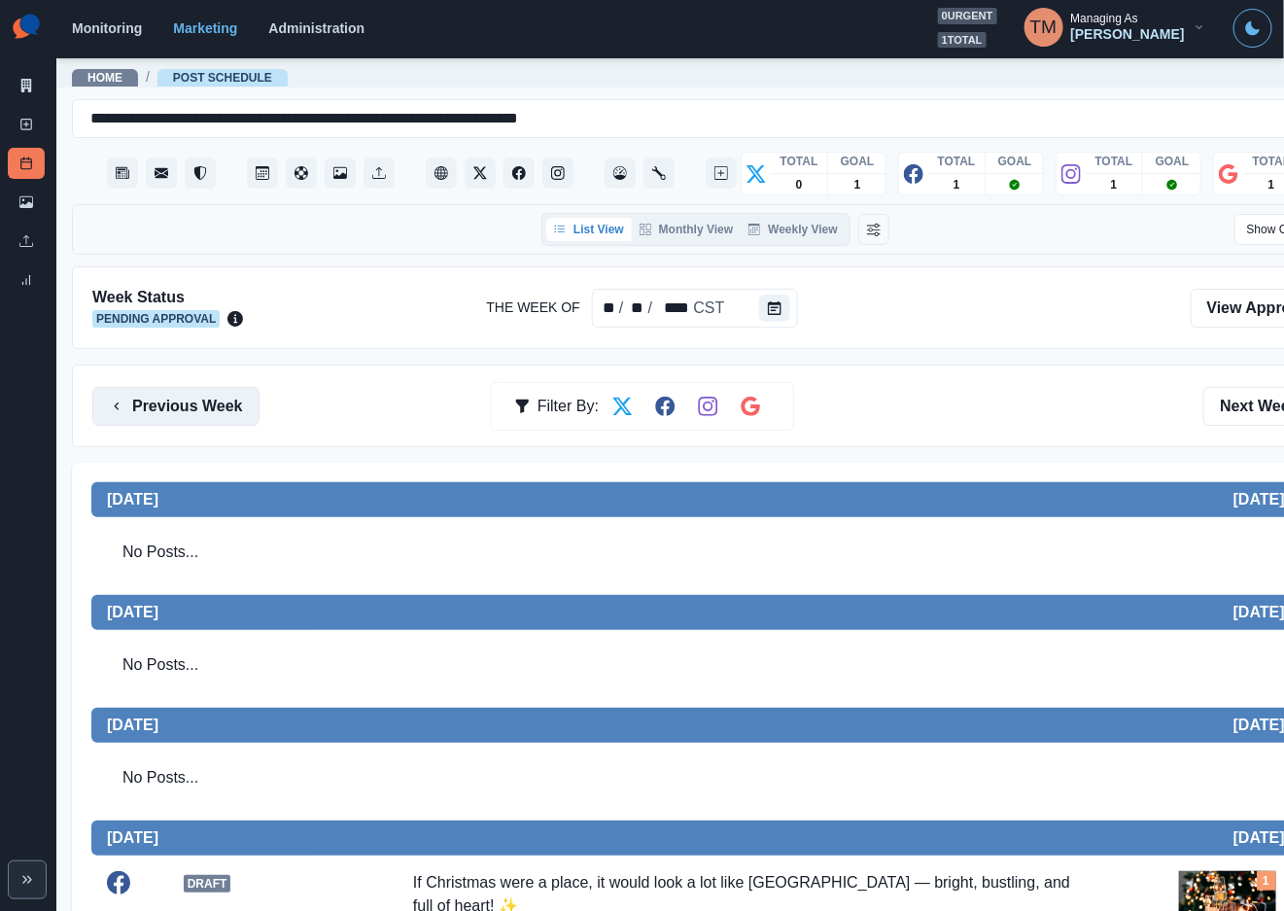
click at [172, 398] on button "Previous Week" at bounding box center [175, 406] width 167 height 39
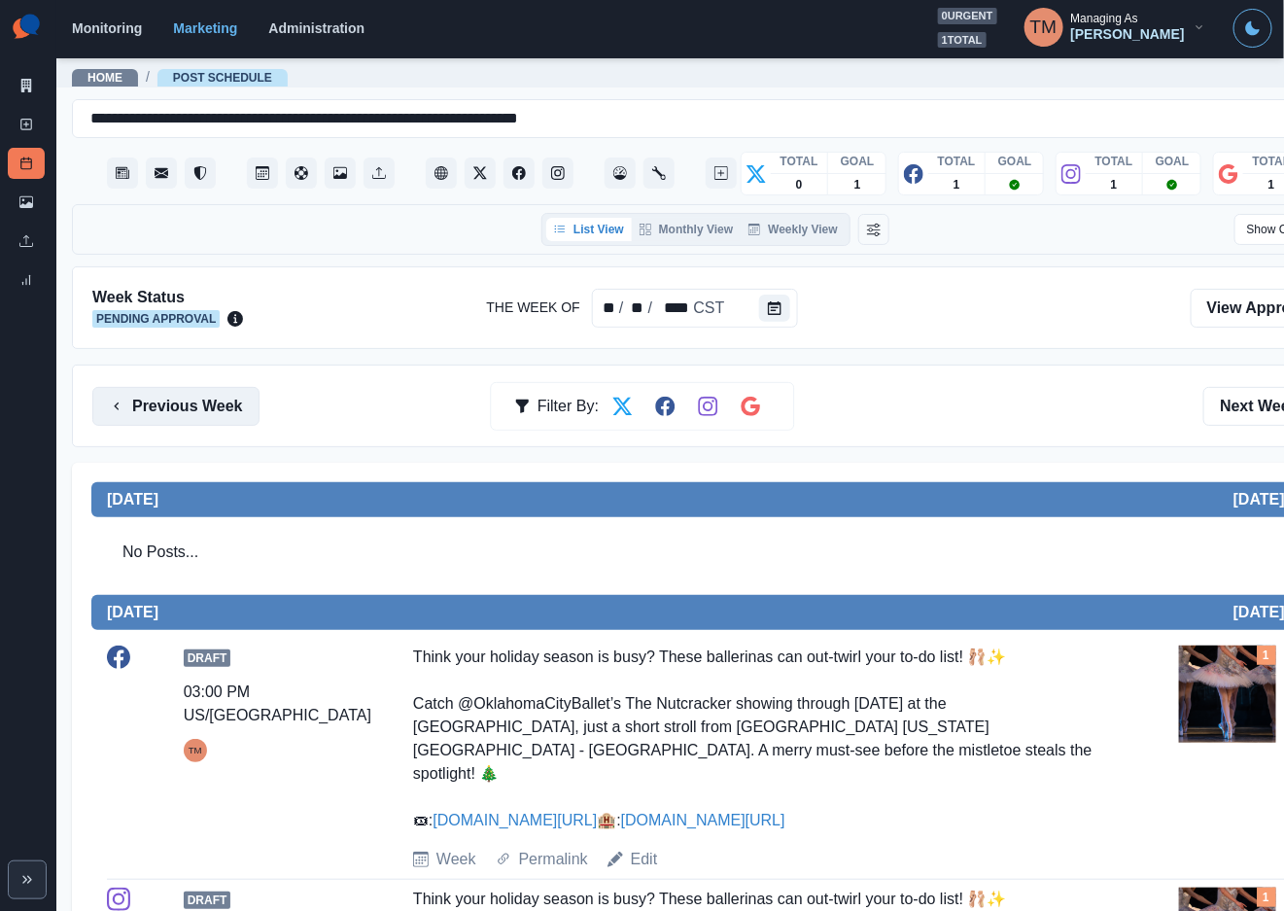
click at [158, 395] on button "Previous Week" at bounding box center [175, 406] width 167 height 39
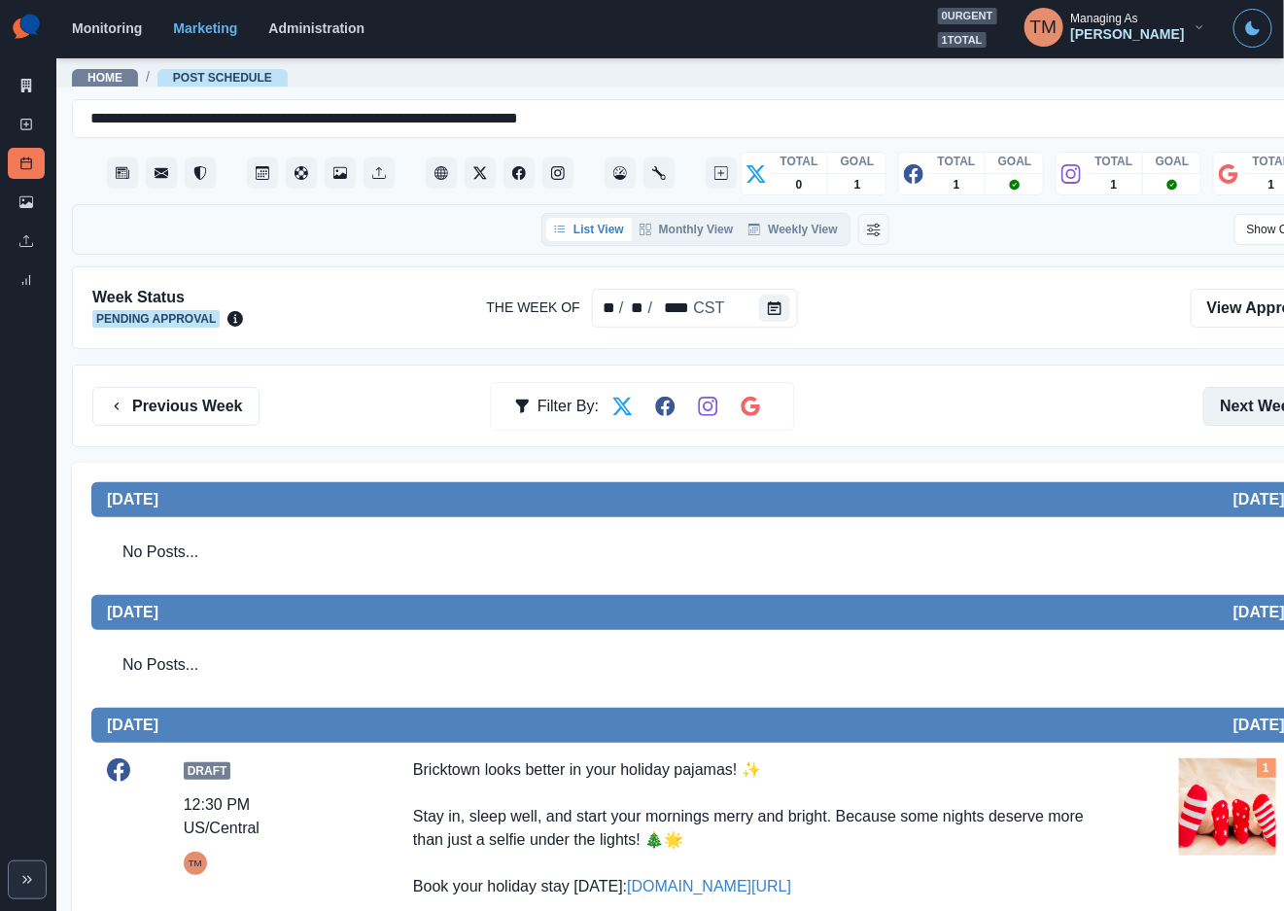
click at [1251, 414] on button "Next Week" at bounding box center [1271, 406] width 135 height 39
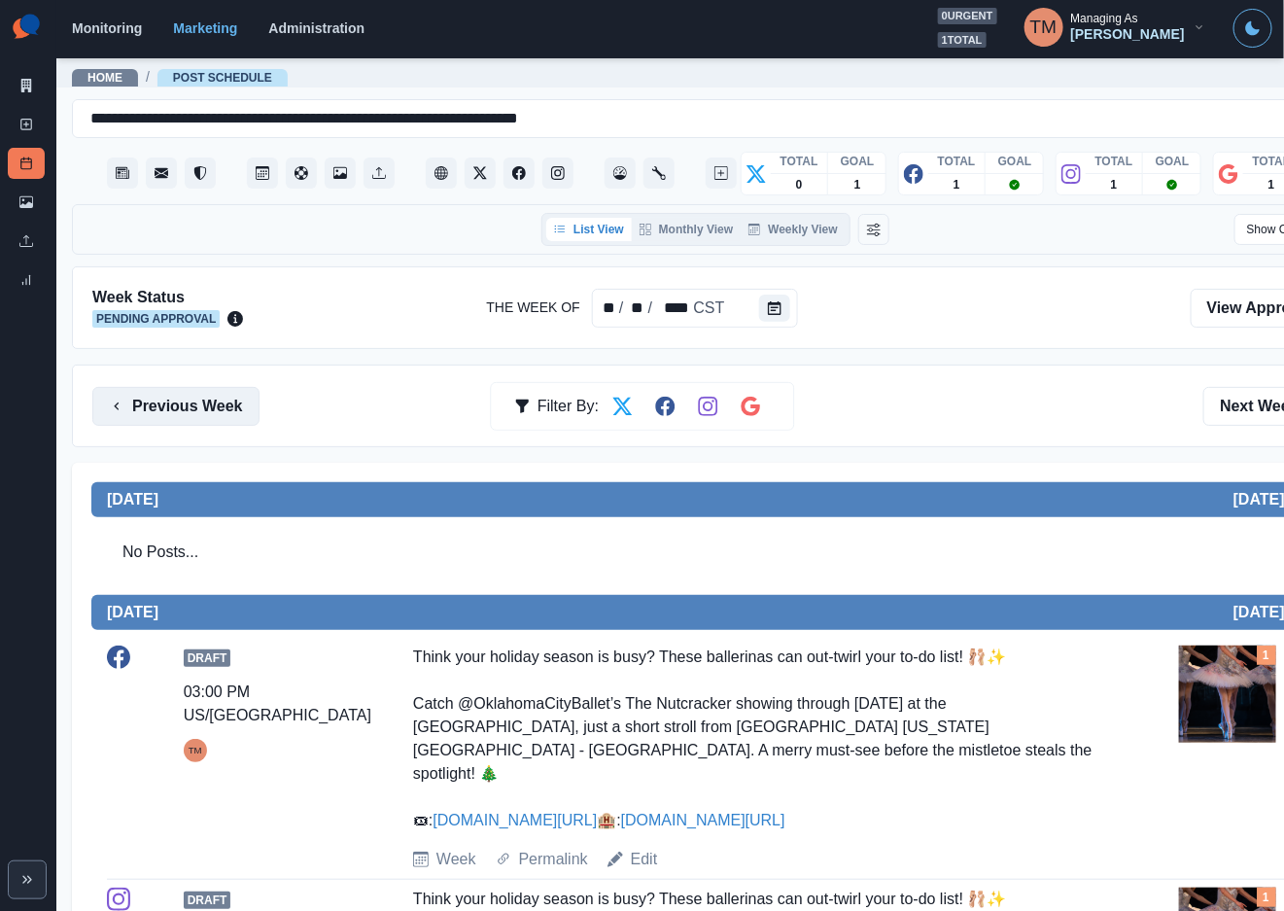
click at [208, 400] on button "Previous Week" at bounding box center [175, 406] width 167 height 39
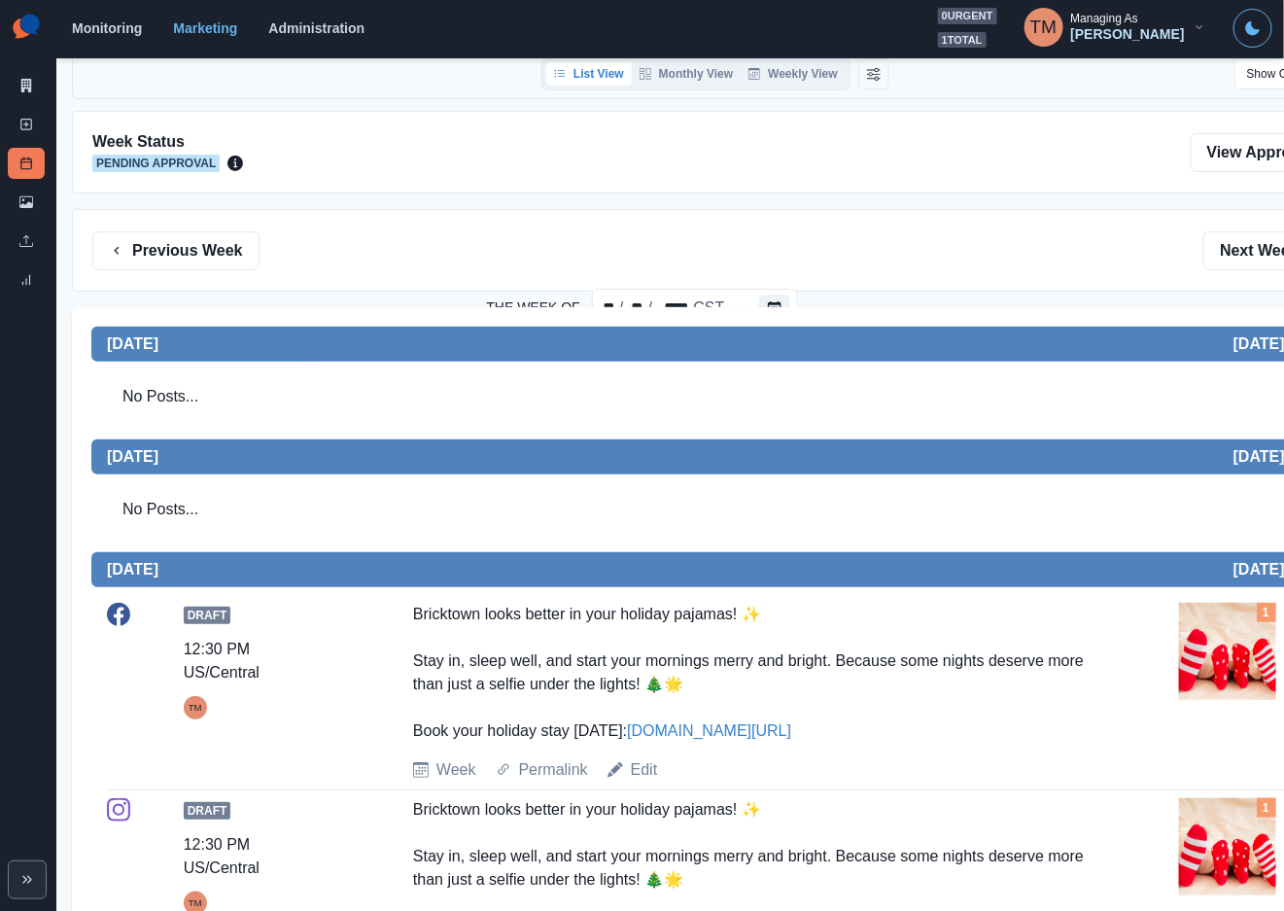
scroll to position [146, 0]
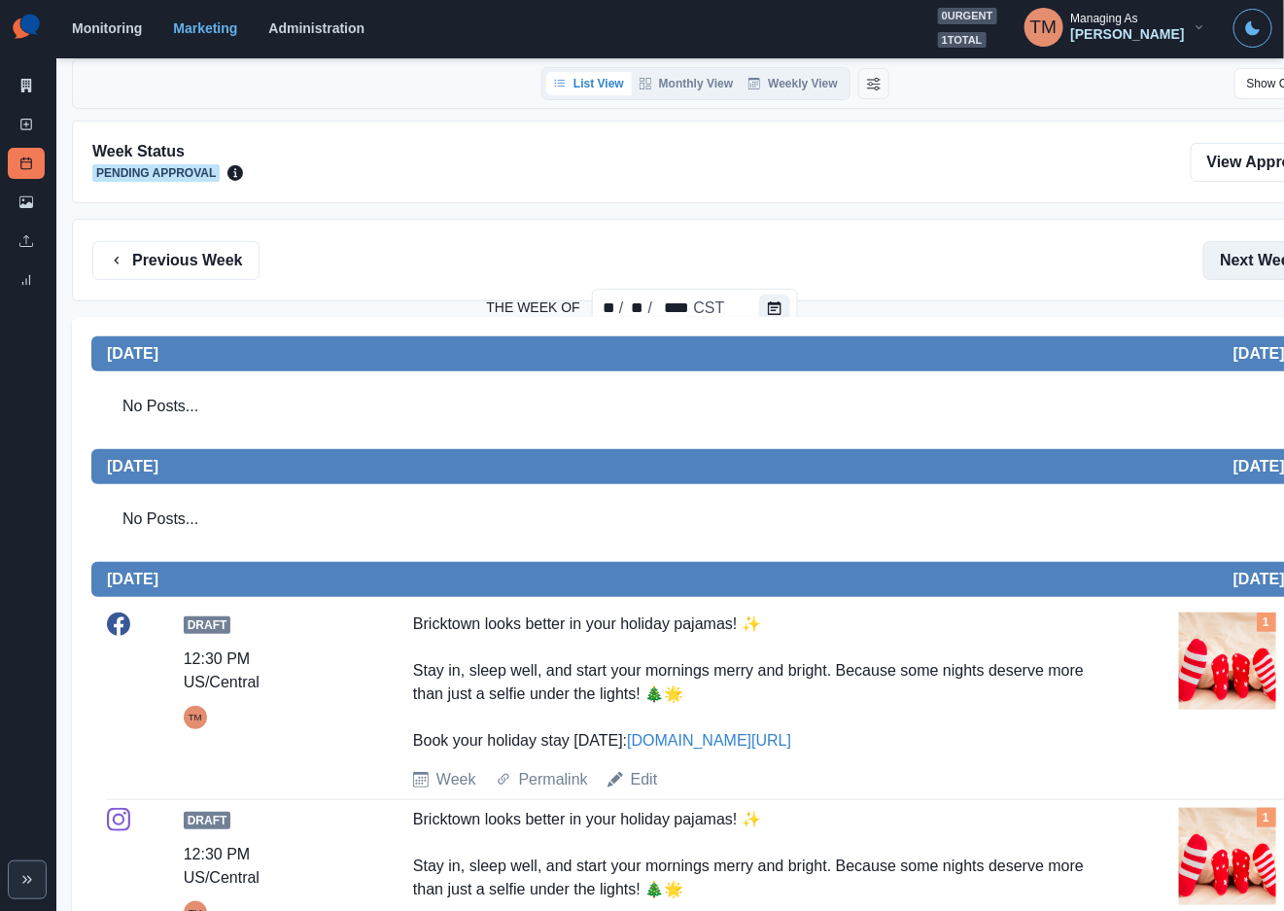
click at [1237, 269] on button "Next Week" at bounding box center [1271, 260] width 135 height 39
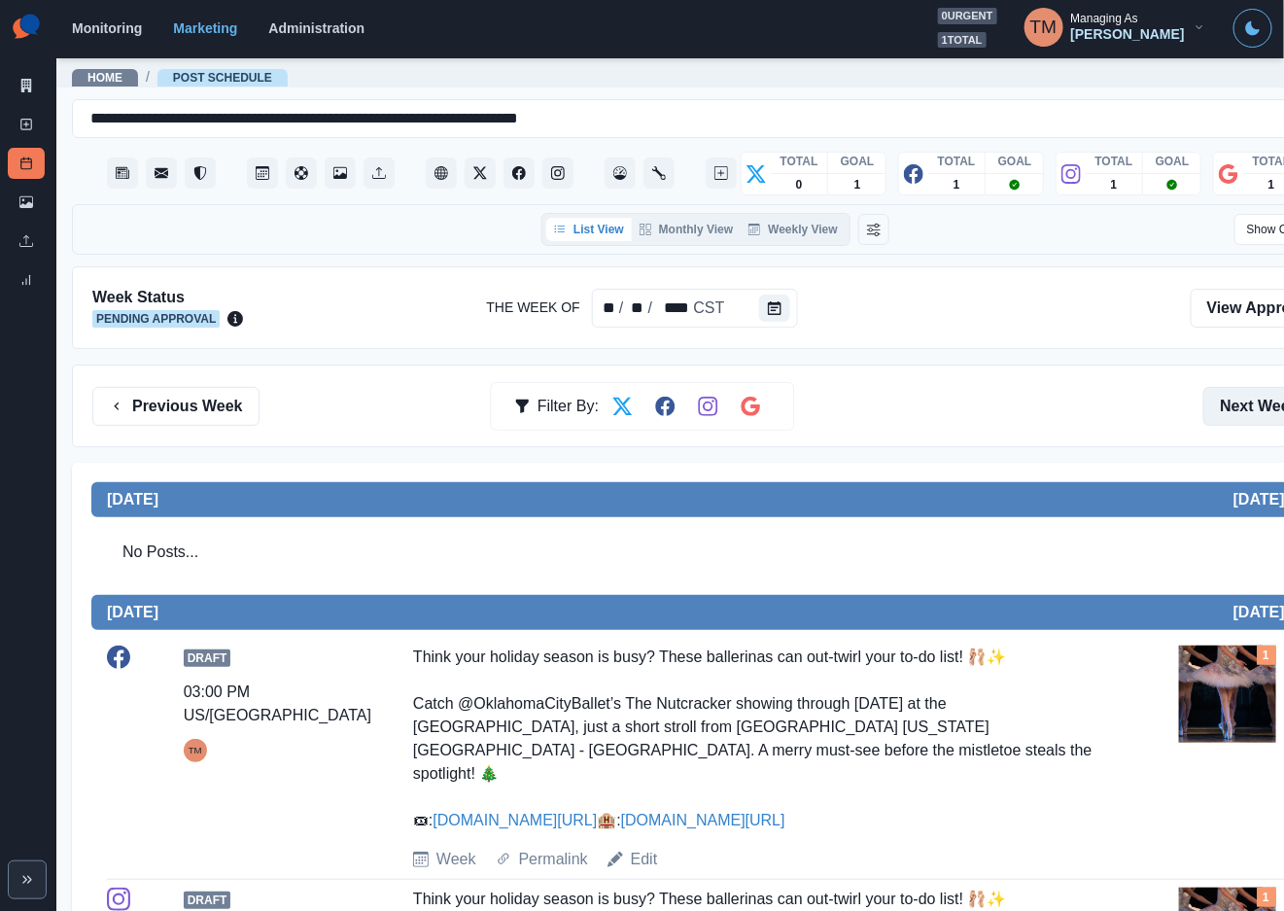
click at [1226, 401] on button "Next Week" at bounding box center [1271, 406] width 135 height 39
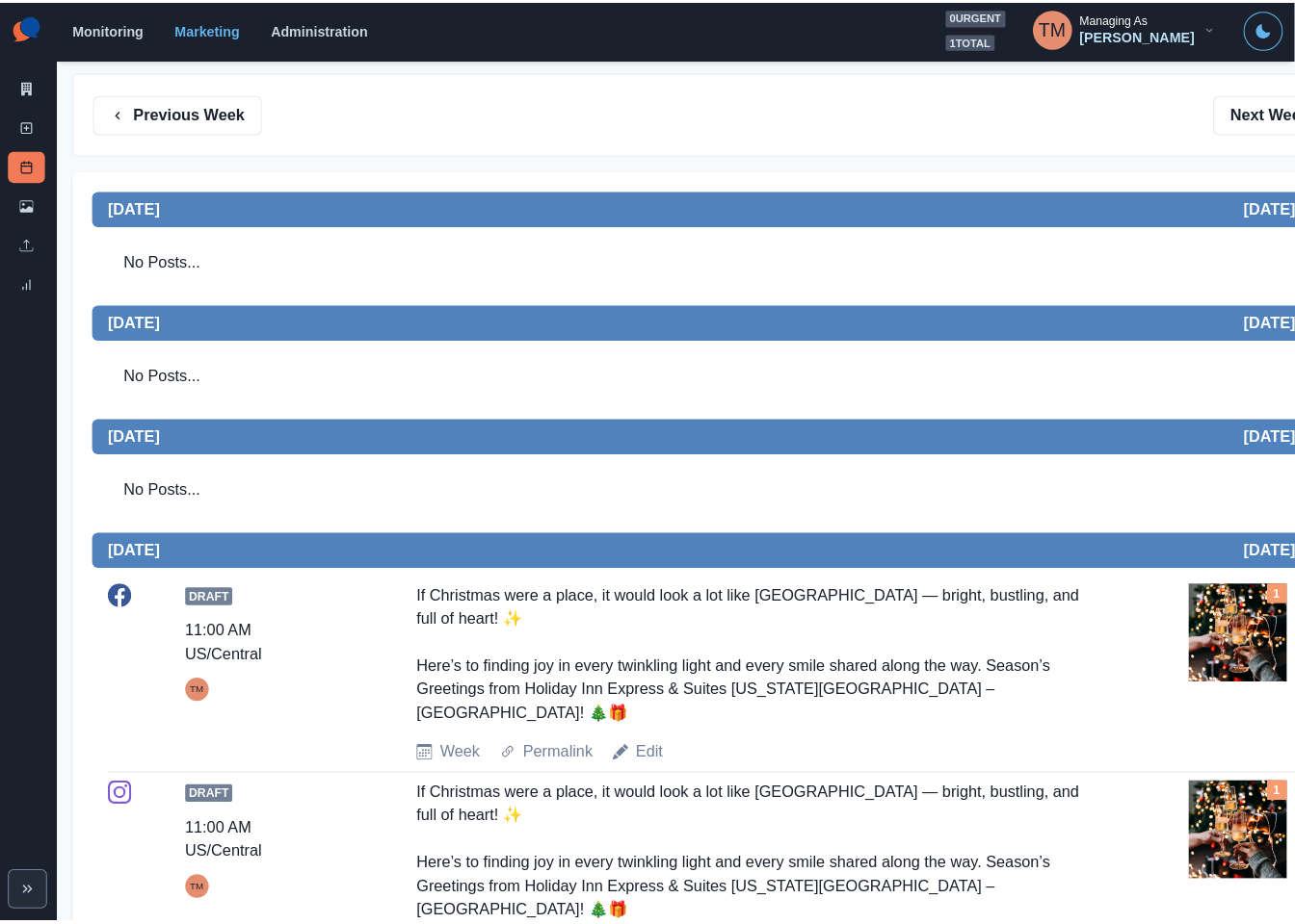
scroll to position [289, 0]
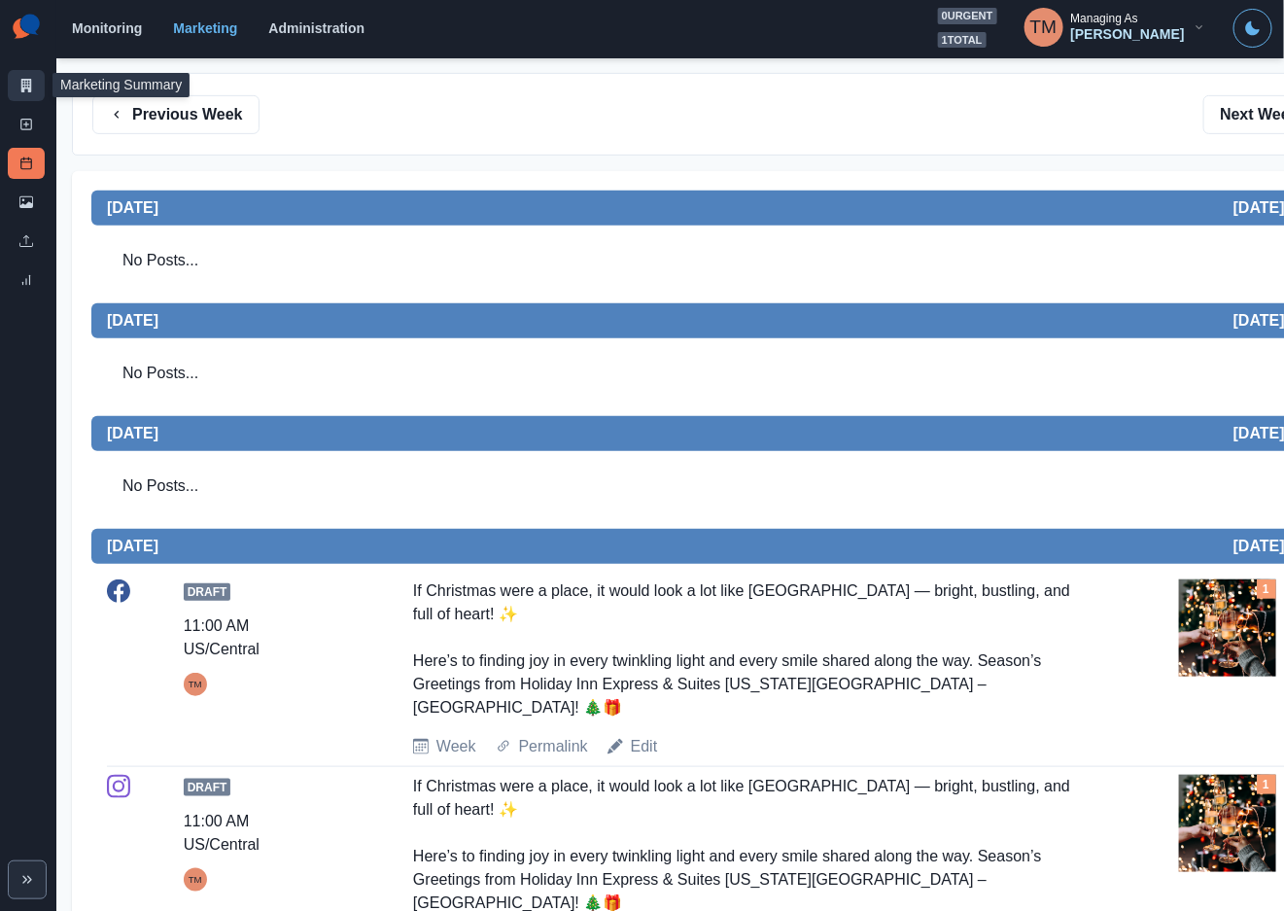
click at [24, 87] on icon at bounding box center [26, 86] width 11 height 14
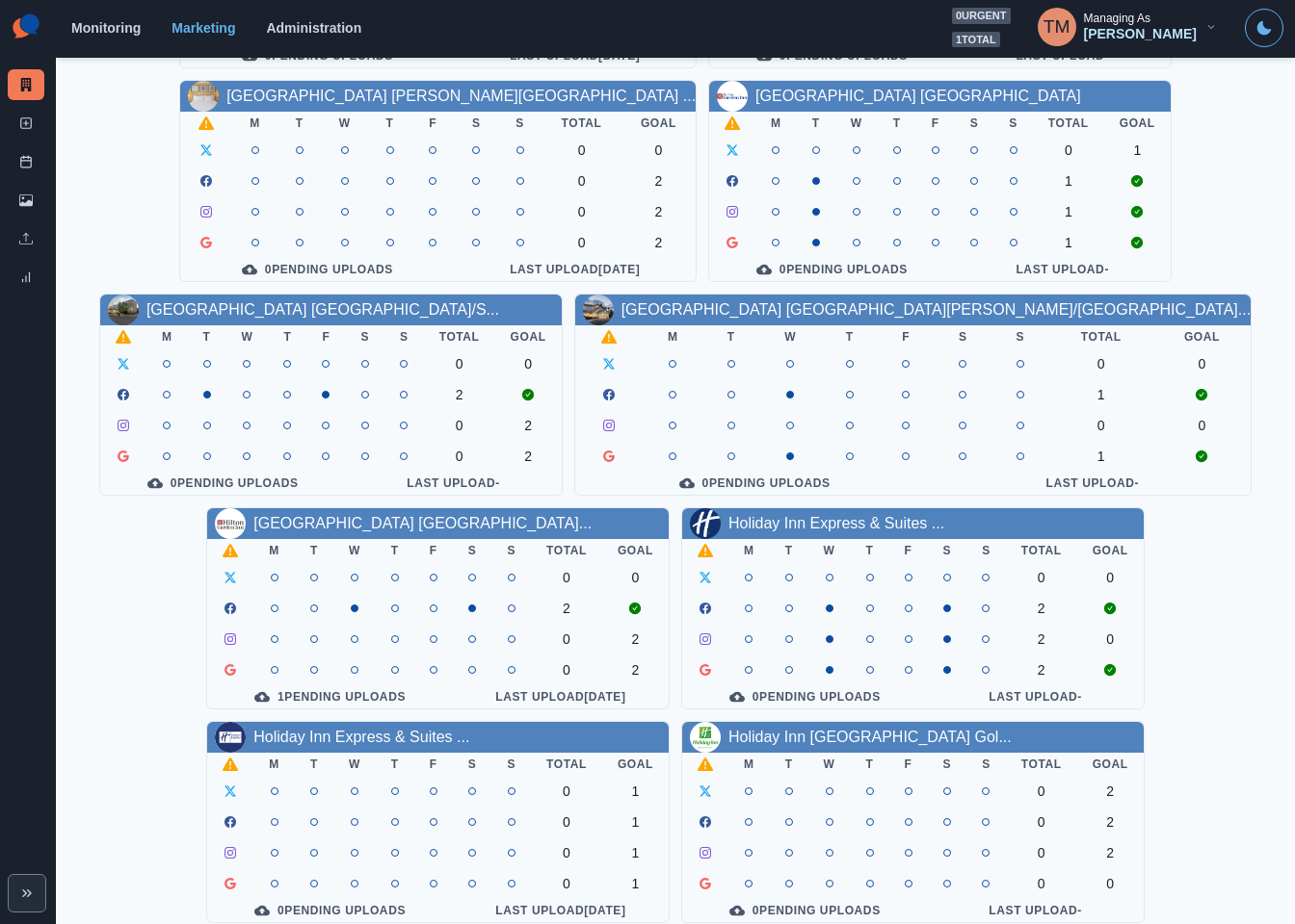
scroll to position [566, 0]
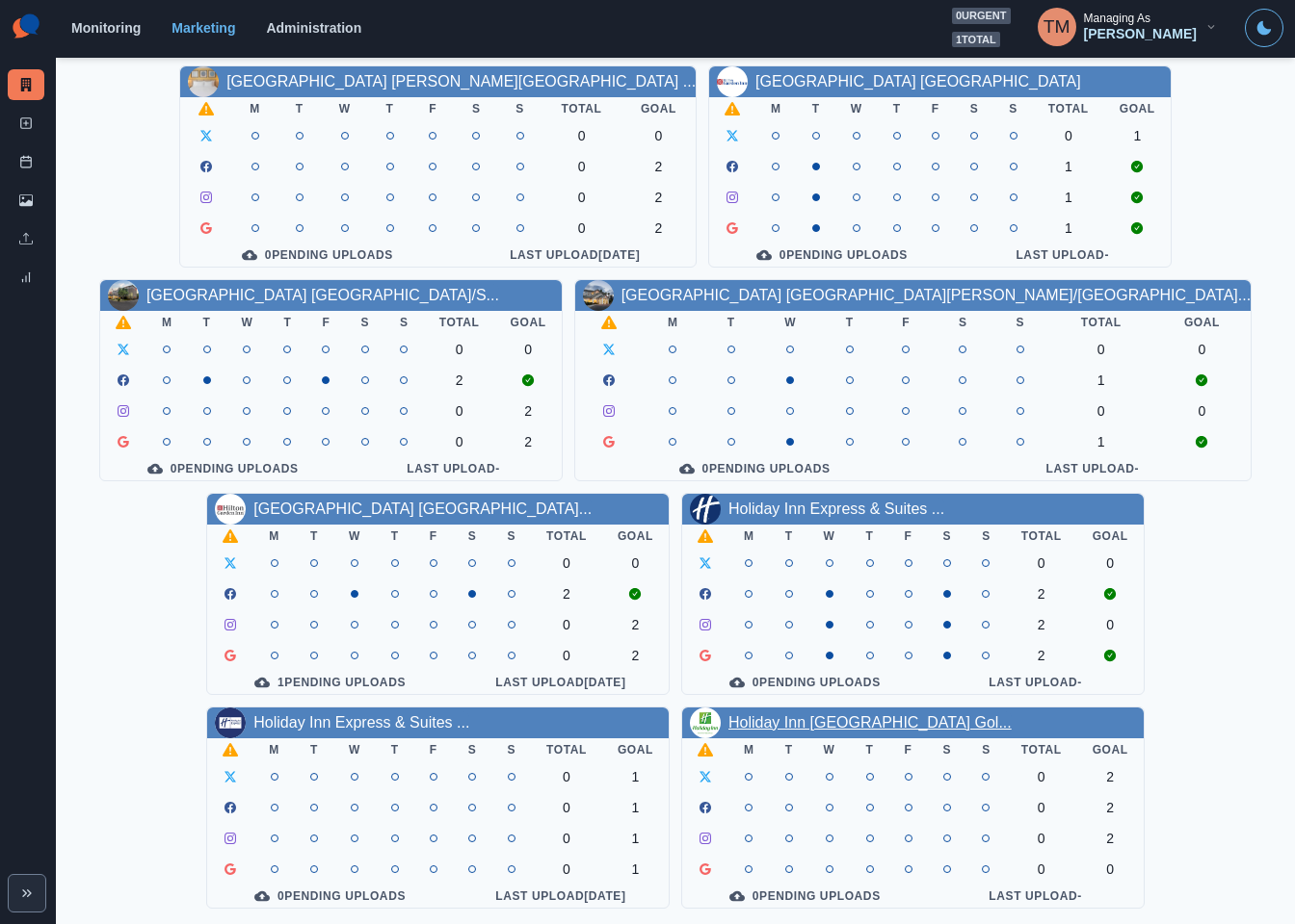
click at [824, 714] on link "Holiday Inn San Francisco Gol..." at bounding box center [870, 722] width 283 height 17
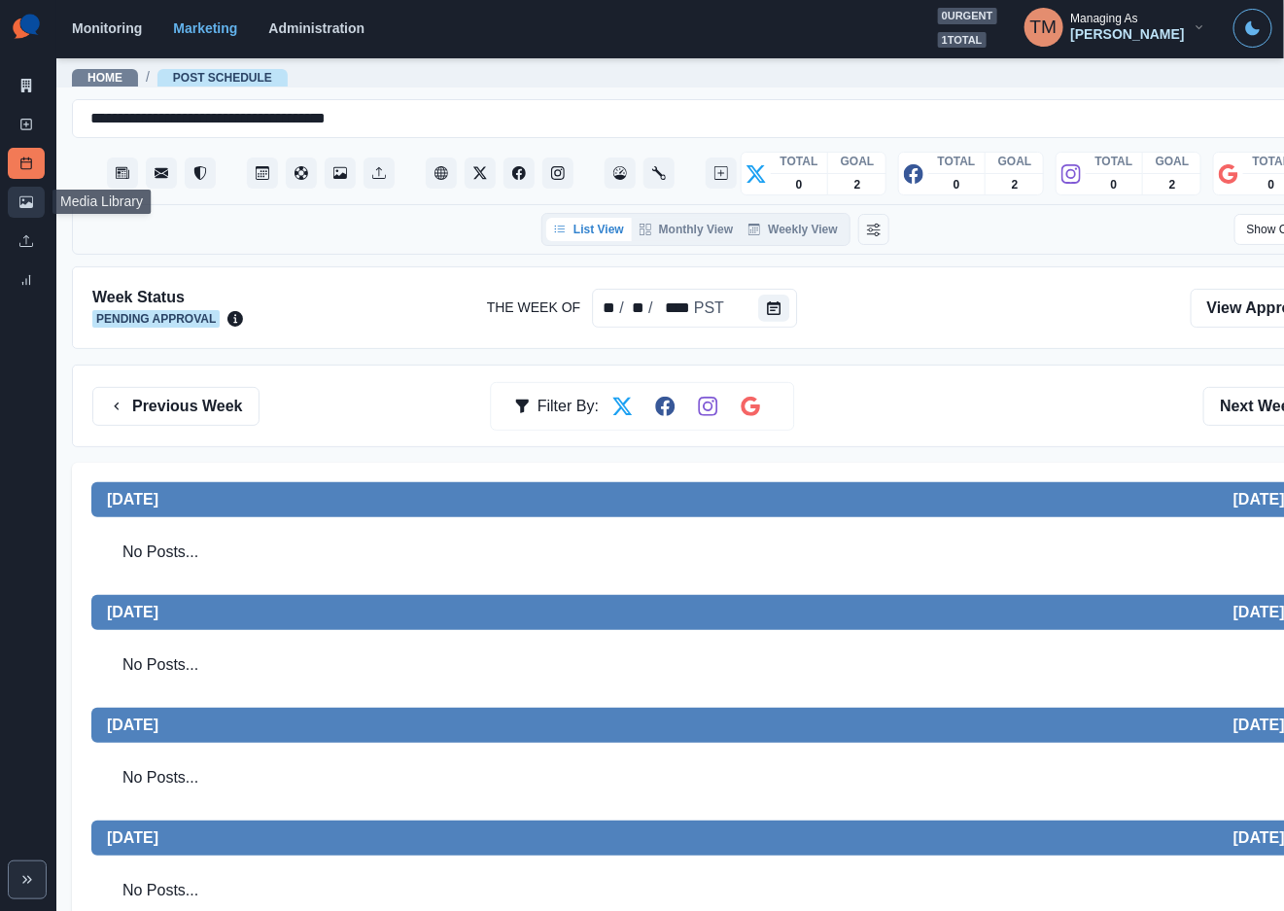
click at [32, 201] on icon at bounding box center [26, 202] width 14 height 14
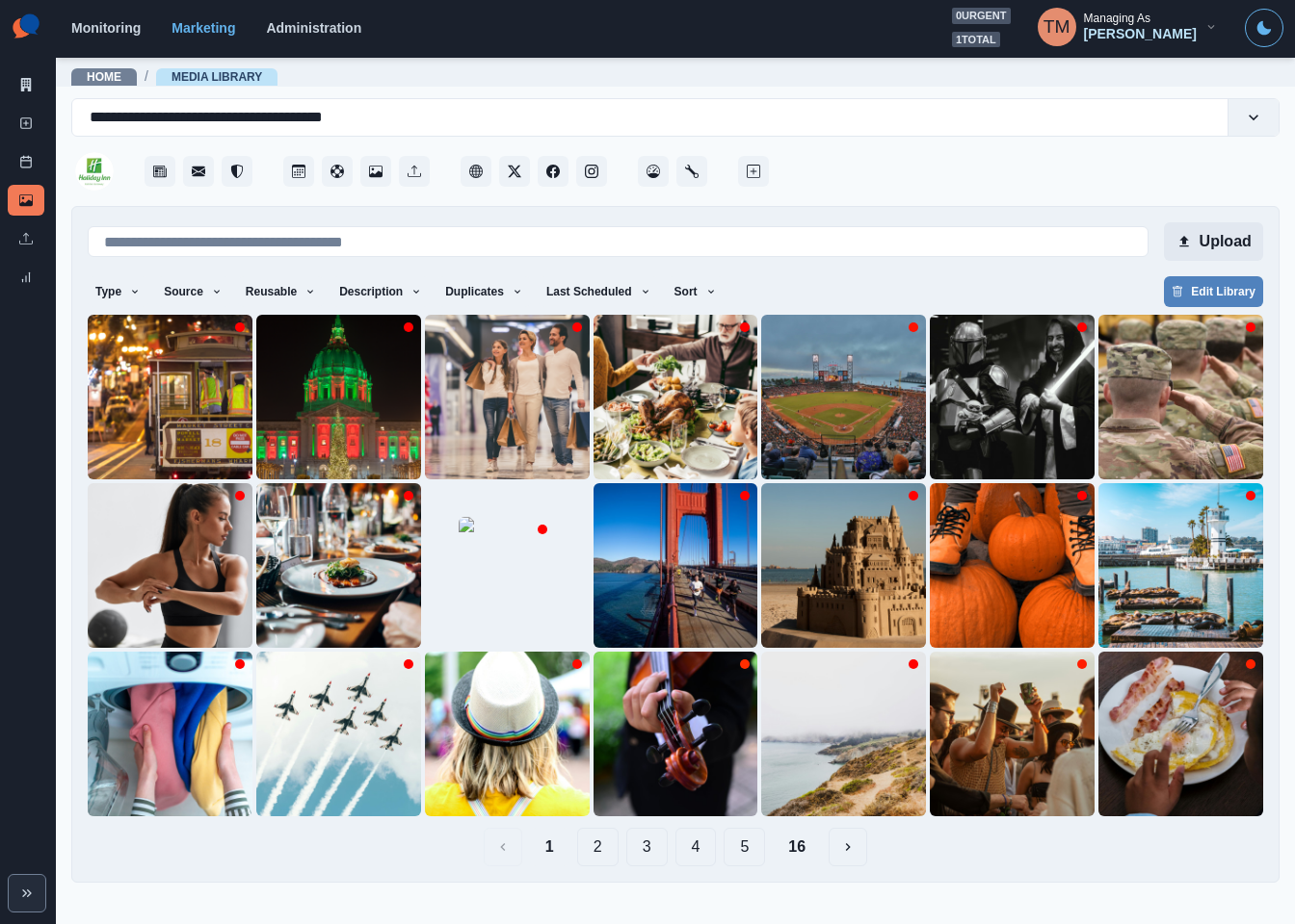
click at [1241, 243] on button "Upload" at bounding box center [1213, 242] width 99 height 39
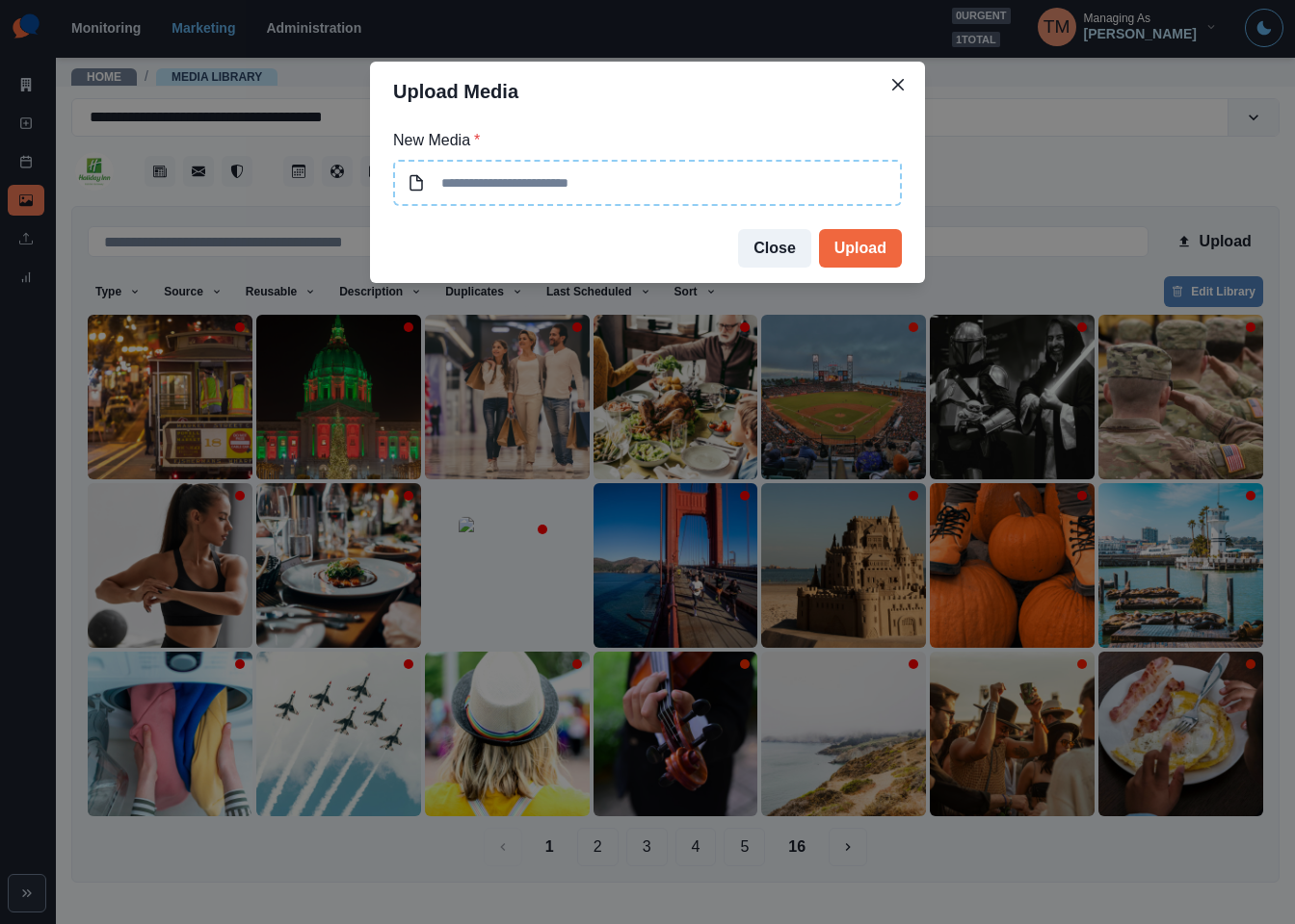
click at [644, 185] on input at bounding box center [647, 182] width 508 height 47
type input "**********"
click at [867, 244] on button "Upload" at bounding box center [860, 248] width 83 height 39
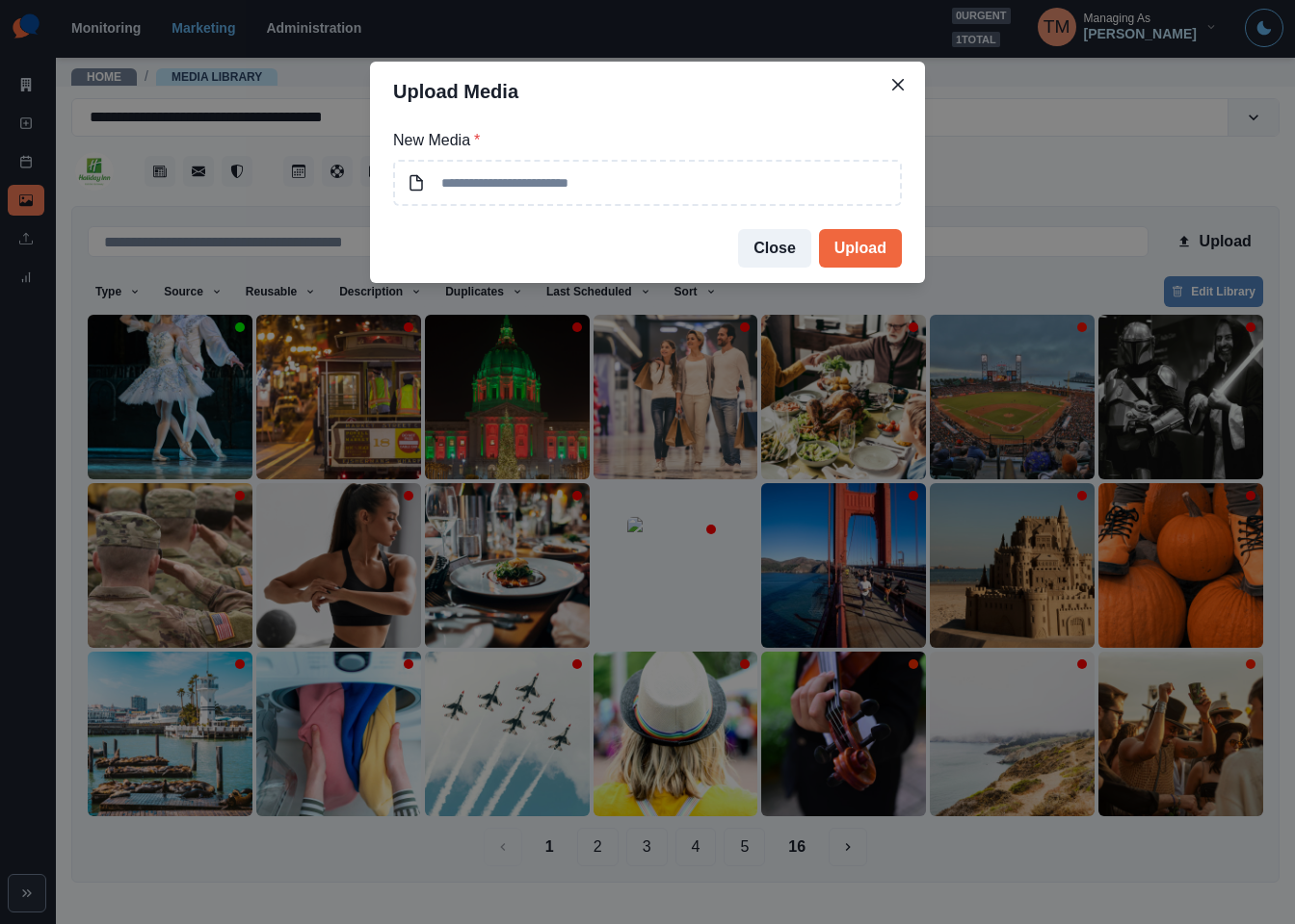
click at [1034, 179] on div "Upload Media New Media * Close Upload" at bounding box center [647, 462] width 1295 height 924
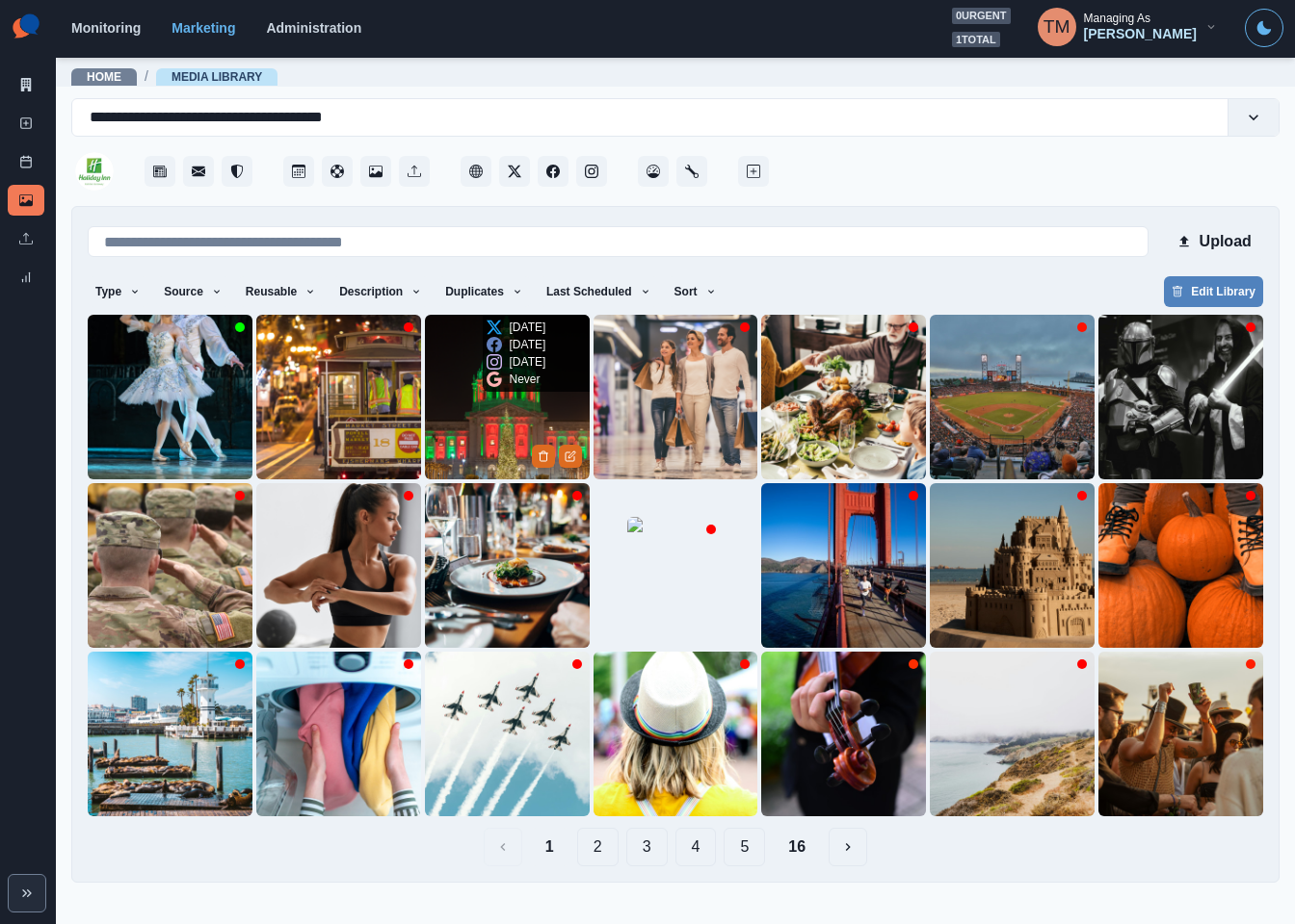
click at [477, 428] on img at bounding box center [507, 397] width 164 height 164
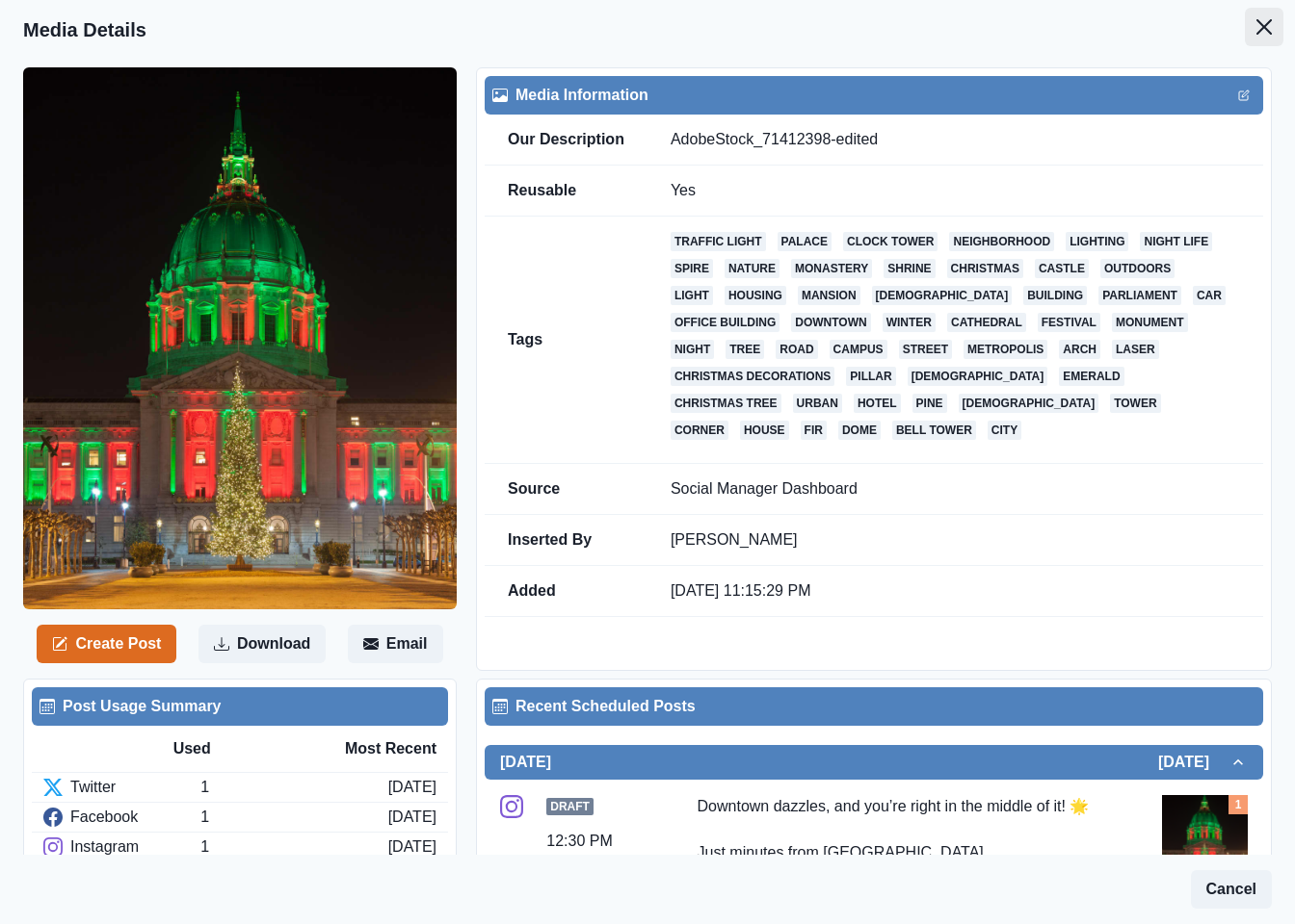
click at [1256, 32] on icon "Close" at bounding box center [1264, 27] width 16 height 16
